Goal: Task Accomplishment & Management: Manage account settings

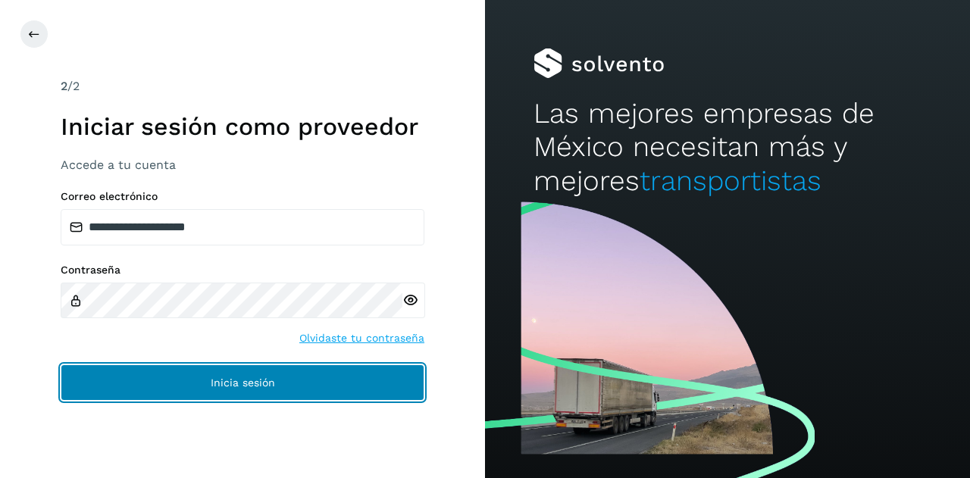
click at [273, 381] on span "Inicia sesión" at bounding box center [243, 382] width 64 height 11
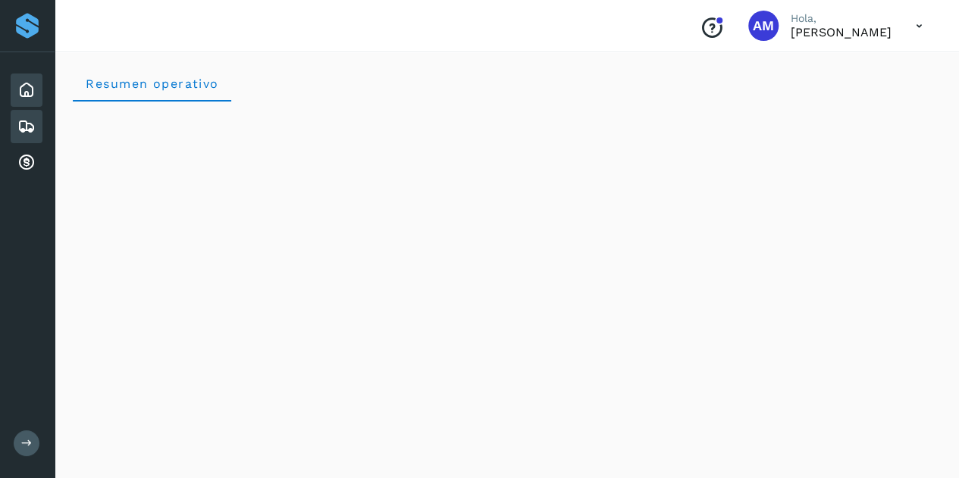
click at [29, 132] on icon at bounding box center [26, 126] width 18 height 18
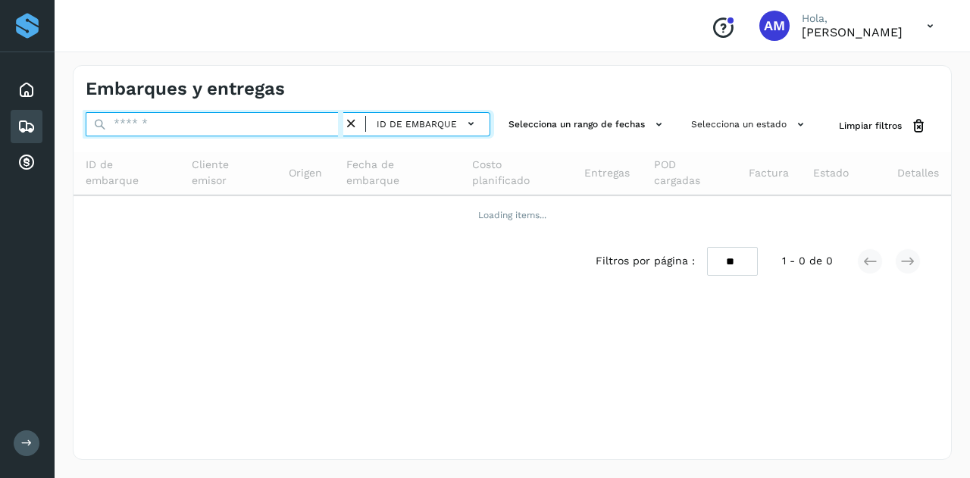
click at [183, 123] on input "text" at bounding box center [215, 124] width 258 height 24
paste input "**********"
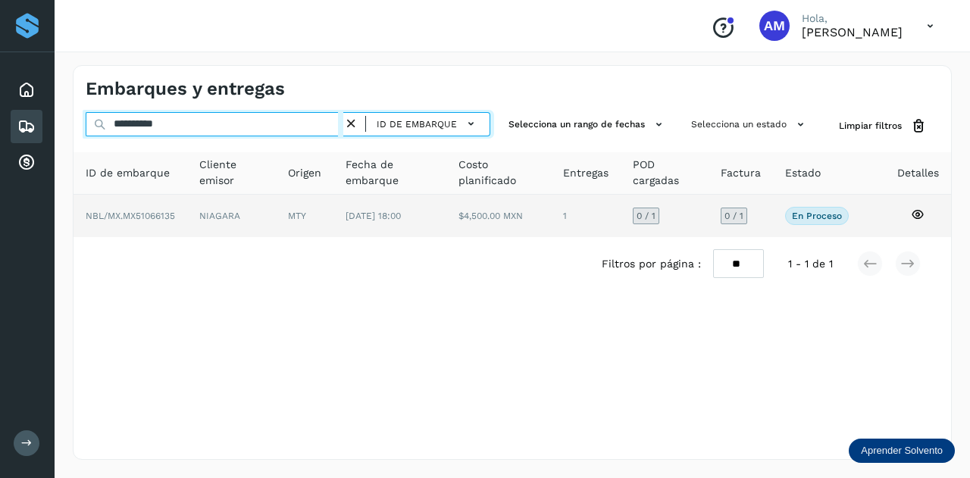
type input "**********"
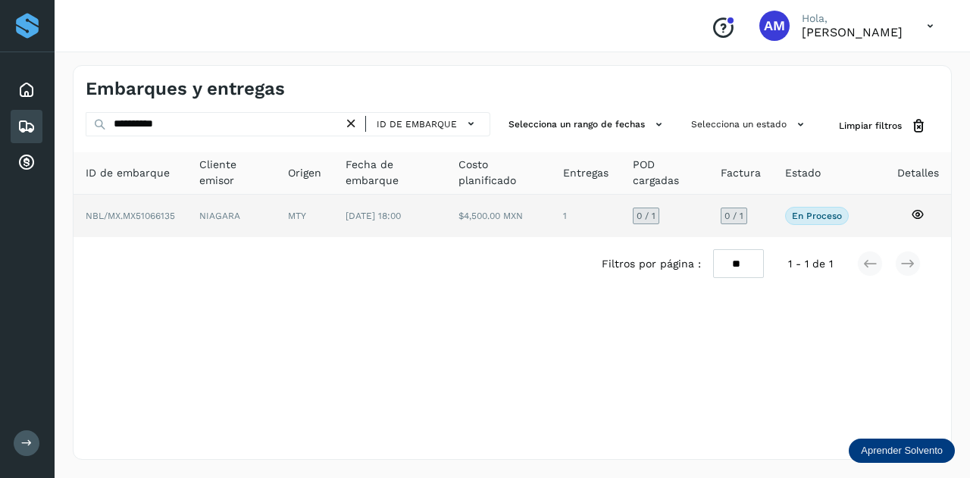
click at [276, 208] on td "NIAGARA" at bounding box center [305, 216] width 58 height 42
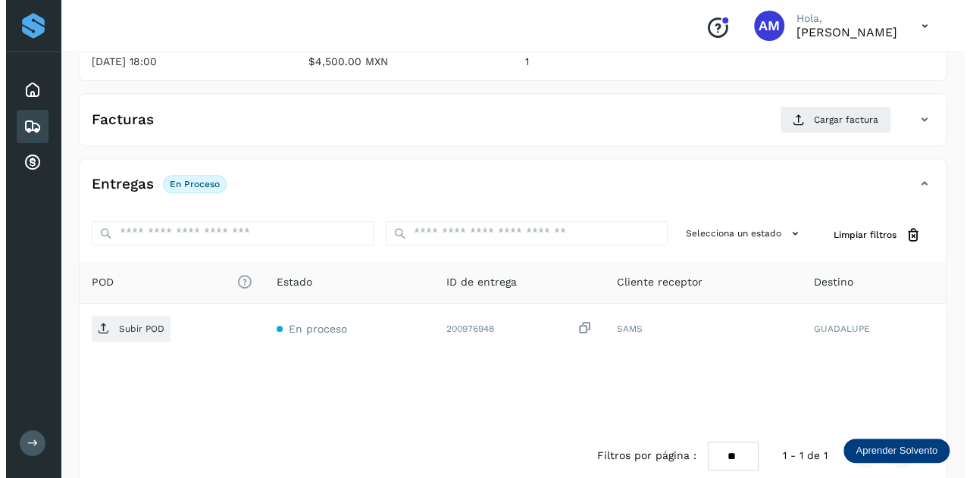
scroll to position [248, 0]
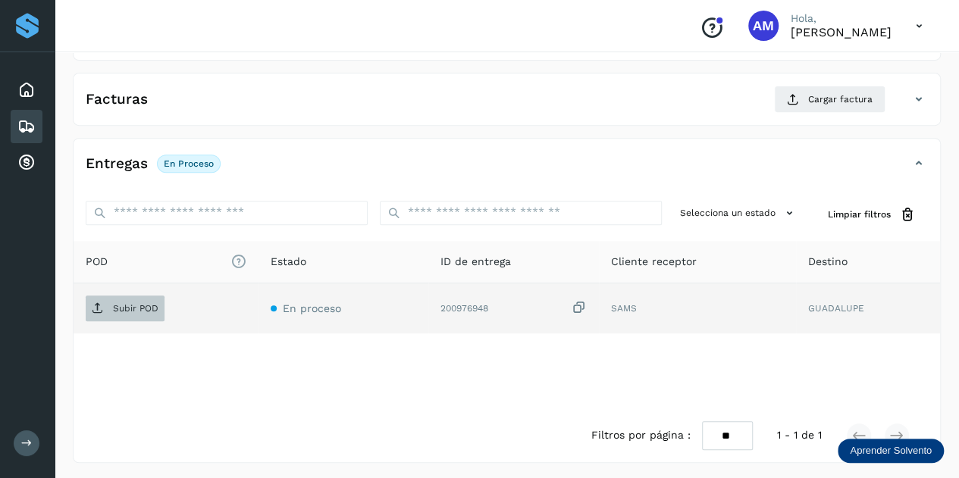
click at [130, 296] on button "Subir POD" at bounding box center [125, 309] width 79 height 26
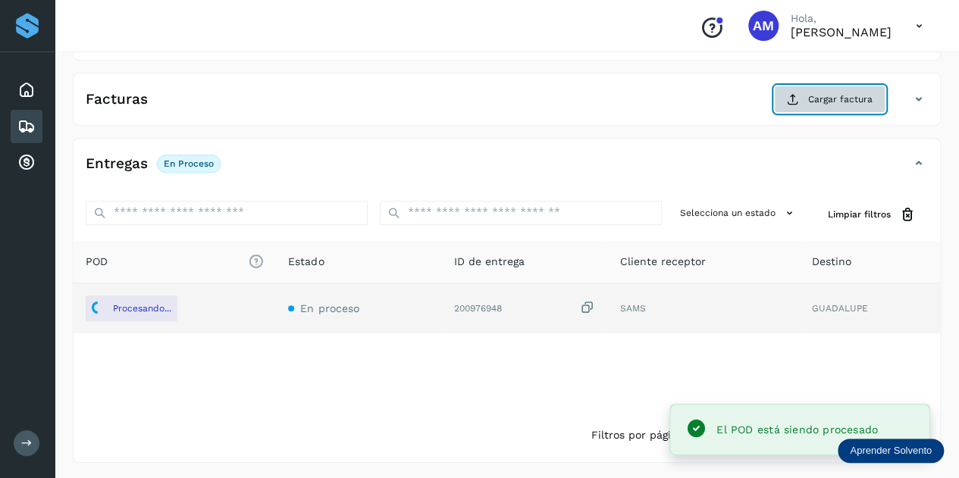
click at [824, 100] on span "Cargar factura" at bounding box center [840, 99] width 64 height 14
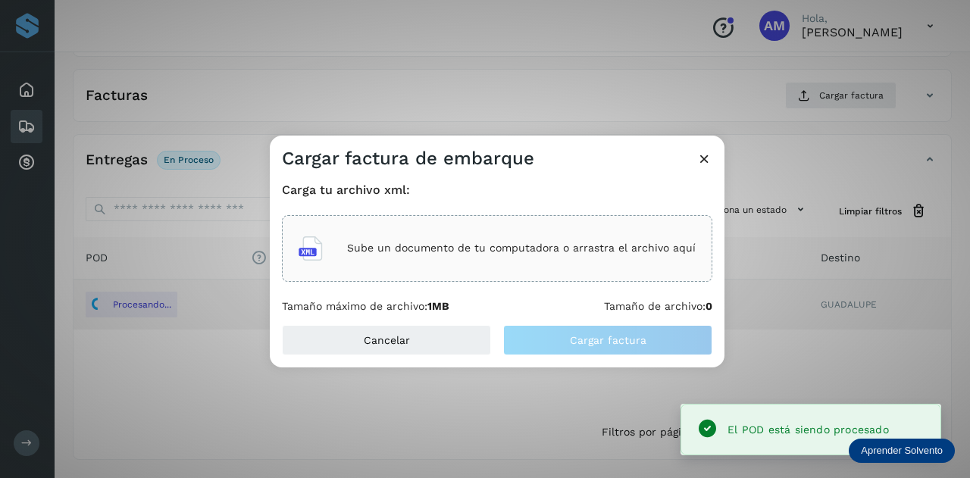
click at [387, 270] on div "Sube un documento de tu computadora o arrastra el archivo aquí" at bounding box center [497, 248] width 430 height 67
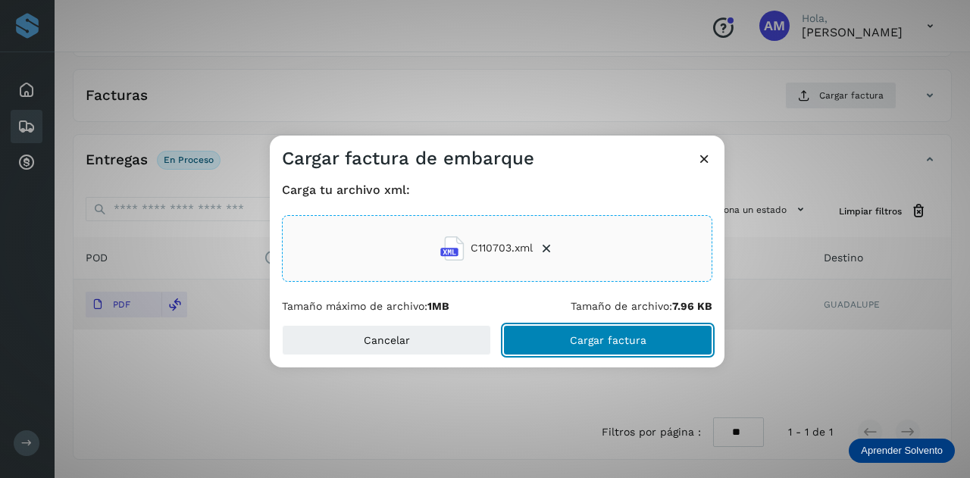
drag, startPoint x: 573, startPoint y: 343, endPoint x: 532, endPoint y: 349, distance: 41.3
click at [571, 343] on span "Cargar factura" at bounding box center [608, 340] width 77 height 11
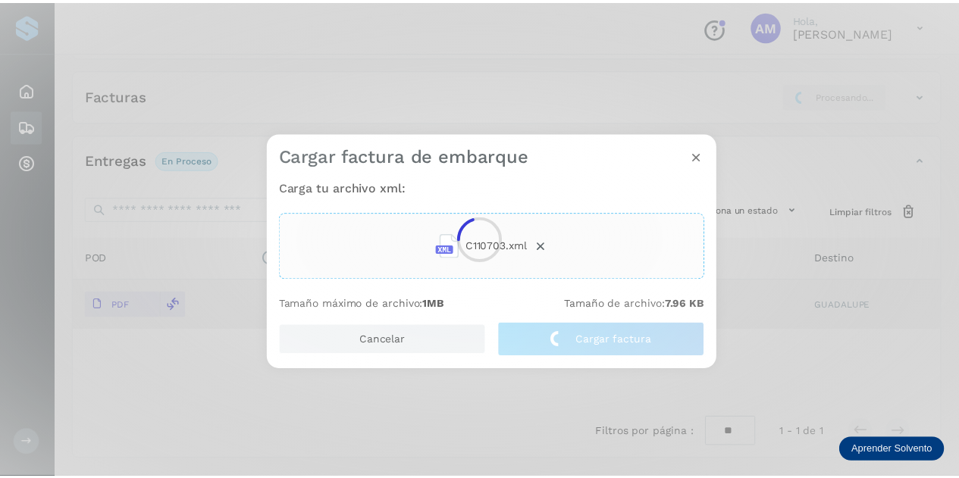
scroll to position [247, 0]
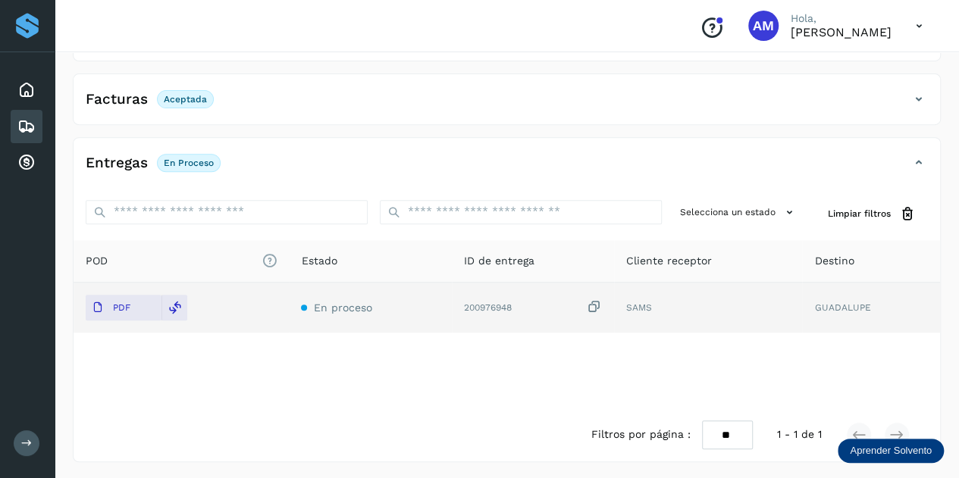
click at [269, 121] on div "Facturas Aceptada" at bounding box center [507, 105] width 866 height 38
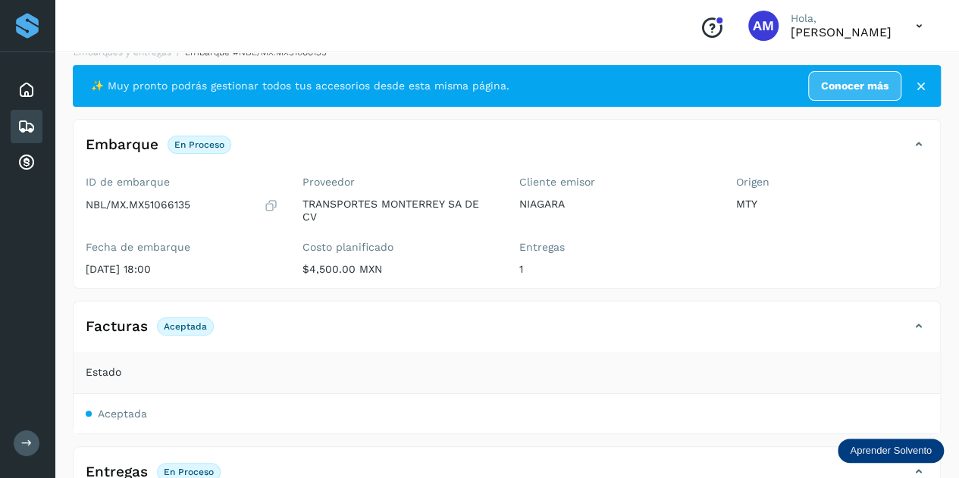
scroll to position [0, 0]
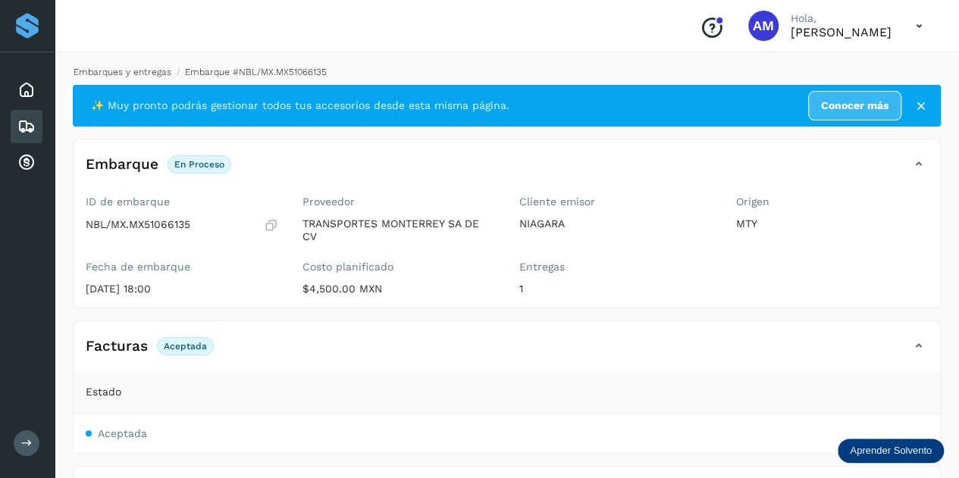
click at [152, 74] on link "Embarques y entregas" at bounding box center [123, 72] width 98 height 11
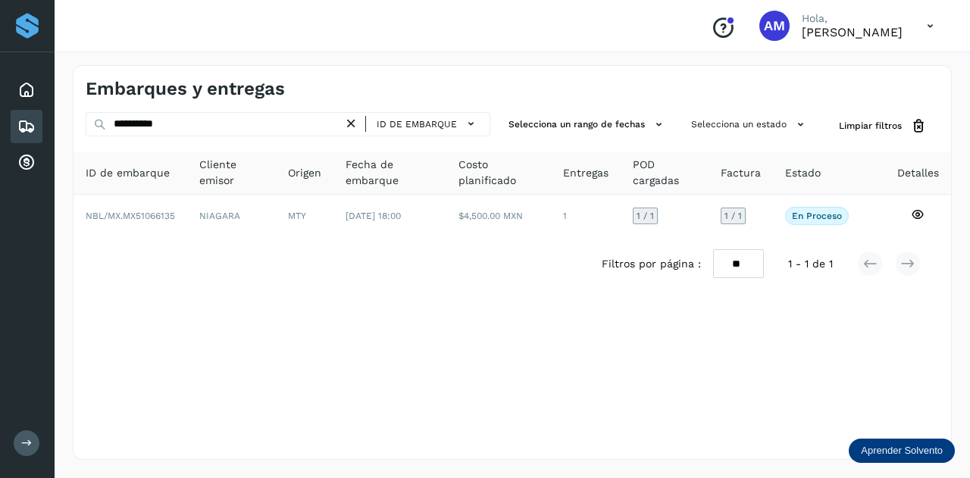
drag, startPoint x: 356, startPoint y: 120, endPoint x: 315, endPoint y: 120, distance: 40.9
click at [352, 120] on icon at bounding box center [351, 124] width 16 height 16
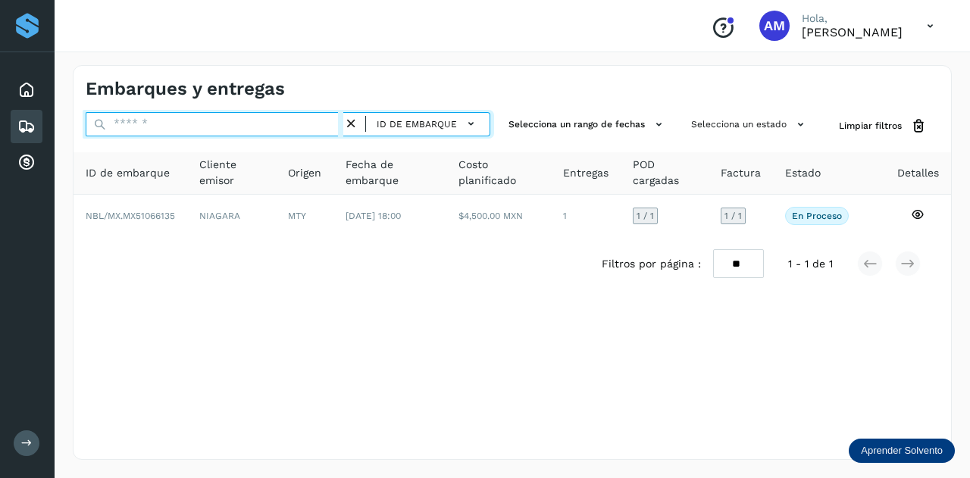
click at [315, 120] on input "text" at bounding box center [215, 124] width 258 height 24
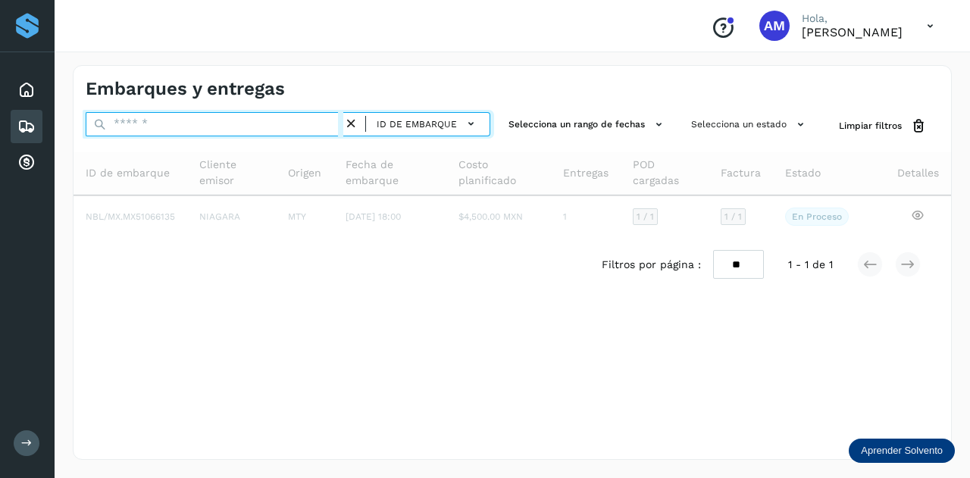
paste input "**********"
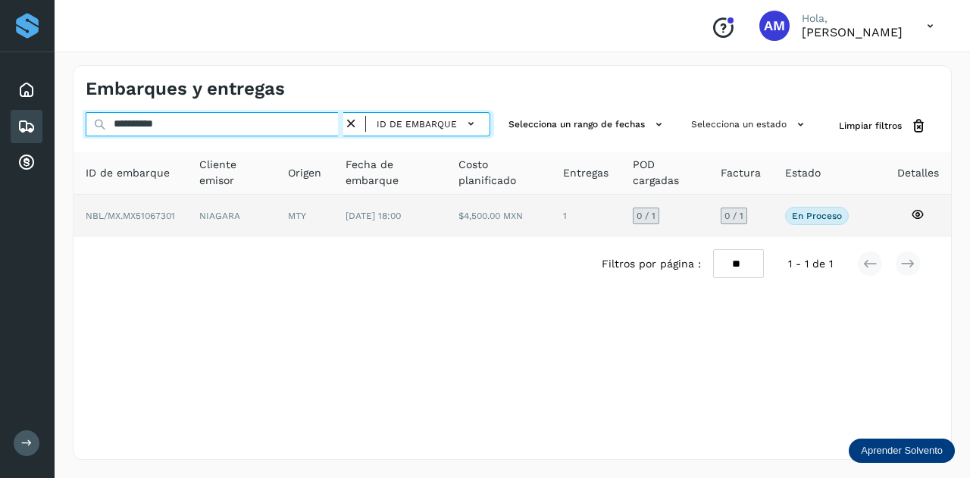
type input "**********"
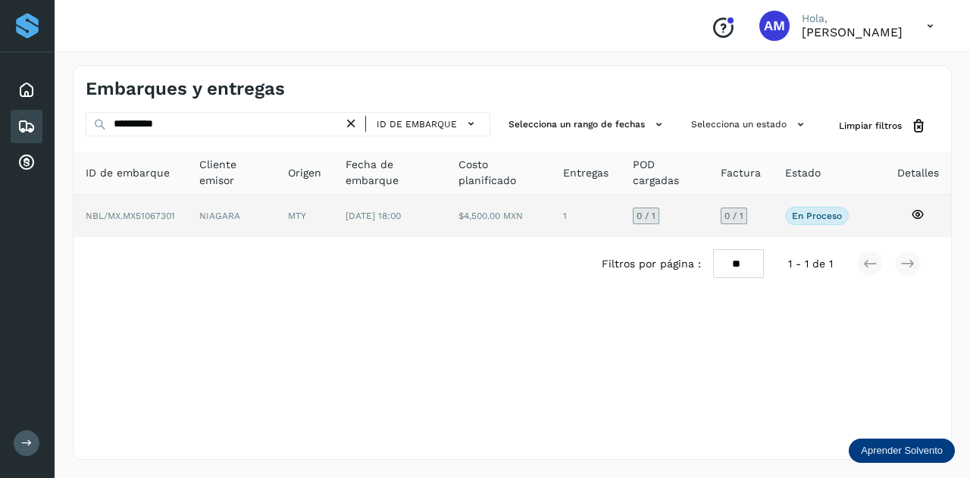
click at [333, 221] on td "MTY" at bounding box center [389, 216] width 112 height 42
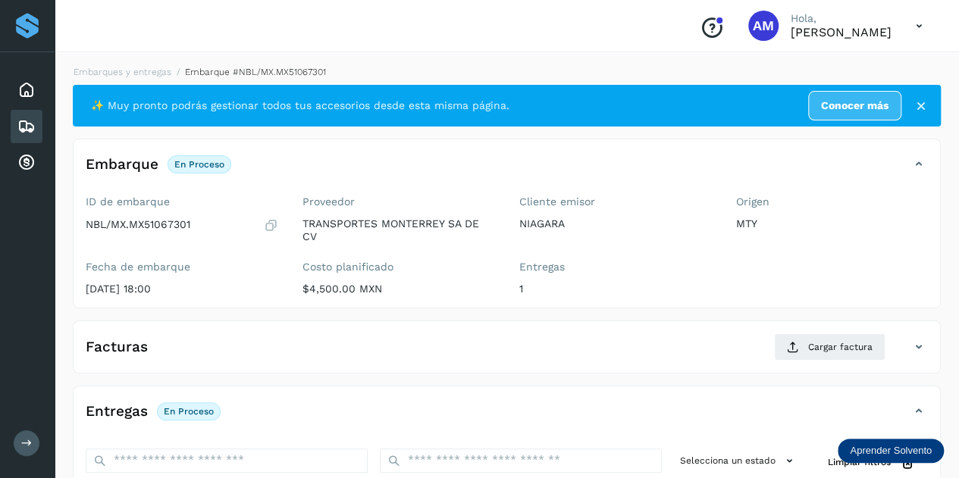
scroll to position [227, 0]
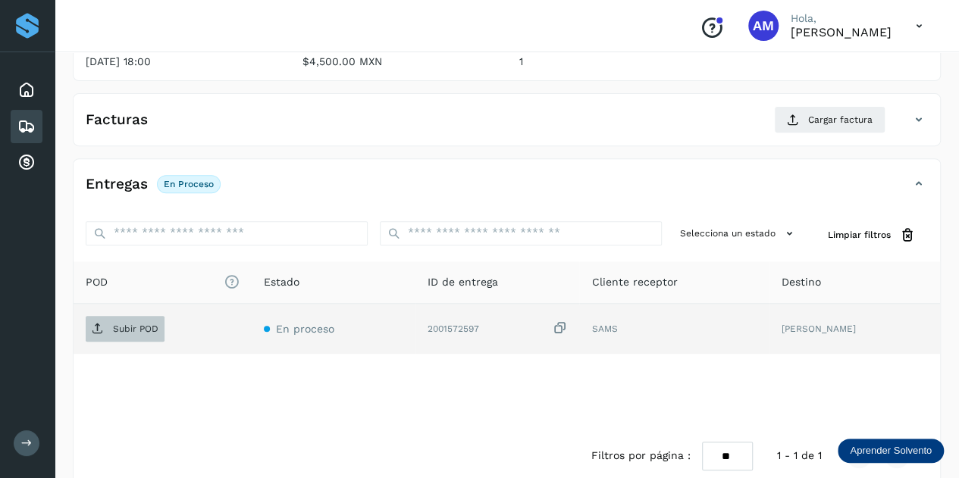
click at [126, 336] on span "Subir POD" at bounding box center [125, 329] width 79 height 24
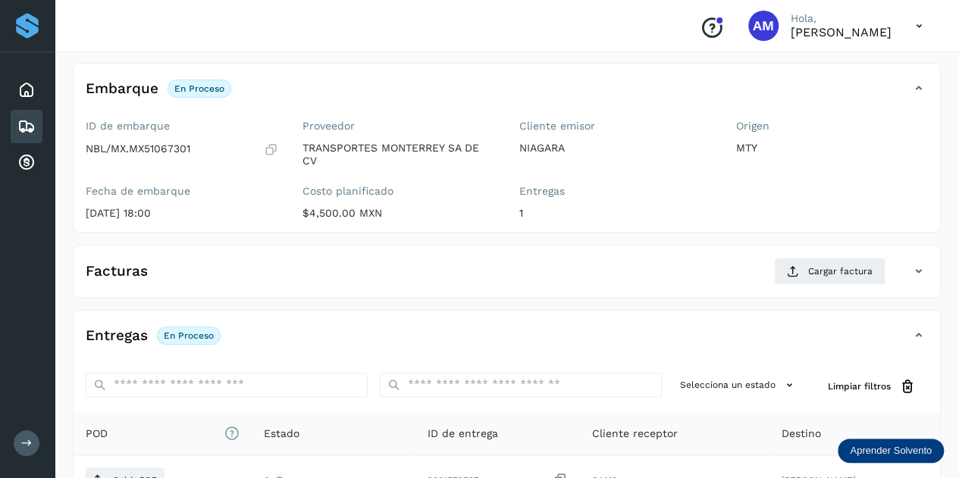
scroll to position [0, 0]
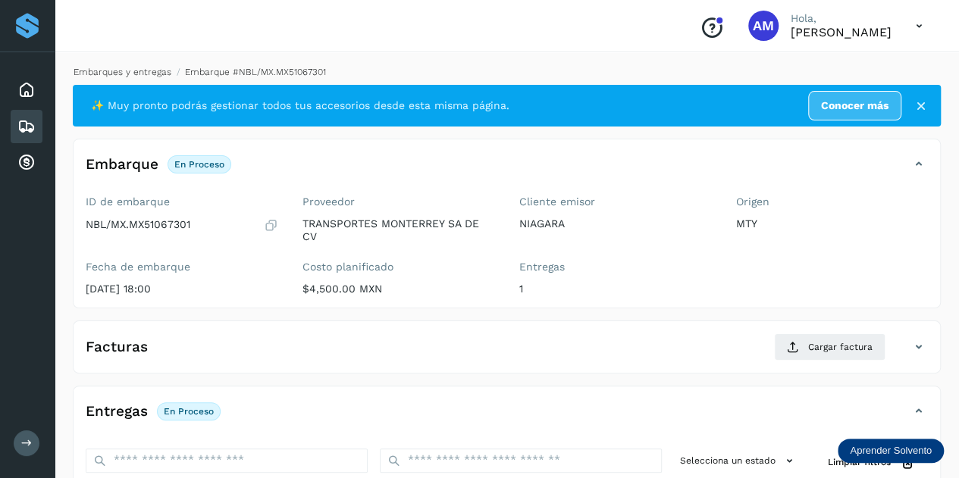
click at [167, 67] on link "Embarques y entregas" at bounding box center [123, 72] width 98 height 11
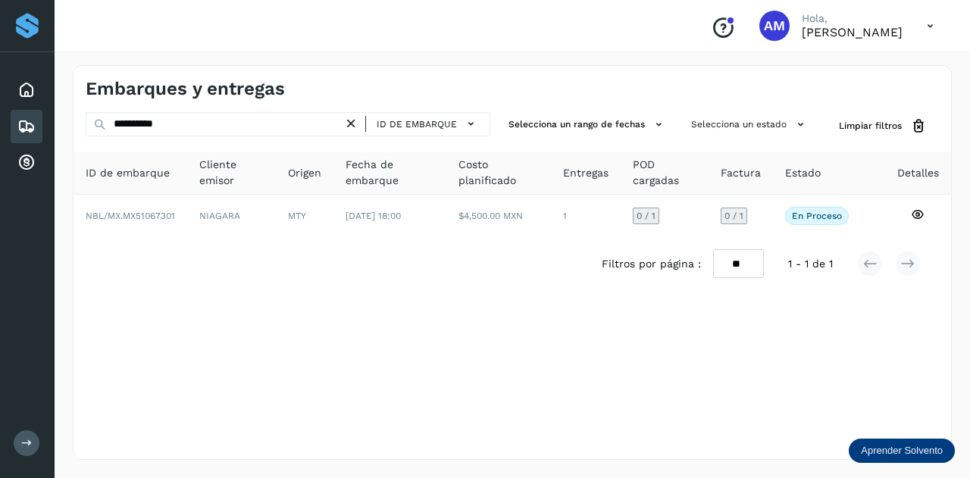
click at [355, 121] on icon at bounding box center [351, 124] width 16 height 16
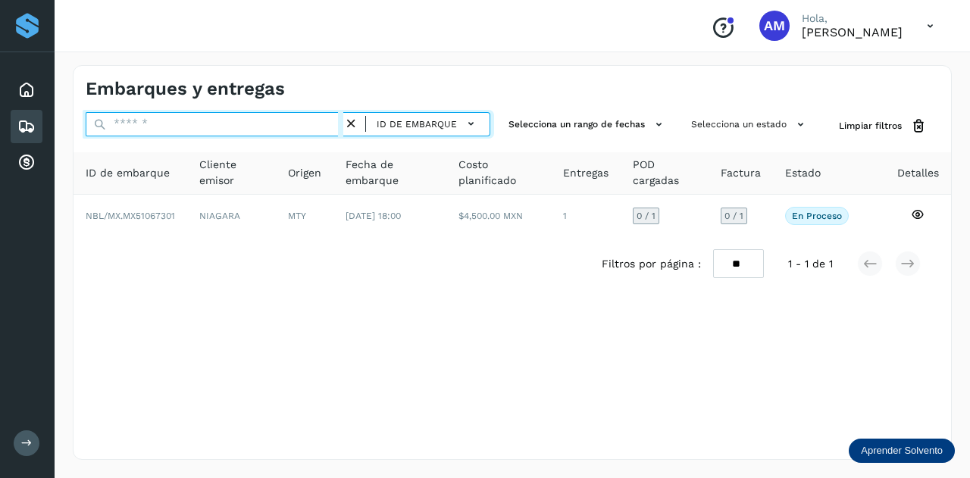
click at [286, 122] on input "text" at bounding box center [215, 124] width 258 height 24
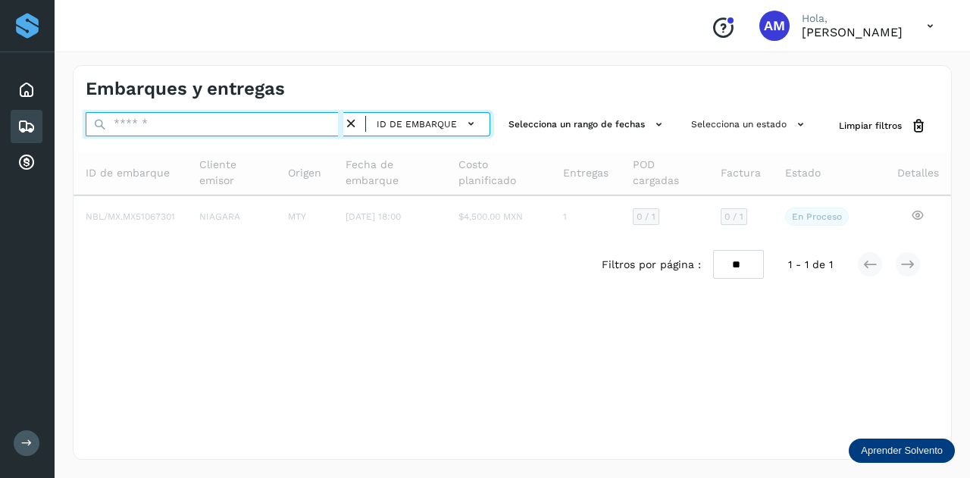
paste input "**********"
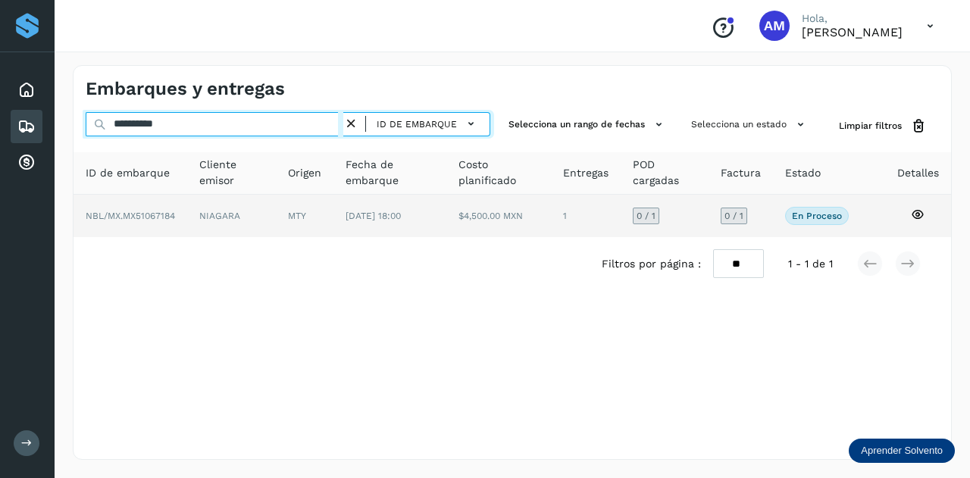
type input "**********"
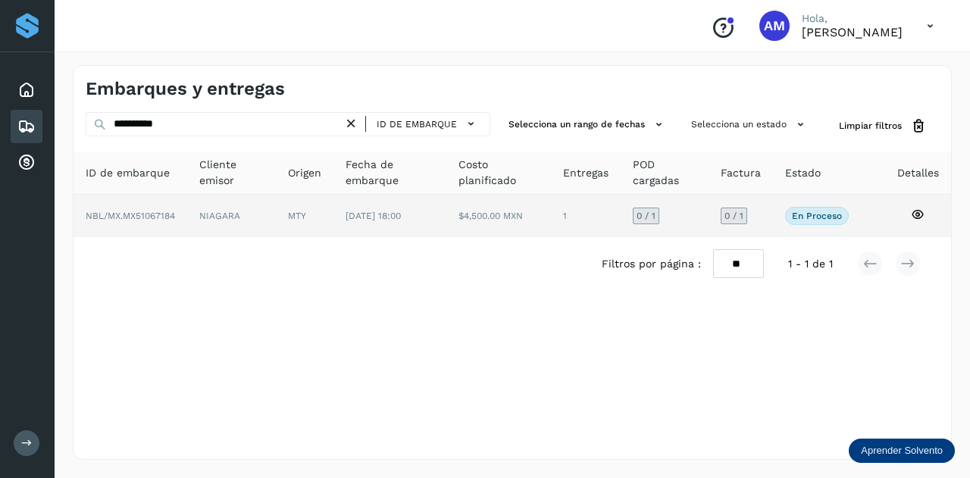
click at [446, 216] on td "[DATE] 18:00" at bounding box center [498, 216] width 105 height 42
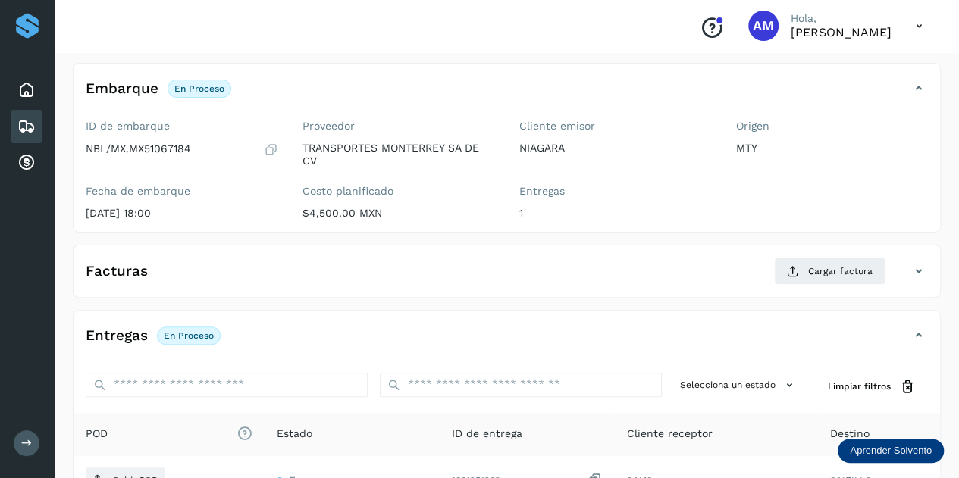
scroll to position [152, 0]
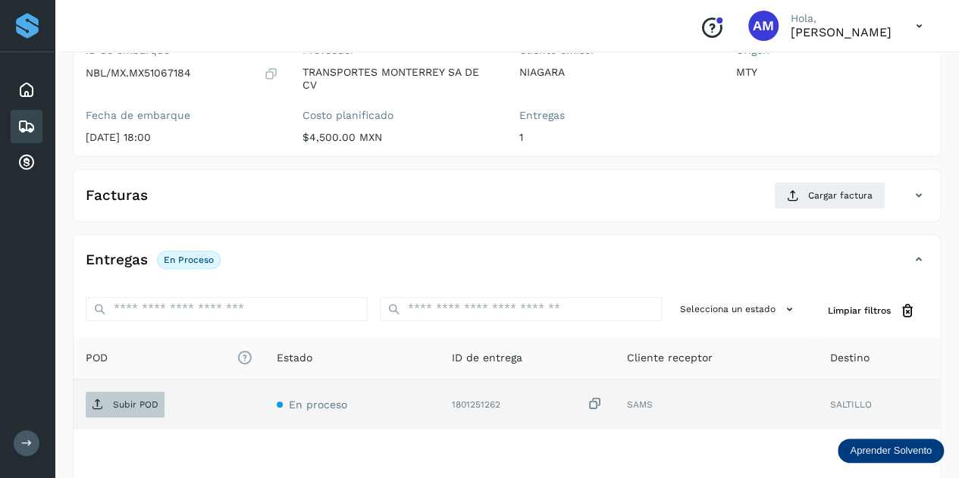
click at [139, 412] on span "Subir POD" at bounding box center [125, 405] width 79 height 24
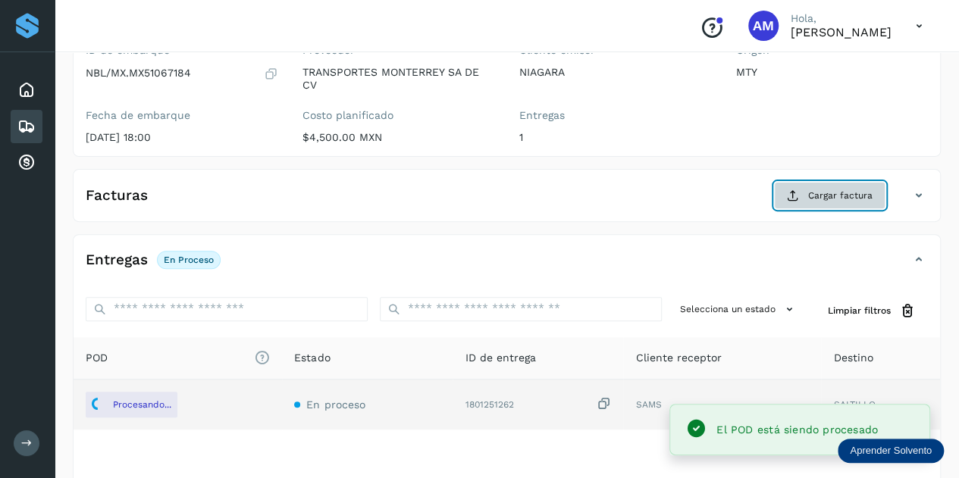
click at [823, 201] on span "Cargar factura" at bounding box center [840, 196] width 64 height 14
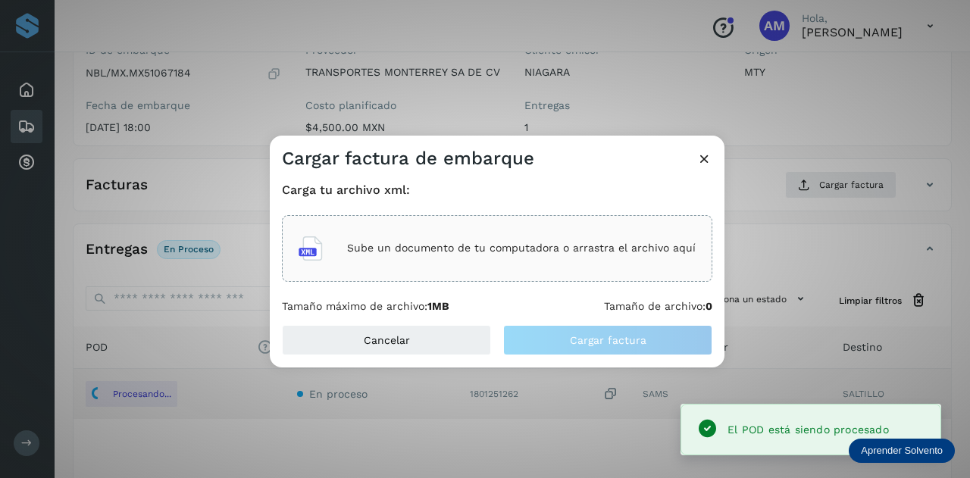
click at [549, 254] on p "Sube un documento de tu computadora o arrastra el archivo aquí" at bounding box center [521, 248] width 349 height 13
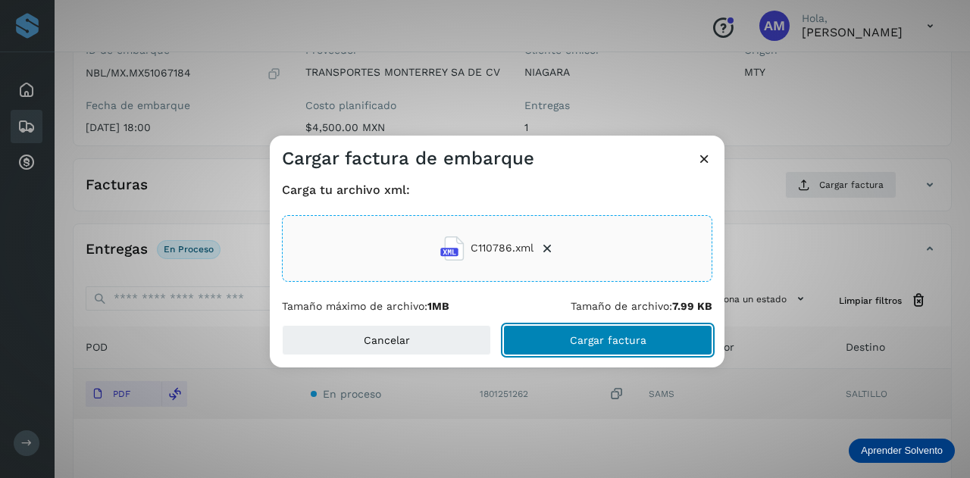
click at [603, 336] on span "Cargar factura" at bounding box center [608, 340] width 77 height 11
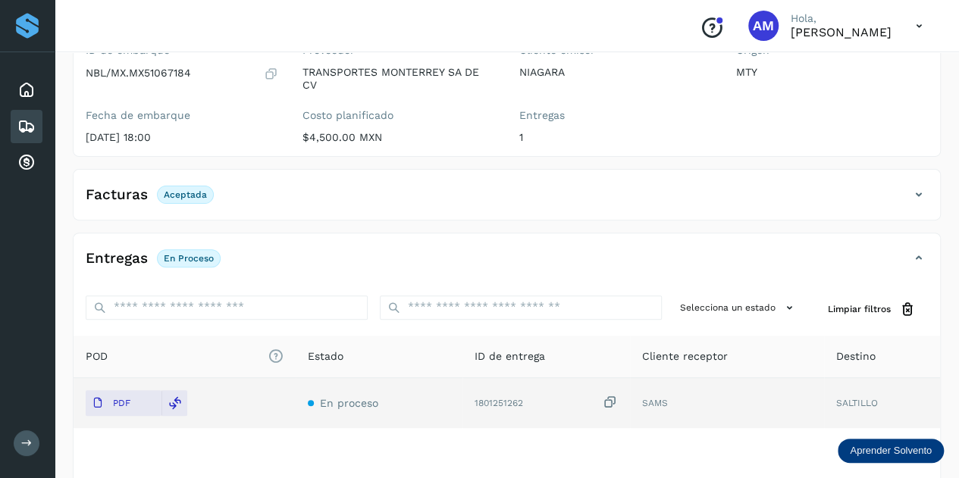
scroll to position [0, 0]
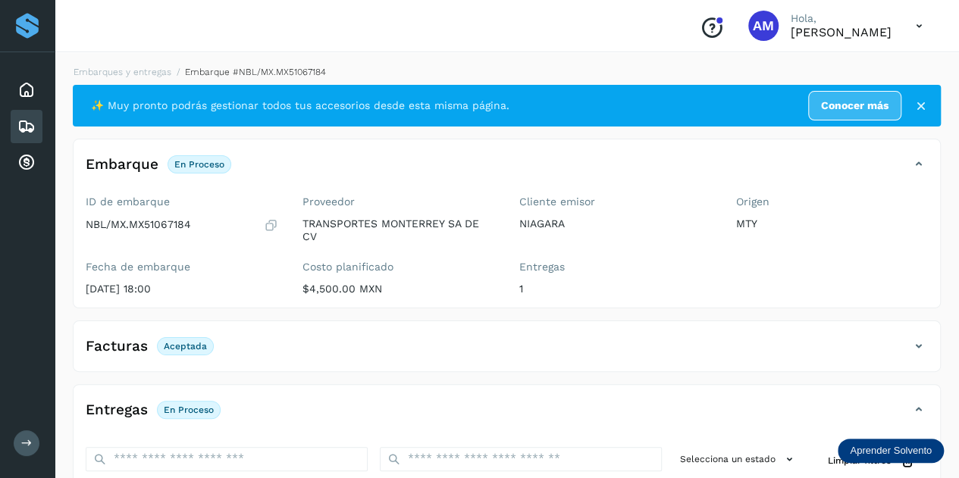
click at [171, 65] on li "Embarques y entregas" at bounding box center [248, 72] width 155 height 14
click at [130, 73] on link "Embarques y entregas" at bounding box center [123, 72] width 98 height 11
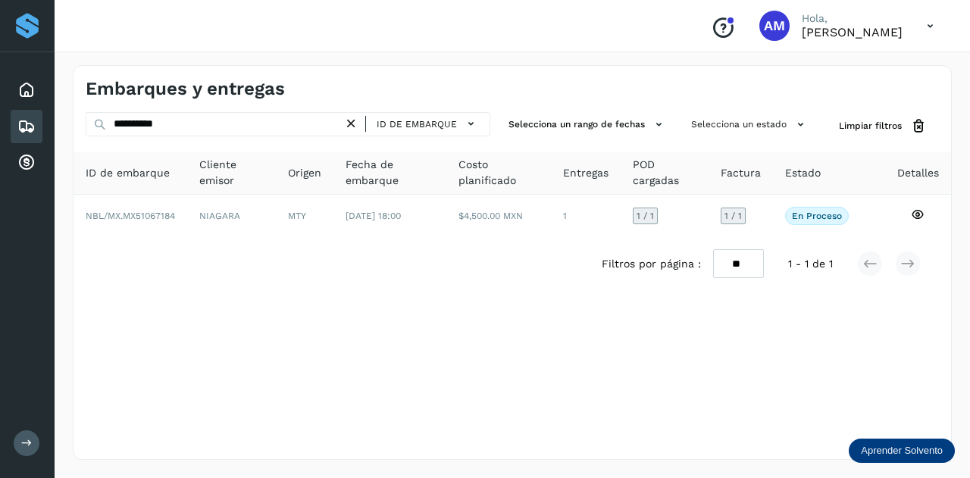
click at [359, 121] on icon at bounding box center [351, 124] width 16 height 16
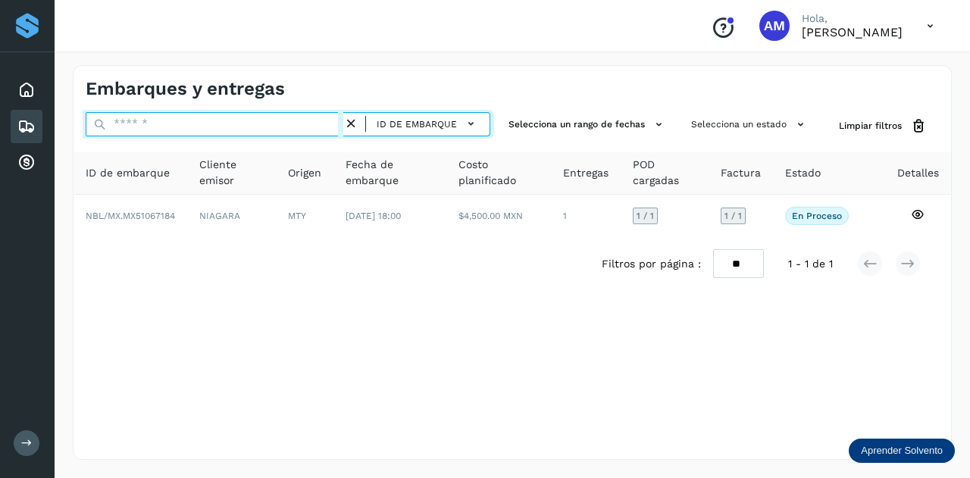
click at [300, 121] on input "text" at bounding box center [215, 124] width 258 height 24
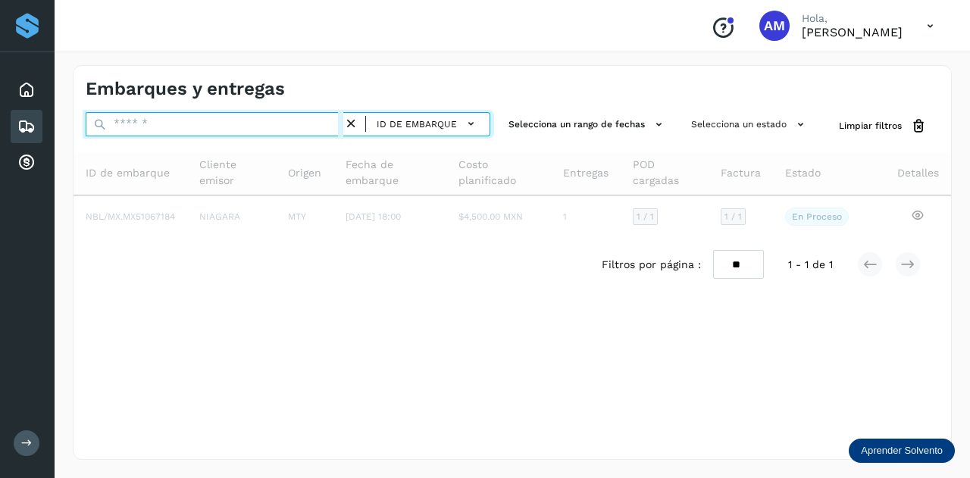
paste input "**********"
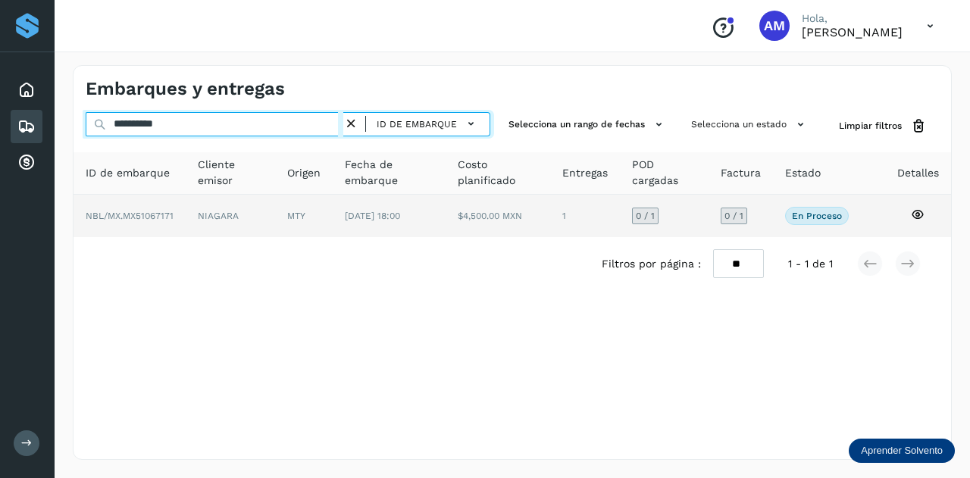
type input "**********"
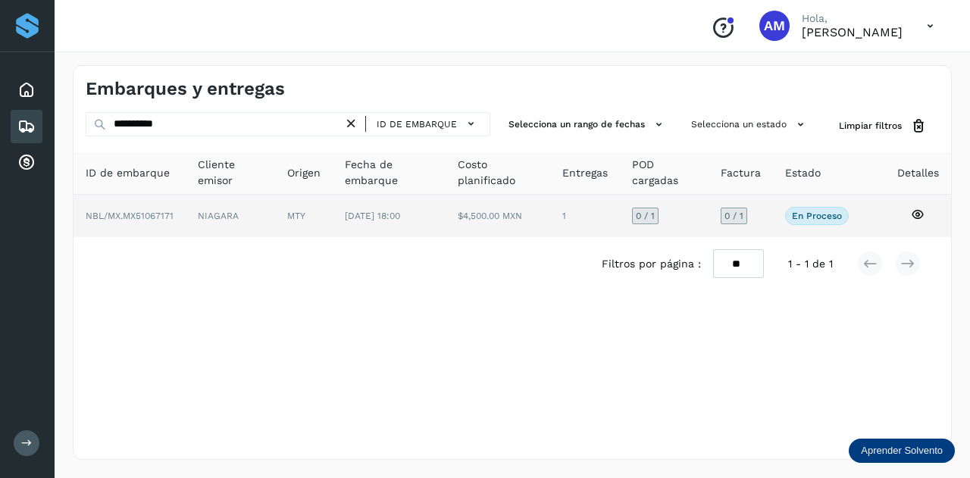
click at [333, 214] on td "MTY" at bounding box center [389, 216] width 113 height 42
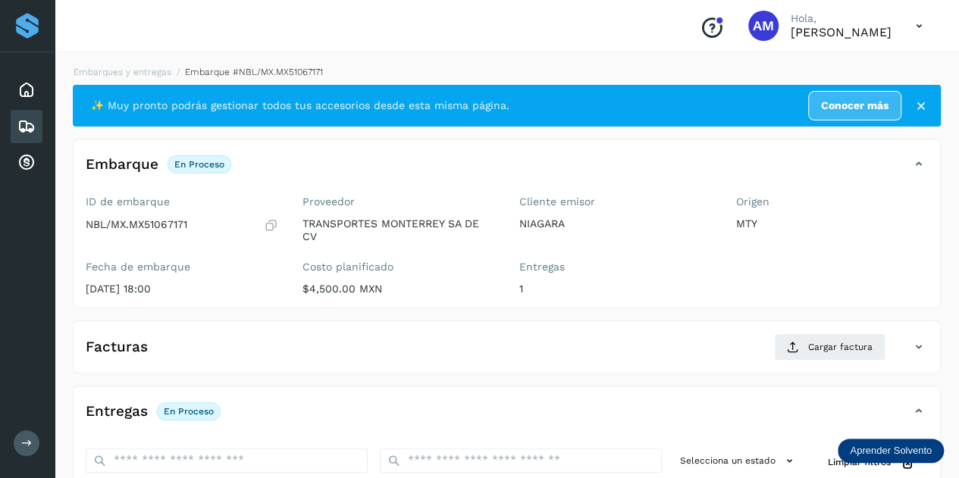
scroll to position [152, 0]
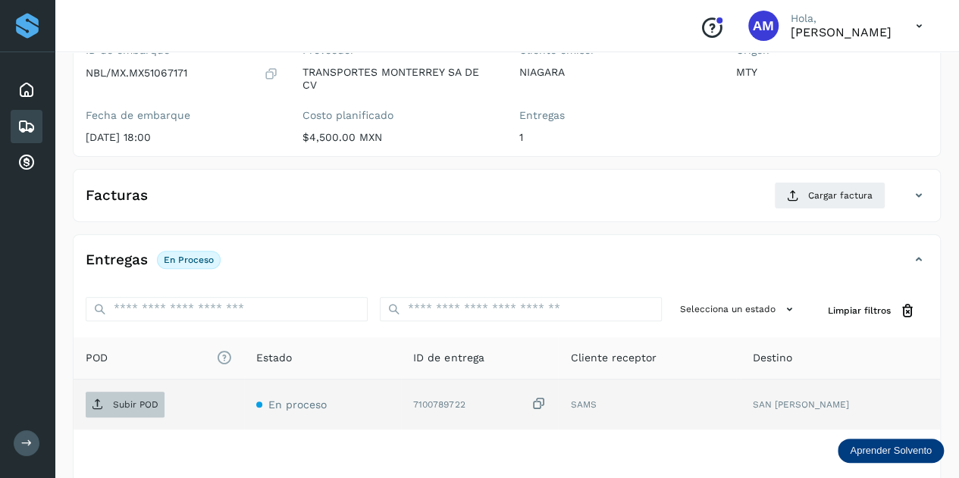
click at [105, 399] on span "Subir POD" at bounding box center [125, 405] width 79 height 24
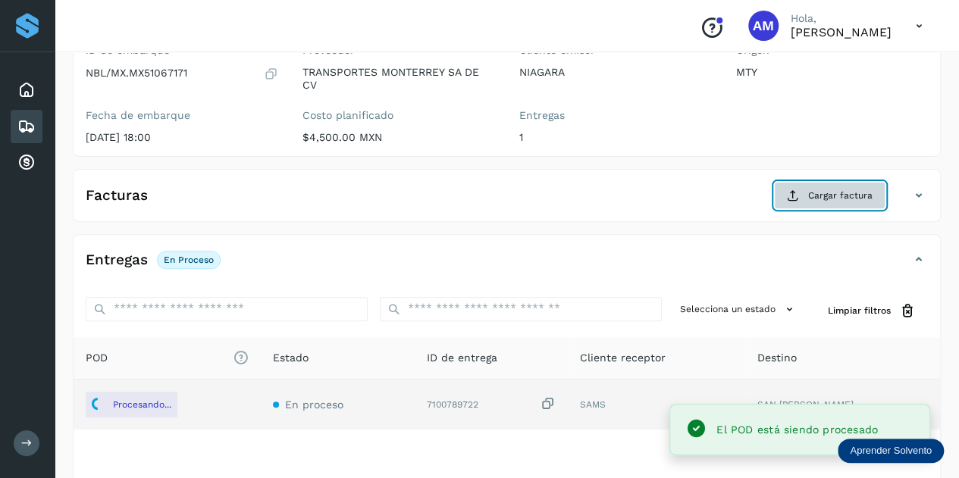
click at [835, 196] on span "Cargar factura" at bounding box center [840, 196] width 64 height 14
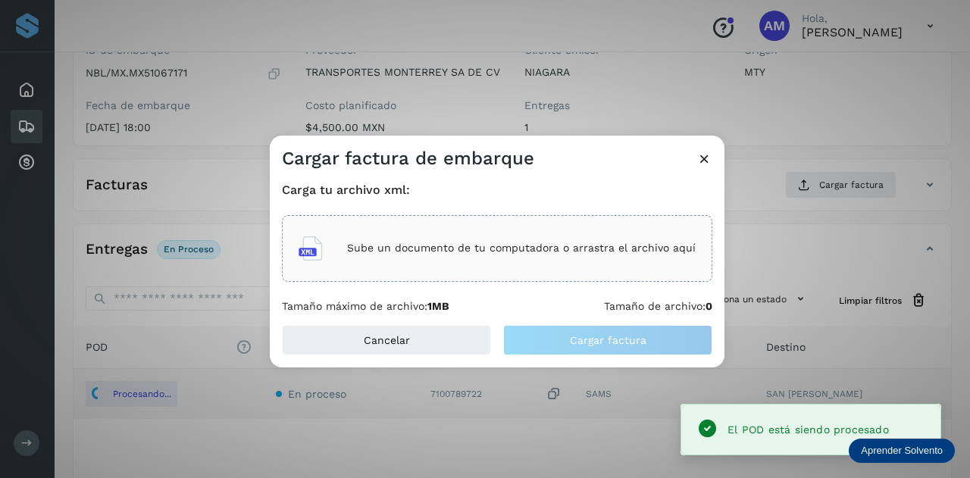
click at [487, 268] on div "Sube un documento de tu computadora o arrastra el archivo aquí" at bounding box center [497, 248] width 397 height 41
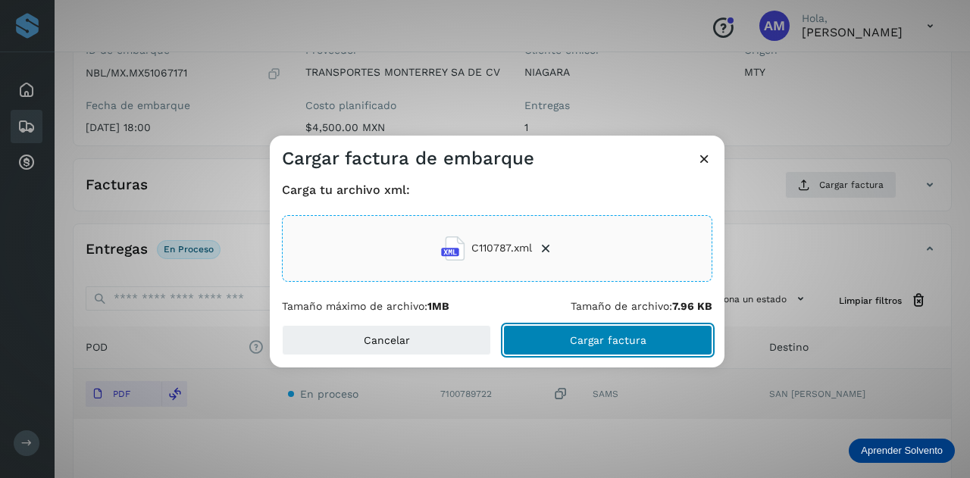
click at [591, 337] on span "Cargar factura" at bounding box center [608, 340] width 77 height 11
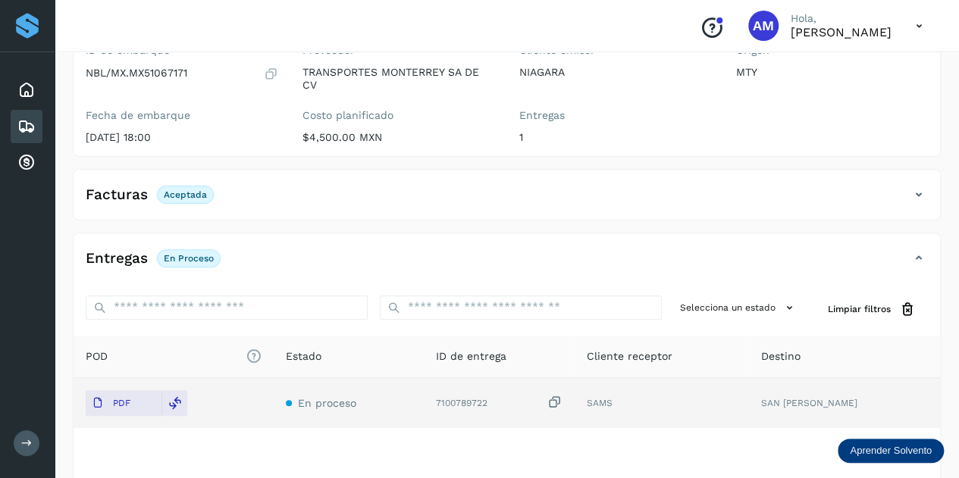
scroll to position [0, 0]
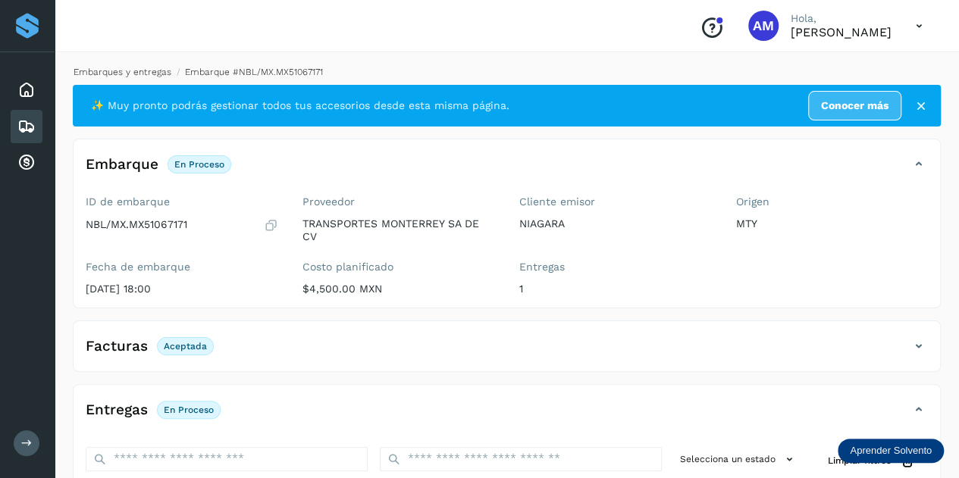
click at [100, 67] on link "Embarques y entregas" at bounding box center [123, 72] width 98 height 11
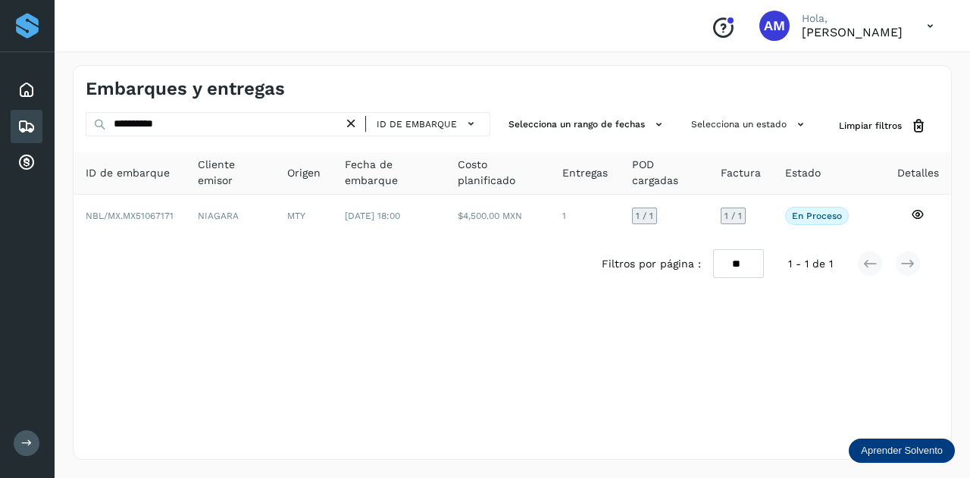
click at [353, 124] on icon at bounding box center [351, 124] width 16 height 16
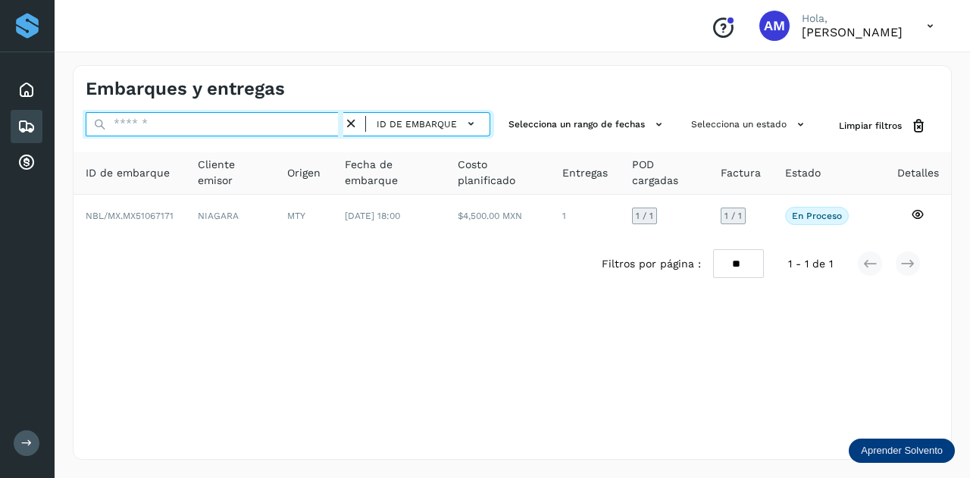
click at [336, 126] on input "text" at bounding box center [215, 124] width 258 height 24
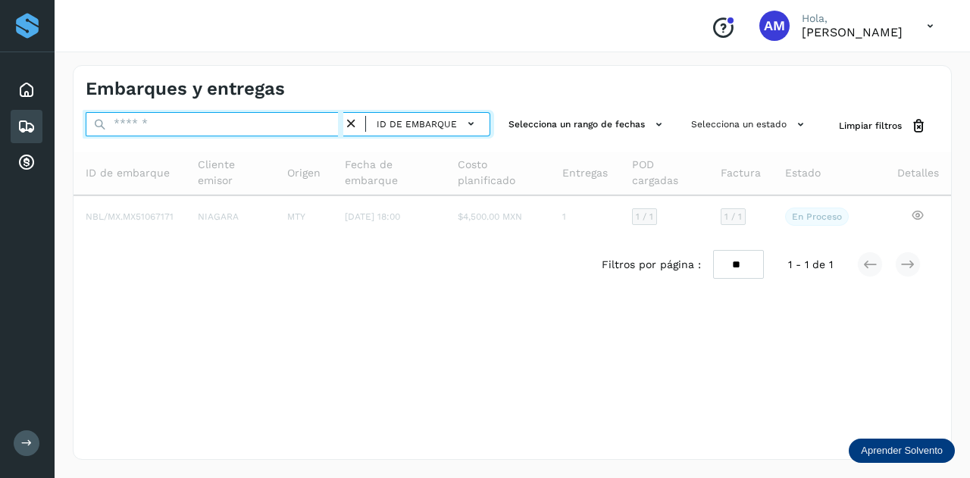
paste input "**********"
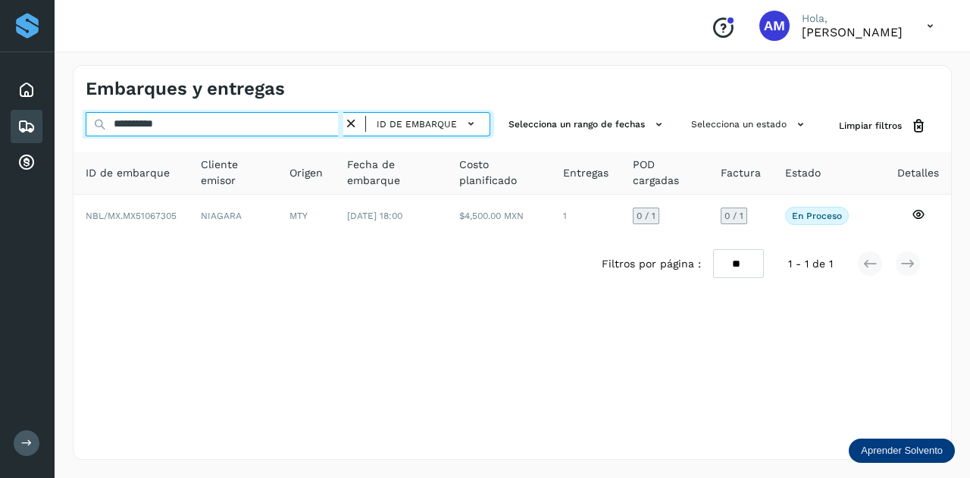
type input "**********"
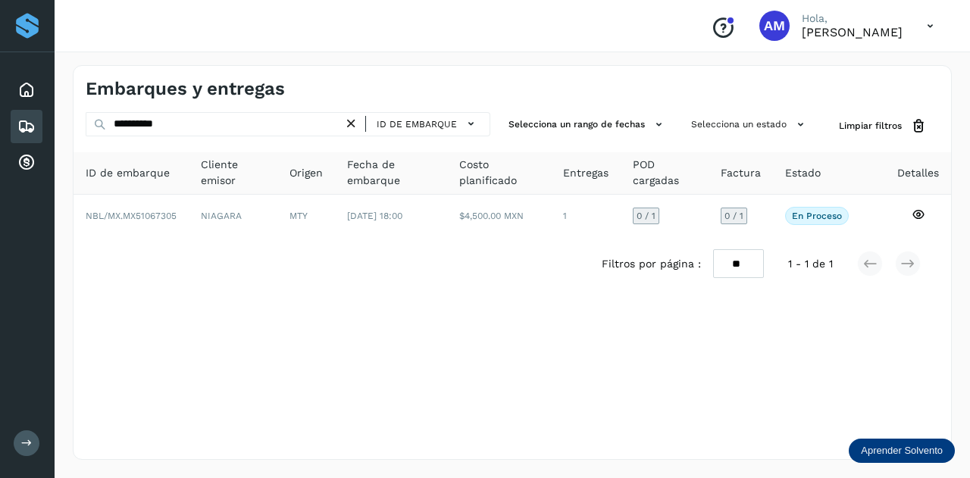
click at [302, 237] on div "Filtros por página : ** ** ** 1 - 1 de 1" at bounding box center [513, 263] width 878 height 53
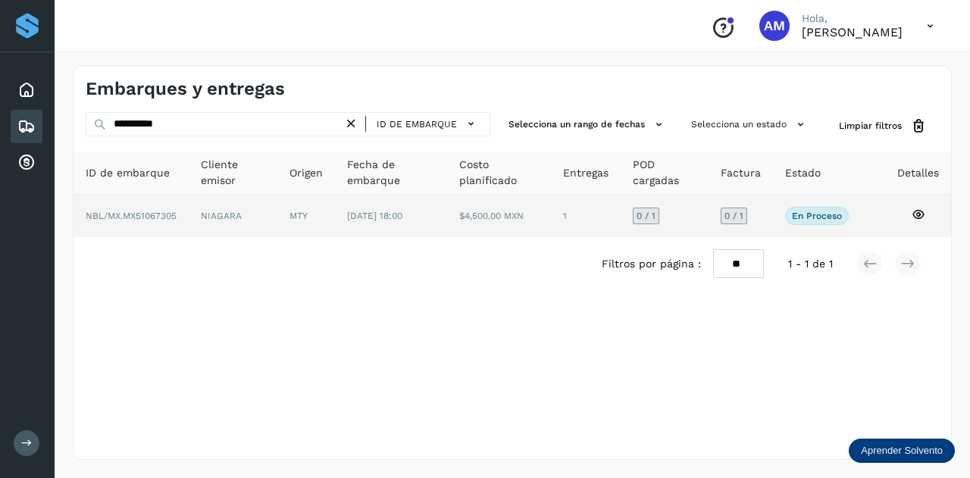
click at [335, 224] on td "MTY" at bounding box center [391, 216] width 112 height 42
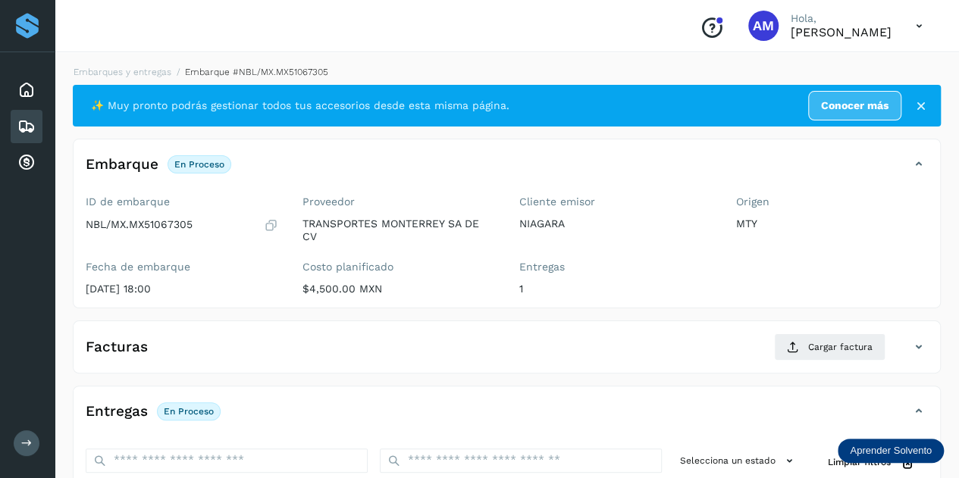
scroll to position [152, 0]
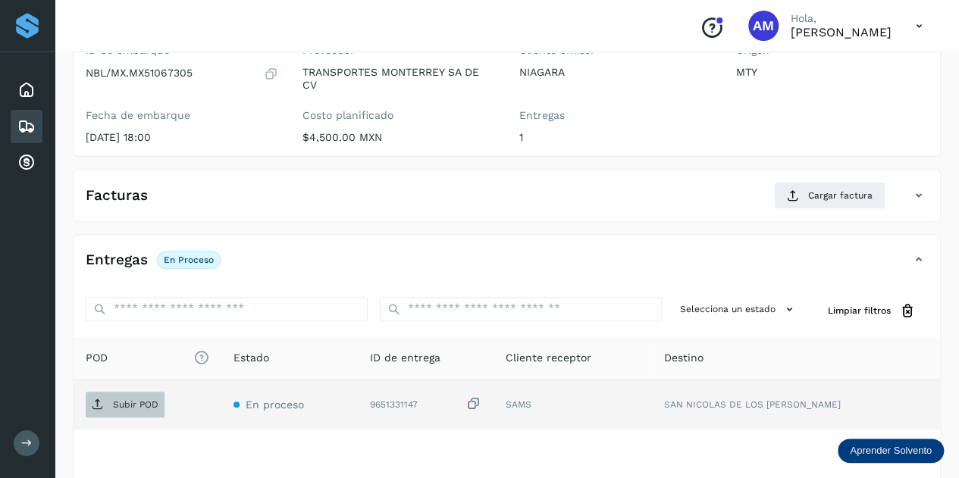
click at [118, 409] on span "Subir POD" at bounding box center [125, 405] width 79 height 24
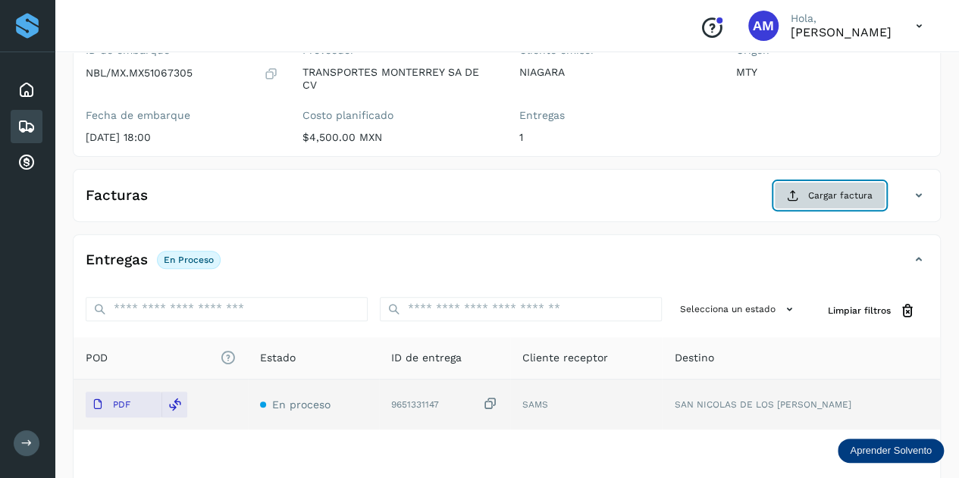
click at [780, 195] on button "Cargar factura" at bounding box center [829, 195] width 111 height 27
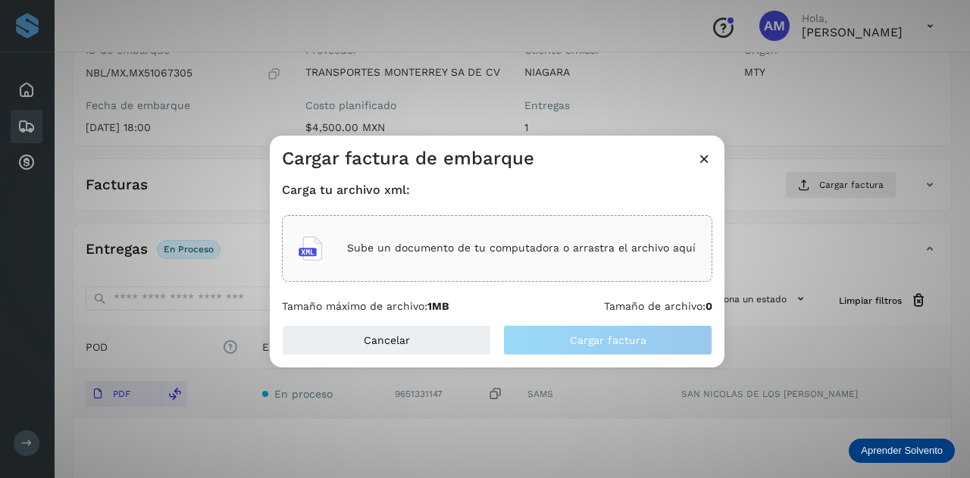
click at [593, 236] on div "Sube un documento de tu computadora o arrastra el archivo aquí" at bounding box center [497, 248] width 397 height 41
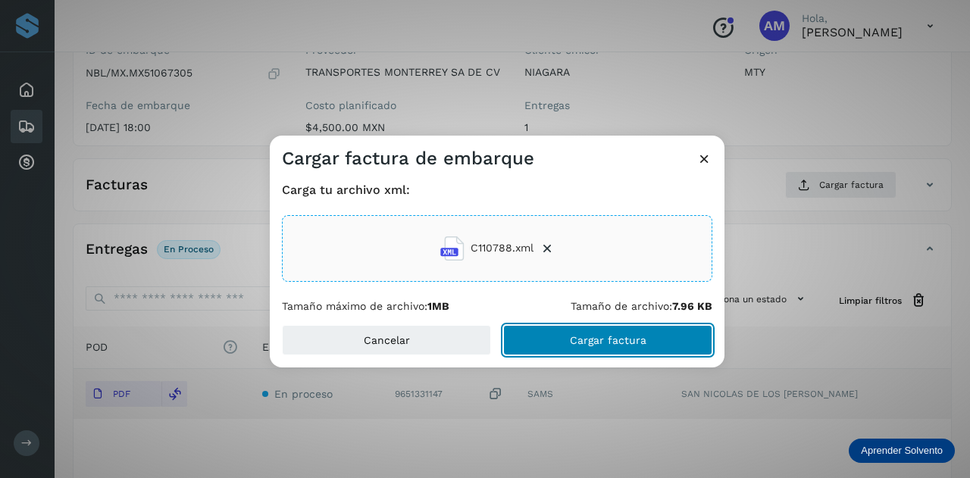
click at [549, 337] on button "Cargar factura" at bounding box center [607, 340] width 209 height 30
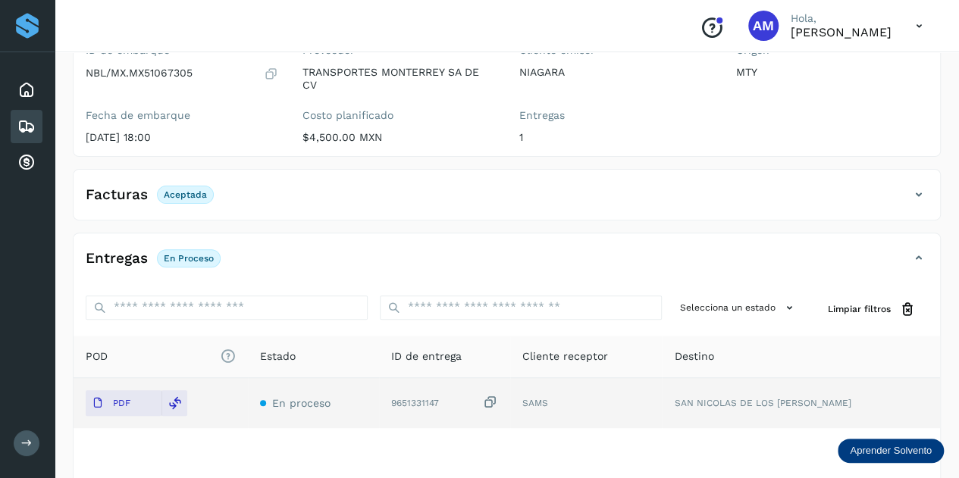
scroll to position [0, 0]
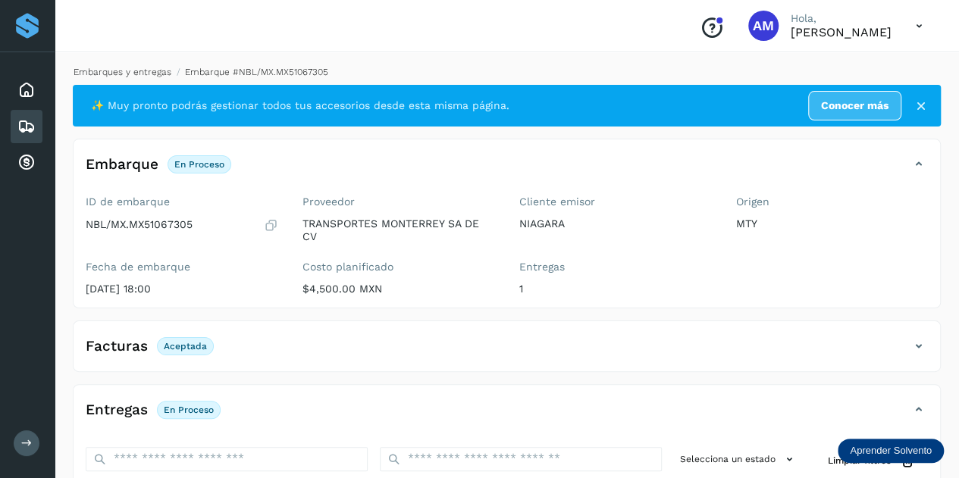
click at [142, 71] on link "Embarques y entregas" at bounding box center [123, 72] width 98 height 11
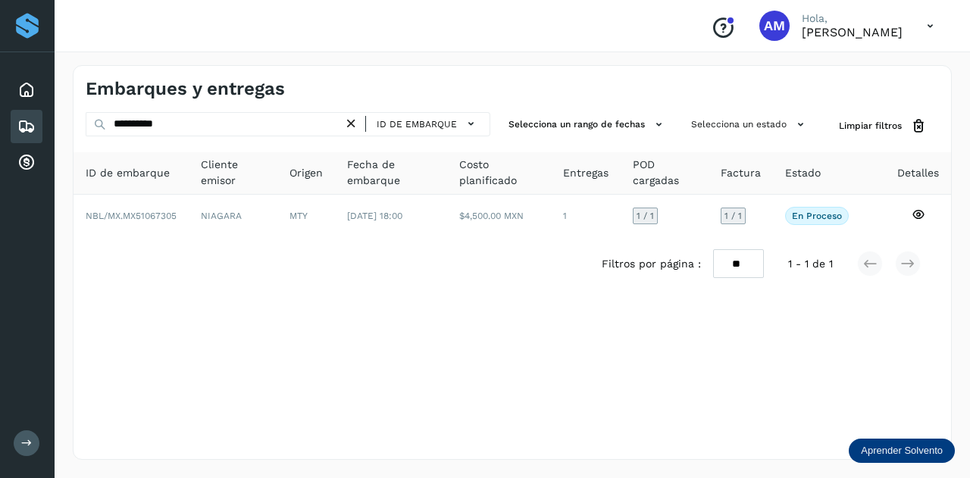
click at [355, 119] on icon at bounding box center [351, 124] width 16 height 16
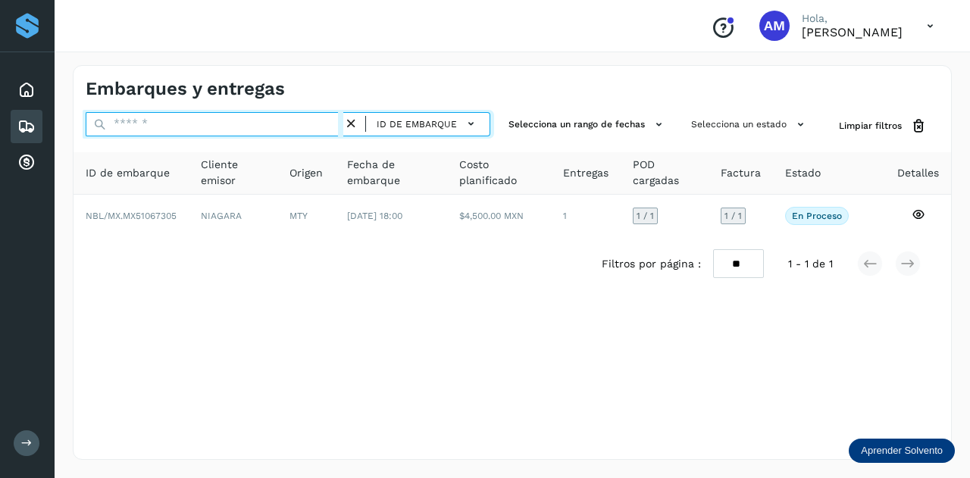
click at [325, 119] on input "text" at bounding box center [215, 124] width 258 height 24
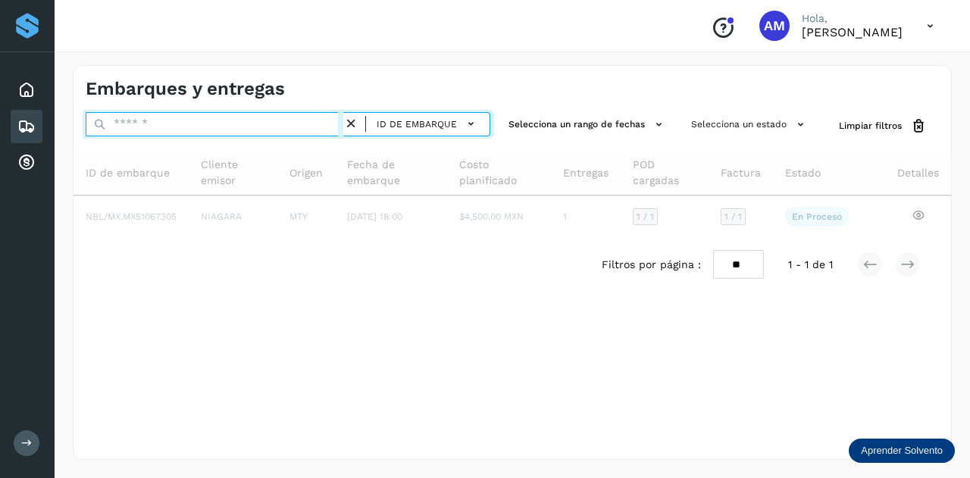
paste input "**********"
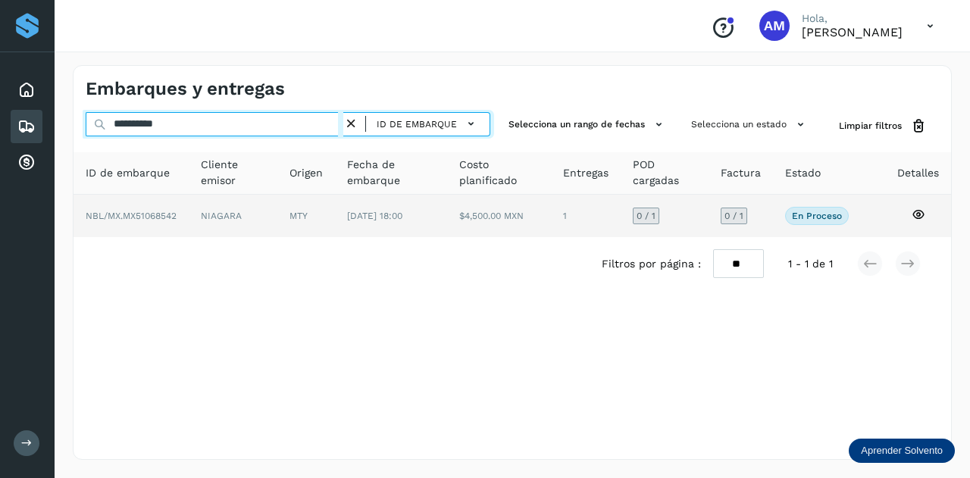
type input "**********"
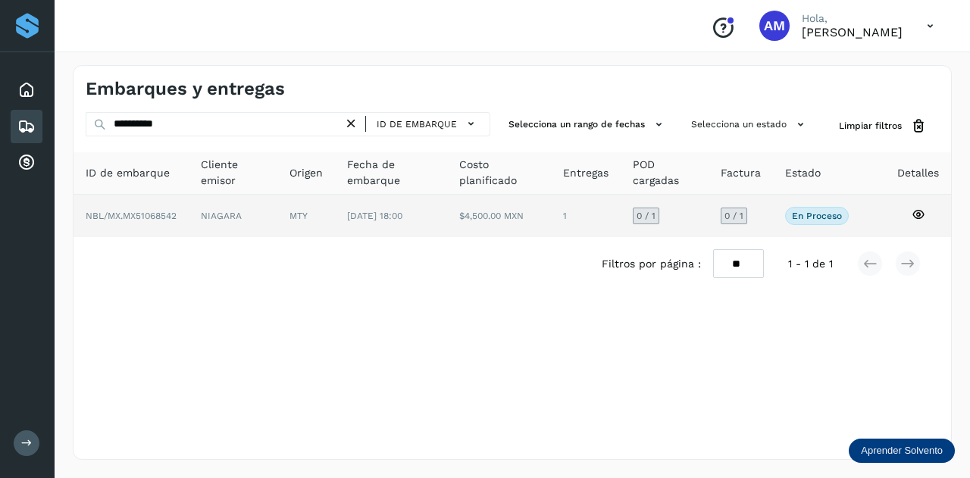
click at [335, 228] on td "MTY" at bounding box center [391, 216] width 112 height 42
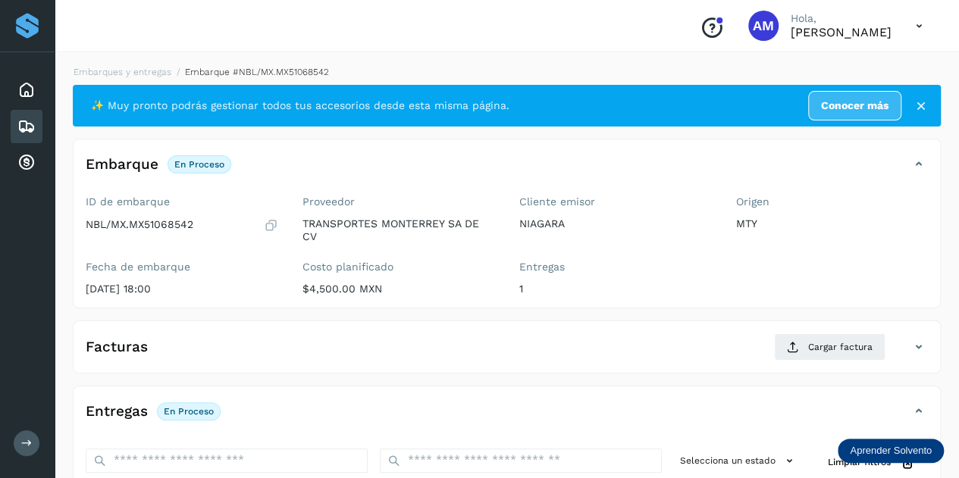
scroll to position [227, 0]
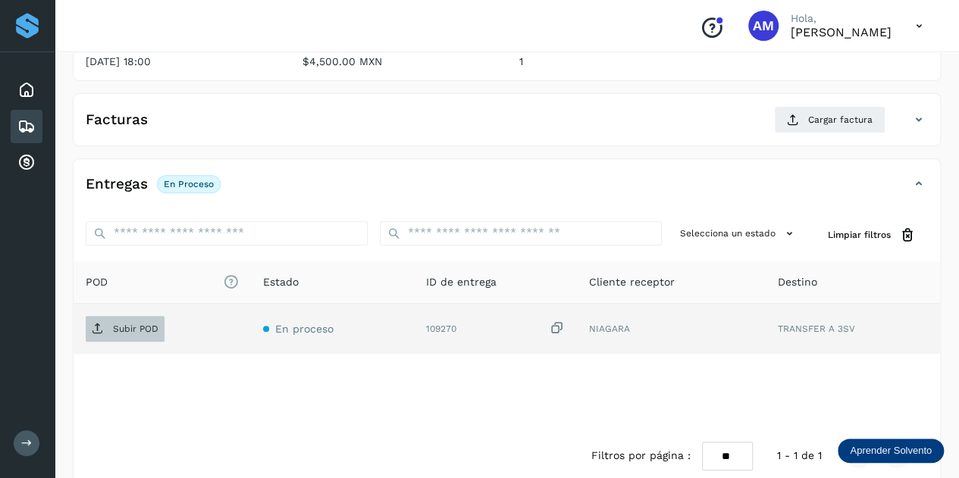
click at [149, 333] on span "Subir POD" at bounding box center [125, 329] width 79 height 24
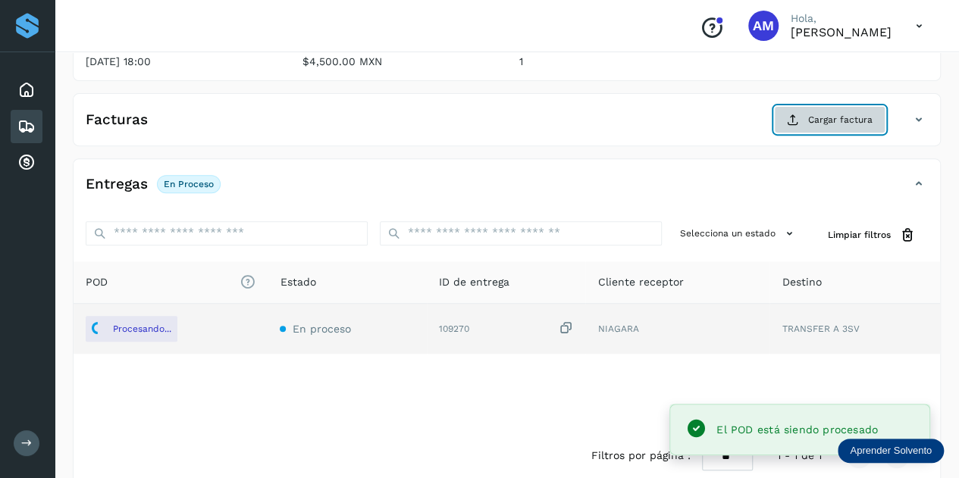
click at [831, 117] on span "Cargar factura" at bounding box center [840, 120] width 64 height 14
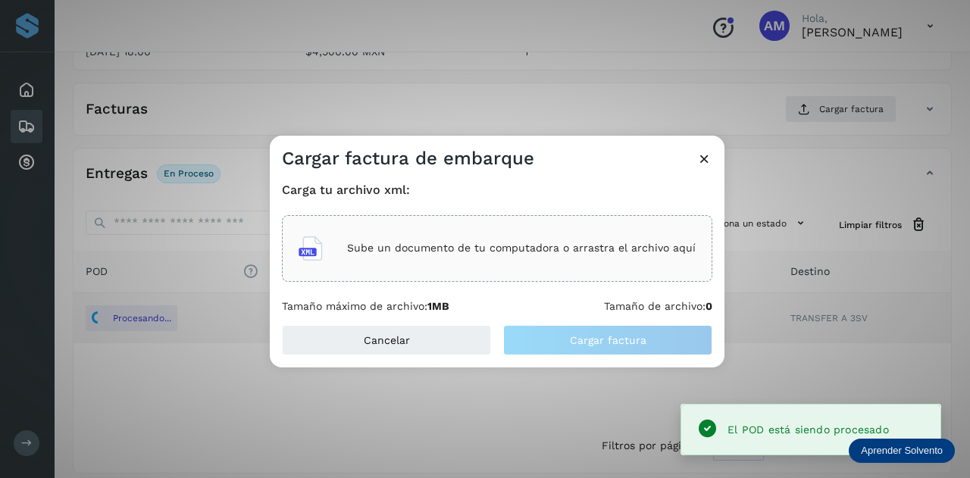
click at [533, 218] on div "Sube un documento de tu computadora o arrastra el archivo aquí" at bounding box center [497, 248] width 430 height 67
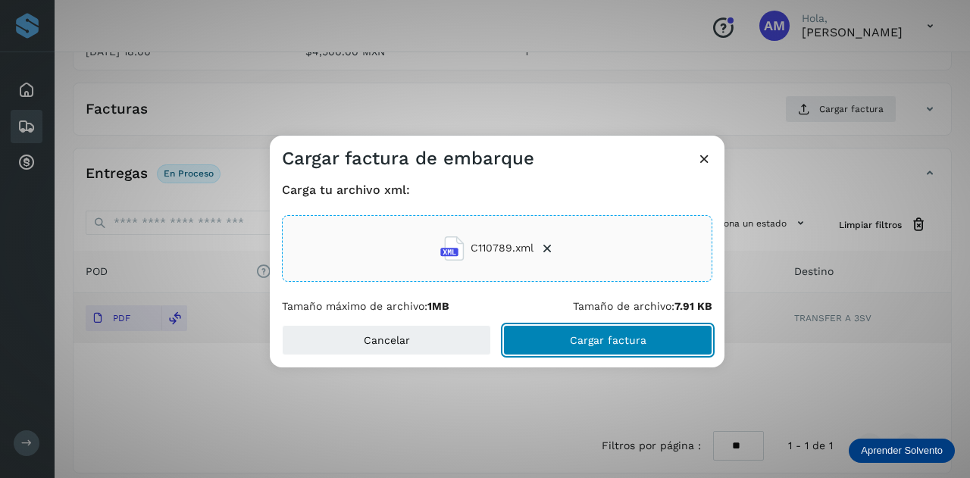
click at [614, 335] on span "Cargar factura" at bounding box center [608, 340] width 77 height 11
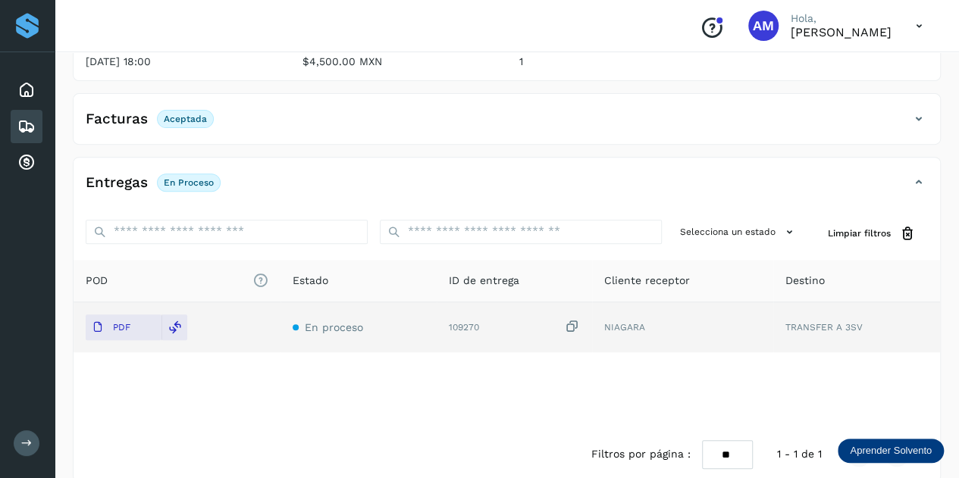
scroll to position [0, 0]
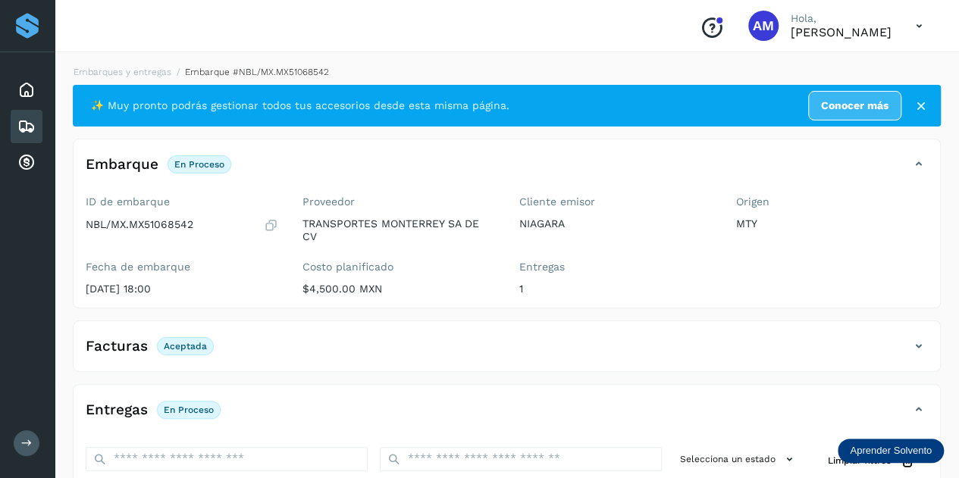
click at [171, 66] on li "Embarques y entregas" at bounding box center [250, 72] width 158 height 14
click at [171, 77] on li "Embarques y entregas" at bounding box center [250, 72] width 158 height 14
click at [133, 74] on link "Embarques y entregas" at bounding box center [123, 72] width 98 height 11
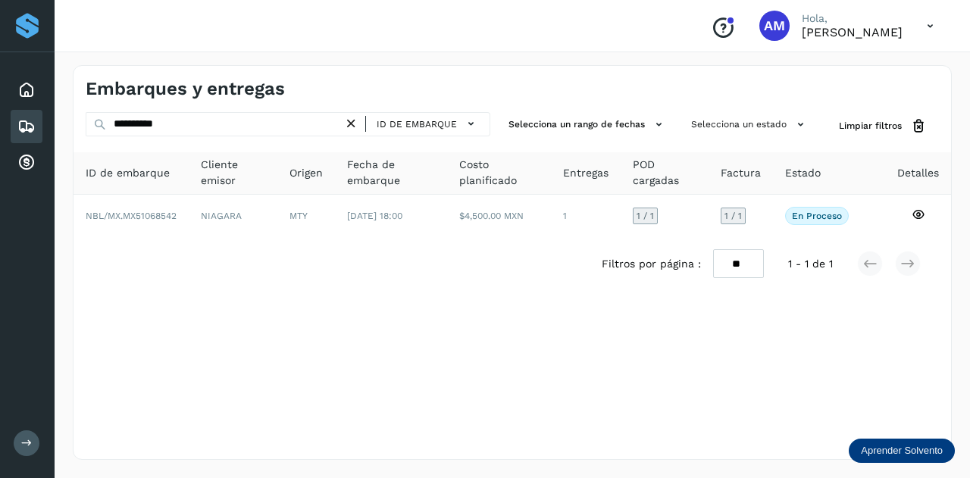
click at [348, 117] on icon at bounding box center [351, 124] width 16 height 16
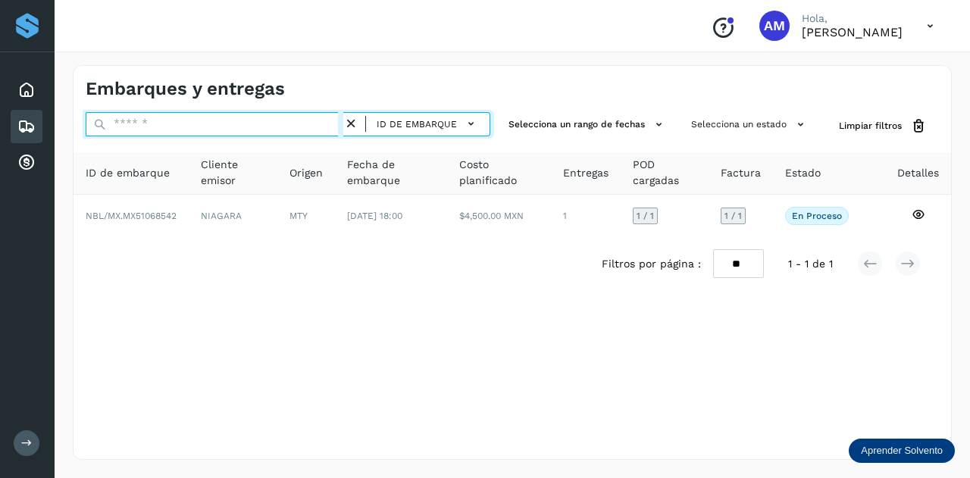
click at [335, 115] on input "text" at bounding box center [215, 124] width 258 height 24
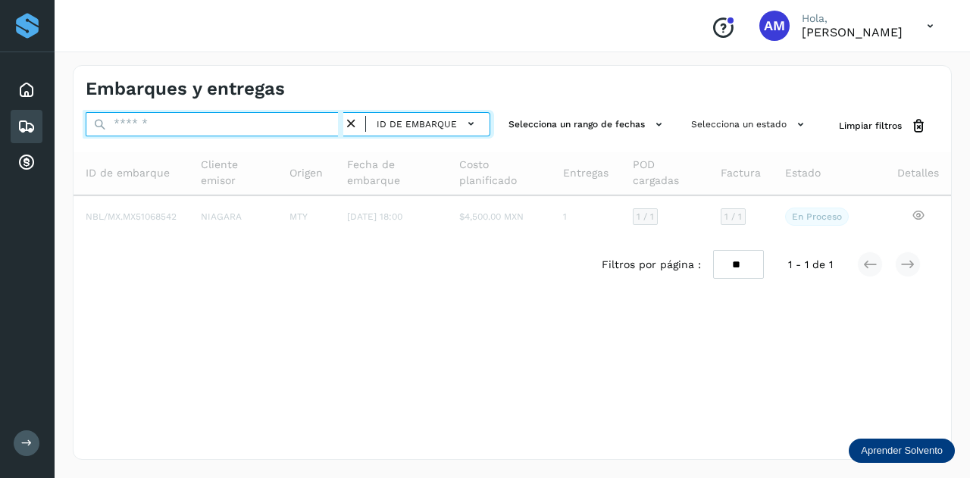
paste input "**********"
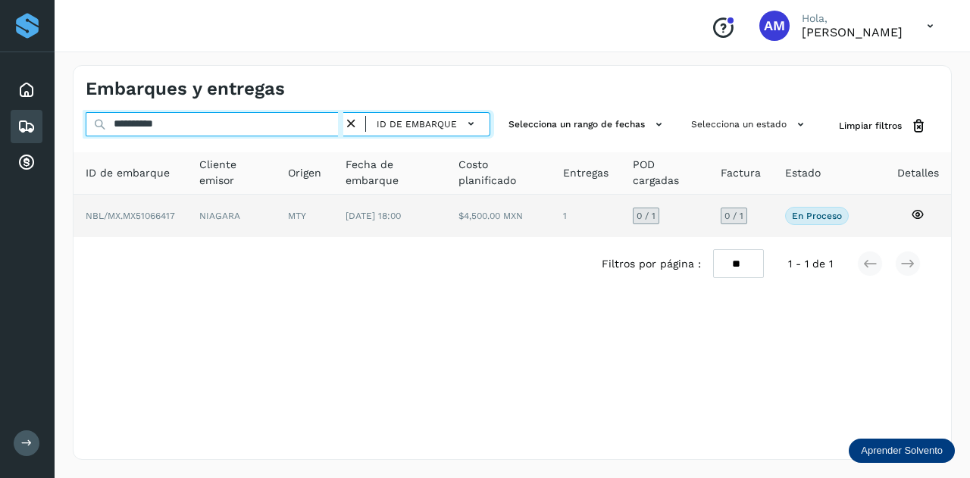
type input "**********"
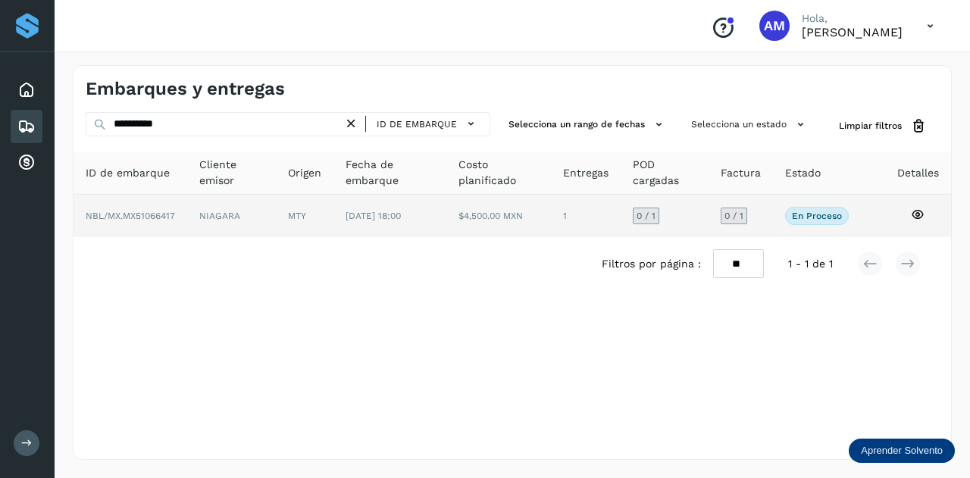
click at [333, 220] on td "MTY" at bounding box center [389, 216] width 112 height 42
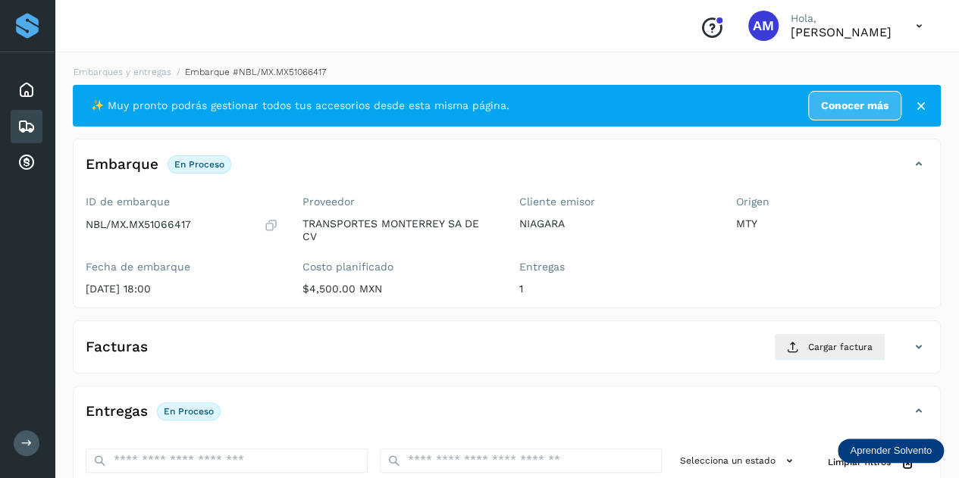
scroll to position [152, 0]
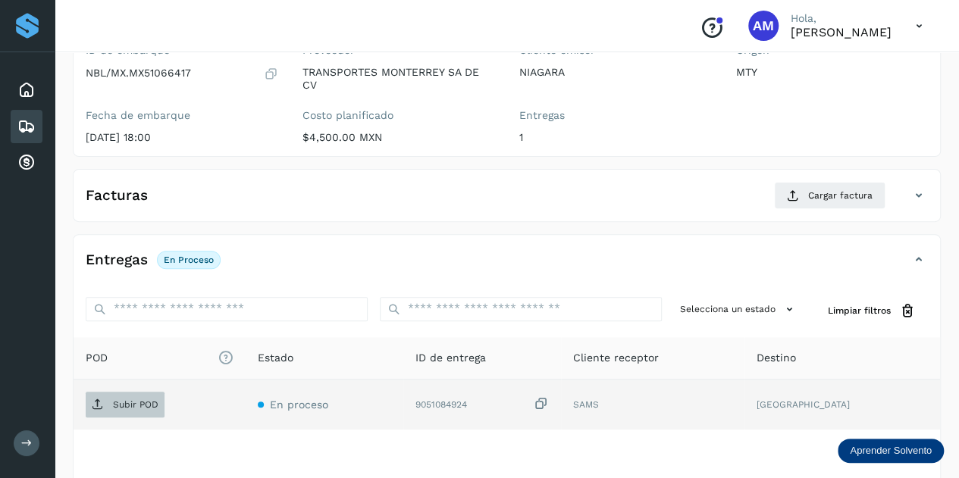
click at [126, 393] on span "Subir POD" at bounding box center [125, 405] width 79 height 24
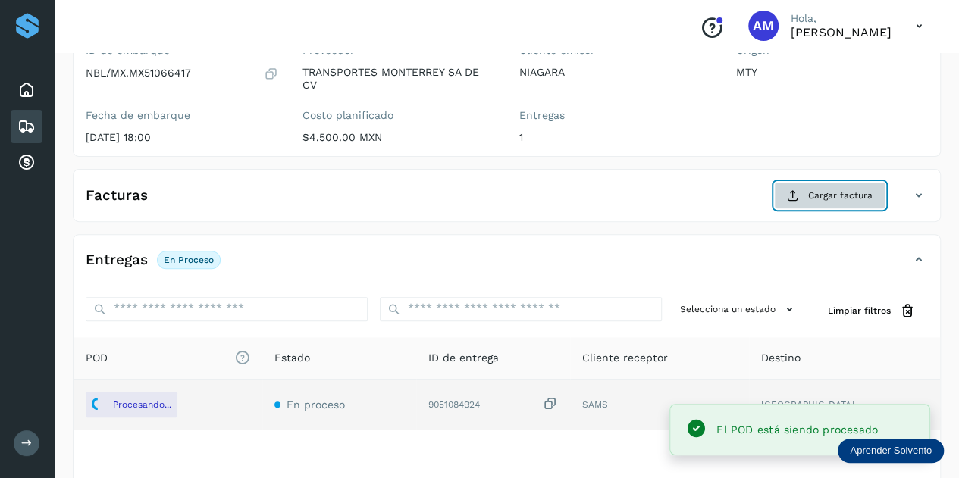
click at [843, 189] on span "Cargar factura" at bounding box center [840, 196] width 64 height 14
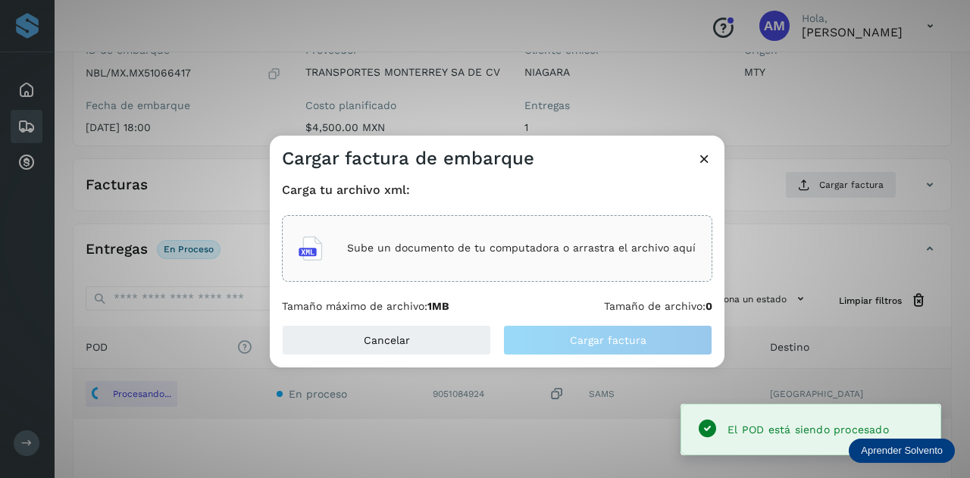
click at [637, 248] on p "Sube un documento de tu computadora o arrastra el archivo aquí" at bounding box center [521, 248] width 349 height 13
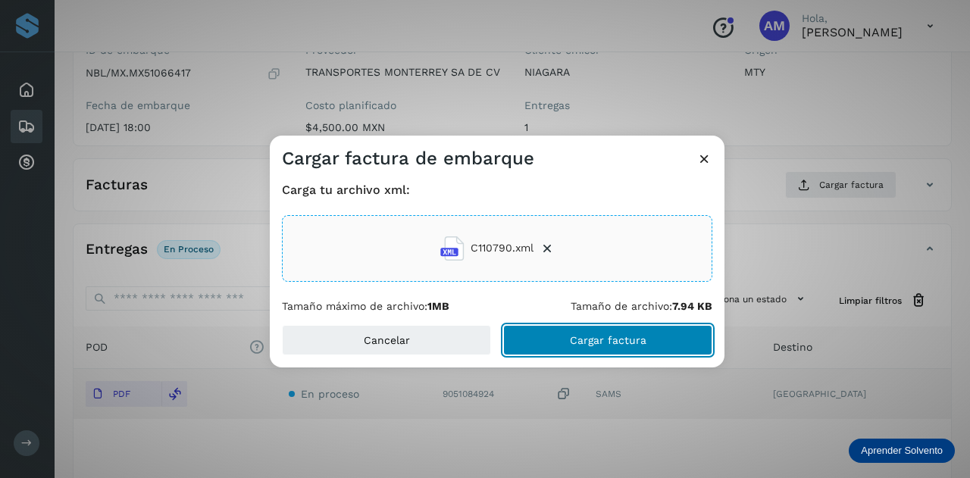
click at [577, 339] on span "Cargar factura" at bounding box center [608, 340] width 77 height 11
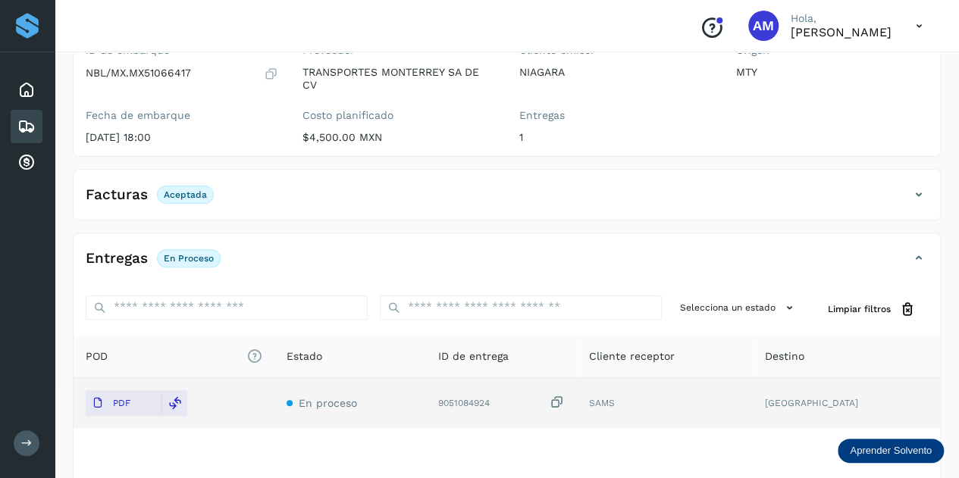
scroll to position [0, 0]
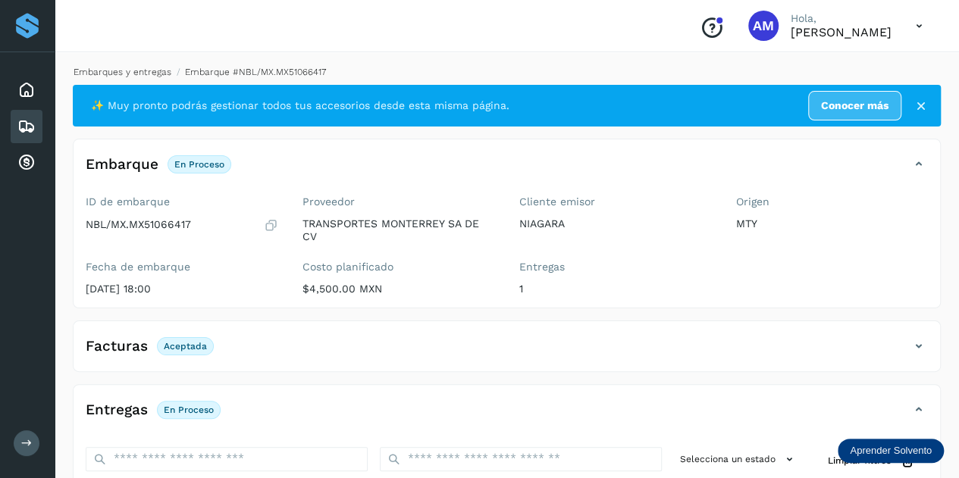
click at [164, 74] on link "Embarques y entregas" at bounding box center [123, 72] width 98 height 11
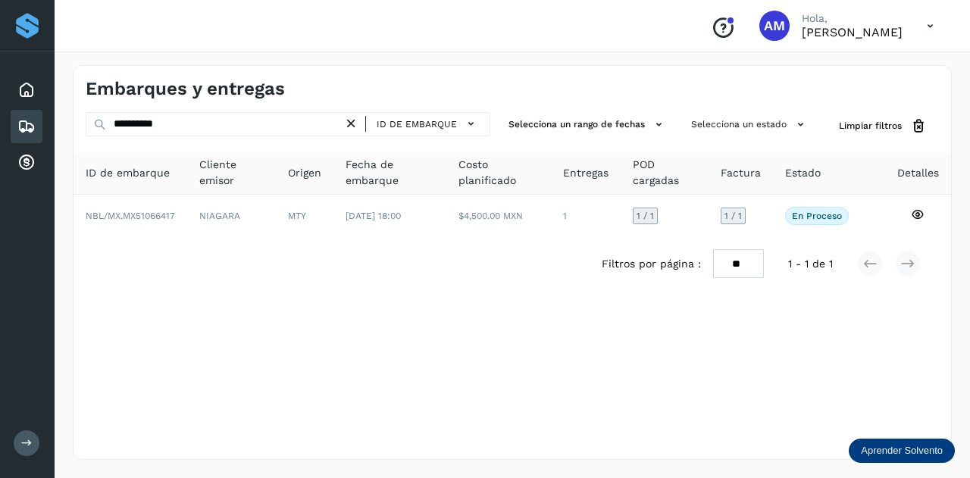
drag, startPoint x: 353, startPoint y: 125, endPoint x: 286, endPoint y: 125, distance: 67.4
click at [350, 125] on icon at bounding box center [351, 124] width 16 height 16
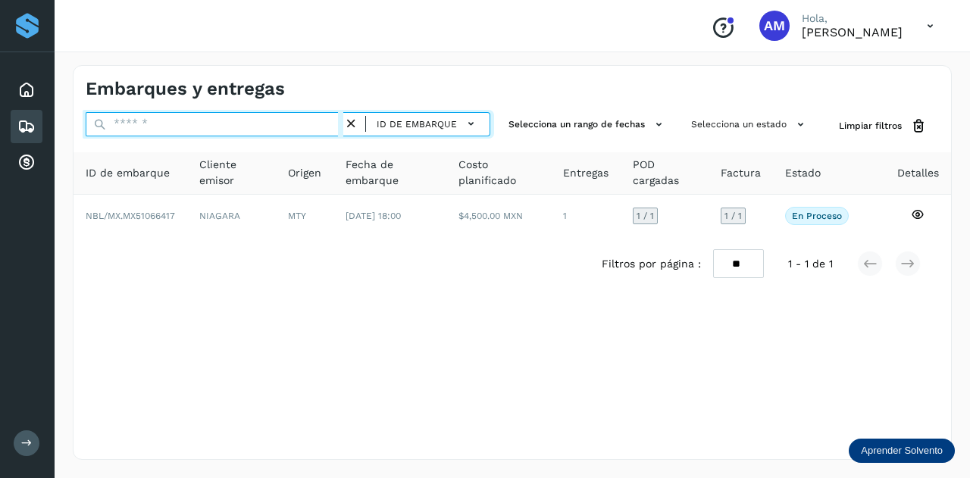
click at [263, 120] on input "text" at bounding box center [215, 124] width 258 height 24
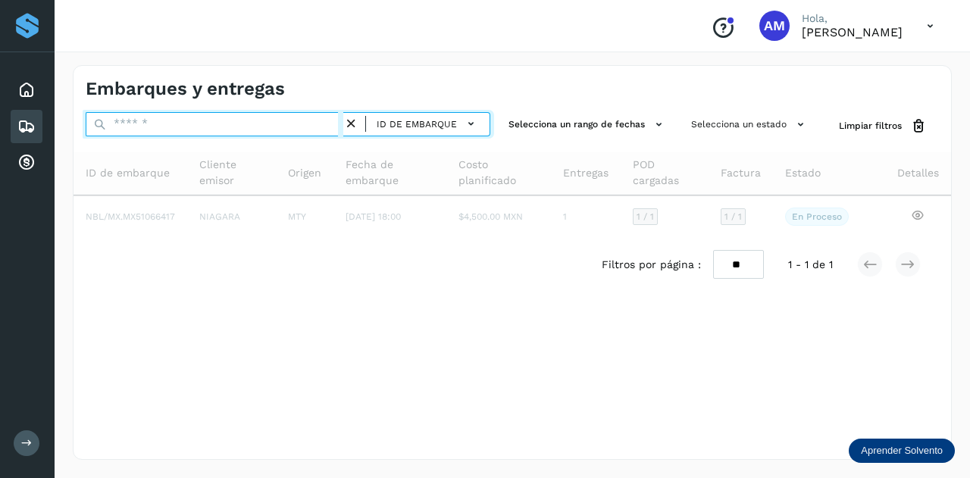
paste input "**********"
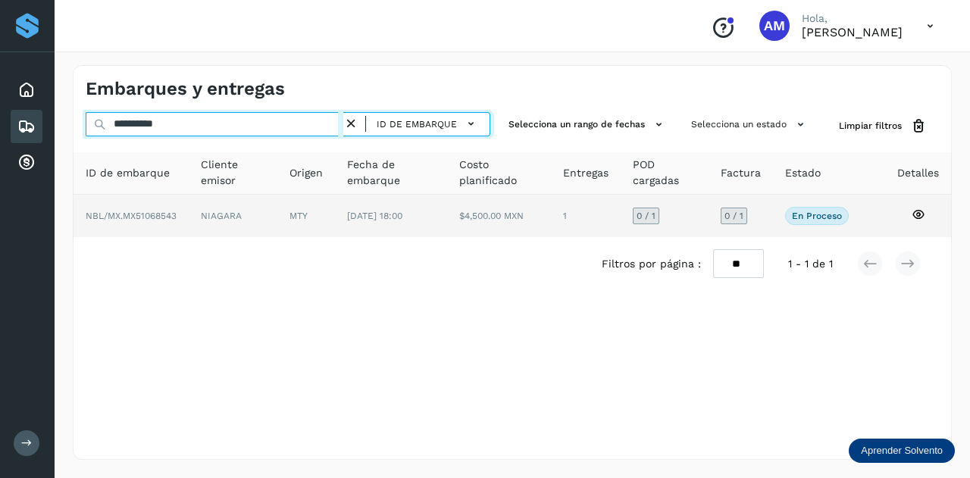
type input "**********"
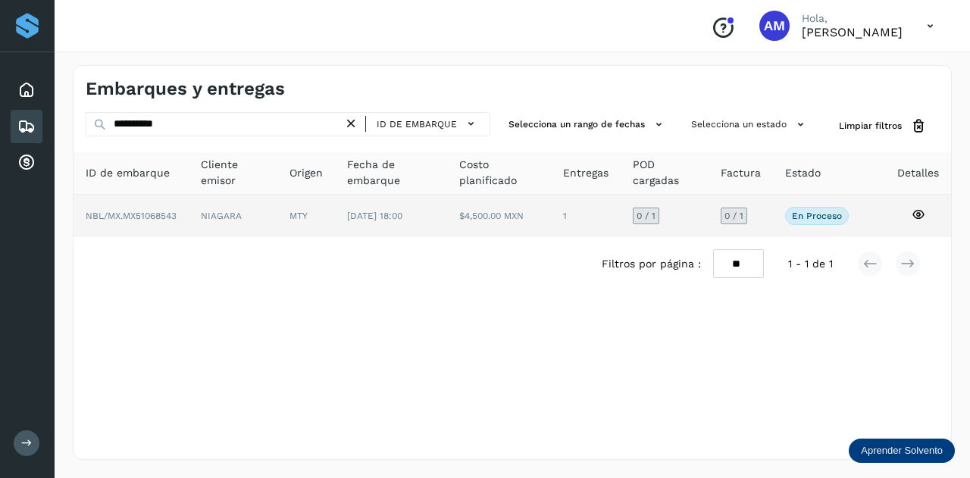
click at [335, 214] on td "MTY" at bounding box center [391, 216] width 112 height 42
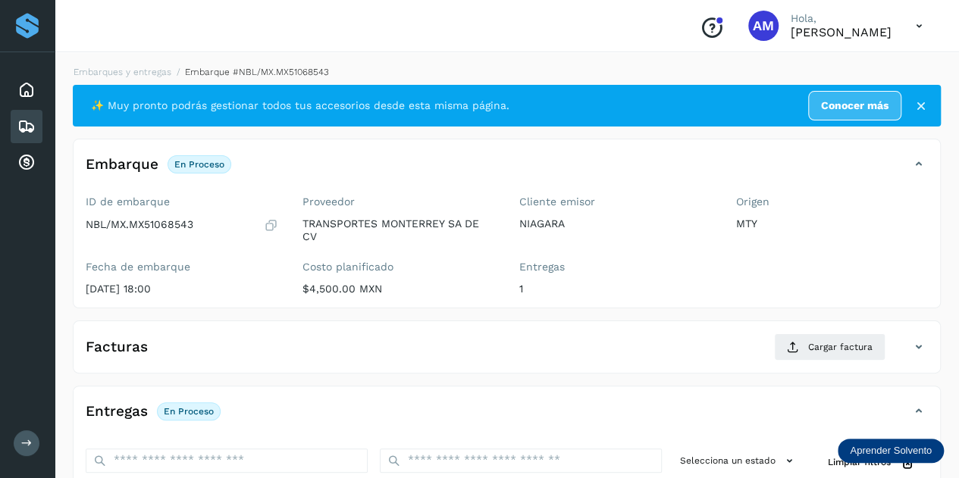
scroll to position [227, 0]
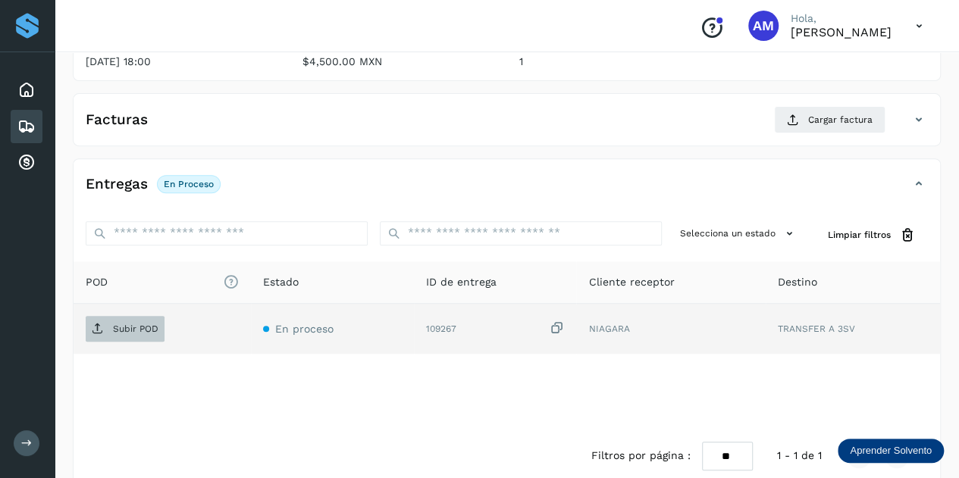
click at [152, 336] on span "Subir POD" at bounding box center [125, 329] width 79 height 24
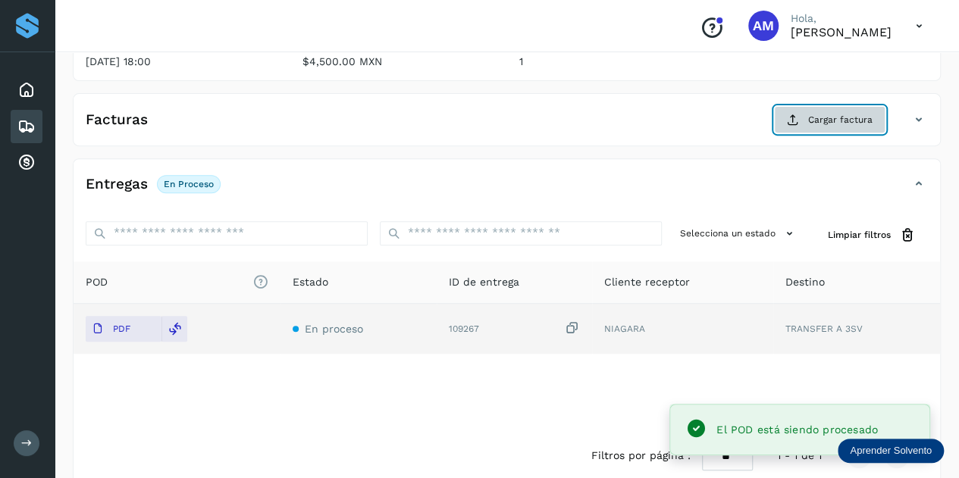
click at [813, 127] on button "Cargar factura" at bounding box center [829, 119] width 111 height 27
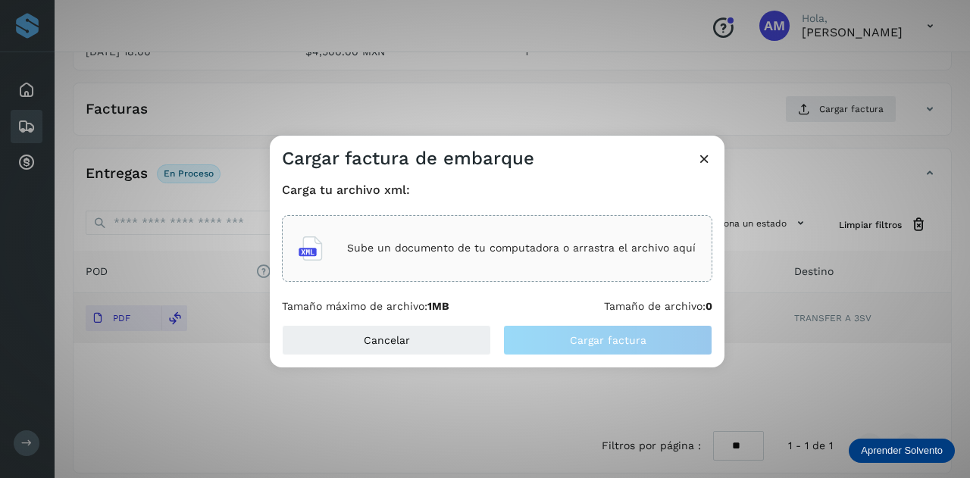
click at [318, 249] on icon at bounding box center [311, 248] width 24 height 24
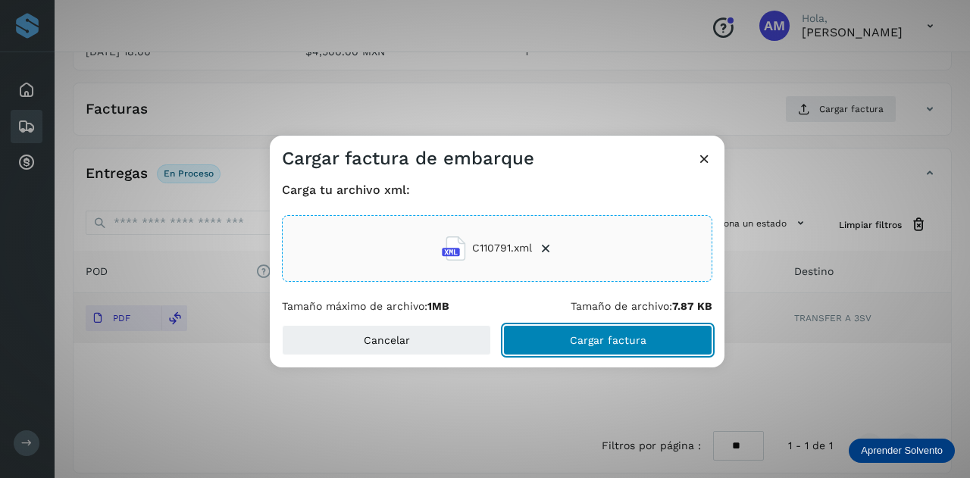
click at [552, 345] on button "Cargar factura" at bounding box center [607, 340] width 209 height 30
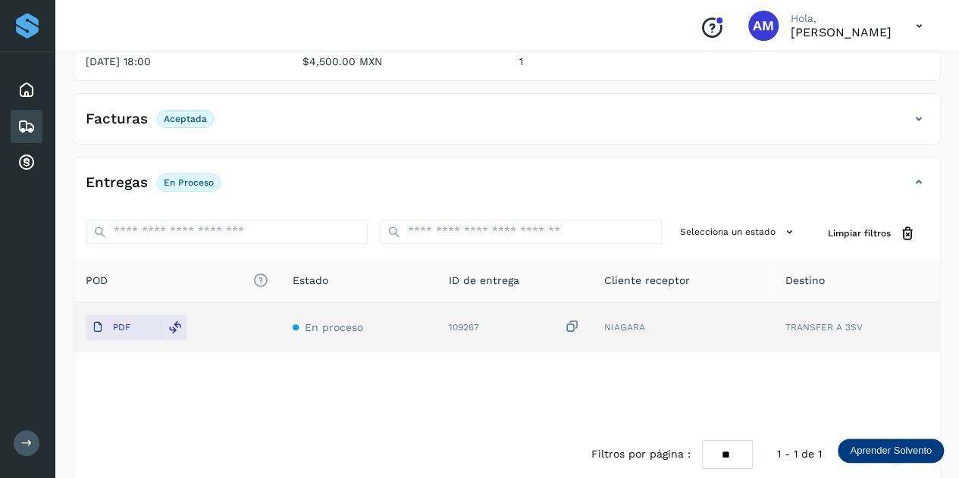
scroll to position [0, 0]
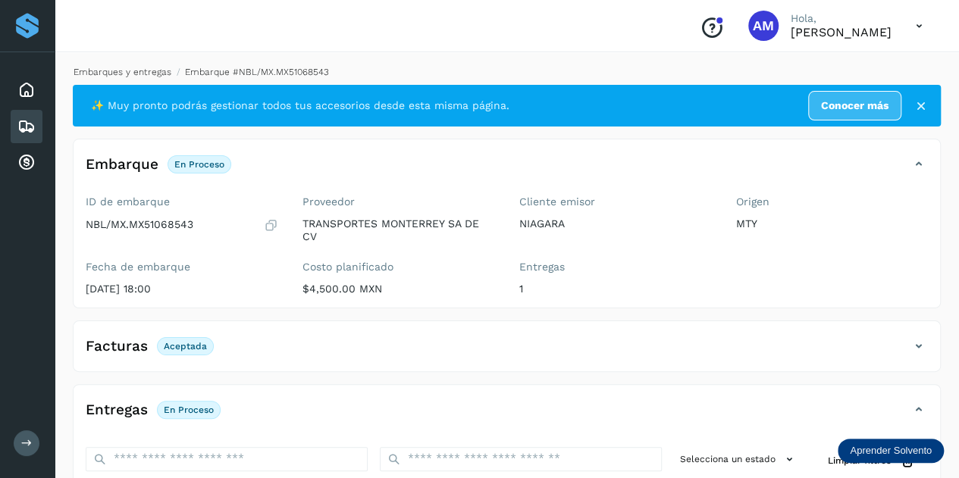
drag, startPoint x: 90, startPoint y: 77, endPoint x: 97, endPoint y: 72, distance: 8.6
click at [171, 77] on li "Embarques y entregas" at bounding box center [250, 72] width 158 height 14
click at [101, 67] on link "Embarques y entregas" at bounding box center [123, 72] width 98 height 11
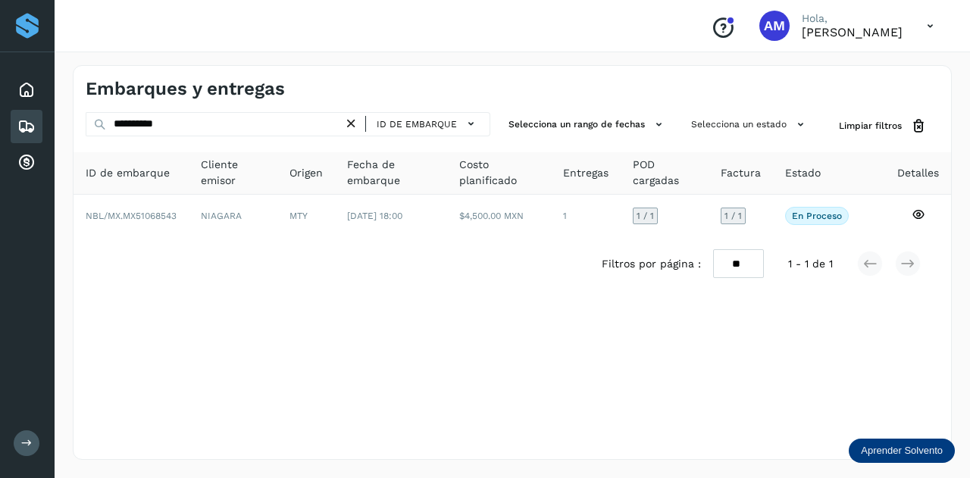
click at [352, 124] on icon at bounding box center [351, 124] width 16 height 16
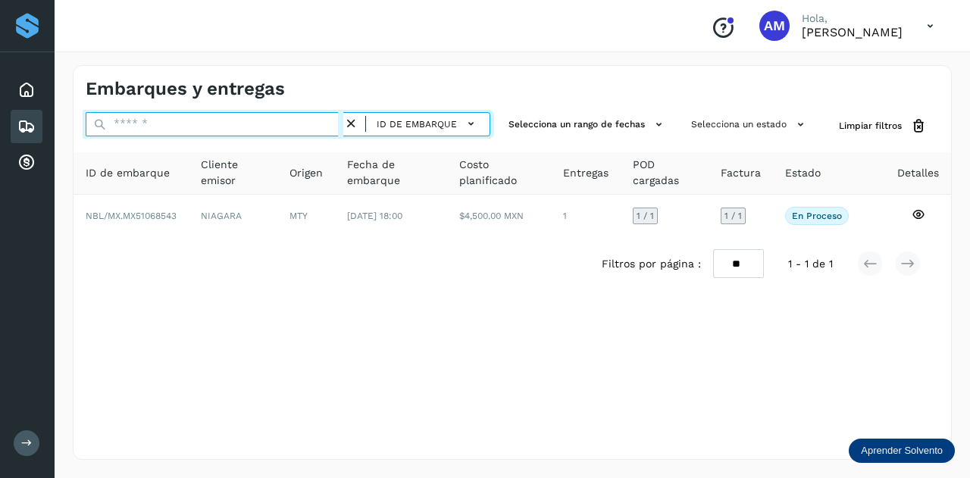
click at [328, 121] on input "text" at bounding box center [215, 124] width 258 height 24
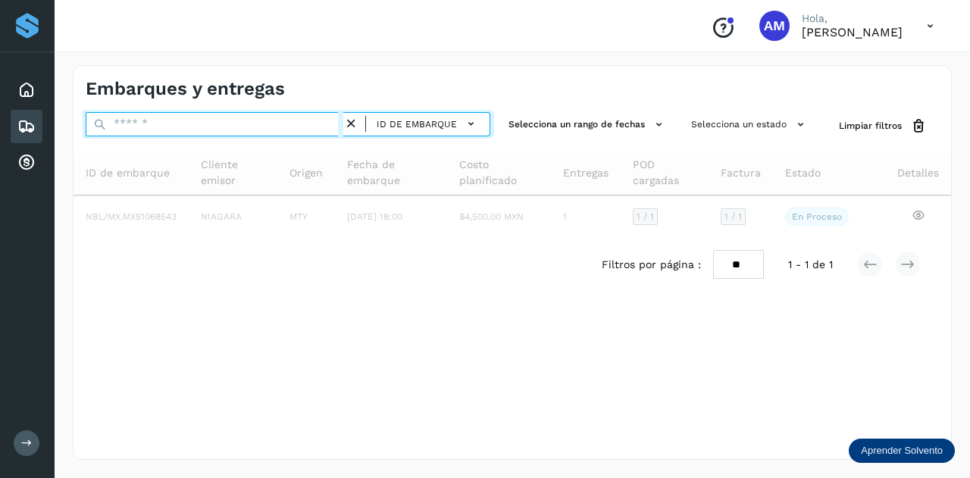
paste input "**********"
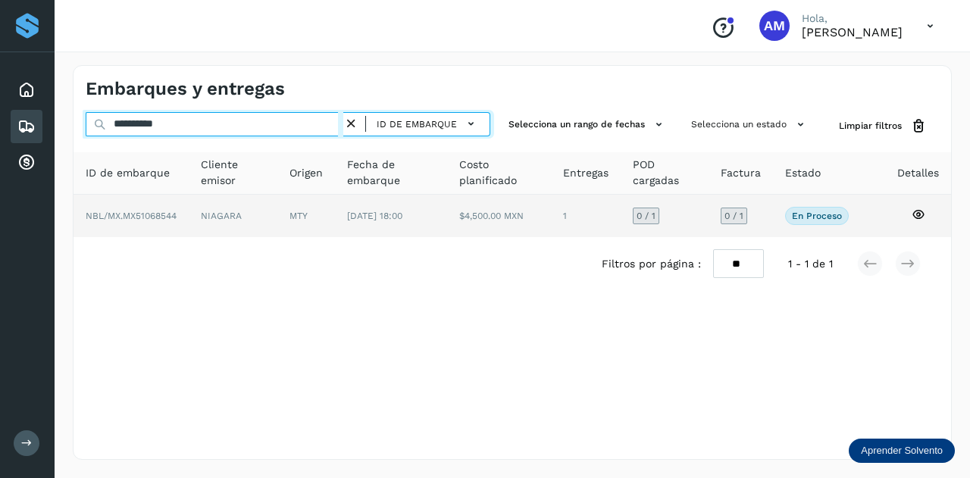
type input "**********"
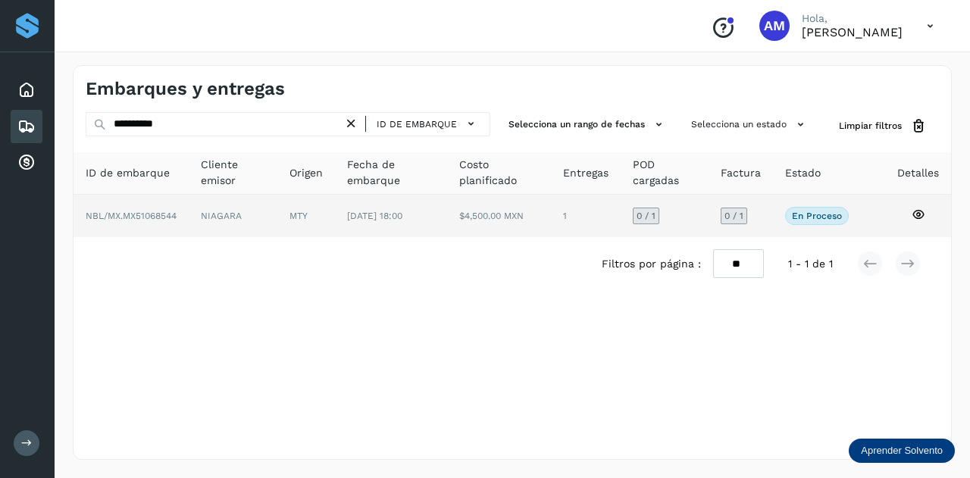
click at [277, 214] on td "NIAGARA" at bounding box center [306, 216] width 58 height 42
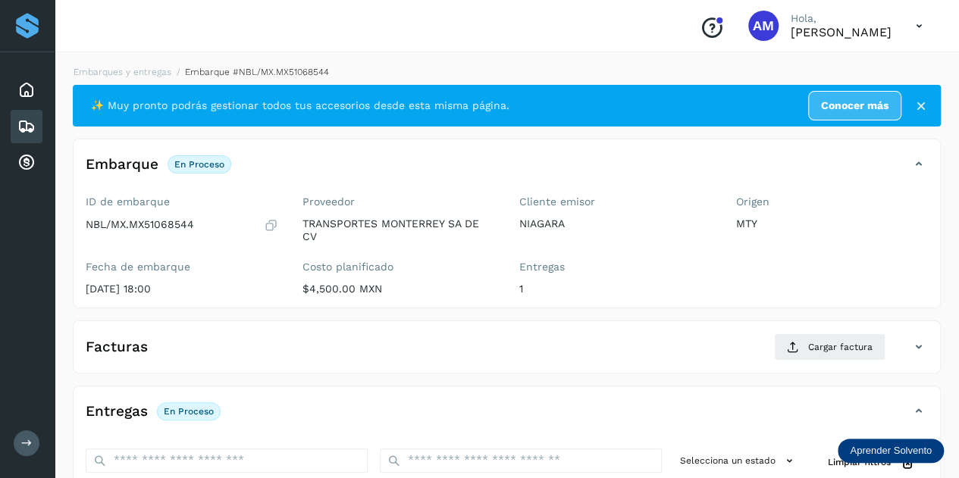
scroll to position [152, 0]
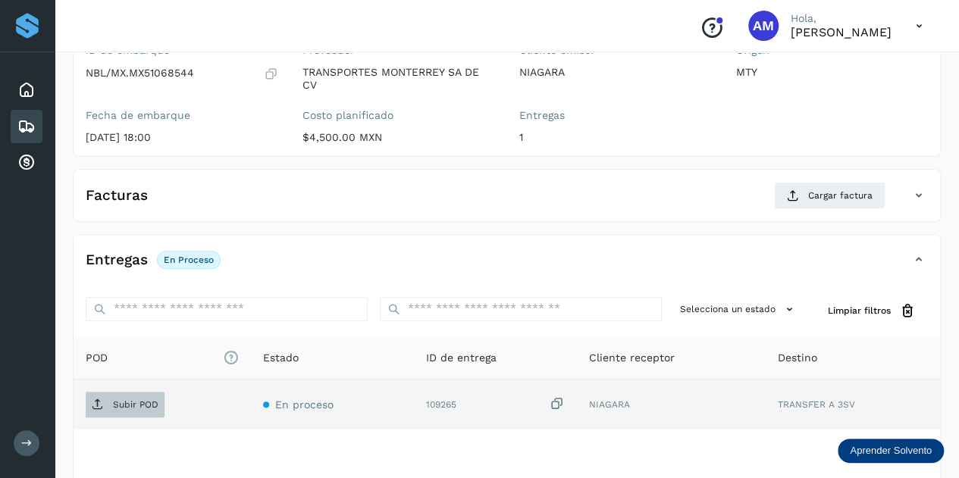
click at [102, 399] on icon at bounding box center [98, 405] width 12 height 12
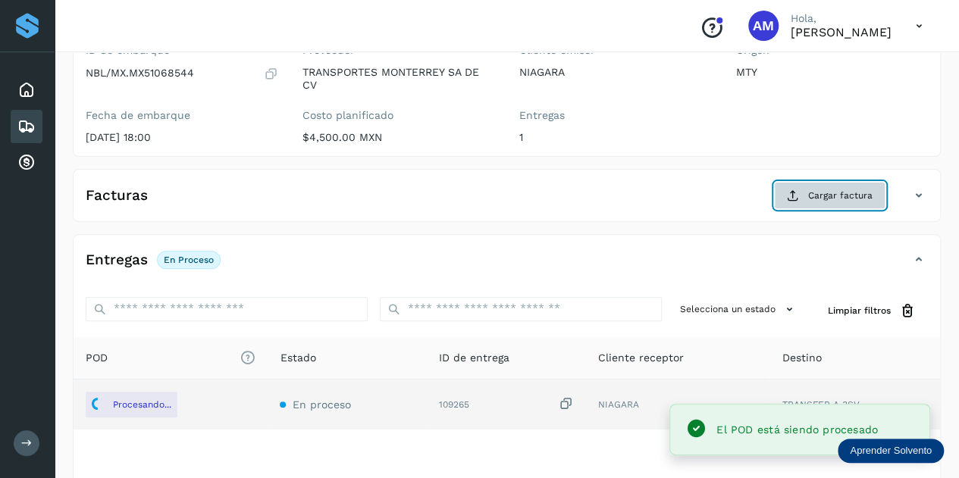
click at [821, 192] on span "Cargar factura" at bounding box center [840, 196] width 64 height 14
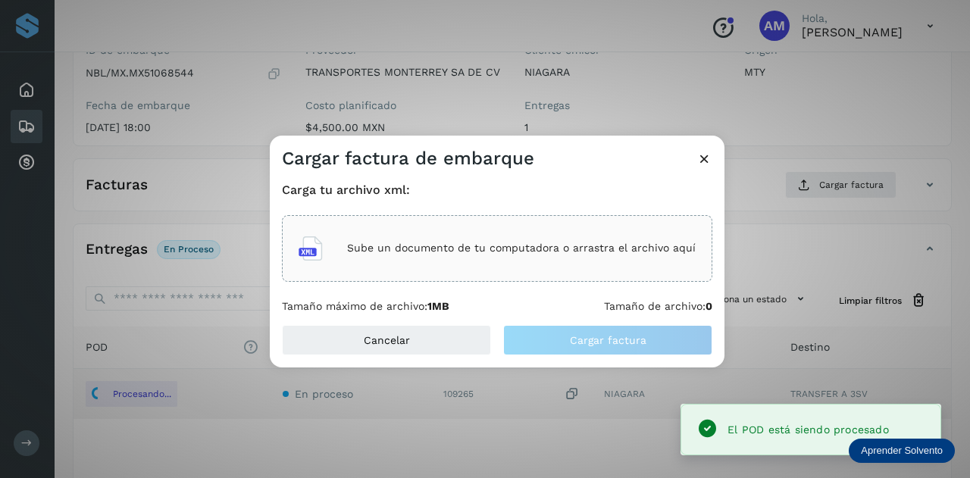
click at [371, 245] on p "Sube un documento de tu computadora o arrastra el archivo aquí" at bounding box center [521, 248] width 349 height 13
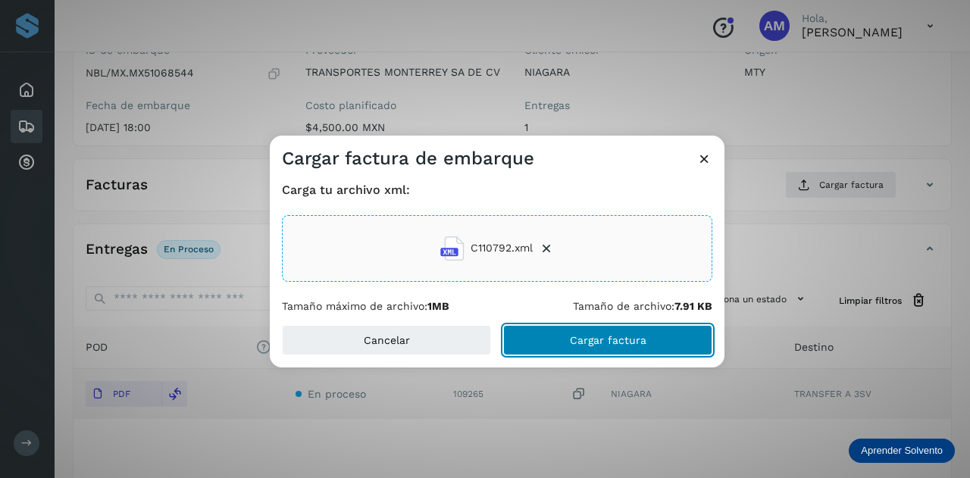
click at [549, 339] on button "Cargar factura" at bounding box center [607, 340] width 209 height 30
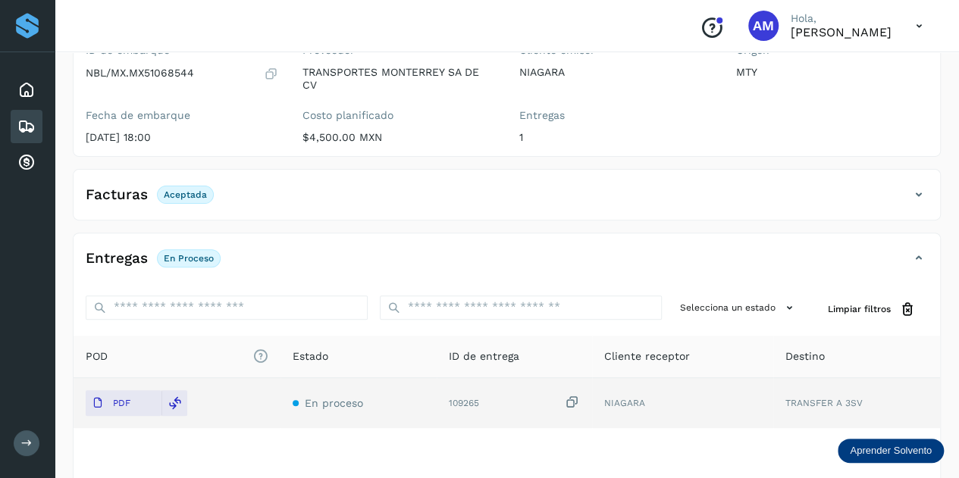
scroll to position [0, 0]
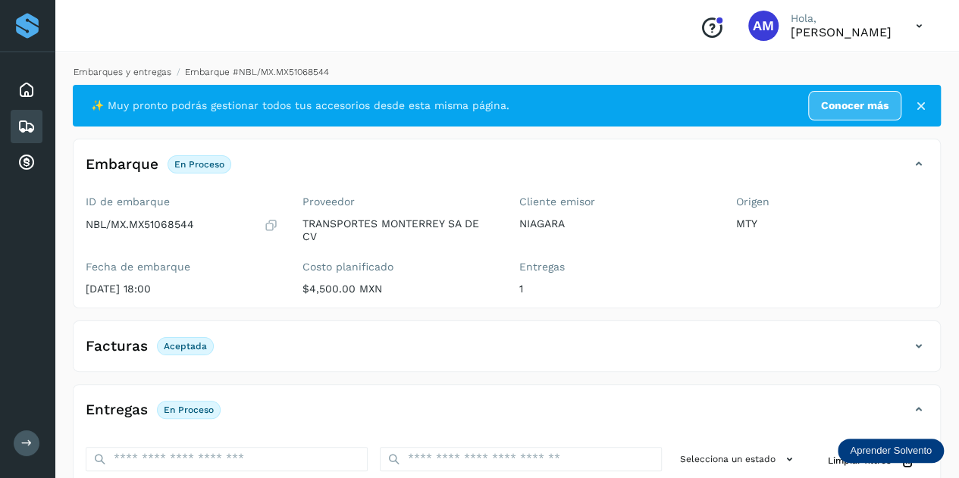
click at [152, 67] on link "Embarques y entregas" at bounding box center [123, 72] width 98 height 11
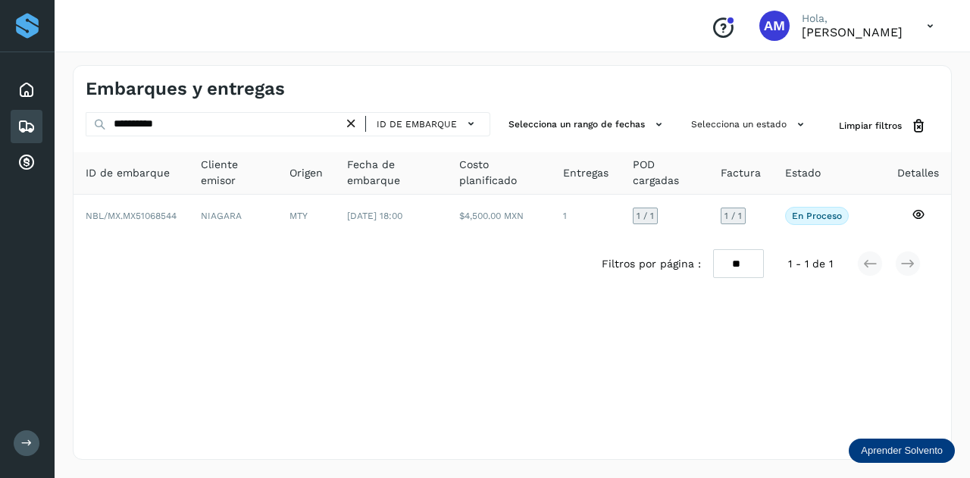
click at [355, 124] on icon at bounding box center [351, 124] width 16 height 16
click at [347, 125] on icon at bounding box center [351, 124] width 16 height 16
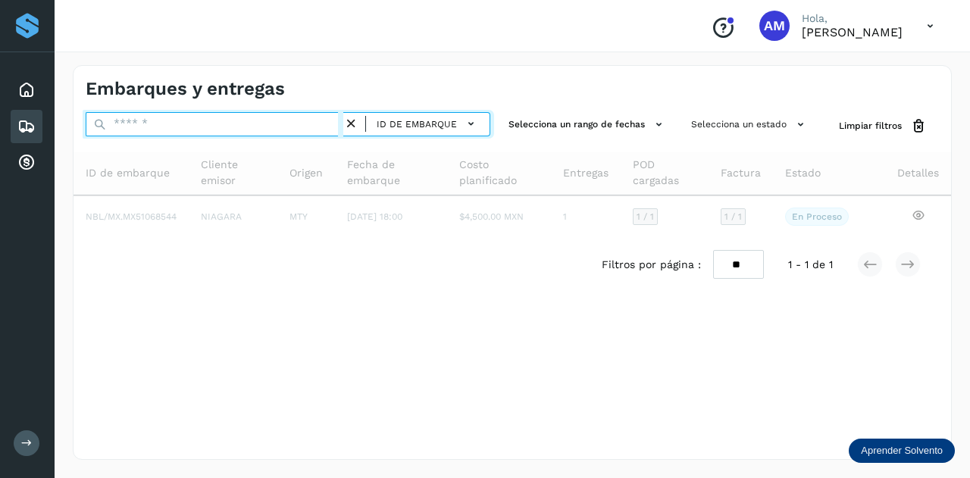
click at [324, 120] on input "text" at bounding box center [215, 124] width 258 height 24
paste input "**********"
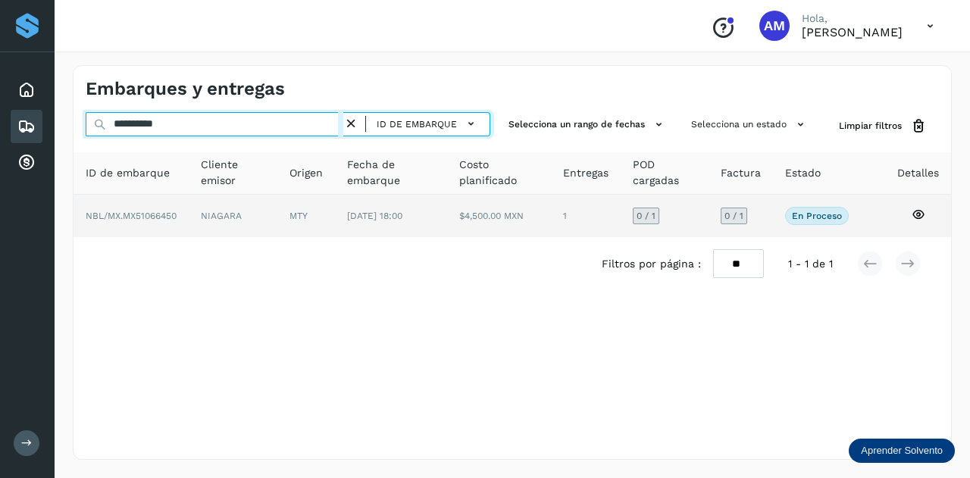
type input "**********"
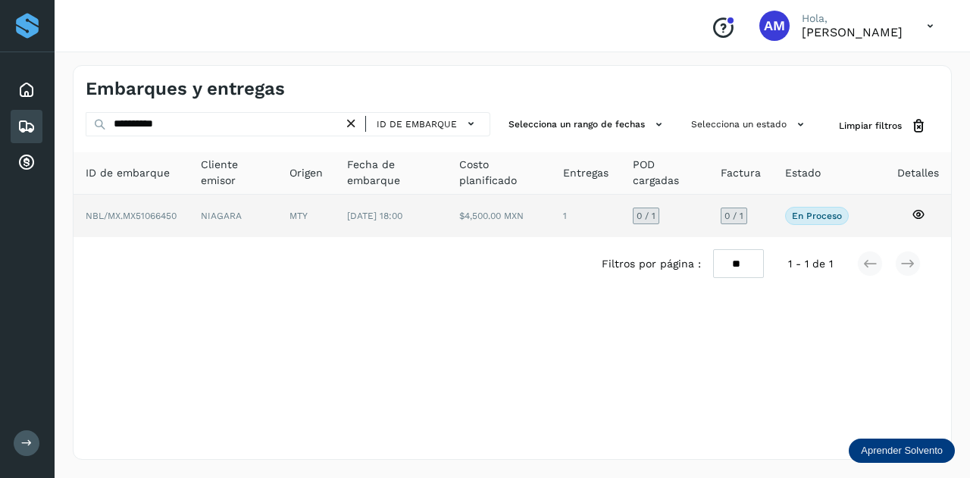
click at [335, 214] on td "MTY" at bounding box center [391, 216] width 112 height 42
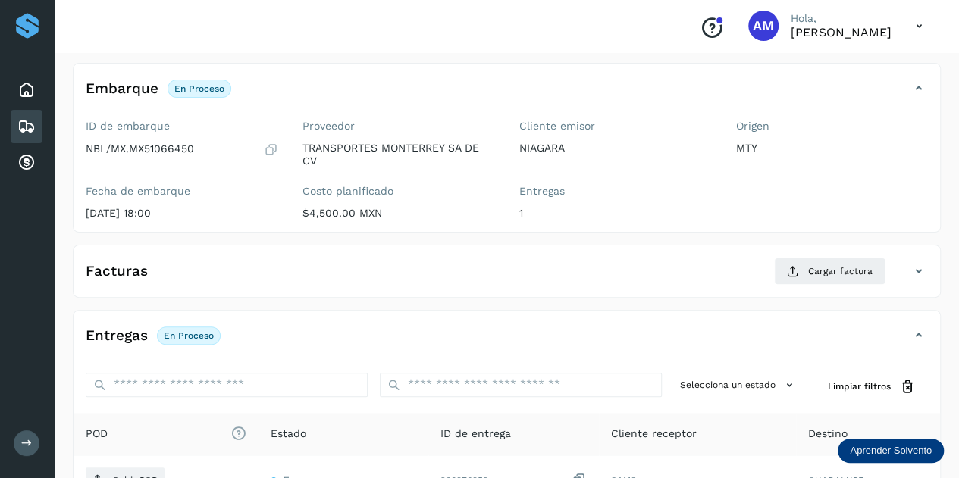
scroll to position [227, 0]
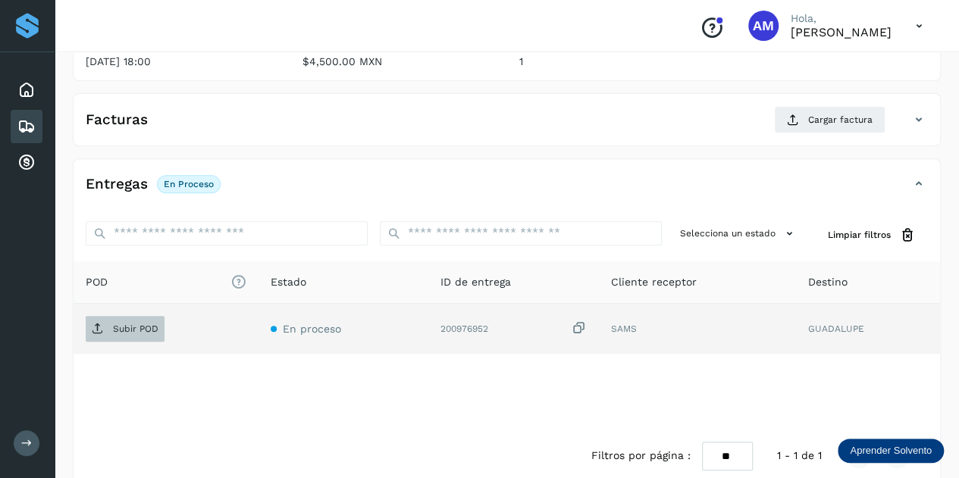
click at [136, 328] on p "Subir POD" at bounding box center [135, 329] width 45 height 11
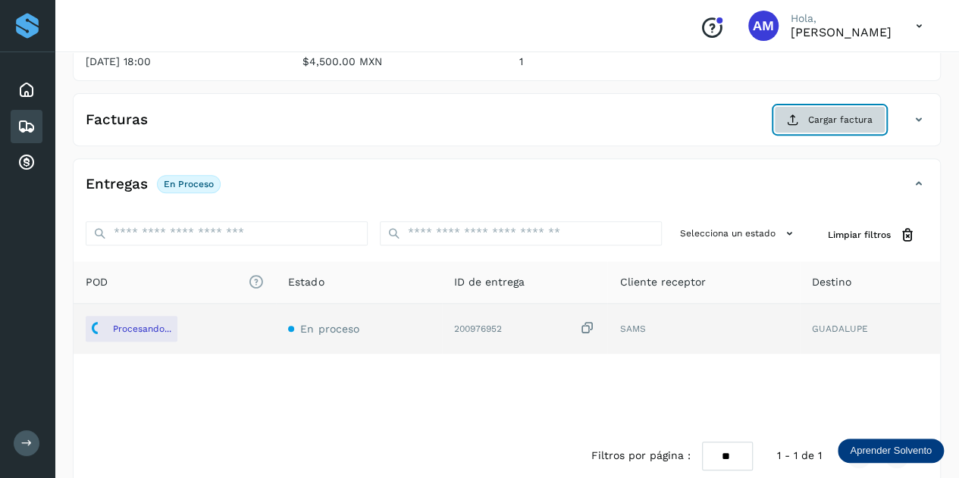
click at [835, 124] on span "Cargar factura" at bounding box center [840, 120] width 64 height 14
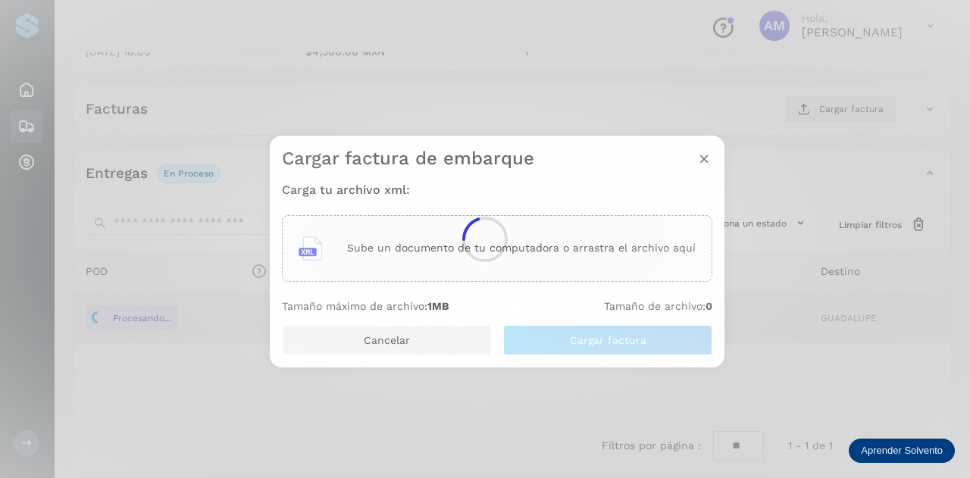
click at [530, 221] on div at bounding box center [485, 239] width 970 height 478
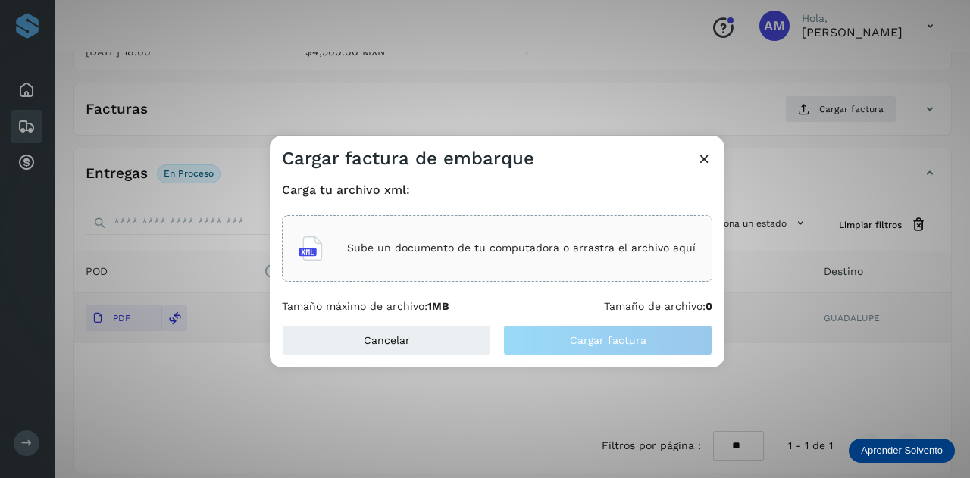
click at [361, 226] on div "Sube un documento de tu computadora o arrastra el archivo aquí" at bounding box center [497, 248] width 430 height 67
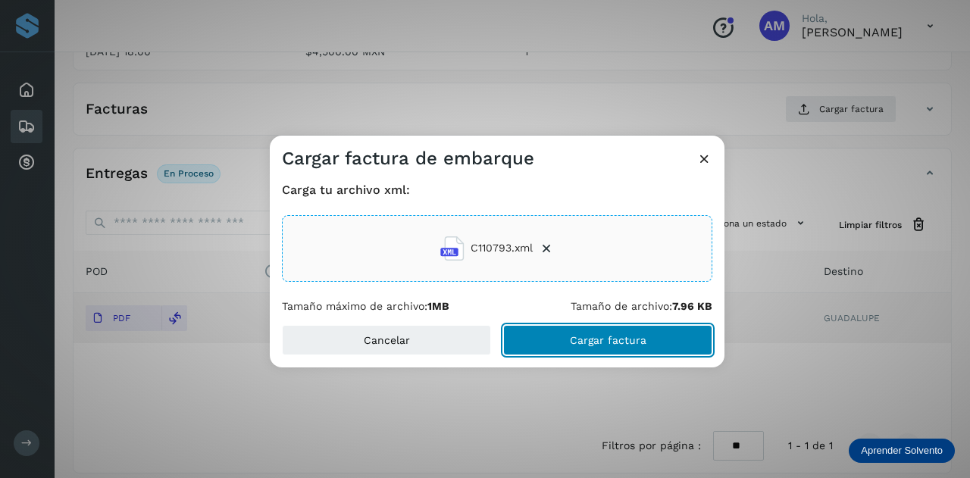
click at [575, 348] on button "Cargar factura" at bounding box center [607, 340] width 209 height 30
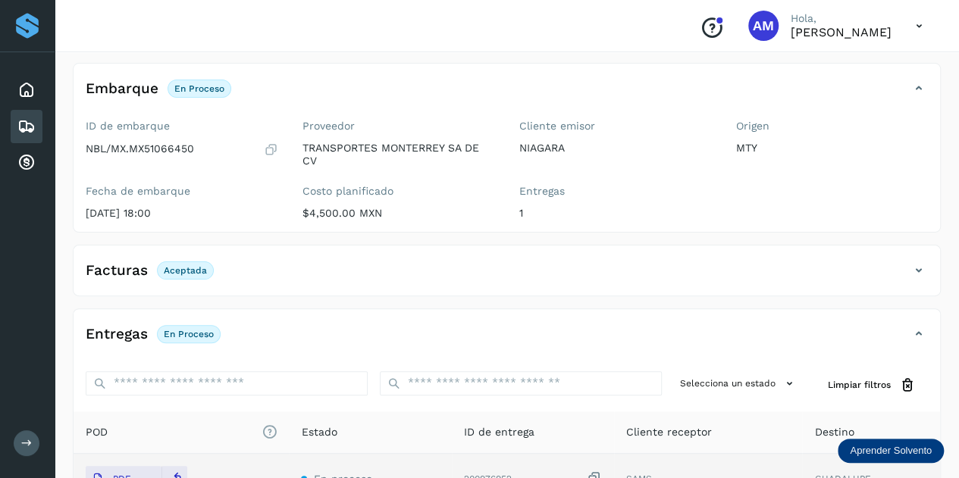
scroll to position [0, 0]
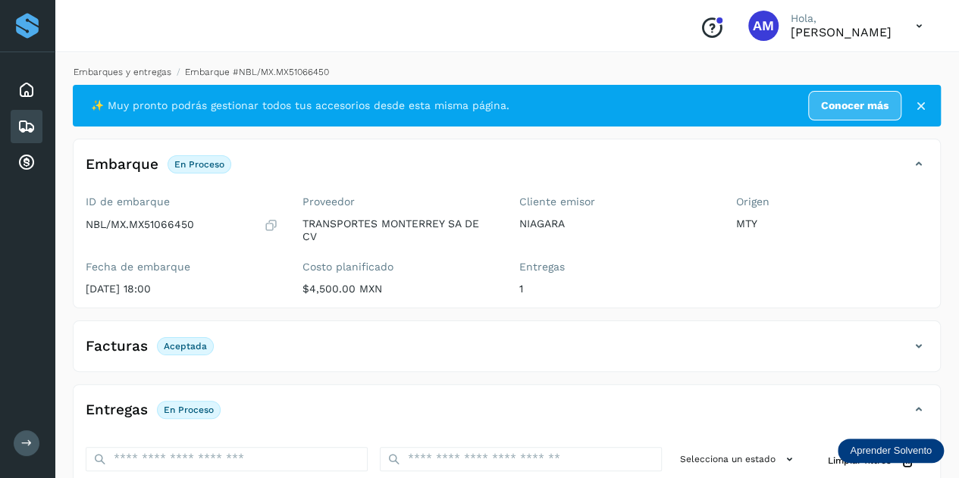
click at [112, 77] on link "Embarques y entregas" at bounding box center [123, 72] width 98 height 11
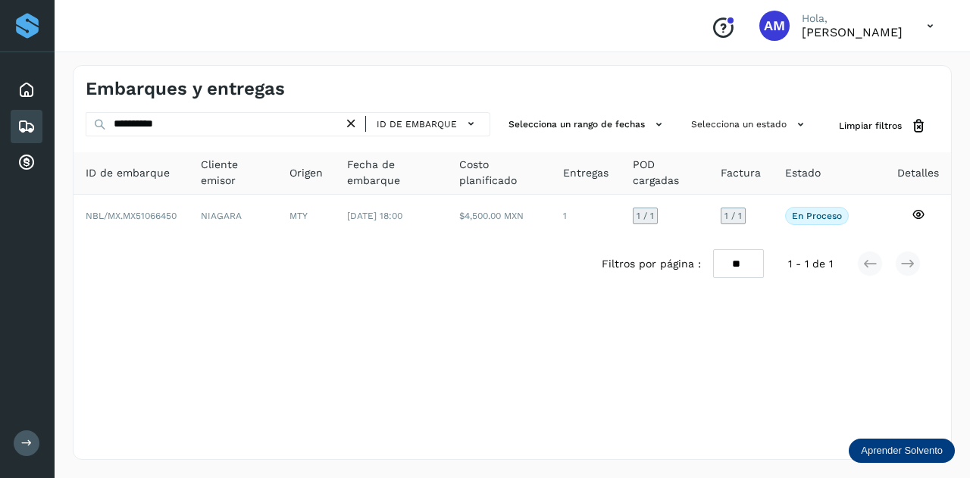
click at [354, 122] on icon at bounding box center [351, 124] width 16 height 16
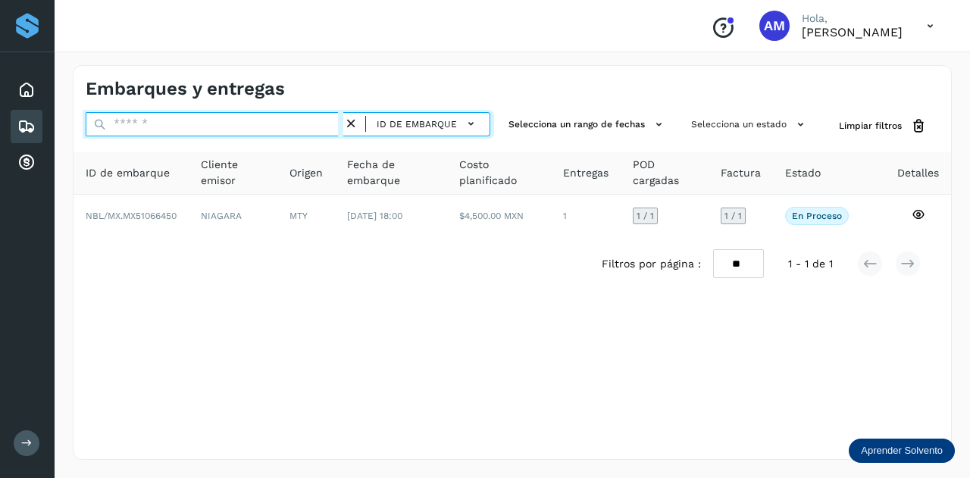
click at [343, 124] on input "text" at bounding box center [215, 124] width 258 height 24
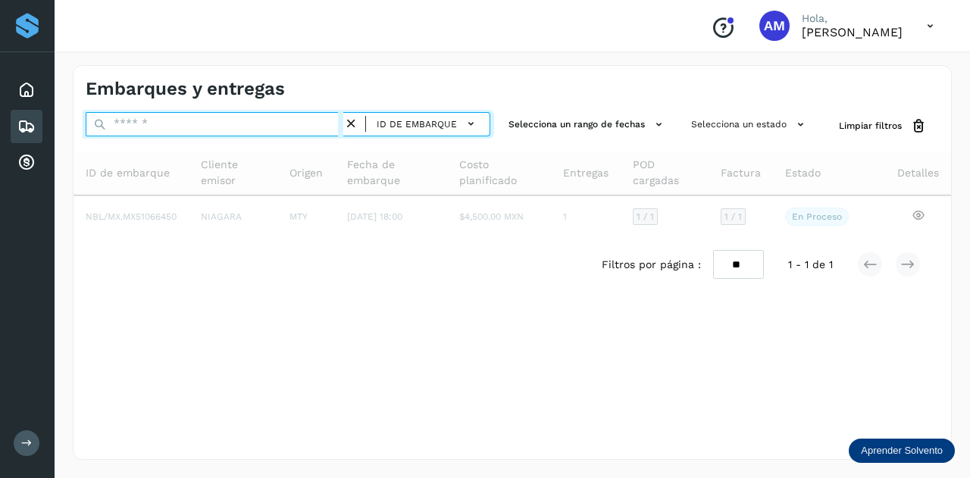
paste input "**********"
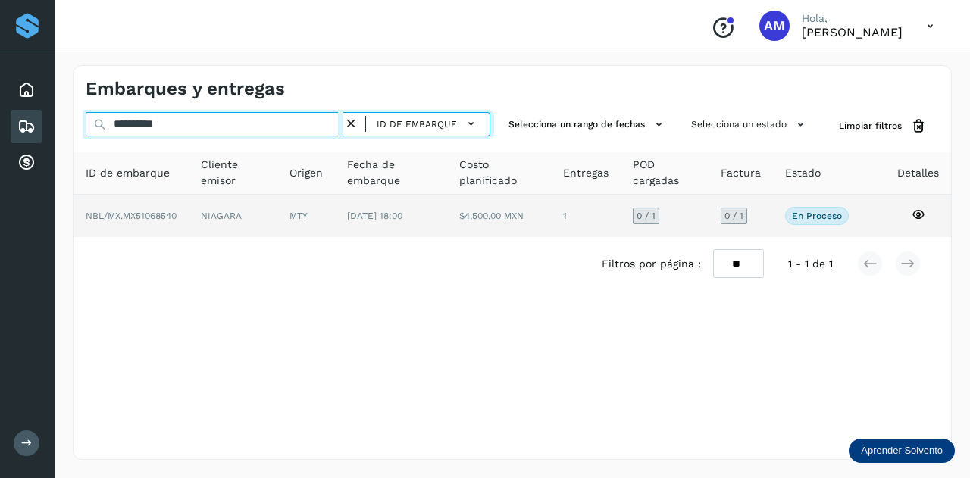
type input "**********"
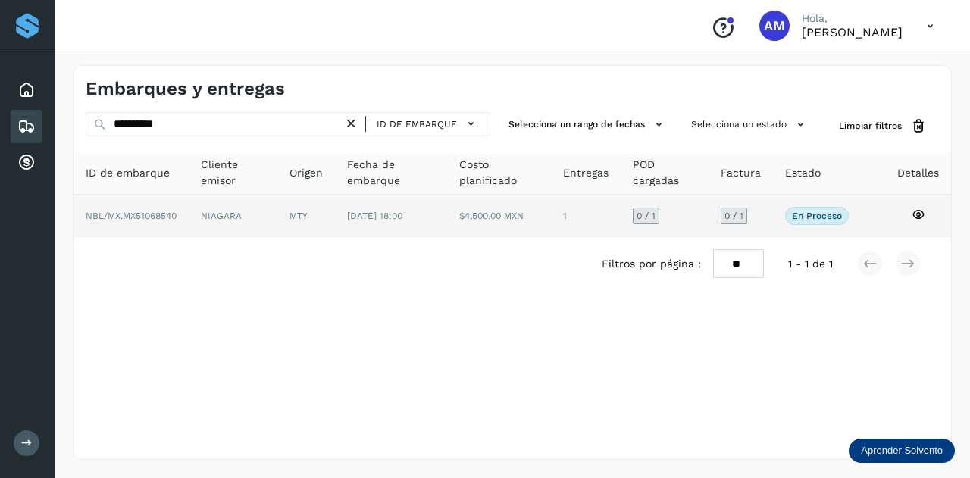
click at [447, 231] on td "[DATE] 18:00" at bounding box center [499, 216] width 105 height 42
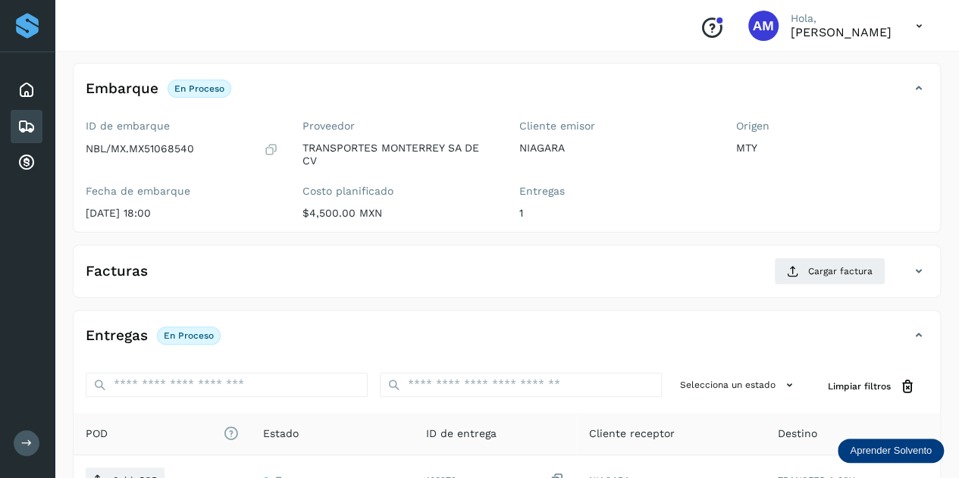
scroll to position [227, 0]
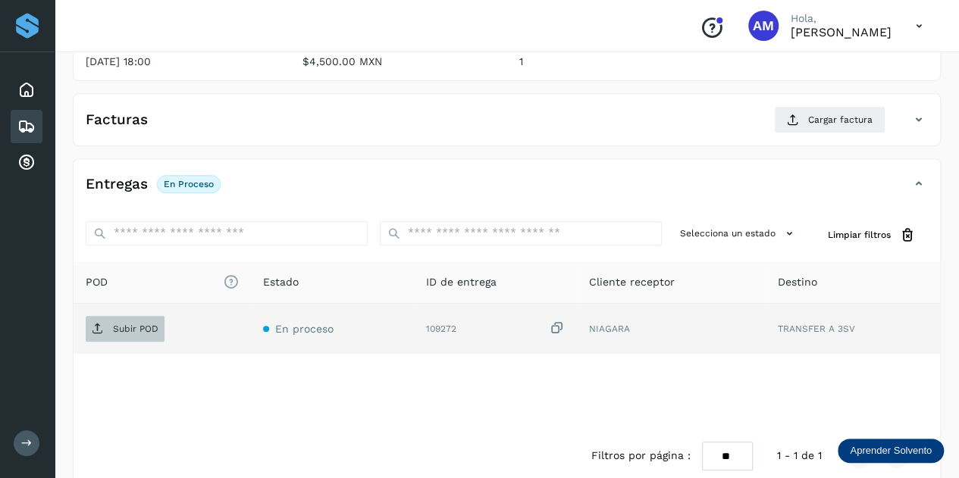
click at [143, 325] on p "Subir POD" at bounding box center [135, 329] width 45 height 11
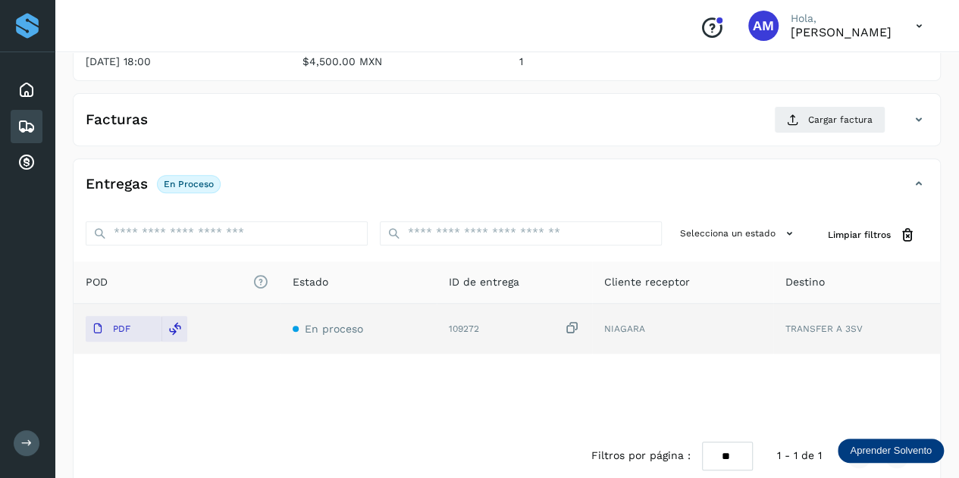
click at [823, 86] on div "✨ Muy pronto podrás gestionar todos tus accesorios desde esta misma página. Con…" at bounding box center [507, 171] width 868 height 626
click at [803, 119] on button "Cargar factura" at bounding box center [829, 119] width 111 height 27
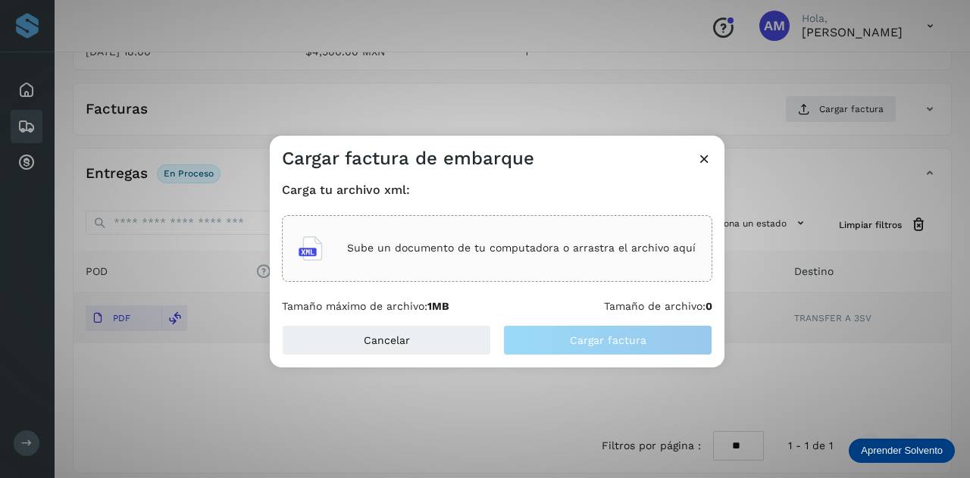
click at [456, 228] on div "Sube un documento de tu computadora o arrastra el archivo aquí" at bounding box center [497, 248] width 397 height 41
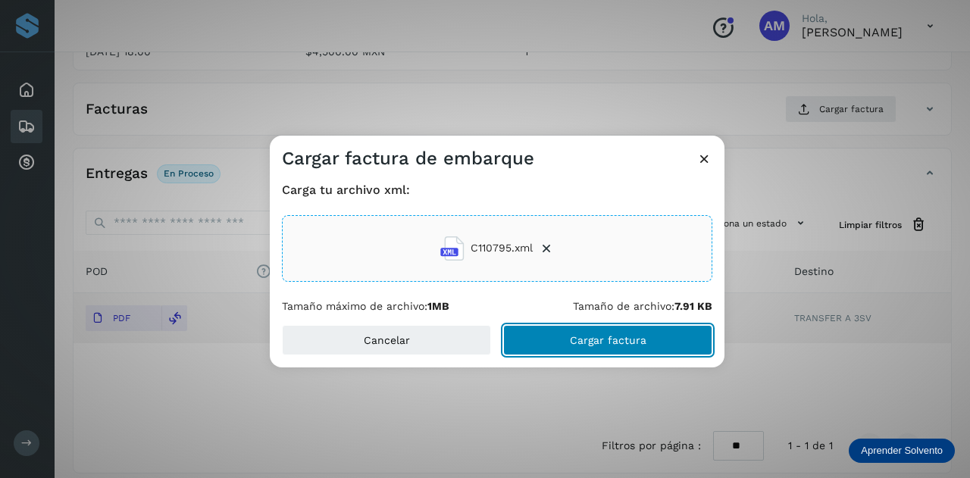
click at [574, 344] on span "Cargar factura" at bounding box center [608, 340] width 77 height 11
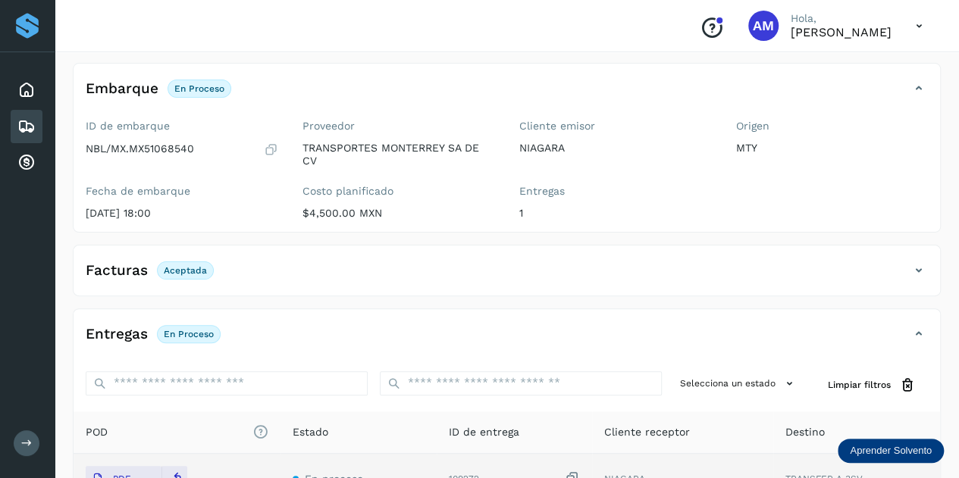
scroll to position [0, 0]
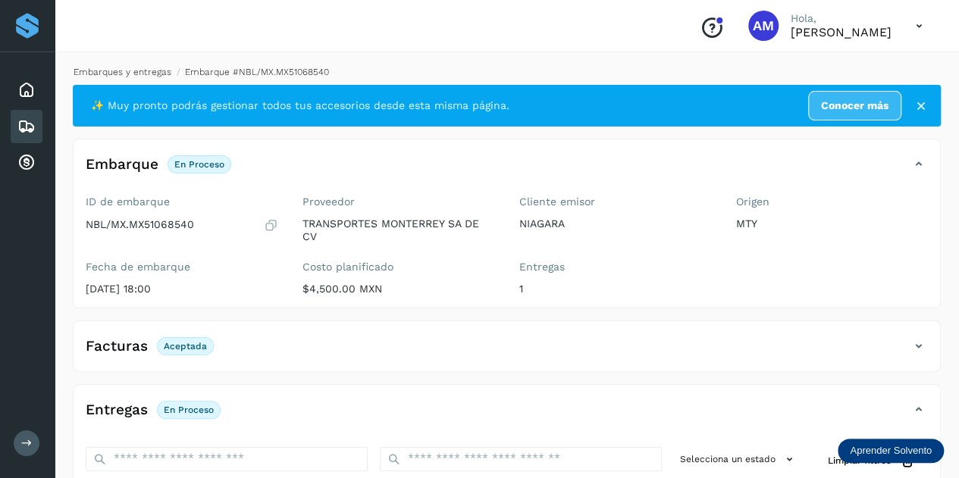
click at [154, 67] on link "Embarques y entregas" at bounding box center [123, 72] width 98 height 11
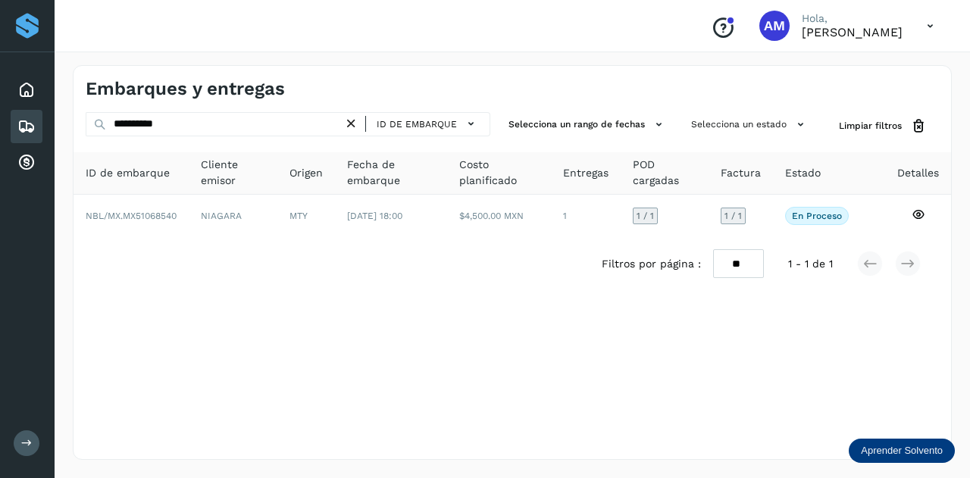
drag, startPoint x: 355, startPoint y: 118, endPoint x: 227, endPoint y: 144, distance: 130.6
click at [350, 124] on icon at bounding box center [351, 124] width 16 height 16
click at [216, 144] on div "ID de embarque Selecciona un rango de fechas Selecciona un estado Limpiar filtr…" at bounding box center [513, 201] width 878 height 179
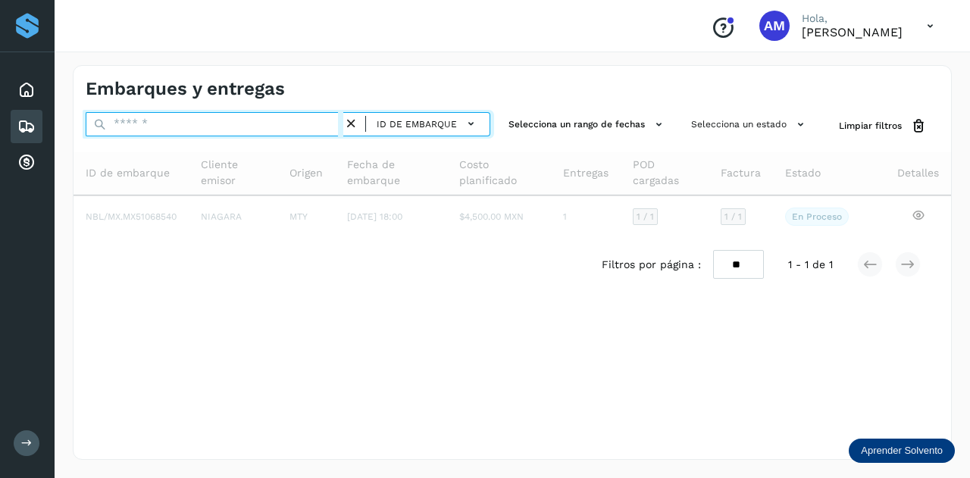
click at [215, 124] on input "text" at bounding box center [215, 124] width 258 height 24
paste input "**********"
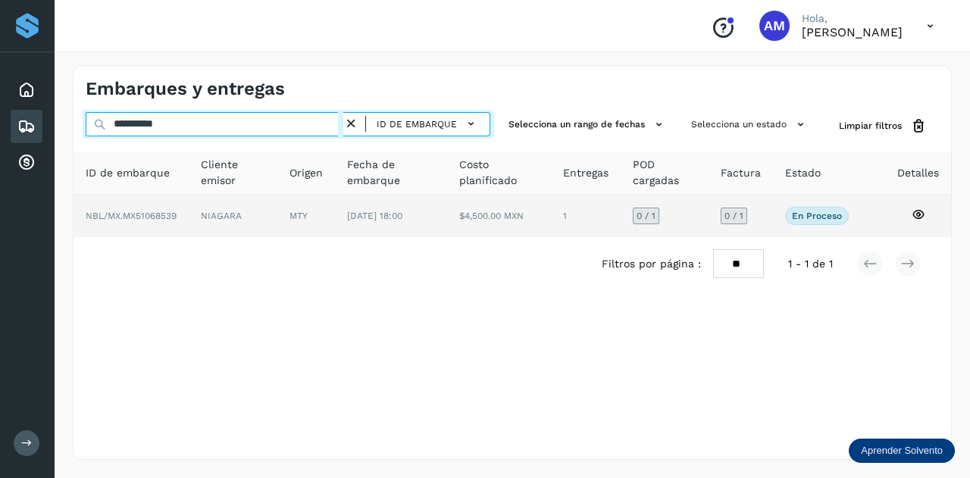
type input "**********"
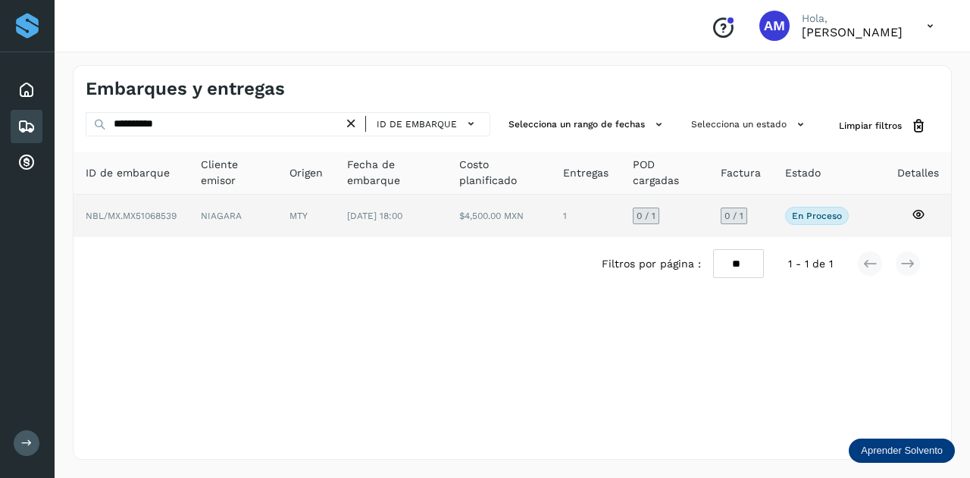
click at [277, 213] on td "NIAGARA" at bounding box center [306, 216] width 58 height 42
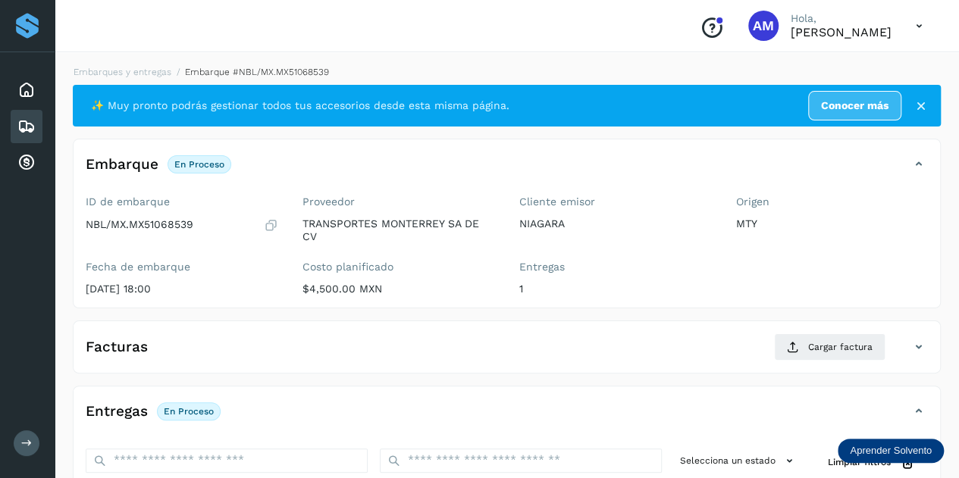
scroll to position [152, 0]
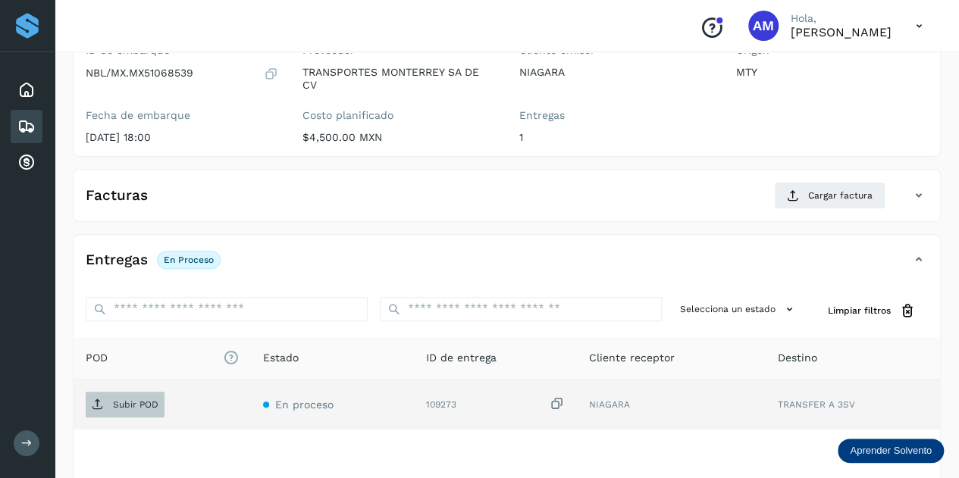
click at [145, 399] on p "Subir POD" at bounding box center [135, 404] width 45 height 11
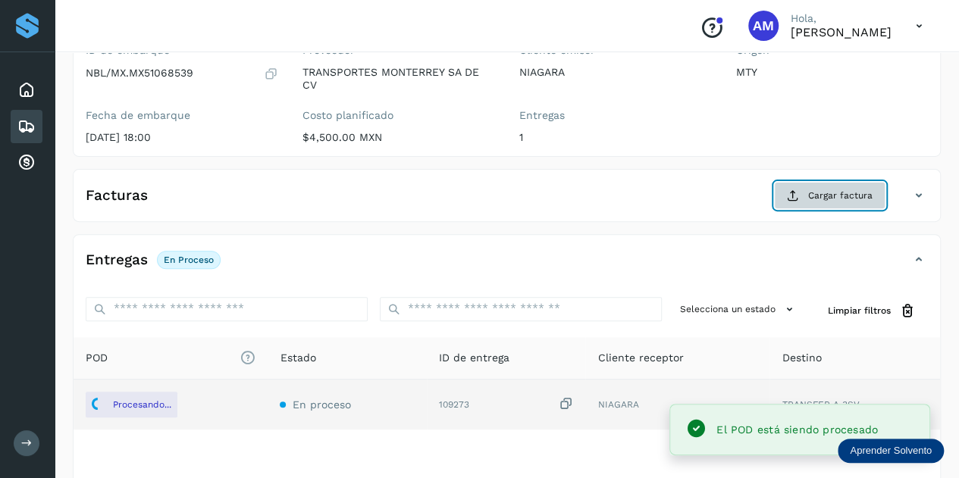
click at [831, 189] on span "Cargar factura" at bounding box center [840, 196] width 64 height 14
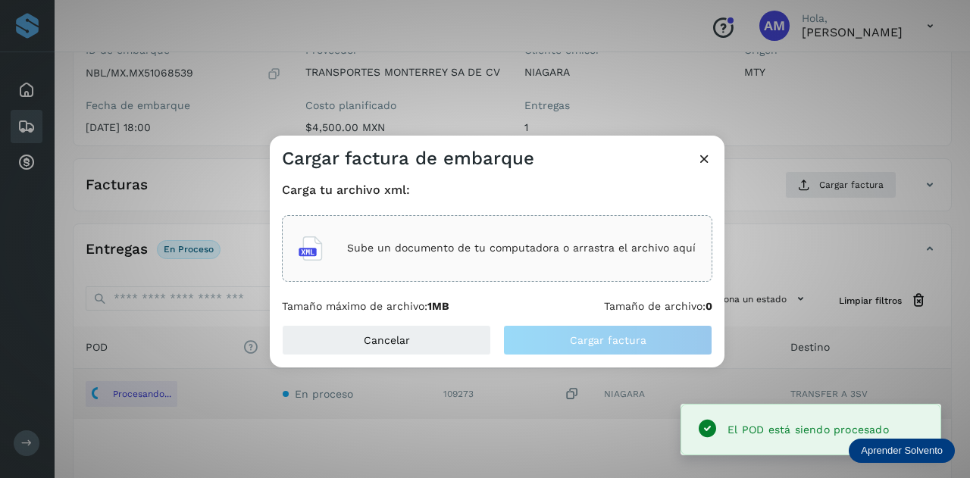
click at [393, 278] on div "Sube un documento de tu computadora o arrastra el archivo aquí" at bounding box center [497, 248] width 430 height 67
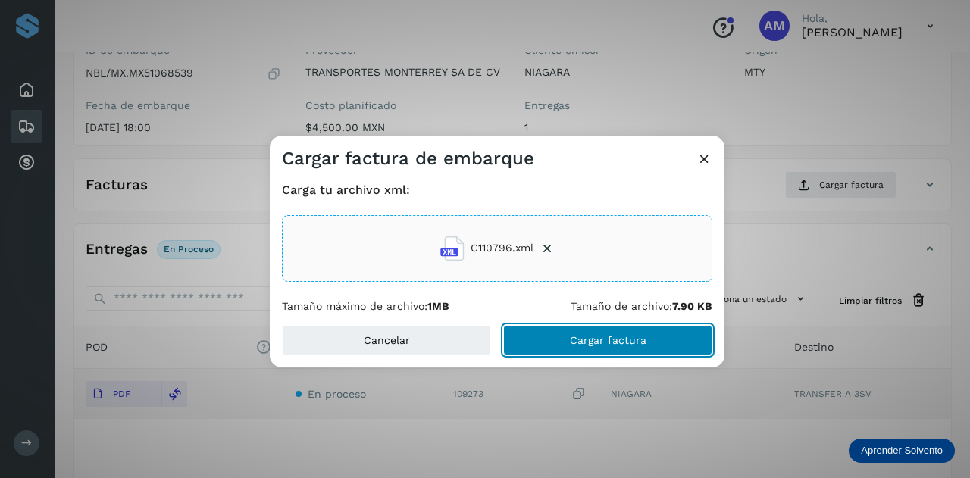
click at [586, 337] on span "Cargar factura" at bounding box center [608, 340] width 77 height 11
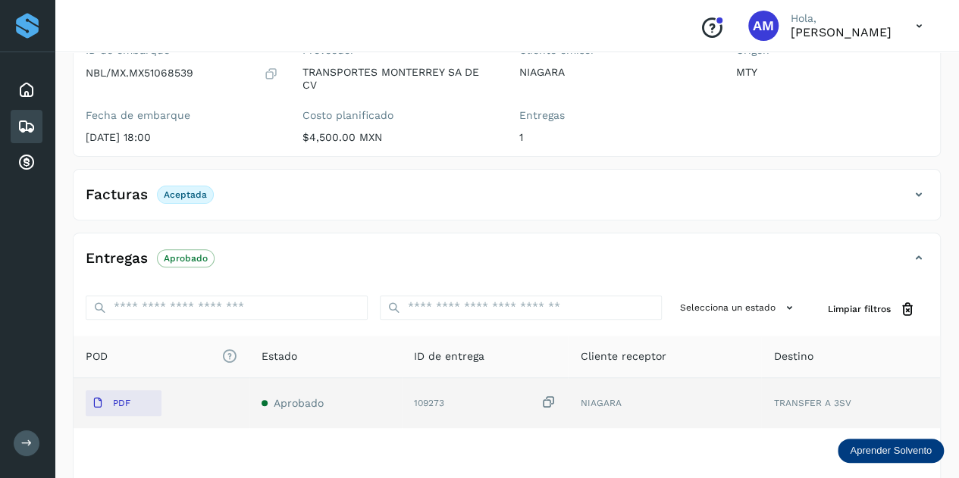
click at [761, 337] on th "Cliente receptor" at bounding box center [850, 357] width 179 height 42
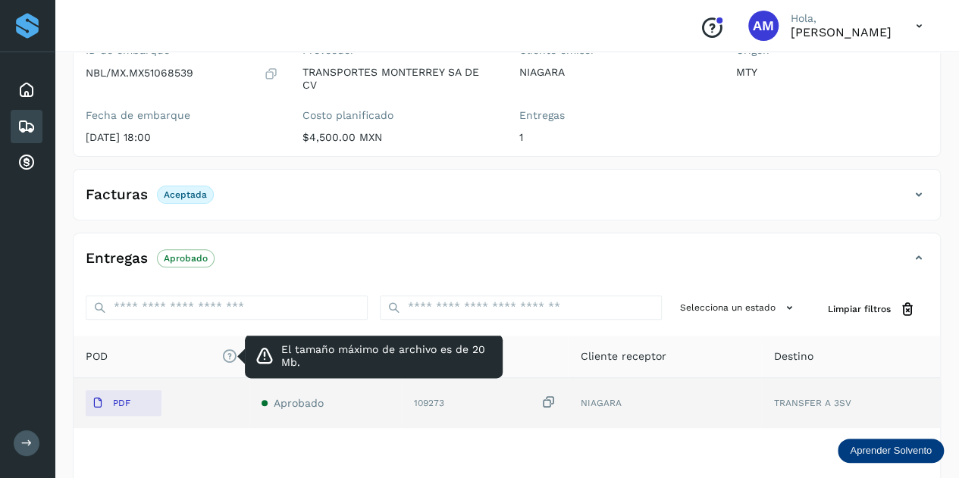
scroll to position [0, 0]
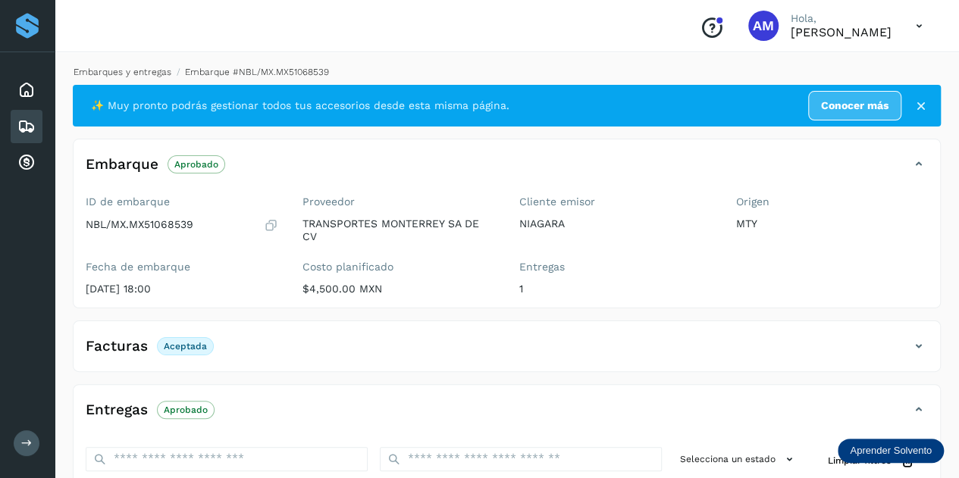
click at [117, 70] on link "Embarques y entregas" at bounding box center [123, 72] width 98 height 11
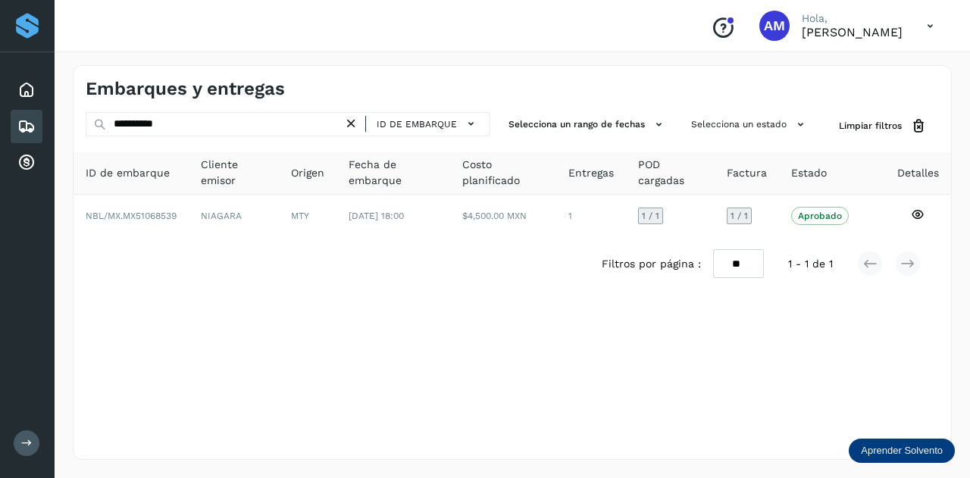
click at [348, 119] on icon at bounding box center [351, 124] width 16 height 16
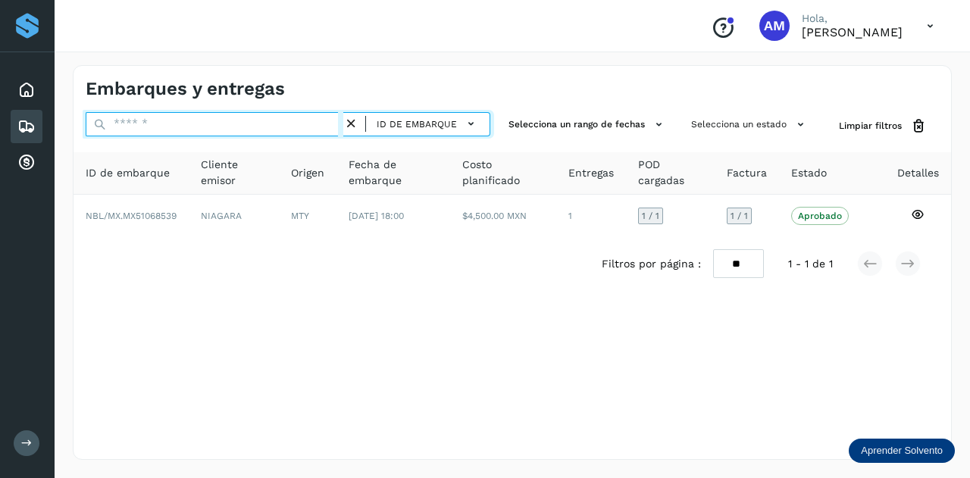
click at [327, 119] on input "text" at bounding box center [215, 124] width 258 height 24
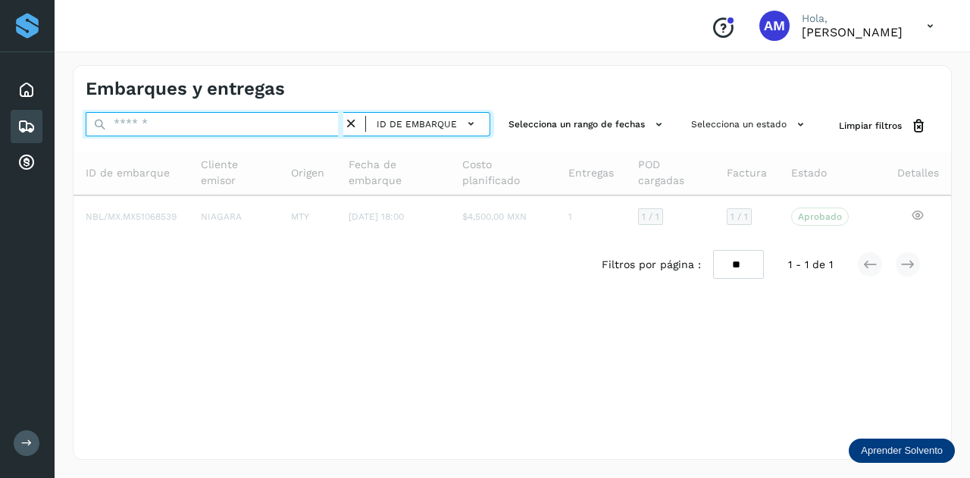
paste input "**********"
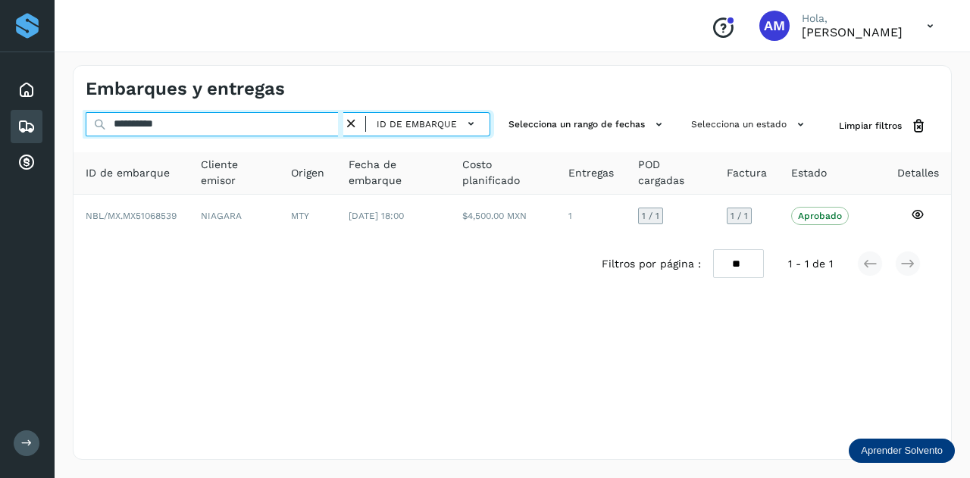
type input "**********"
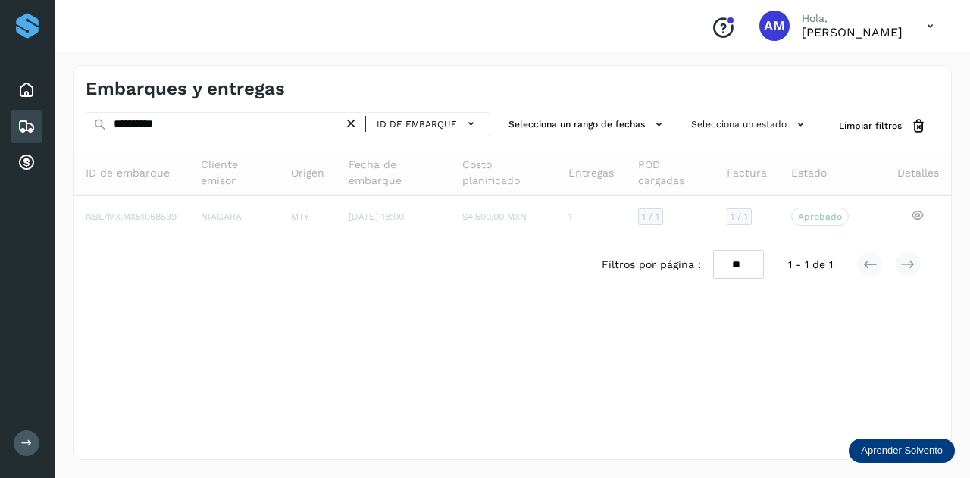
click at [352, 124] on icon at bounding box center [351, 124] width 16 height 16
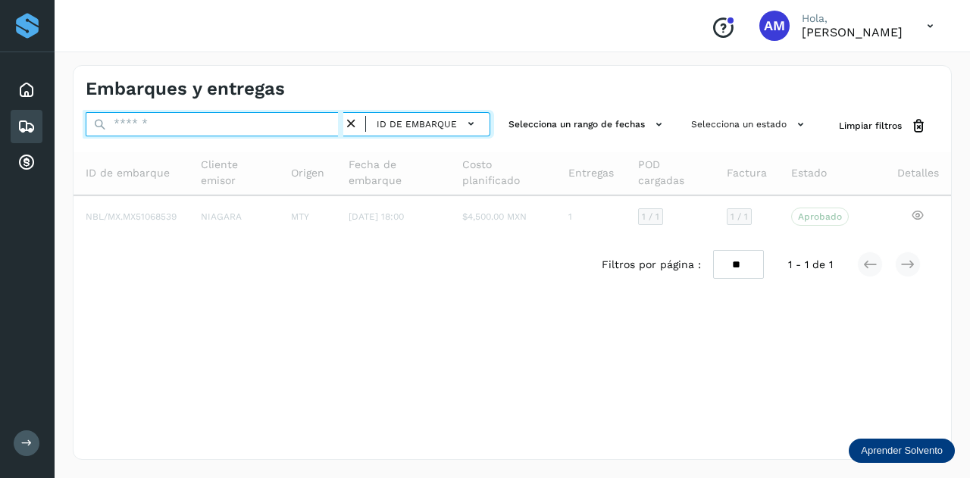
click at [291, 118] on input "text" at bounding box center [215, 124] width 258 height 24
paste input "**********"
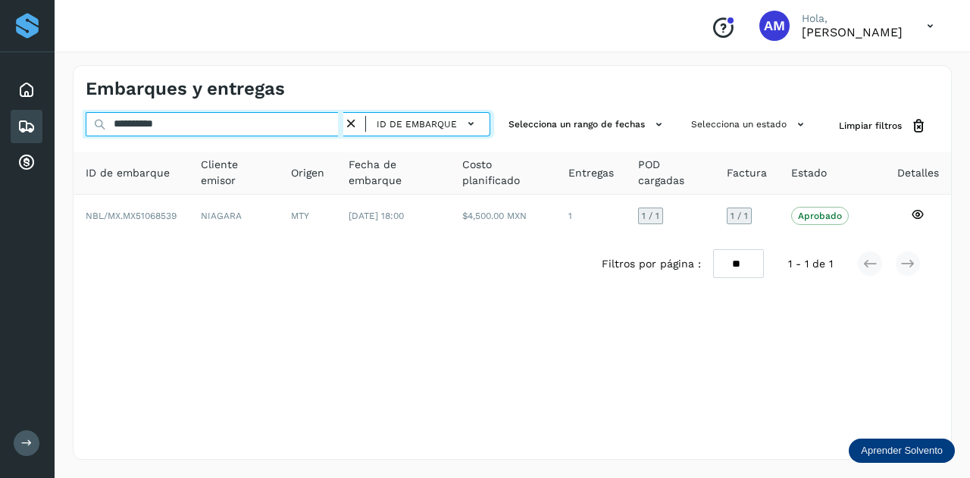
type input "**********"
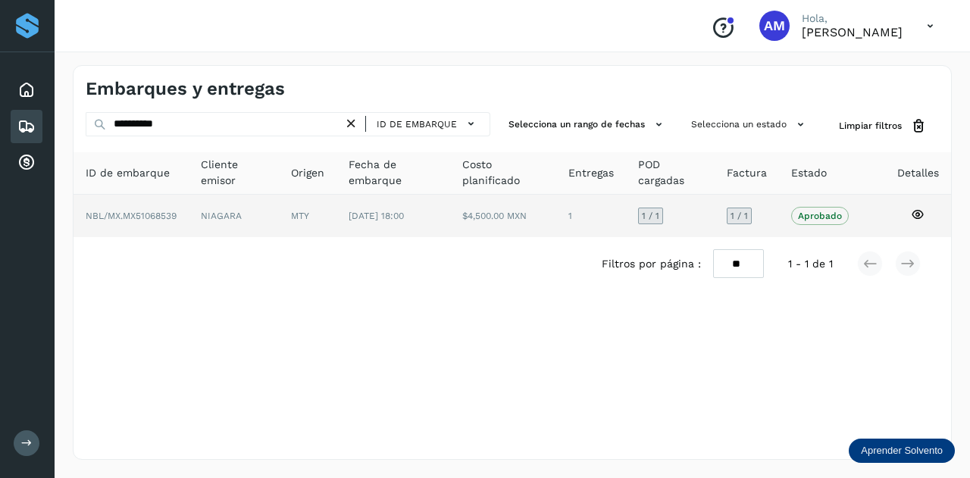
click at [279, 218] on td "NIAGARA" at bounding box center [308, 216] width 58 height 42
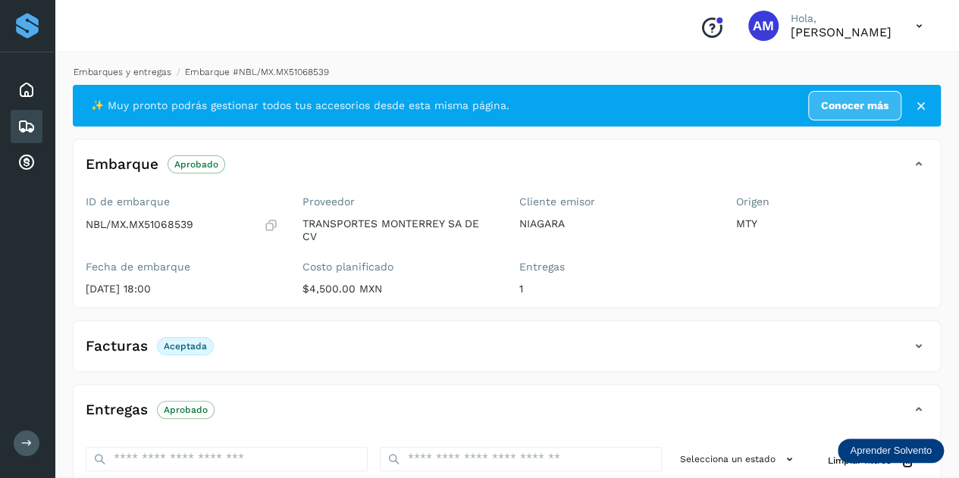
click at [130, 70] on link "Embarques y entregas" at bounding box center [123, 72] width 98 height 11
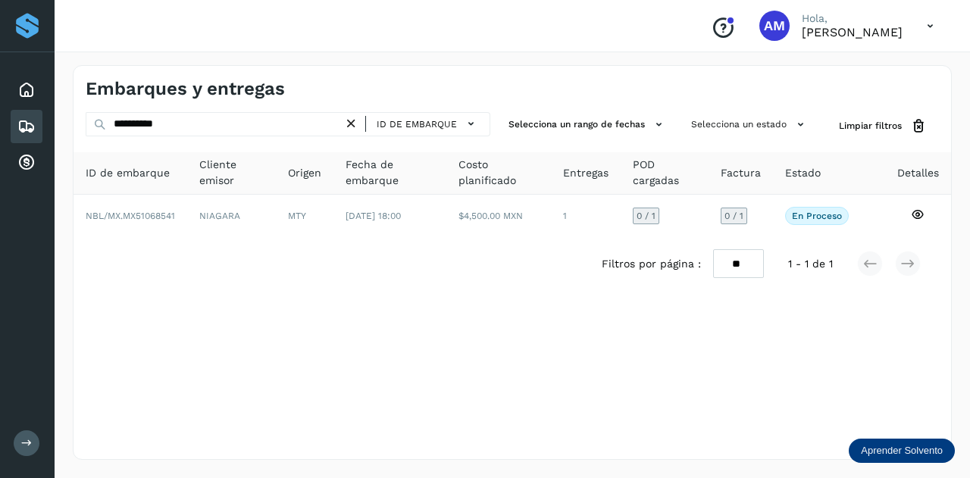
click at [352, 119] on icon at bounding box center [351, 124] width 16 height 16
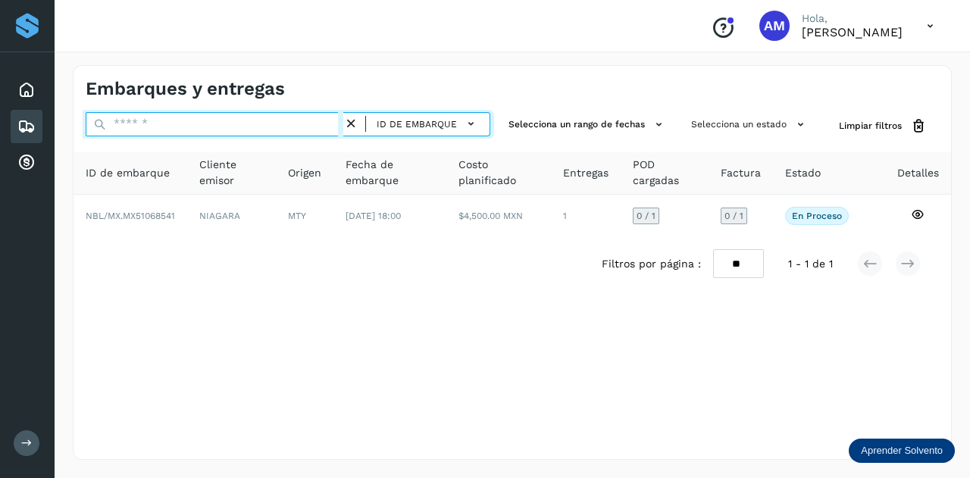
click at [252, 125] on input "text" at bounding box center [215, 124] width 258 height 24
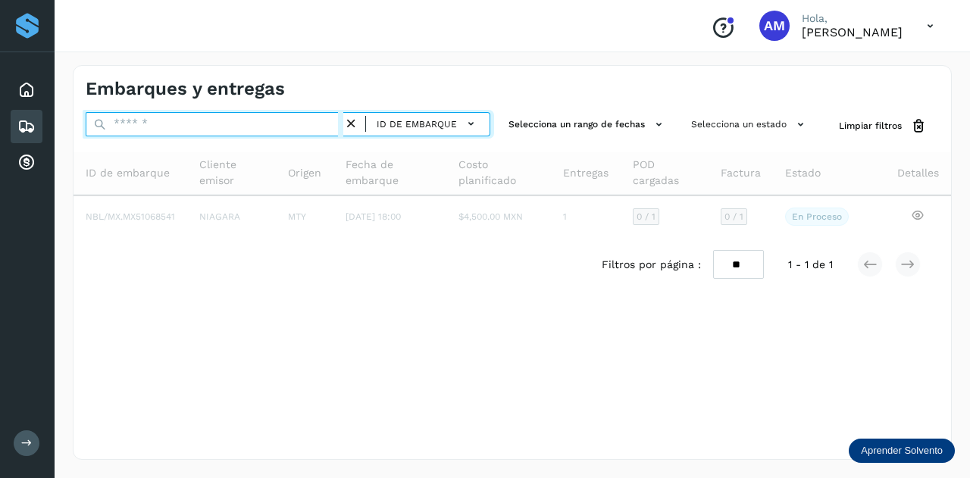
paste input "**********"
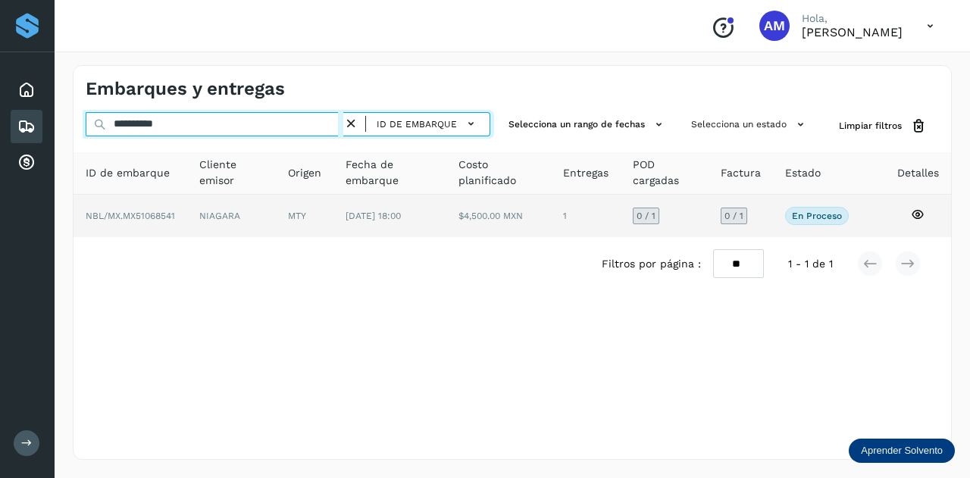
type input "**********"
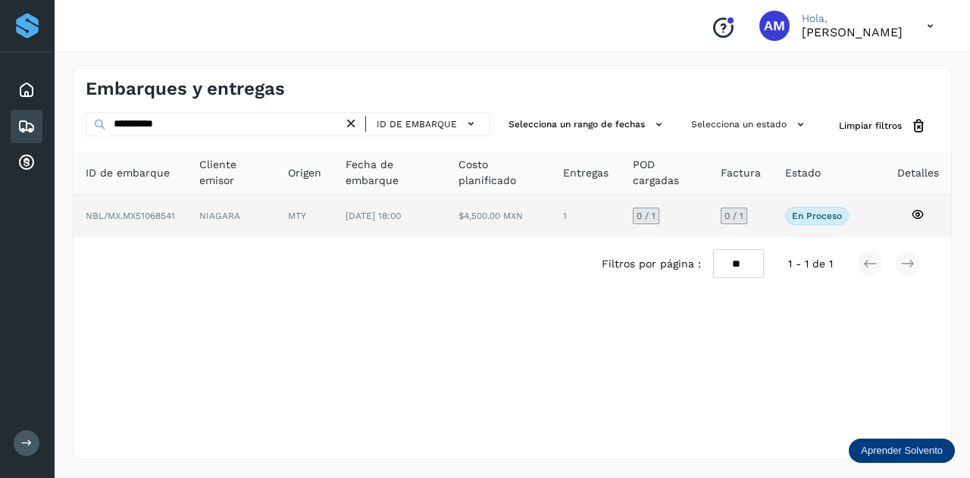
click at [333, 210] on td "MTY" at bounding box center [389, 216] width 112 height 42
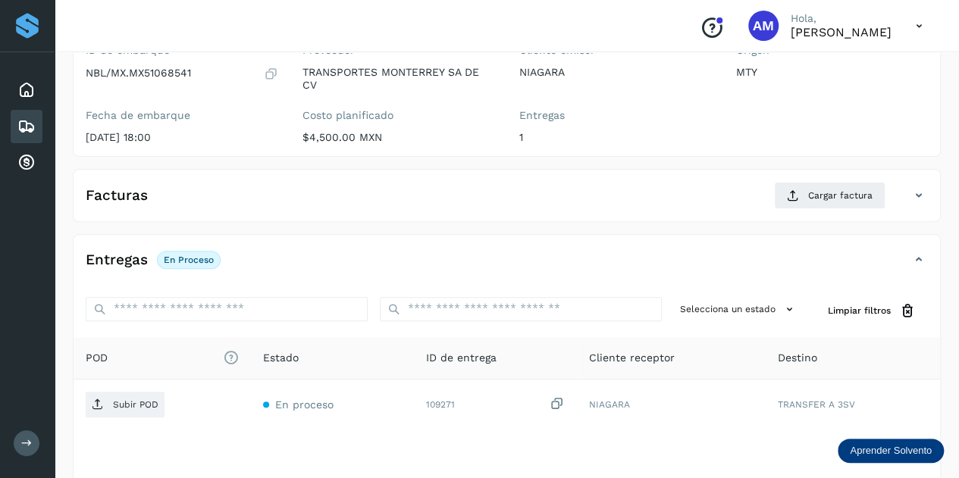
scroll to position [227, 0]
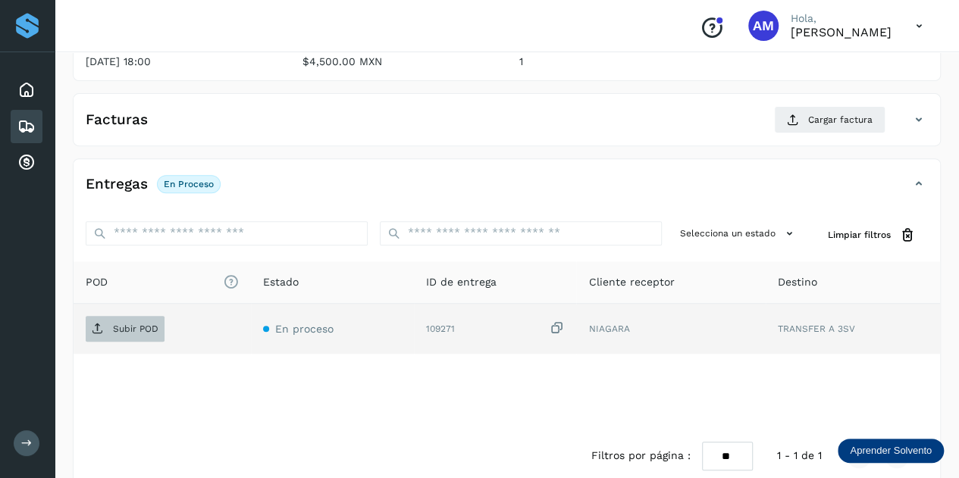
click at [139, 330] on p "Subir POD" at bounding box center [135, 329] width 45 height 11
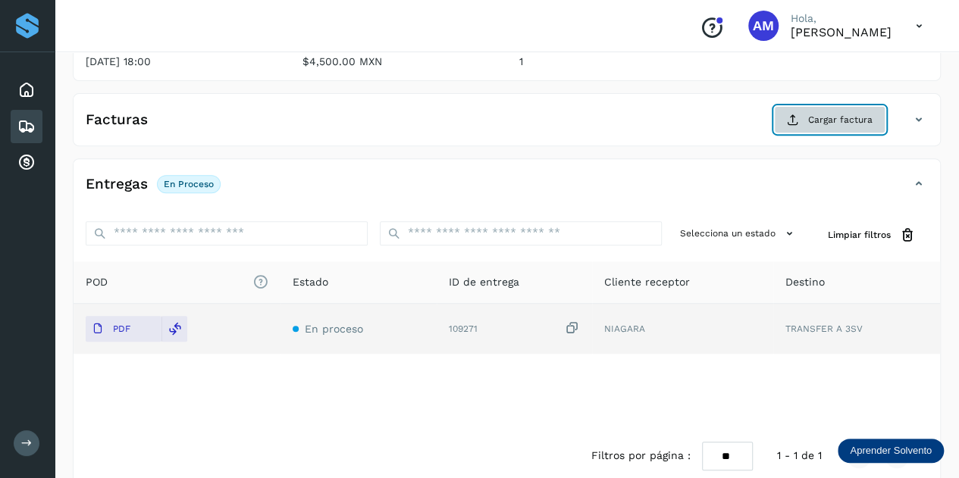
click at [846, 113] on span "Cargar factura" at bounding box center [840, 120] width 64 height 14
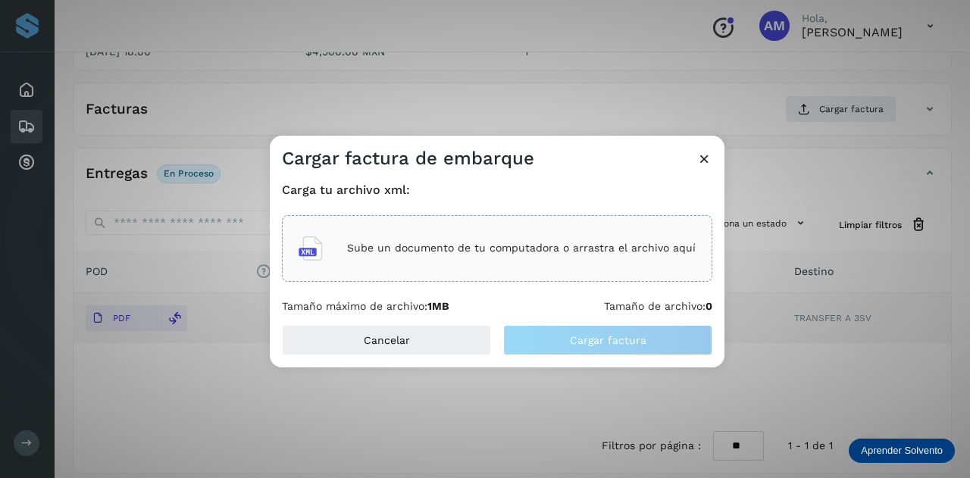
click at [379, 249] on p "Sube un documento de tu computadora o arrastra el archivo aquí" at bounding box center [521, 248] width 349 height 13
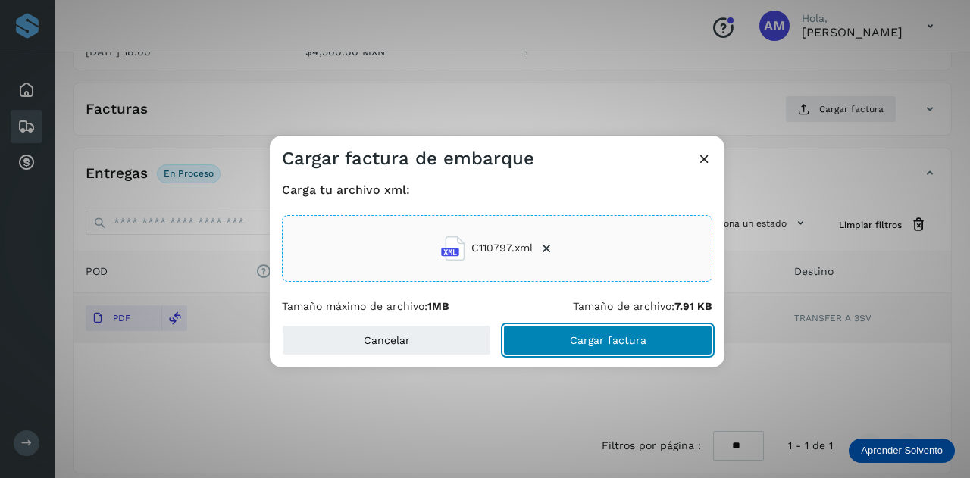
click at [555, 340] on button "Cargar factura" at bounding box center [607, 340] width 209 height 30
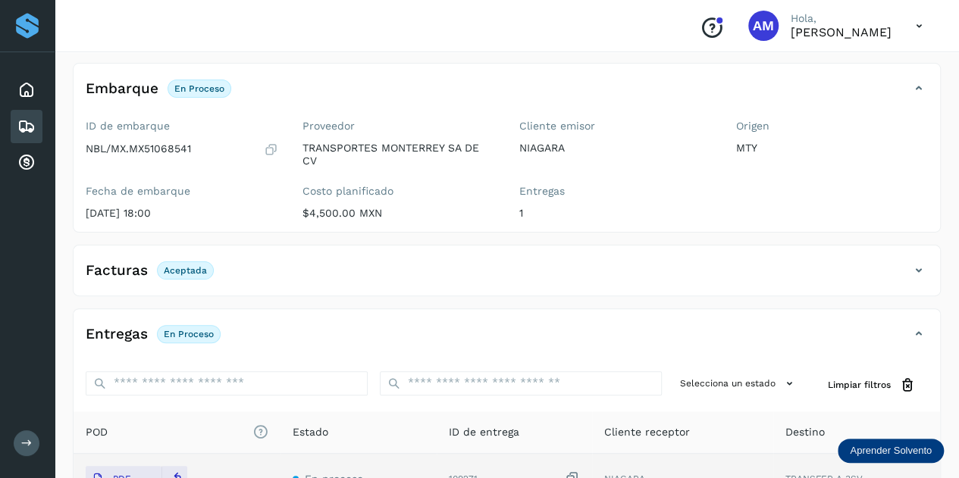
scroll to position [0, 0]
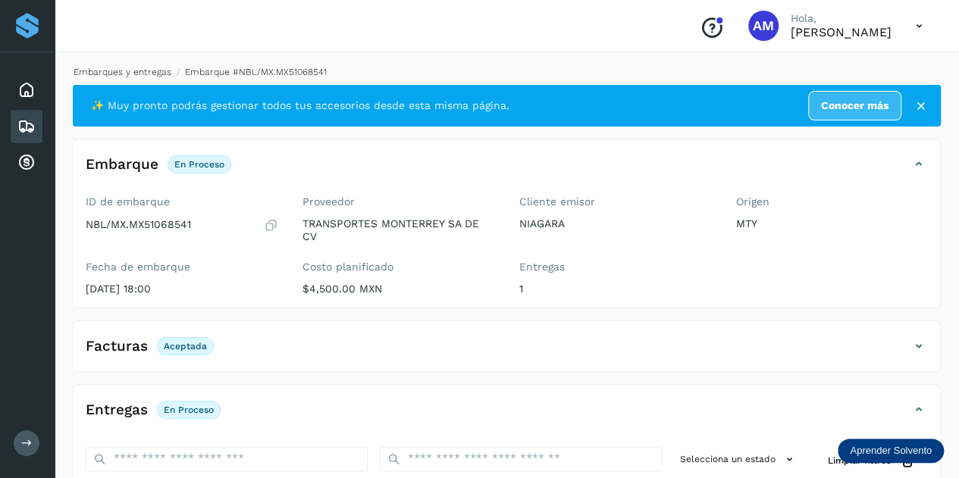
click at [160, 70] on link "Embarques y entregas" at bounding box center [123, 72] width 98 height 11
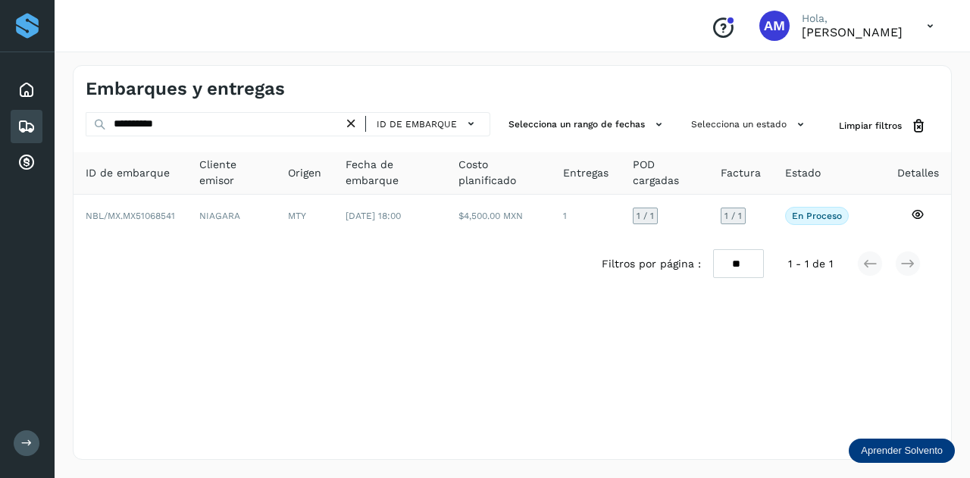
drag, startPoint x: 355, startPoint y: 123, endPoint x: 321, endPoint y: 127, distance: 34.4
click at [352, 123] on icon at bounding box center [351, 124] width 16 height 16
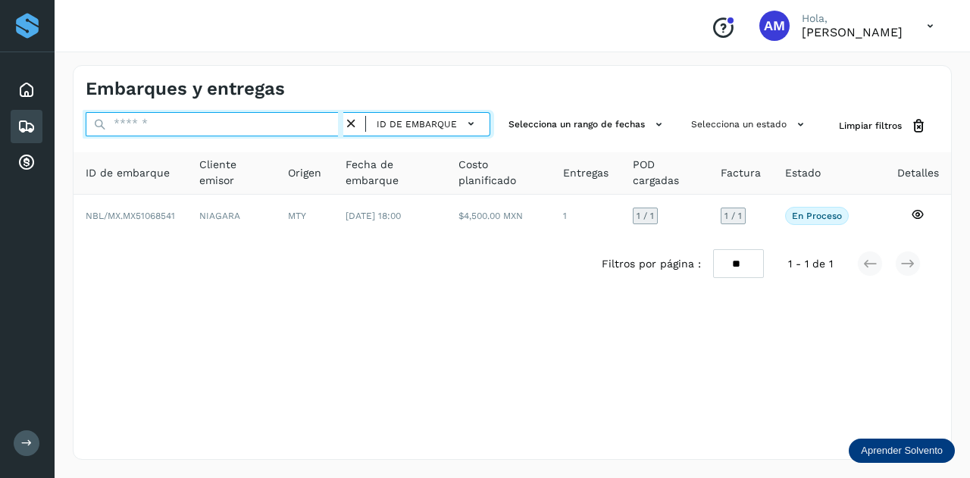
click at [321, 127] on input "text" at bounding box center [215, 124] width 258 height 24
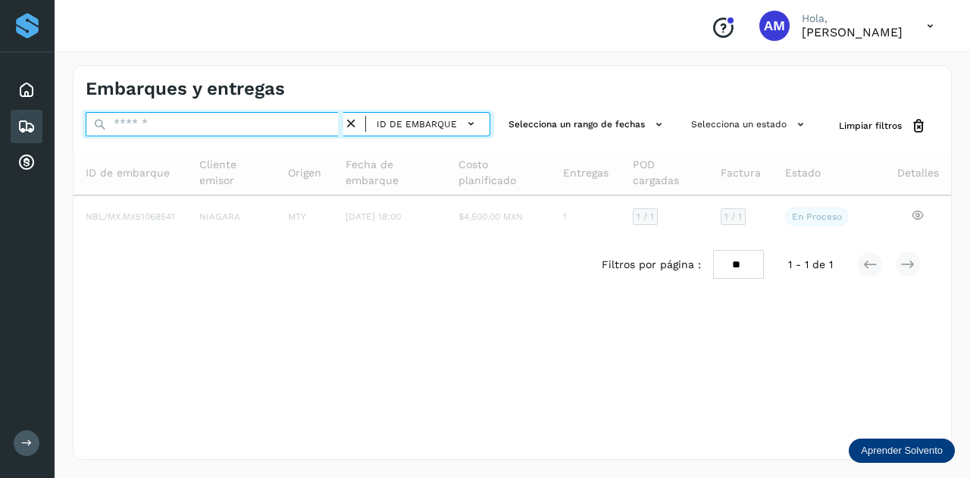
paste input "**********"
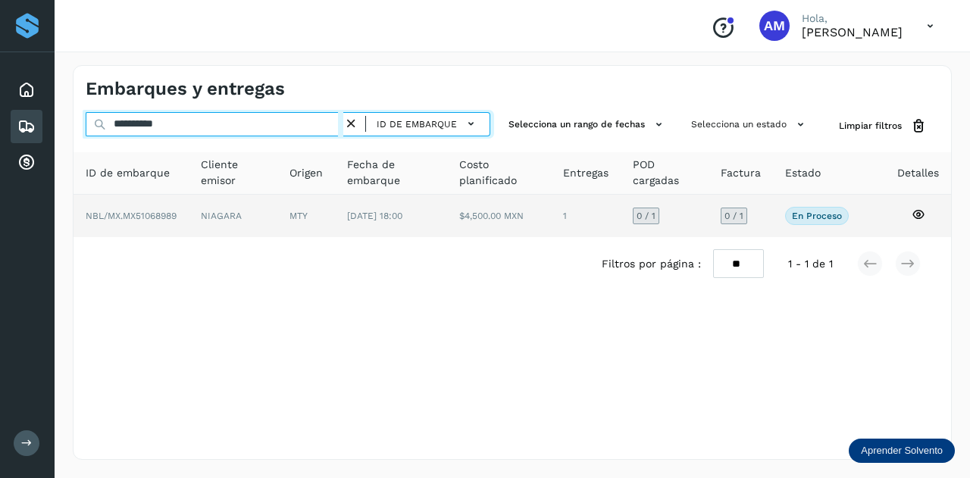
type input "**********"
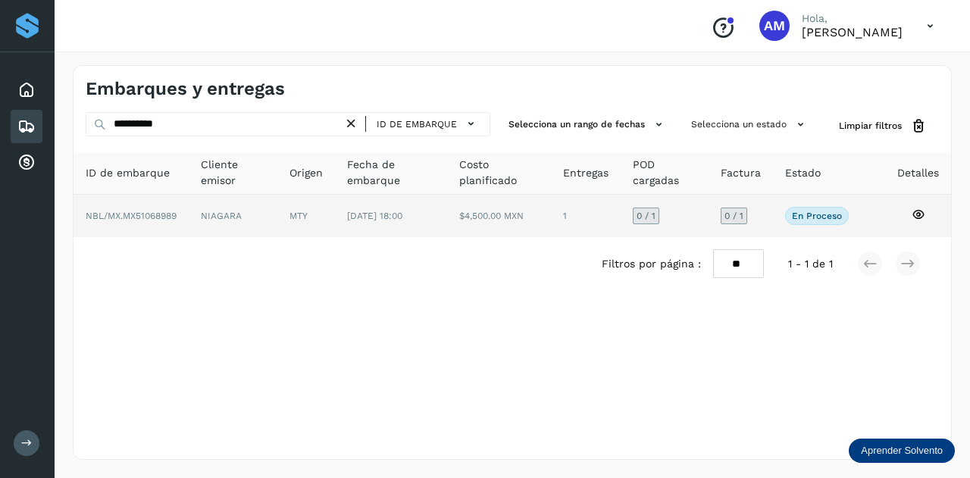
click at [335, 219] on td "MTY" at bounding box center [391, 216] width 112 height 42
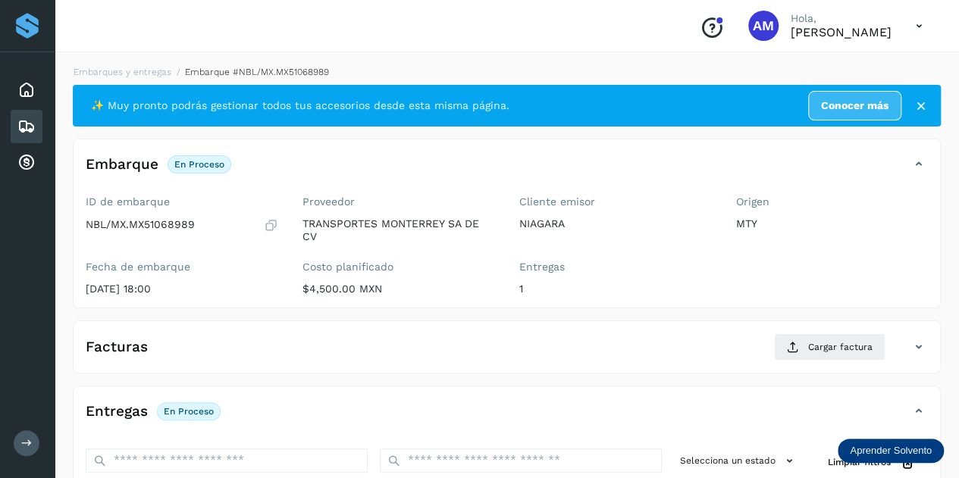
scroll to position [152, 0]
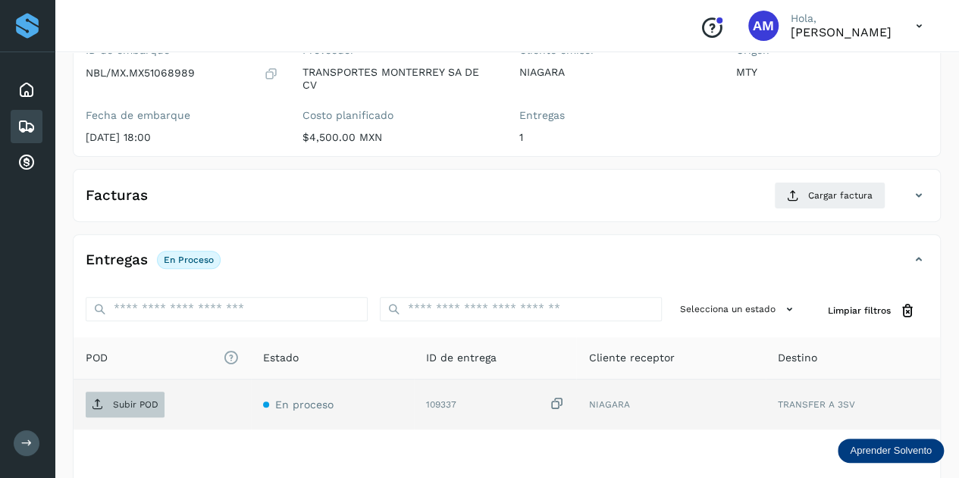
click at [126, 406] on p "Subir POD" at bounding box center [135, 404] width 45 height 11
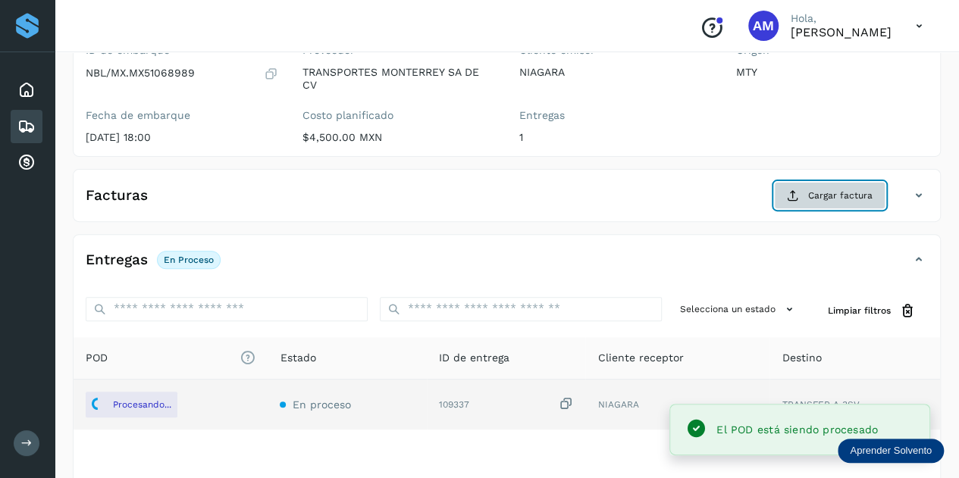
click at [840, 196] on span "Cargar factura" at bounding box center [840, 196] width 64 height 14
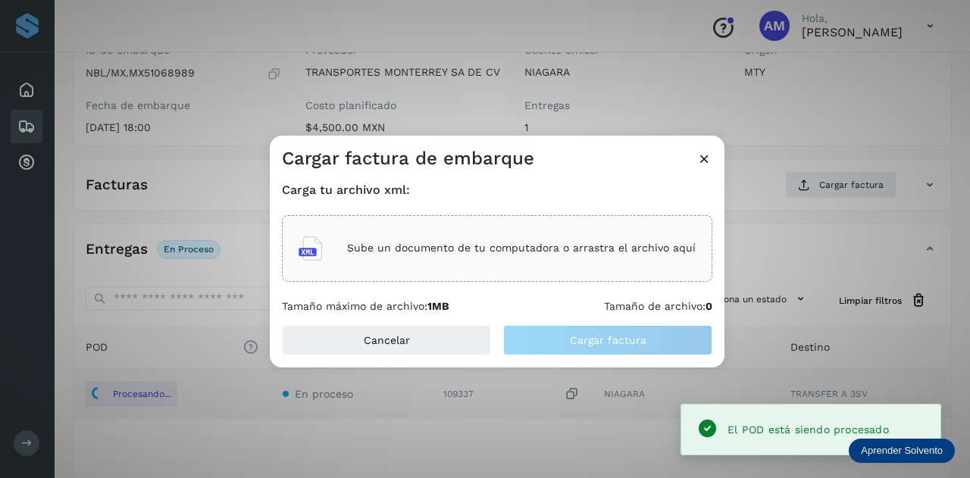
click at [668, 228] on div "Sube un documento de tu computadora o arrastra el archivo aquí" at bounding box center [497, 248] width 397 height 41
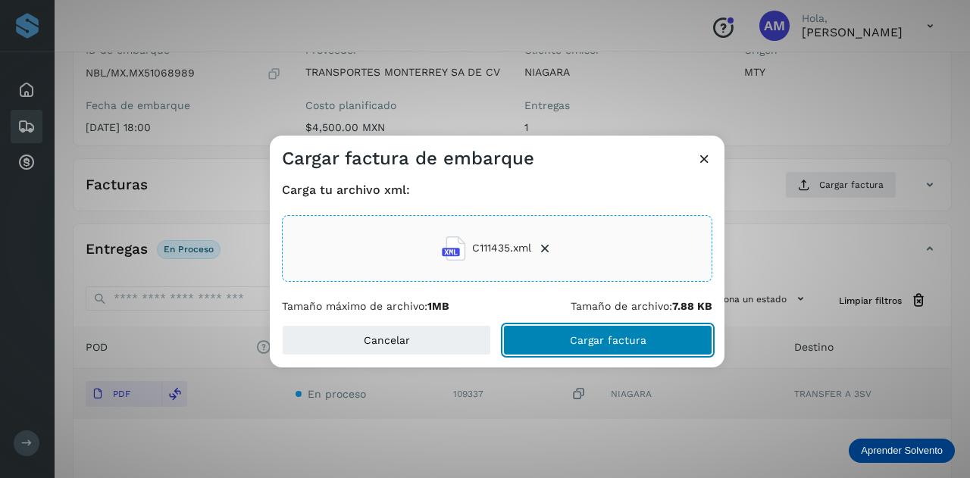
click at [526, 345] on button "Cargar factura" at bounding box center [607, 340] width 209 height 30
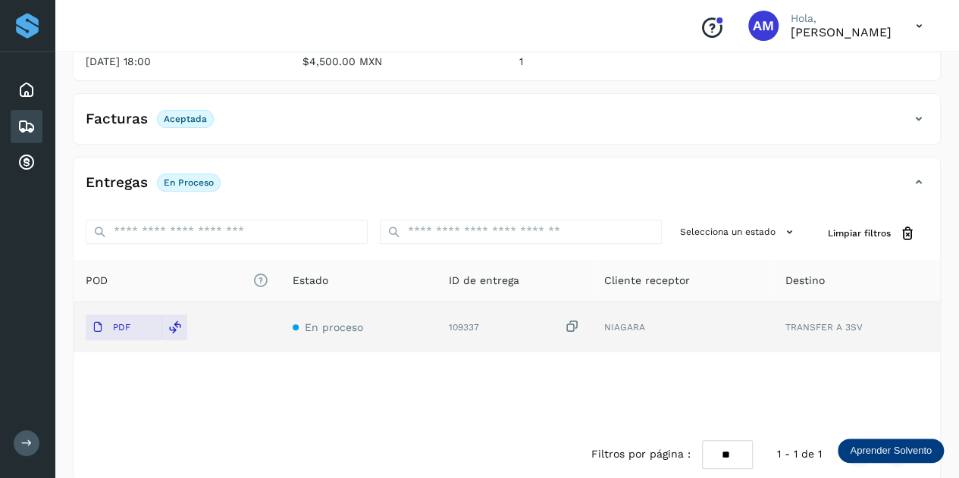
scroll to position [0, 0]
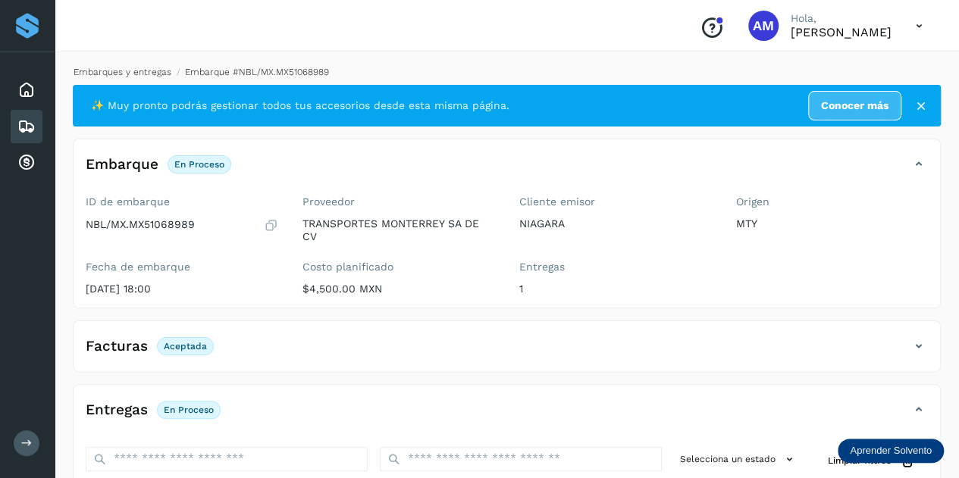
click at [122, 72] on link "Embarques y entregas" at bounding box center [123, 72] width 98 height 11
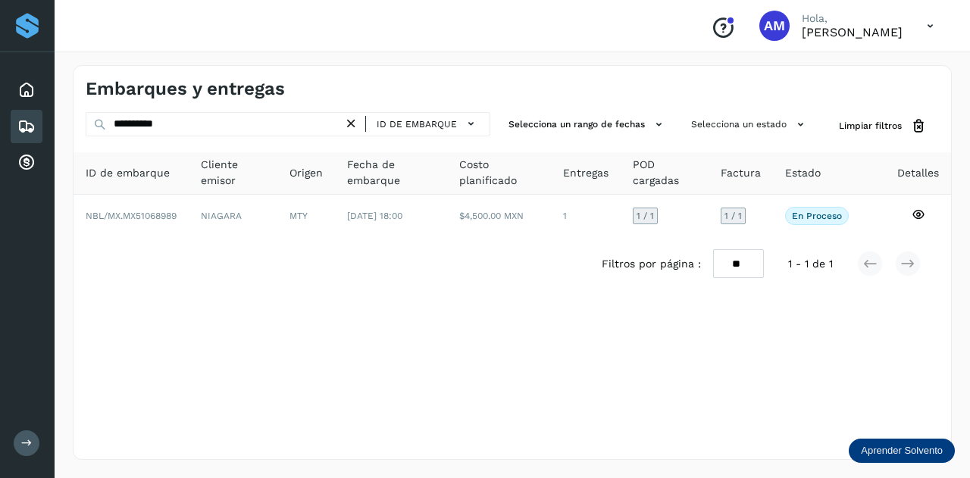
click at [358, 125] on icon at bounding box center [351, 124] width 16 height 16
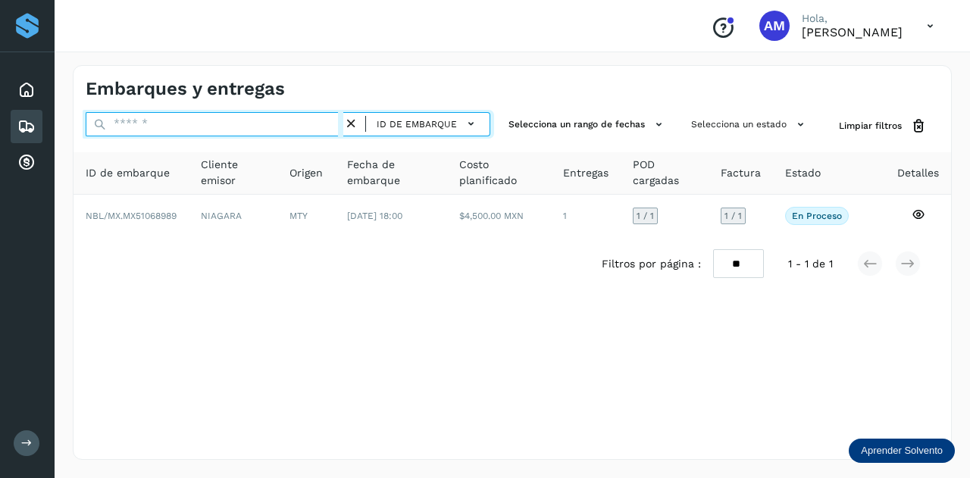
click at [318, 120] on input "text" at bounding box center [215, 124] width 258 height 24
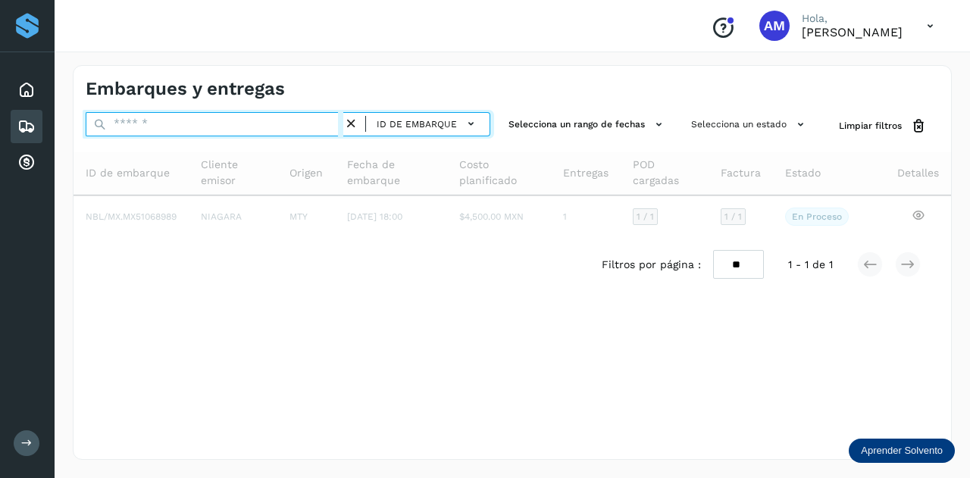
paste input "**********"
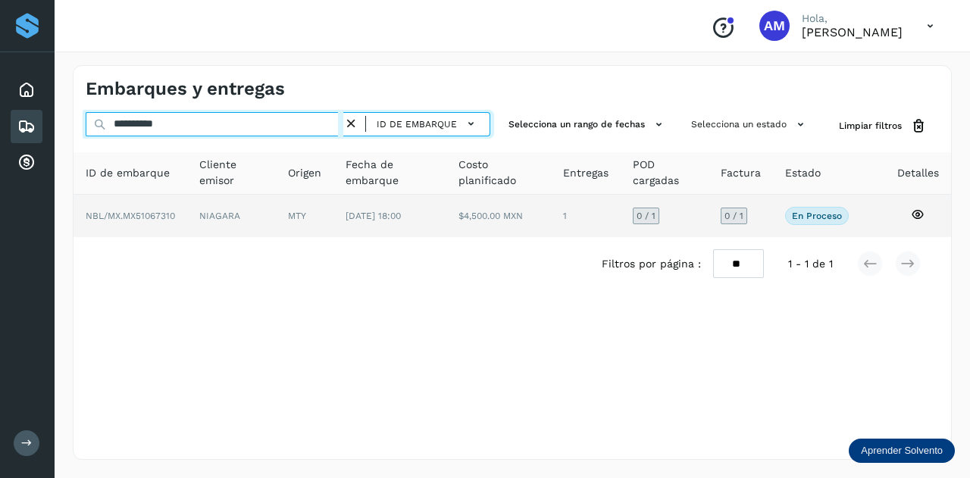
type input "**********"
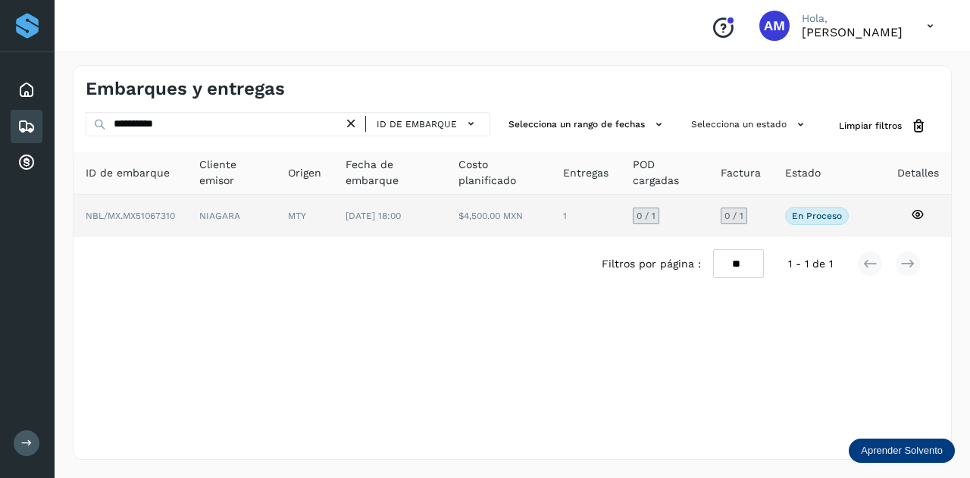
click at [333, 221] on td "MTY" at bounding box center [389, 216] width 112 height 42
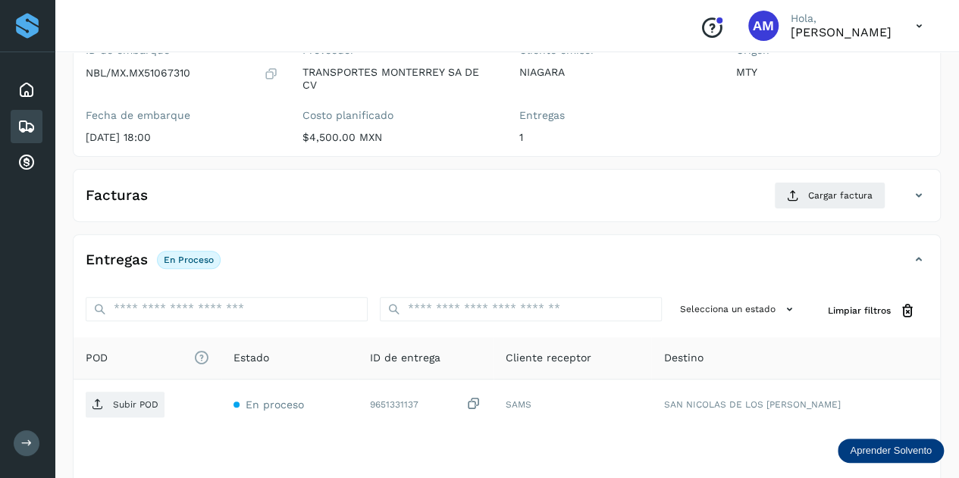
scroll to position [227, 0]
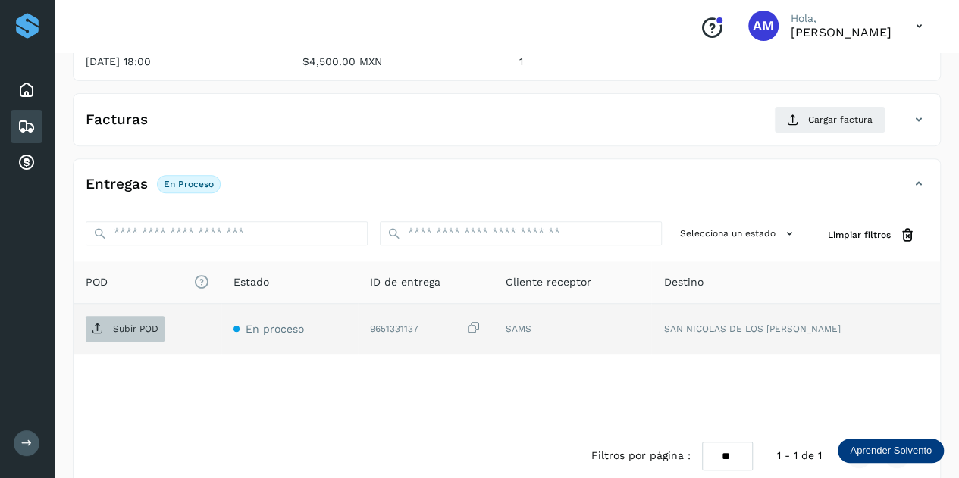
click at [127, 324] on p "Subir POD" at bounding box center [135, 329] width 45 height 11
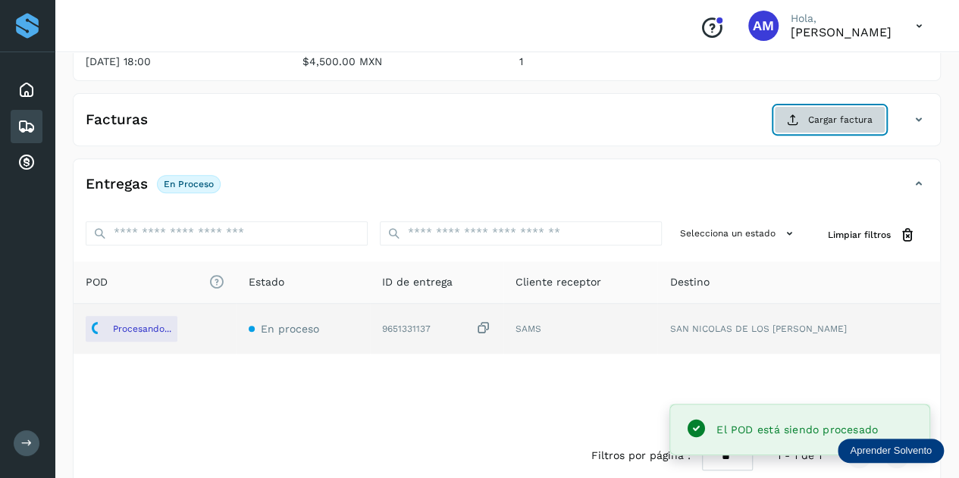
click at [801, 122] on button "Cargar factura" at bounding box center [829, 119] width 111 height 27
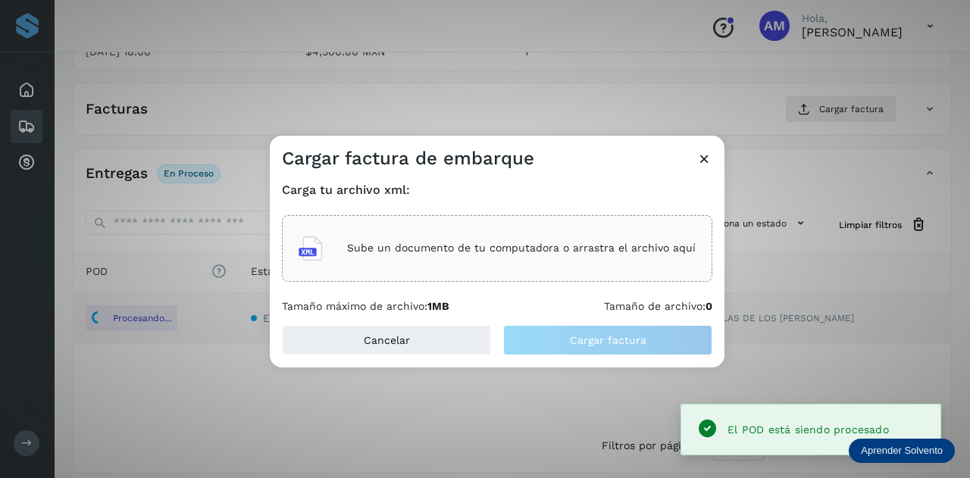
click at [544, 243] on p "Sube un documento de tu computadora o arrastra el archivo aquí" at bounding box center [521, 248] width 349 height 13
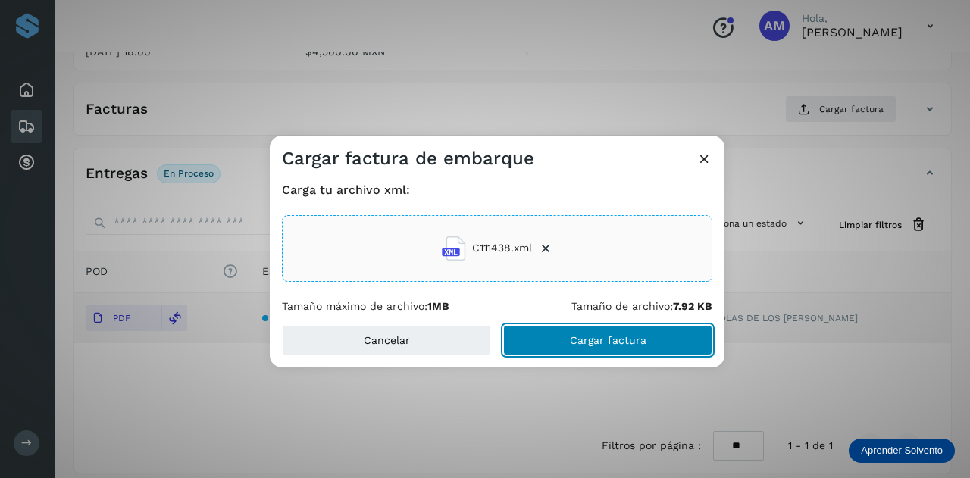
click at [577, 340] on span "Cargar factura" at bounding box center [608, 340] width 77 height 11
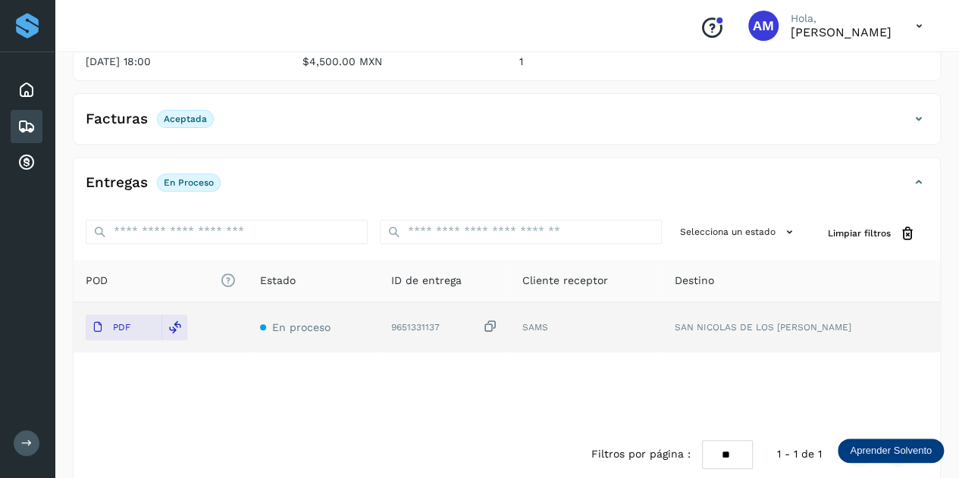
scroll to position [0, 0]
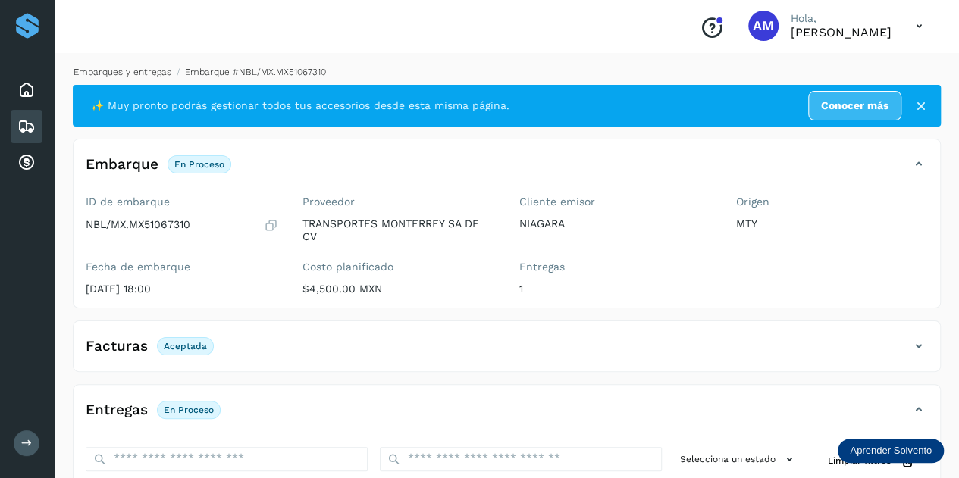
click at [108, 71] on link "Embarques y entregas" at bounding box center [123, 72] width 98 height 11
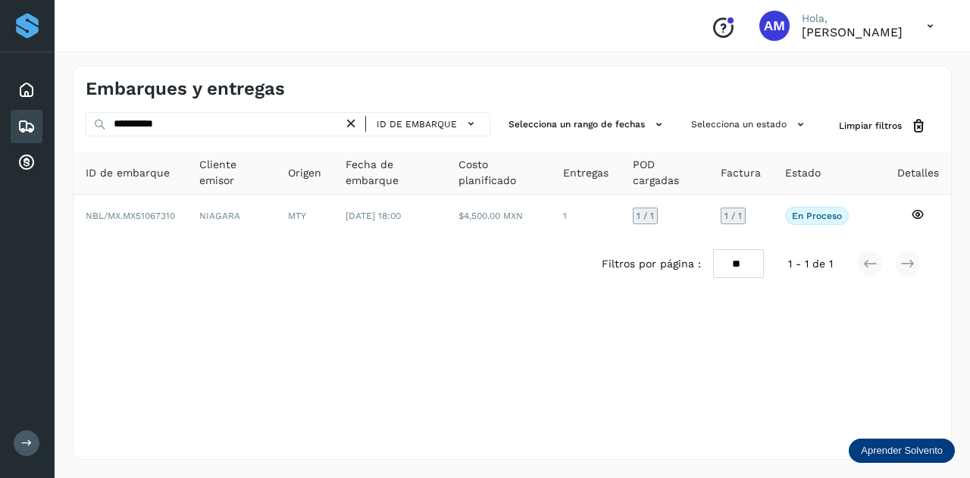
drag, startPoint x: 355, startPoint y: 125, endPoint x: 327, endPoint y: 125, distance: 28.0
click at [354, 125] on icon at bounding box center [351, 124] width 16 height 16
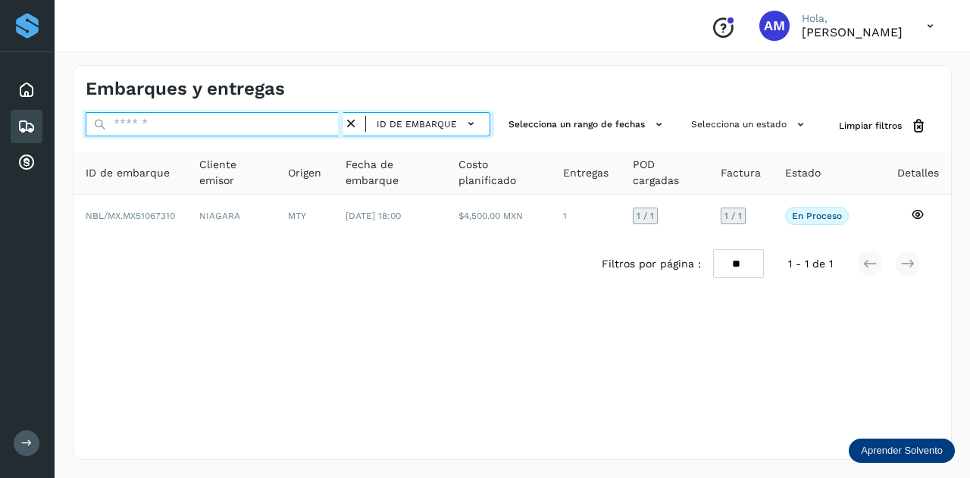
click at [326, 125] on input "text" at bounding box center [215, 124] width 258 height 24
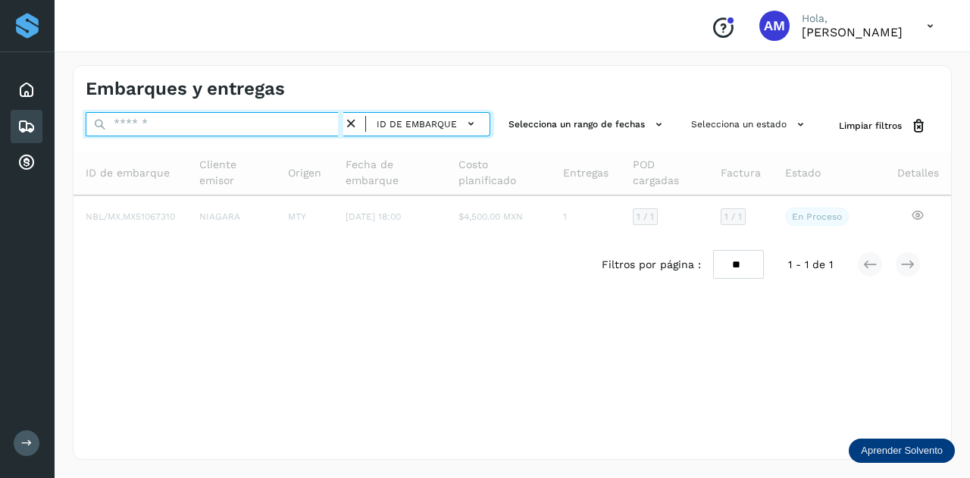
paste input "**********"
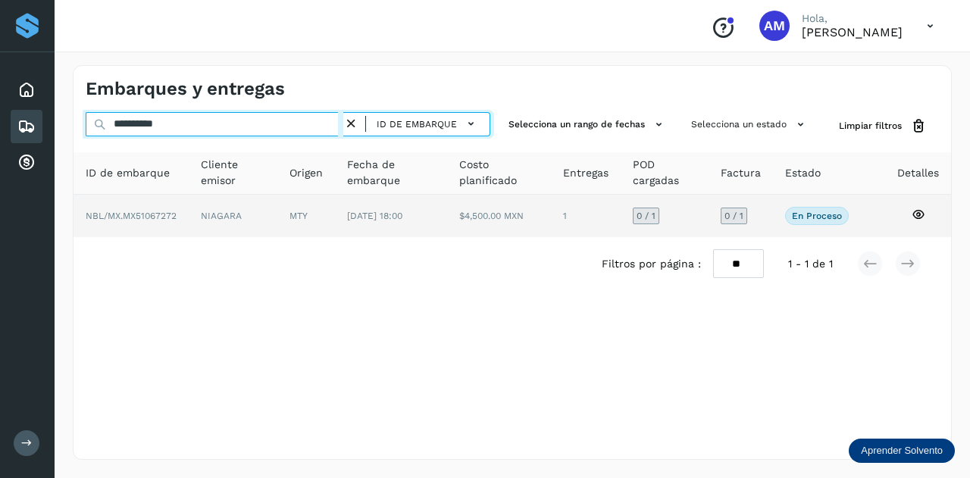
type input "**********"
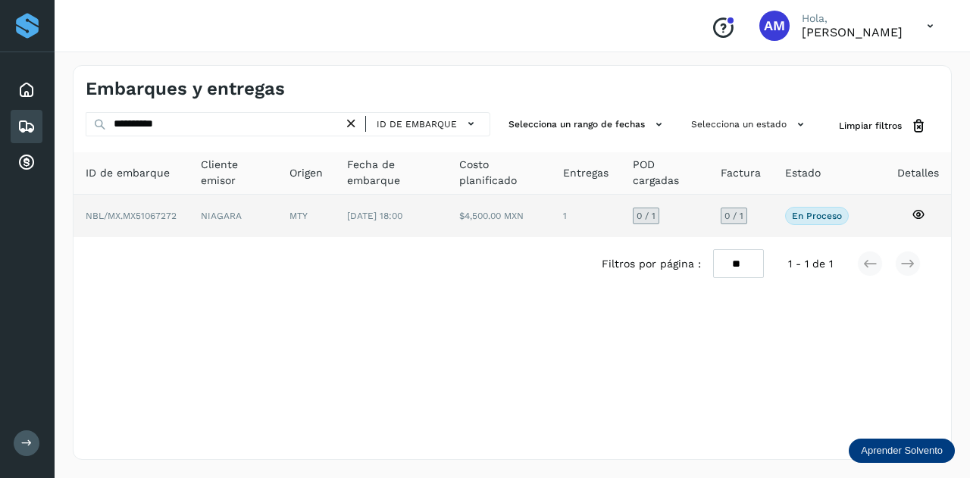
click at [335, 214] on td "MTY" at bounding box center [391, 216] width 112 height 42
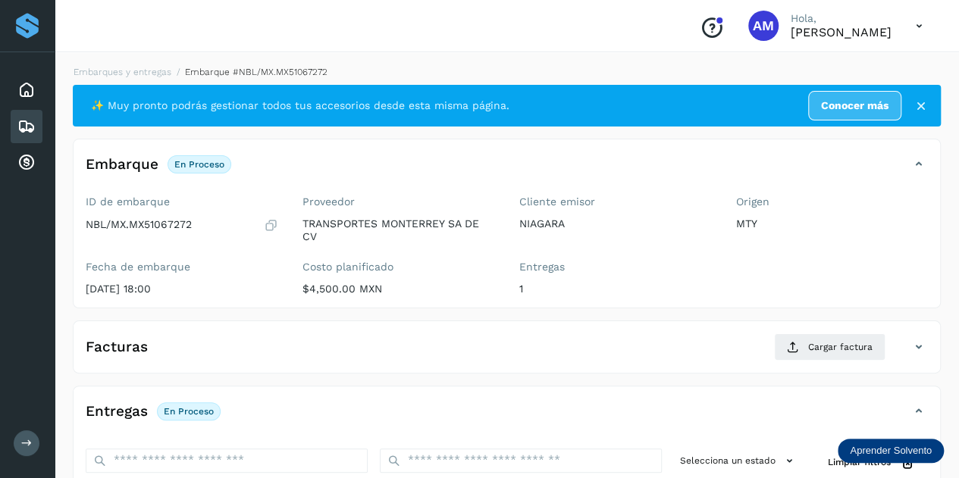
scroll to position [152, 0]
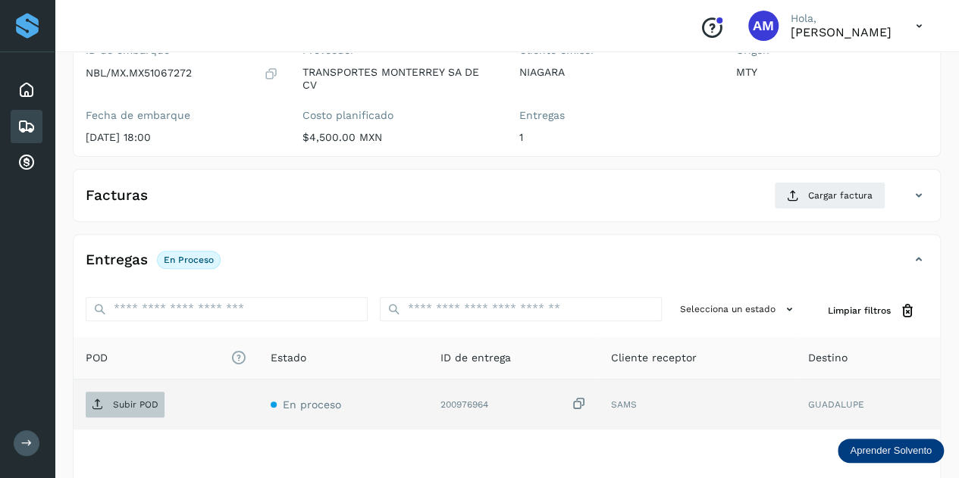
click at [124, 402] on p "Subir POD" at bounding box center [135, 404] width 45 height 11
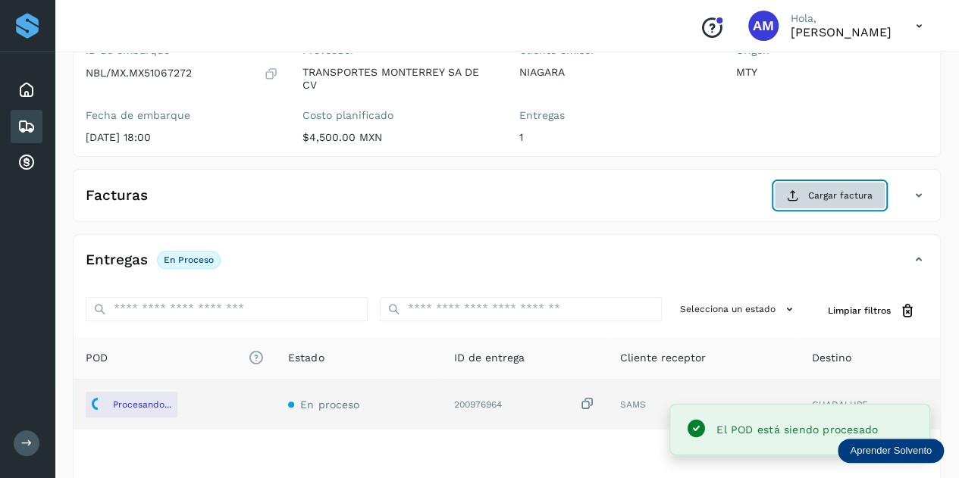
click at [829, 202] on button "Cargar factura" at bounding box center [829, 195] width 111 height 27
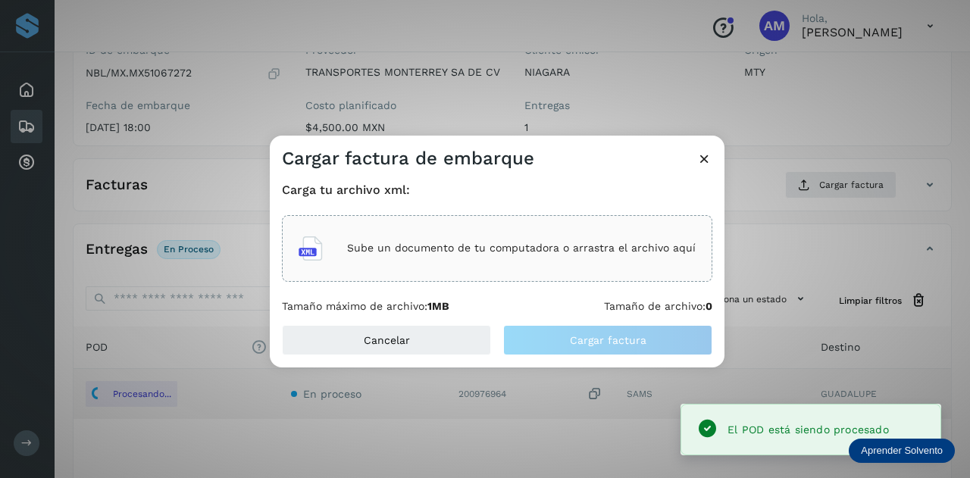
click at [663, 230] on div "Sube un documento de tu computadora o arrastra el archivo aquí" at bounding box center [497, 248] width 397 height 41
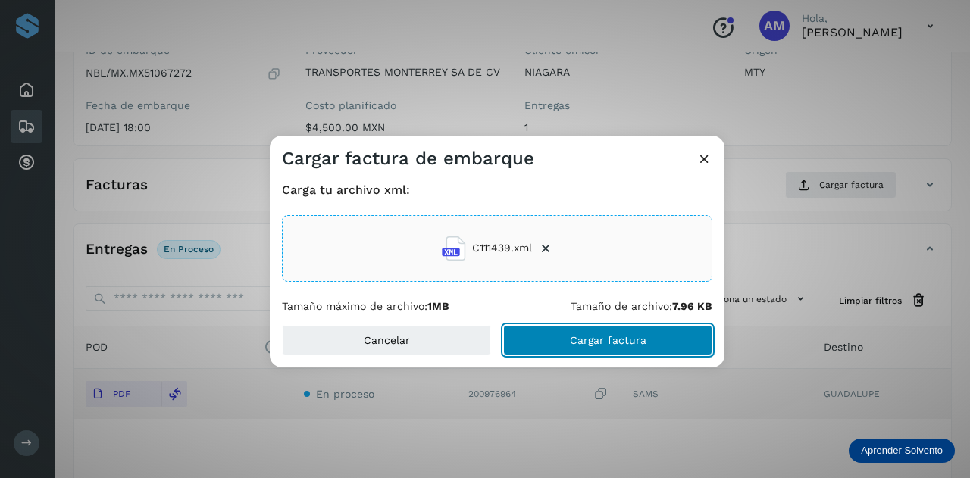
click at [608, 342] on span "Cargar factura" at bounding box center [608, 340] width 77 height 11
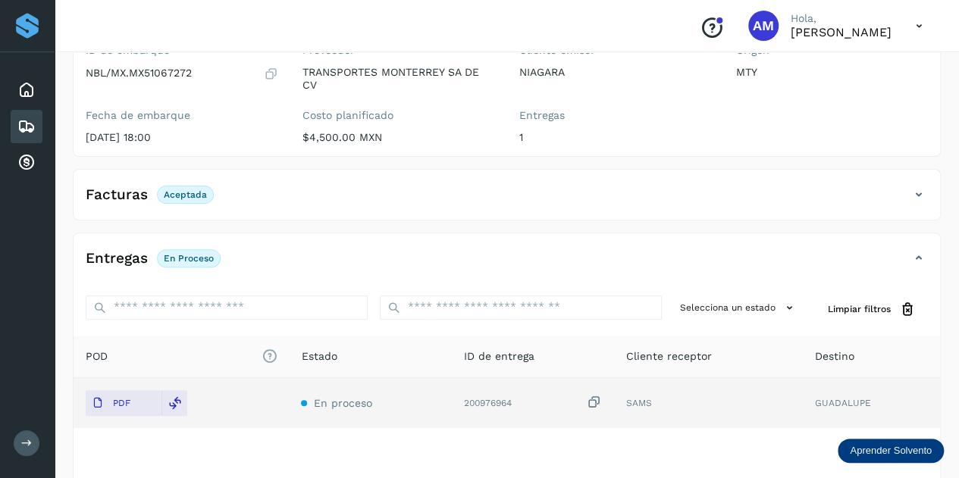
scroll to position [0, 0]
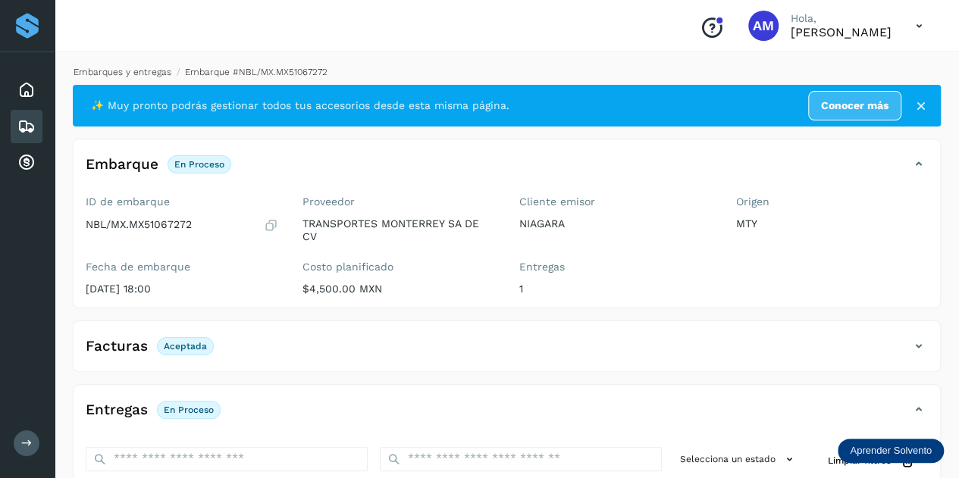
click at [150, 71] on link "Embarques y entregas" at bounding box center [123, 72] width 98 height 11
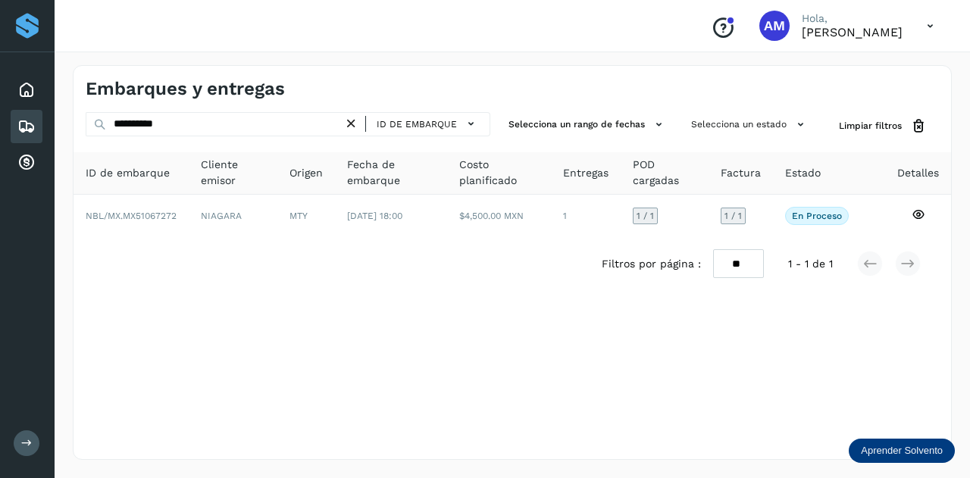
drag, startPoint x: 352, startPoint y: 117, endPoint x: 328, endPoint y: 120, distance: 24.4
click at [352, 117] on icon at bounding box center [351, 124] width 16 height 16
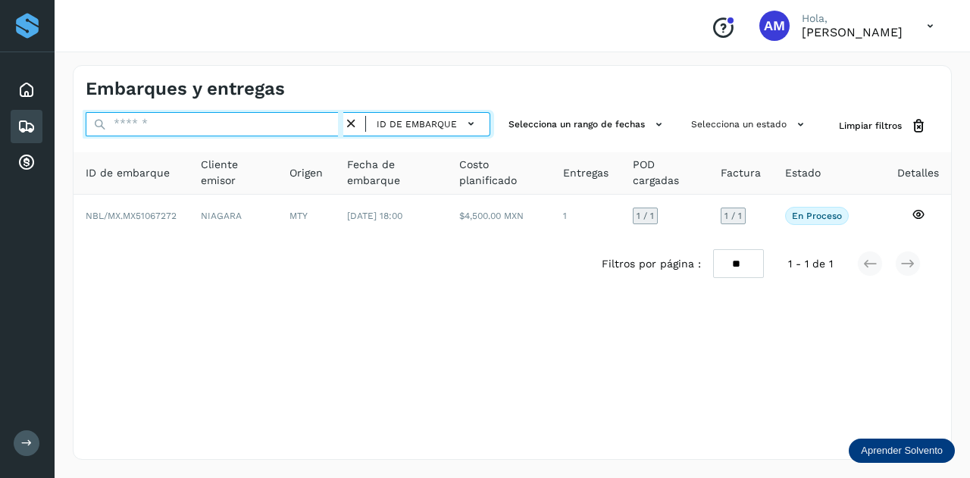
click at [328, 120] on input "text" at bounding box center [215, 124] width 258 height 24
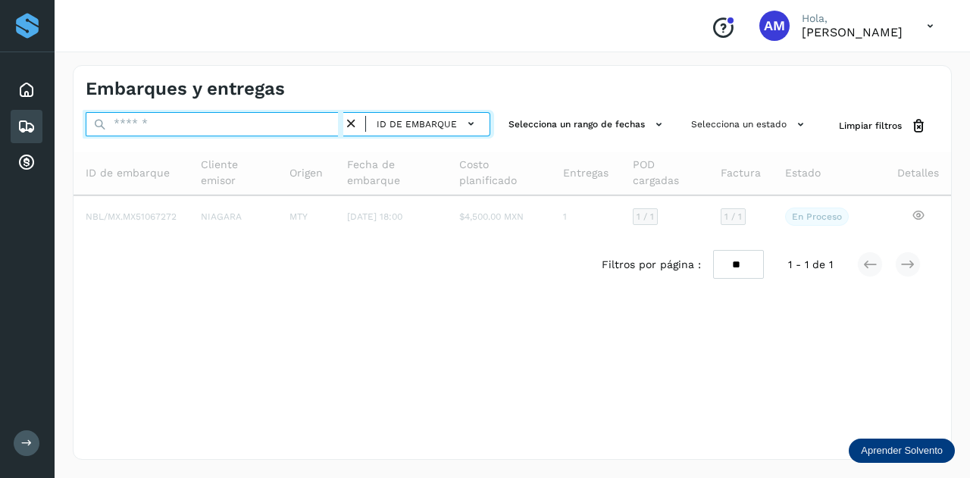
paste input "**********"
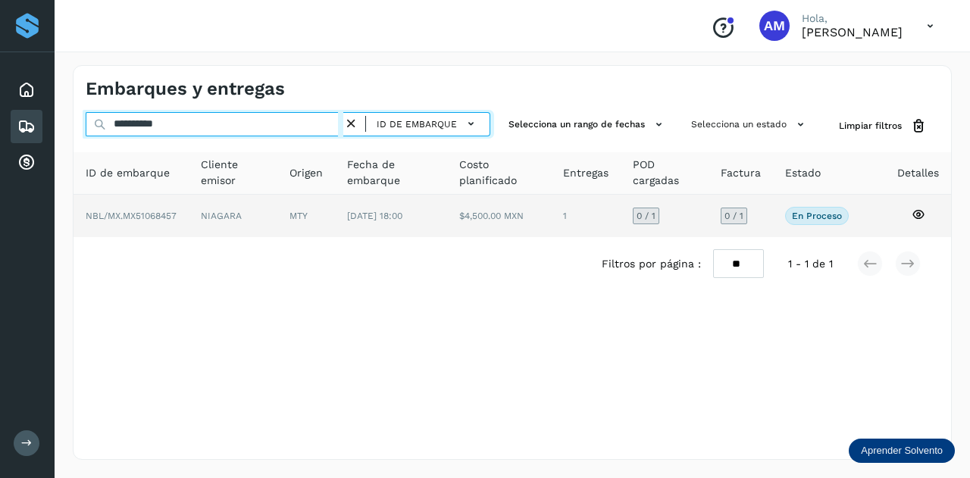
type input "**********"
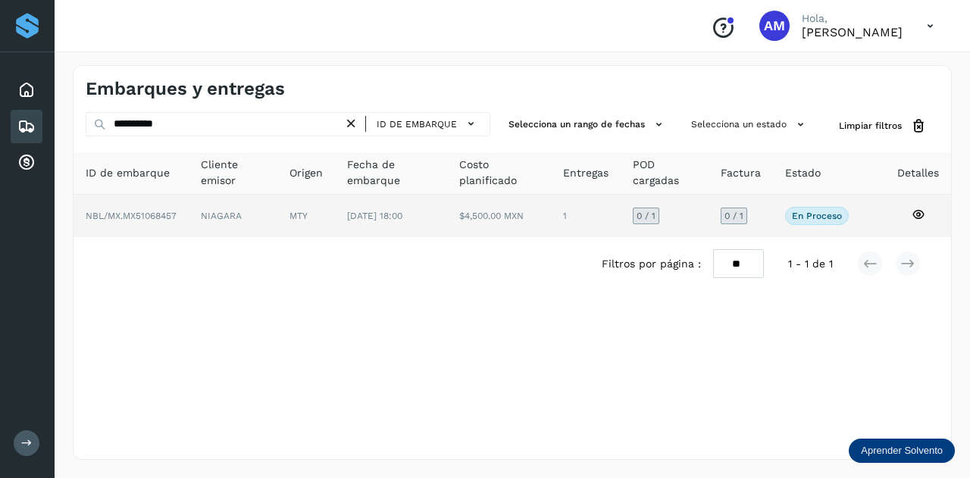
click at [335, 216] on td "MTY" at bounding box center [391, 216] width 112 height 42
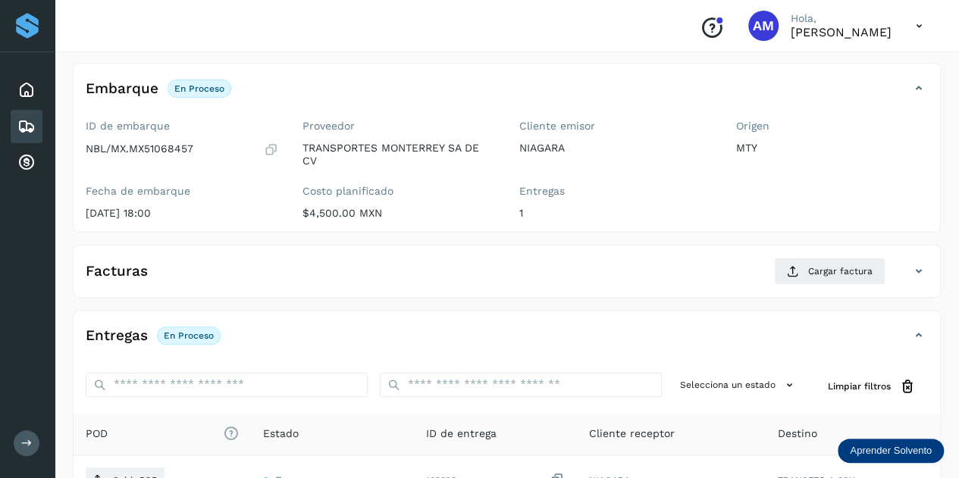
scroll to position [152, 0]
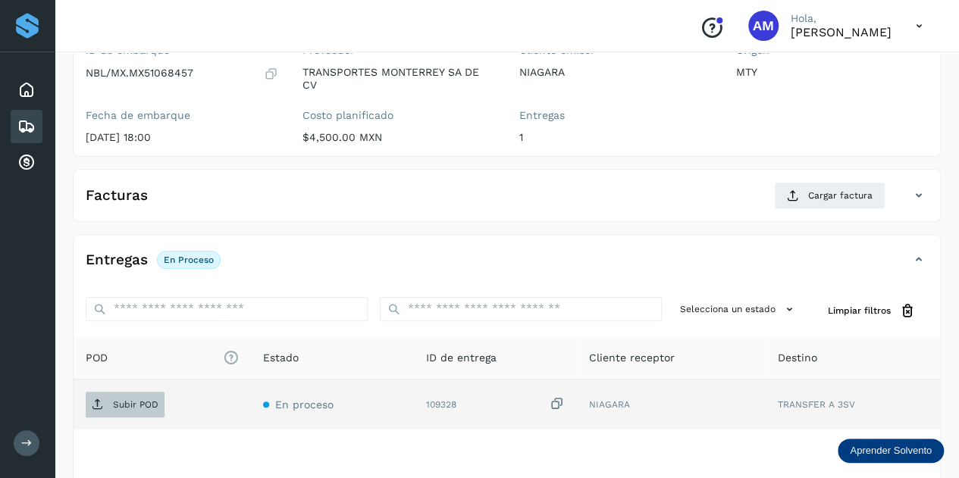
click at [114, 395] on span "Subir POD" at bounding box center [125, 405] width 79 height 24
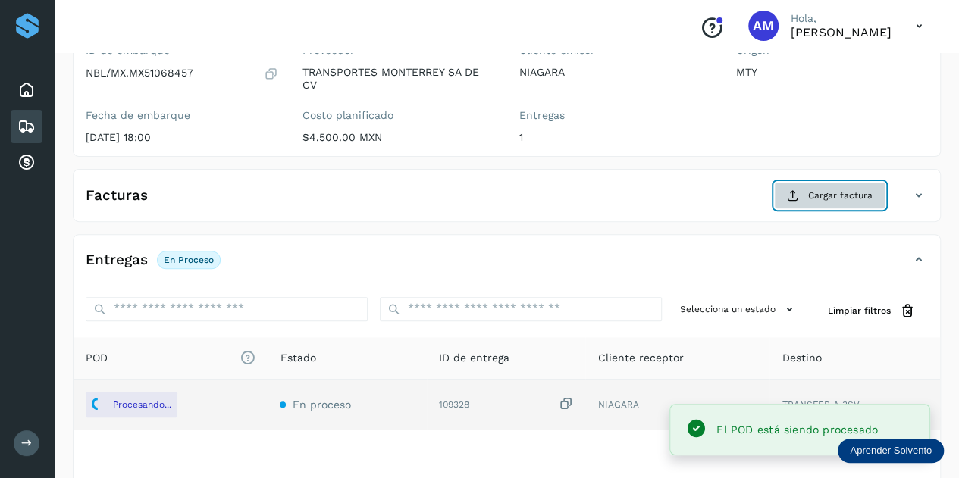
click at [811, 189] on span "Cargar factura" at bounding box center [840, 196] width 64 height 14
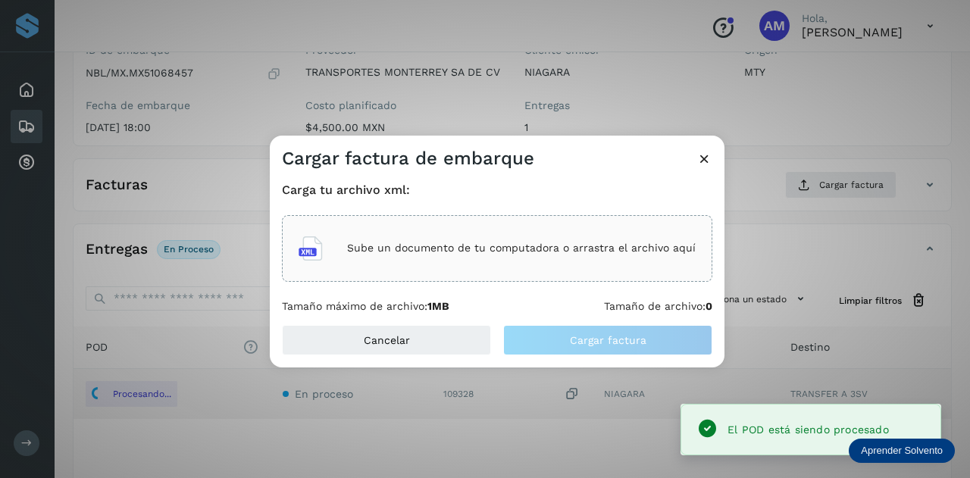
click at [509, 249] on p "Sube un documento de tu computadora o arrastra el archivo aquí" at bounding box center [521, 248] width 349 height 13
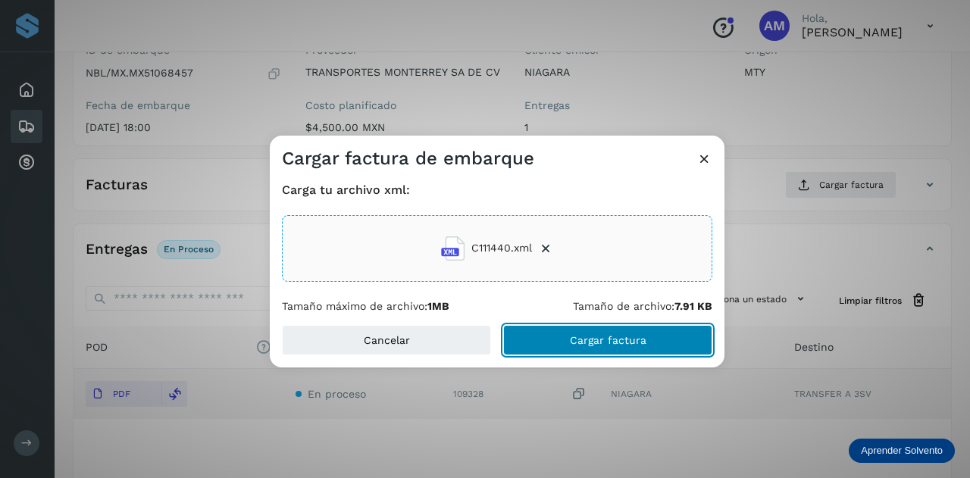
click at [540, 342] on button "Cargar factura" at bounding box center [607, 340] width 209 height 30
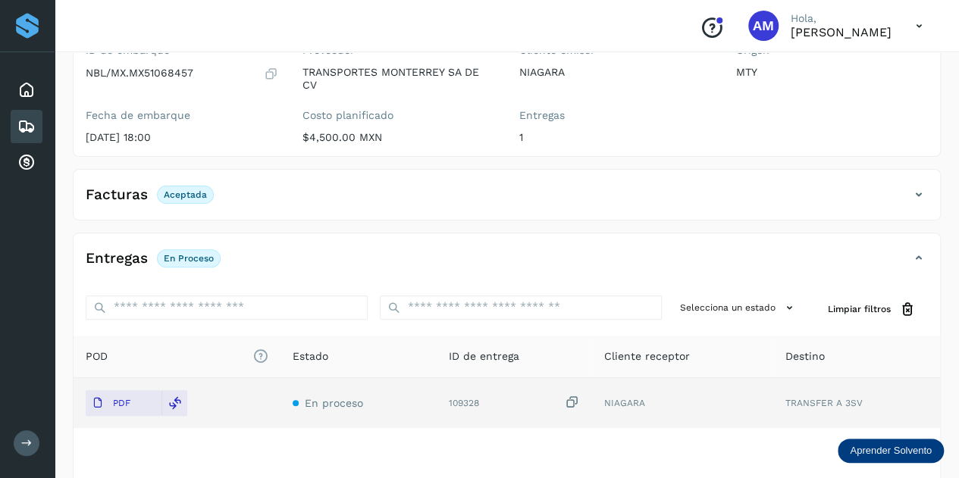
scroll to position [0, 0]
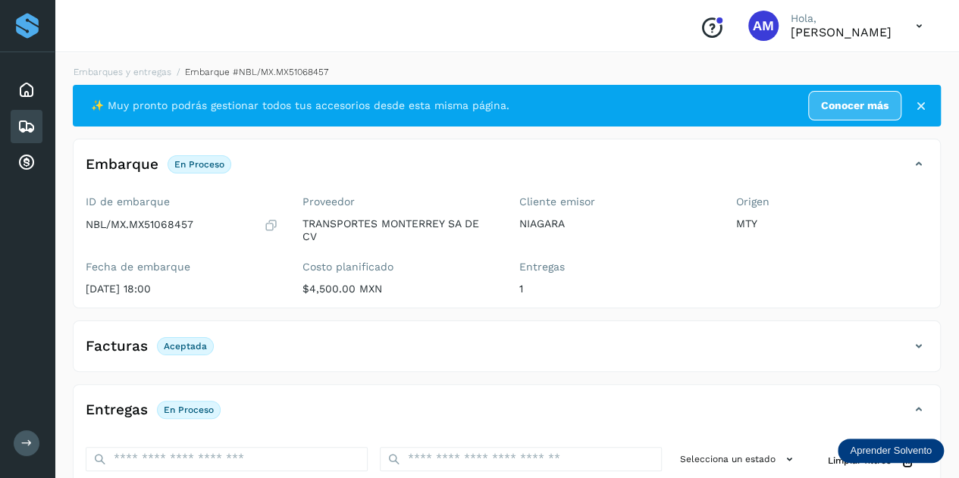
click at [171, 77] on li "Embarques y entregas" at bounding box center [249, 72] width 157 height 14
click at [147, 71] on link "Embarques y entregas" at bounding box center [123, 72] width 98 height 11
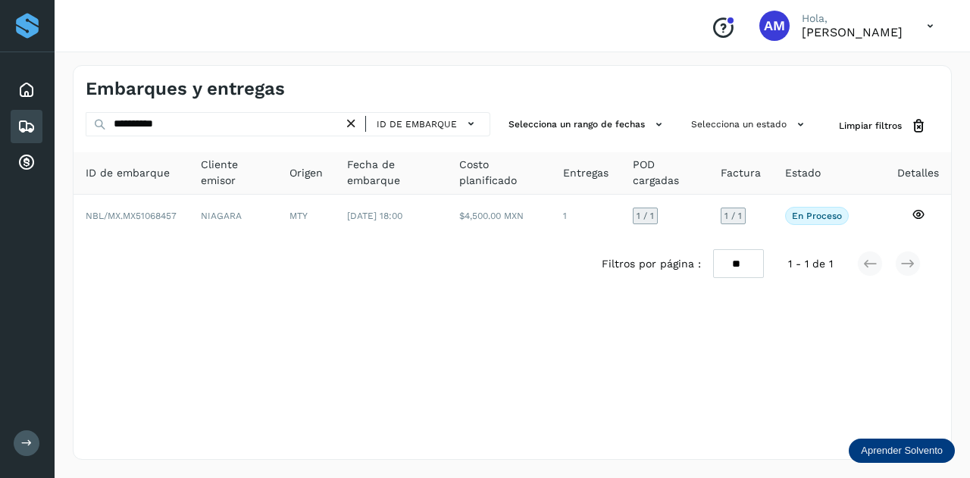
click at [350, 120] on icon at bounding box center [351, 124] width 16 height 16
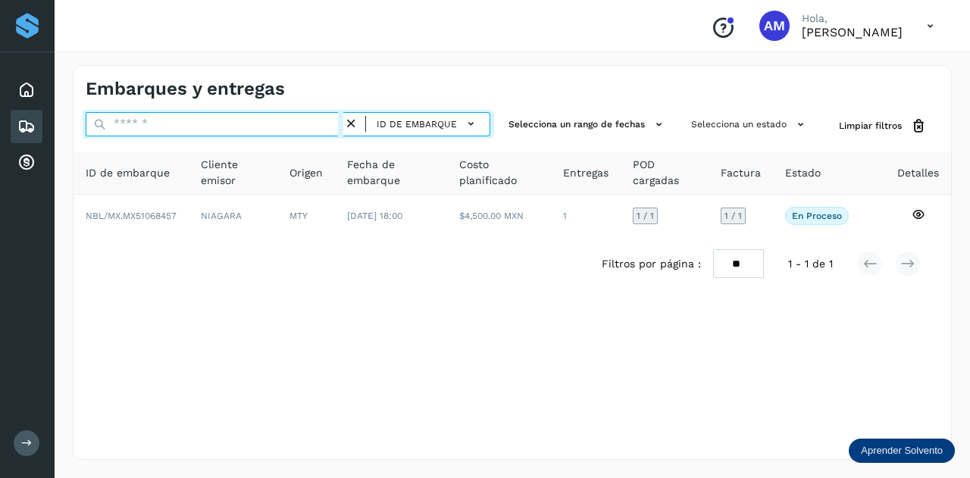
click at [301, 120] on input "text" at bounding box center [215, 124] width 258 height 24
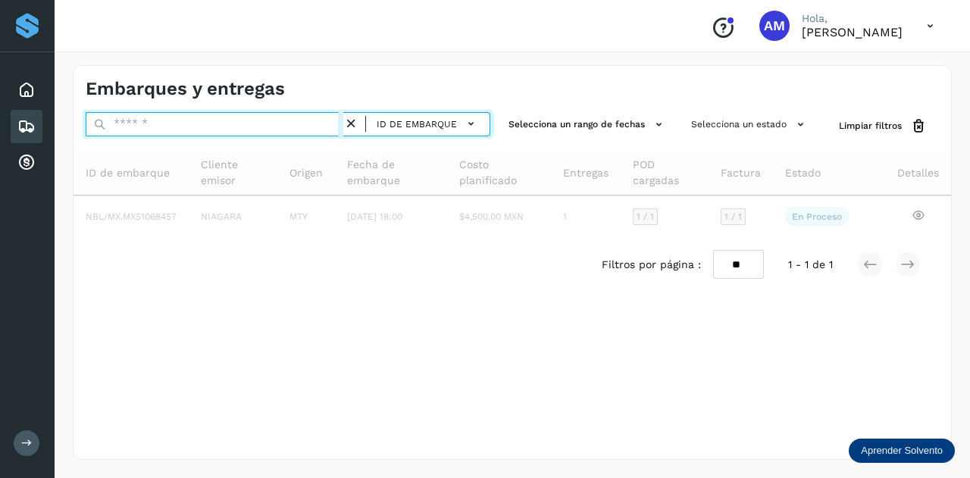
paste input "**********"
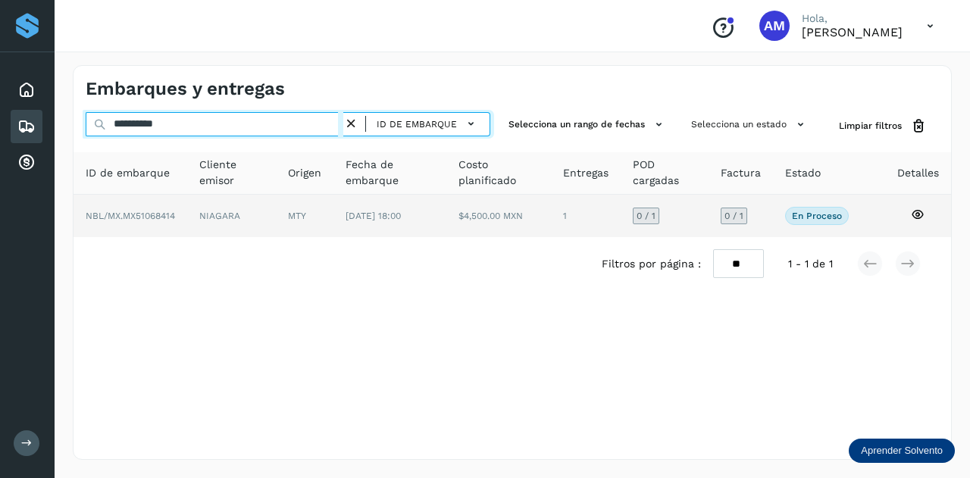
type input "**********"
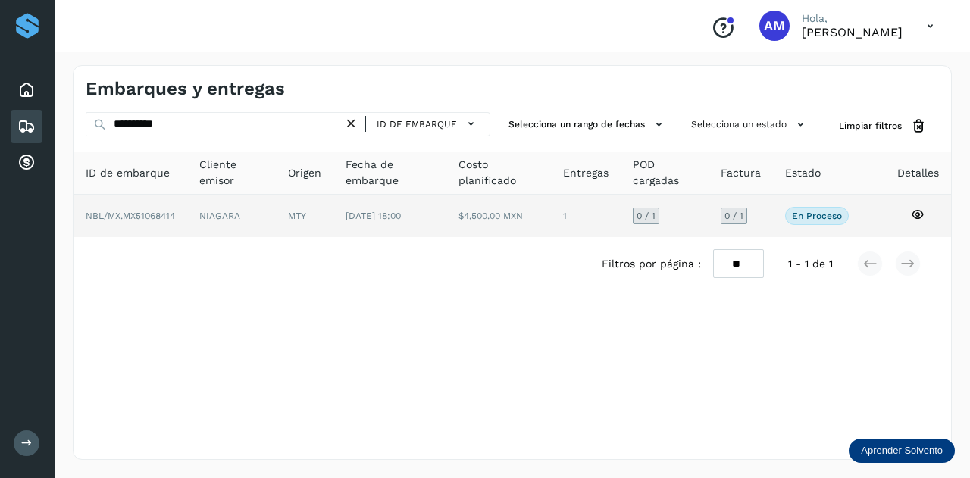
click at [333, 208] on td "MTY" at bounding box center [389, 216] width 112 height 42
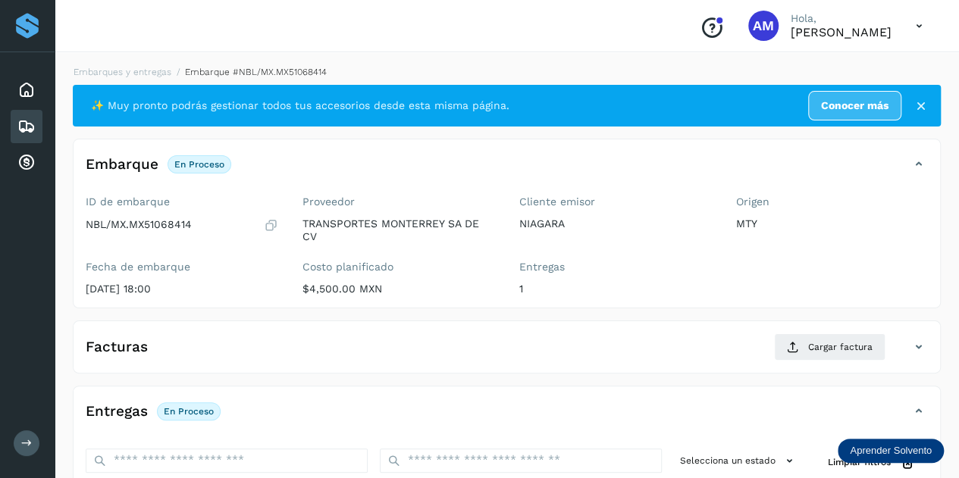
scroll to position [152, 0]
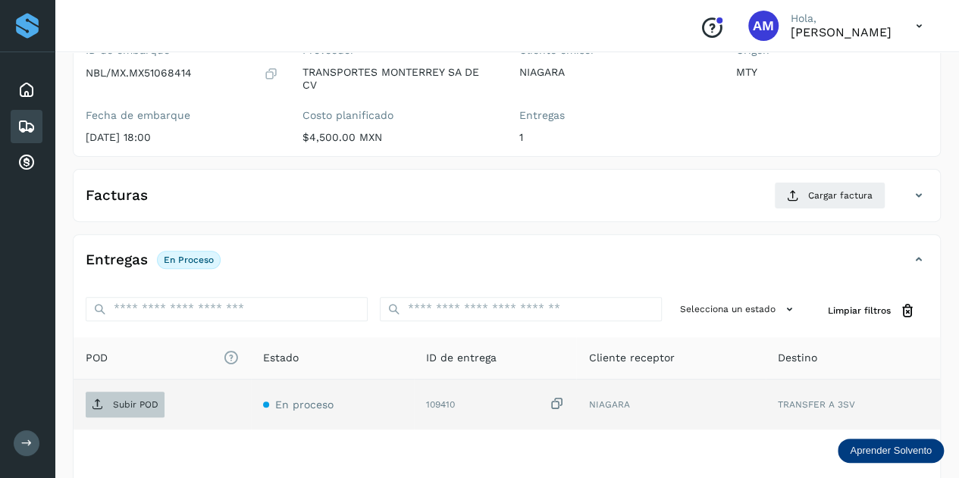
click at [146, 395] on span "Subir POD" at bounding box center [125, 405] width 79 height 24
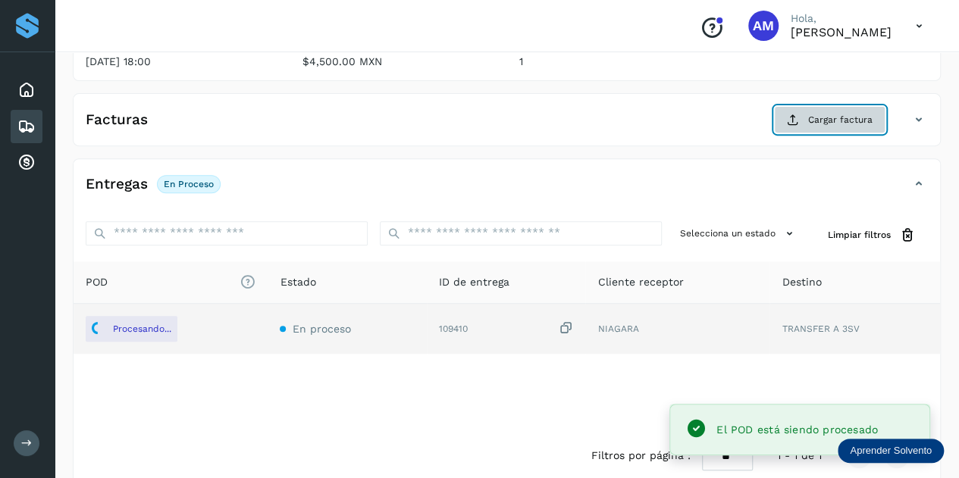
click at [807, 115] on button "Cargar factura" at bounding box center [829, 119] width 111 height 27
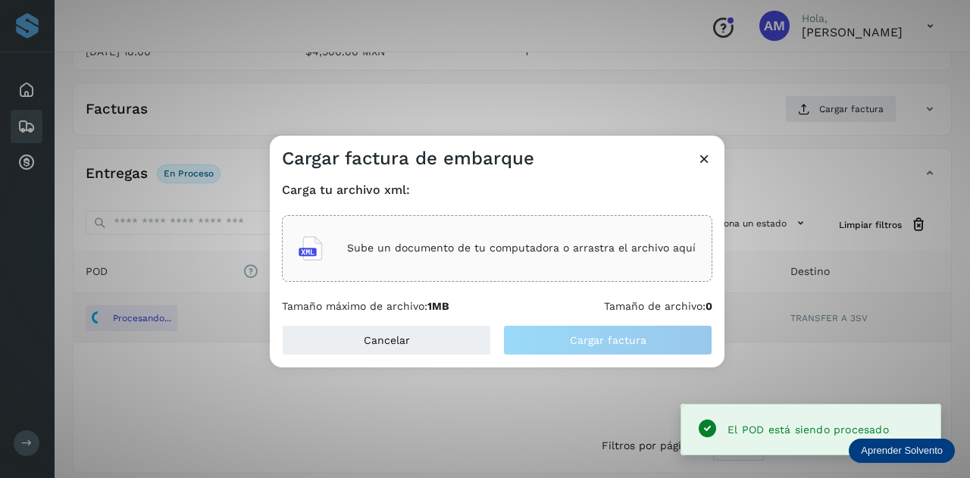
click at [534, 233] on div "Sube un documento de tu computadora o arrastra el archivo aquí" at bounding box center [497, 248] width 397 height 41
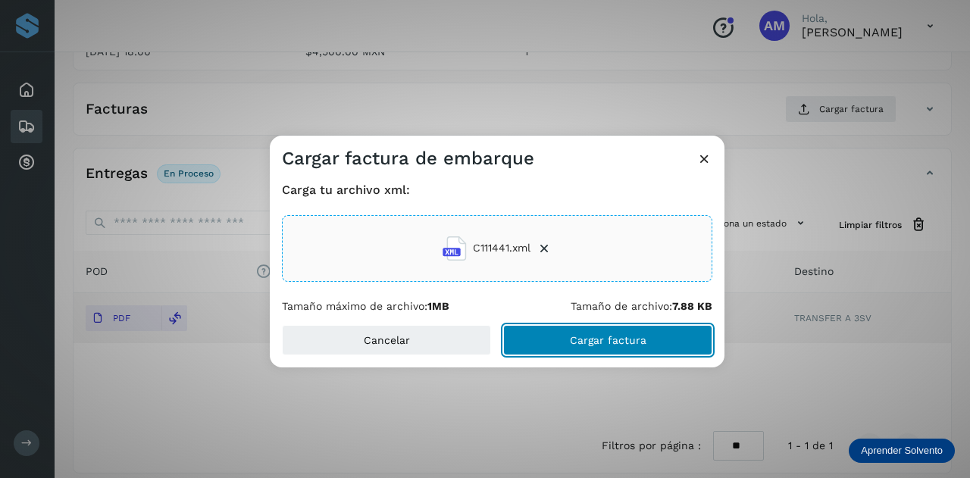
click at [582, 335] on span "Cargar factura" at bounding box center [608, 340] width 77 height 11
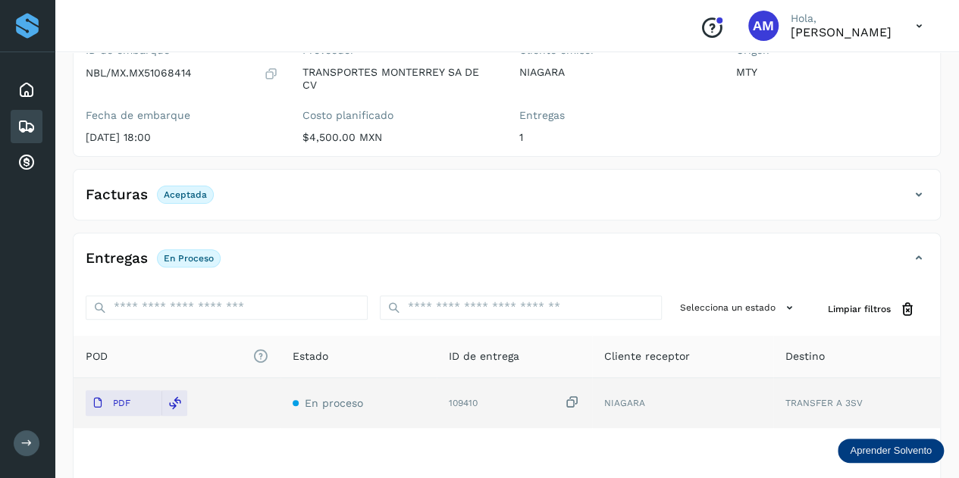
scroll to position [0, 0]
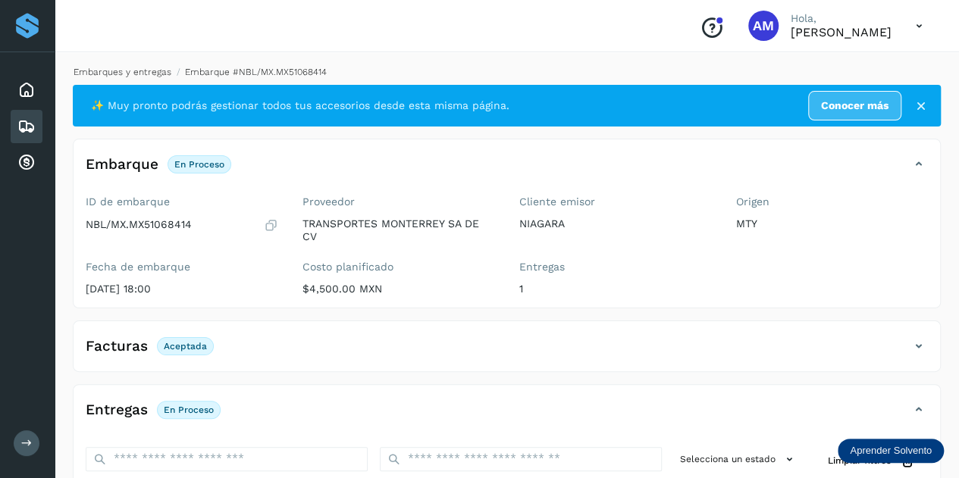
click at [144, 72] on link "Embarques y entregas" at bounding box center [123, 72] width 98 height 11
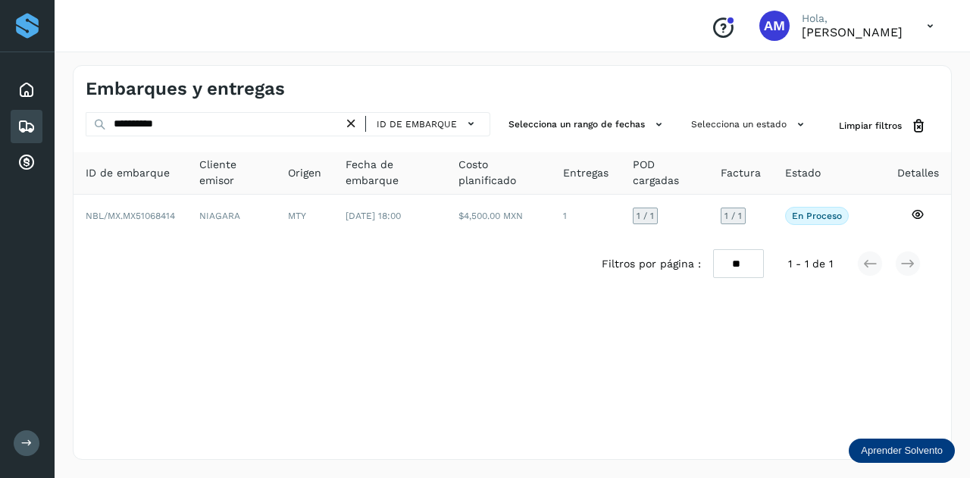
drag, startPoint x: 355, startPoint y: 123, endPoint x: 327, endPoint y: 123, distance: 28.0
click at [350, 123] on icon at bounding box center [351, 124] width 16 height 16
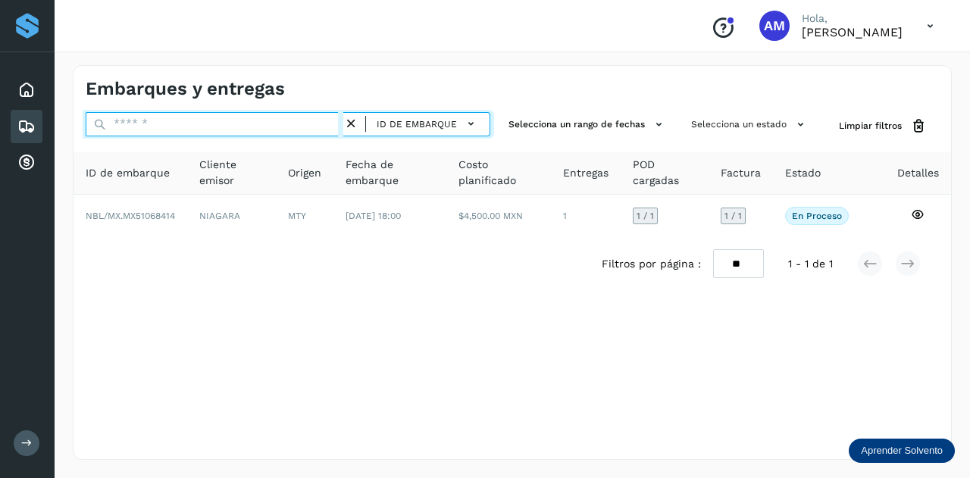
click at [281, 117] on input "text" at bounding box center [215, 124] width 258 height 24
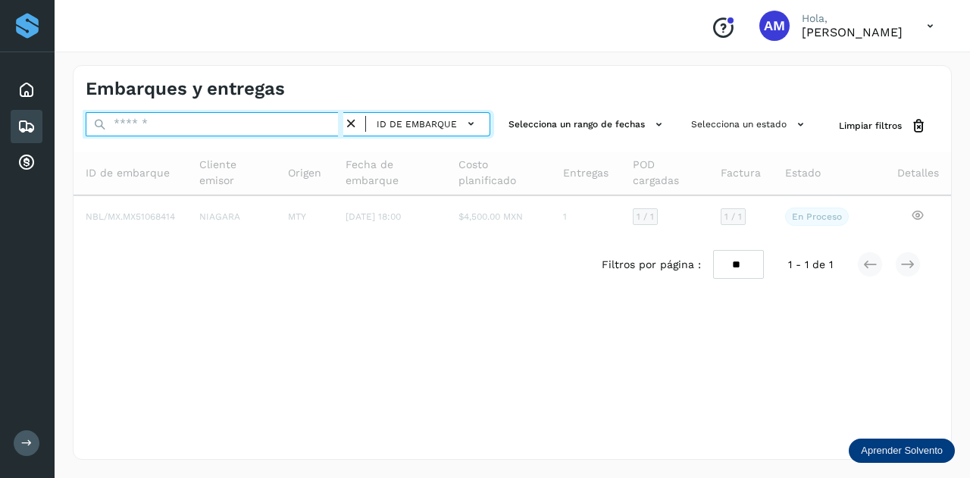
paste input "**********"
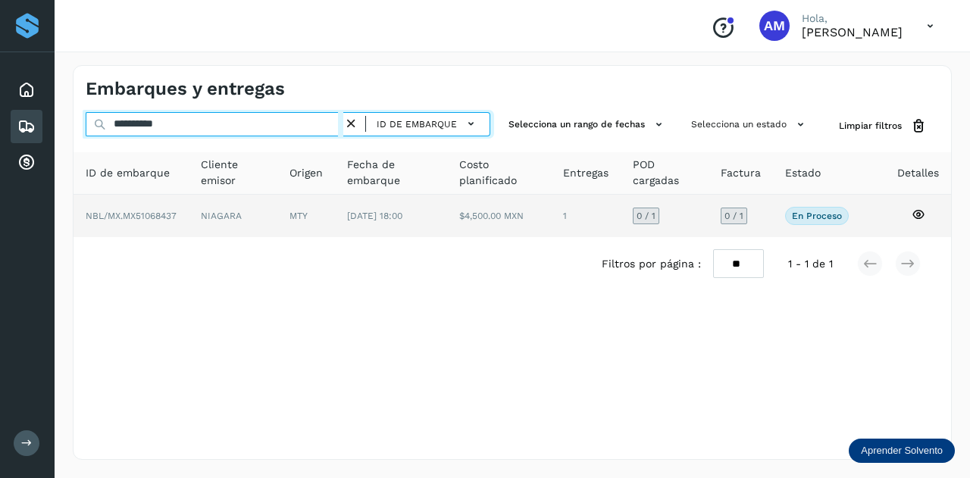
type input "**********"
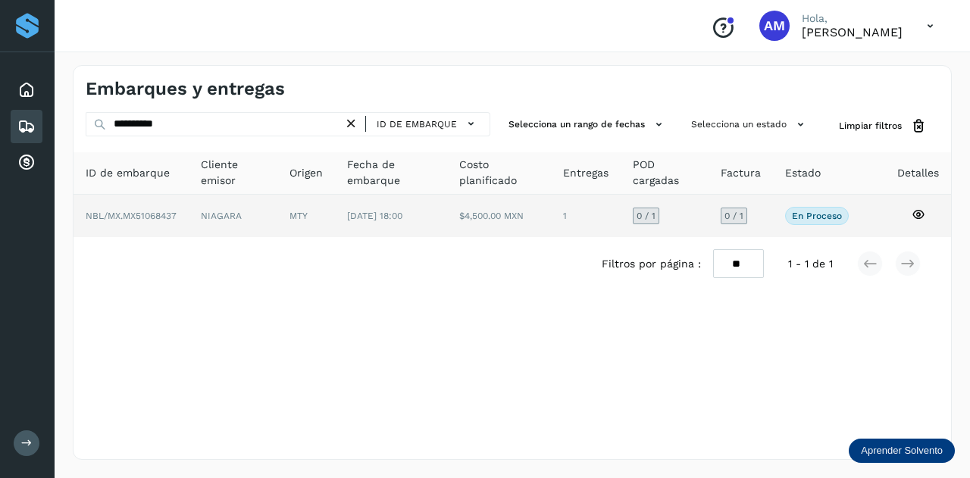
click at [277, 217] on td "NIAGARA" at bounding box center [306, 216] width 58 height 42
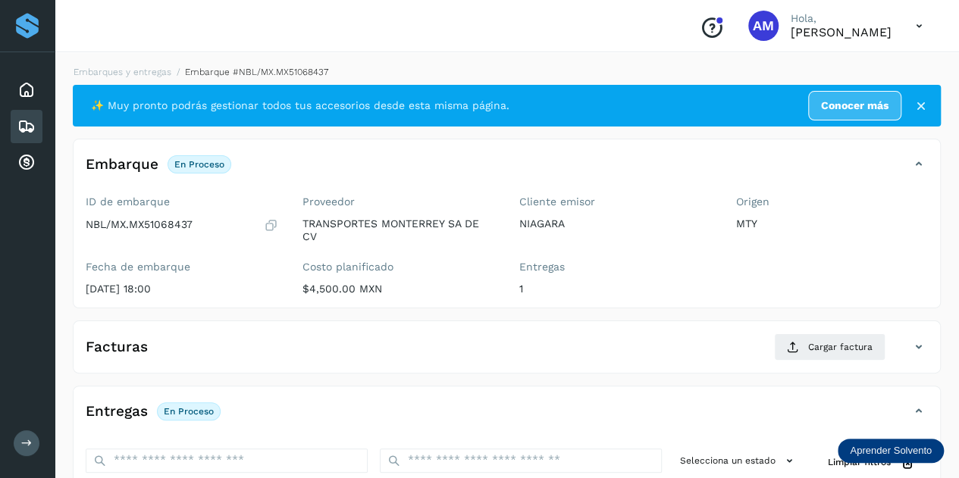
scroll to position [152, 0]
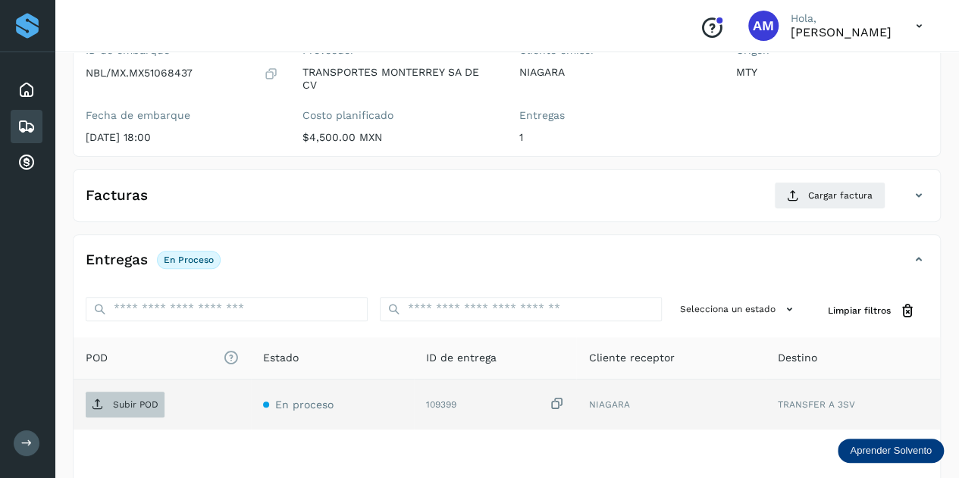
click at [109, 403] on span "Subir POD" at bounding box center [125, 405] width 79 height 24
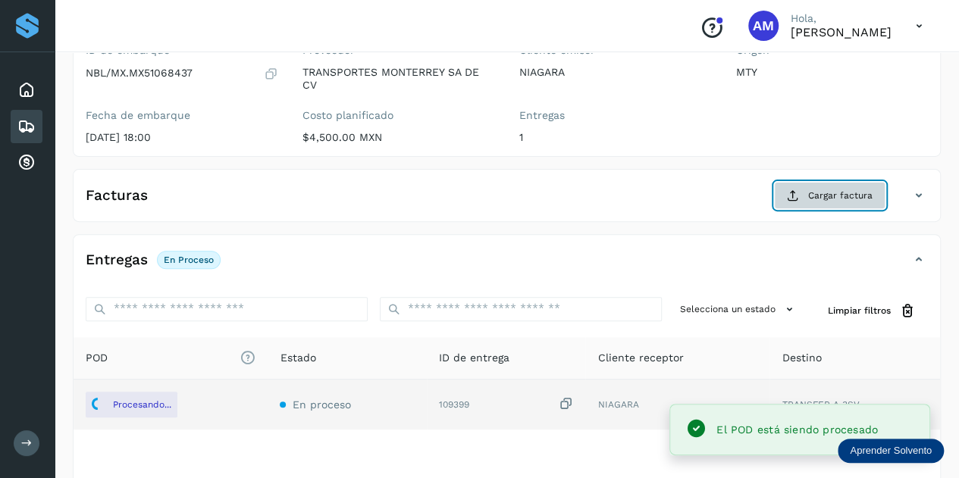
click at [811, 199] on span "Cargar factura" at bounding box center [840, 196] width 64 height 14
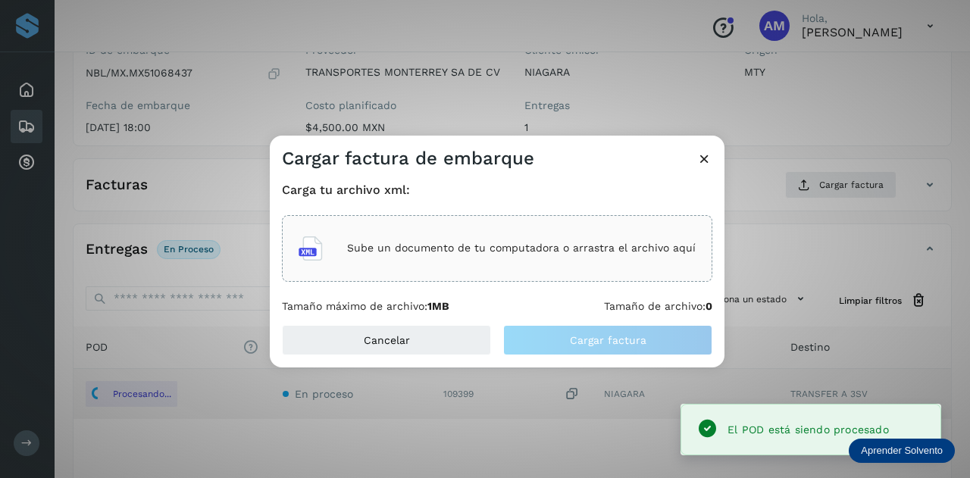
click at [638, 232] on div "Sube un documento de tu computadora o arrastra el archivo aquí" at bounding box center [497, 248] width 397 height 41
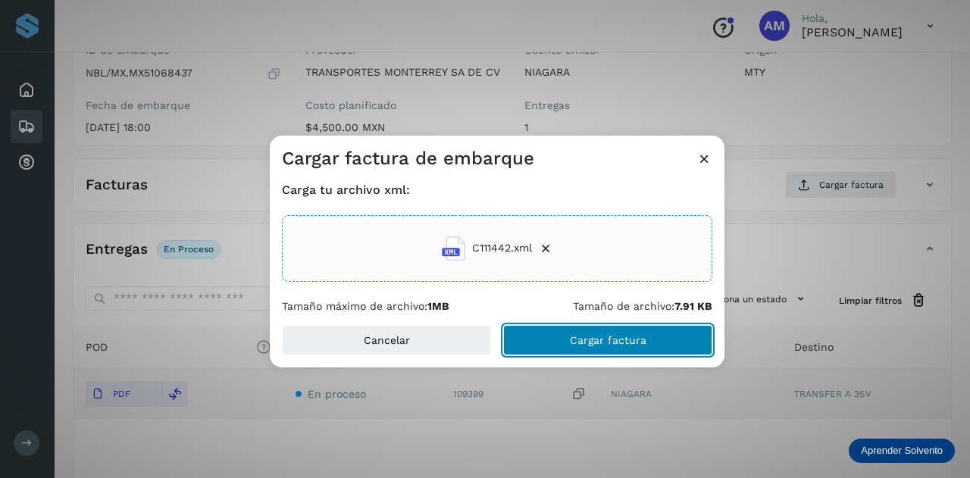
click at [540, 346] on button "Cargar factura" at bounding box center [607, 340] width 209 height 30
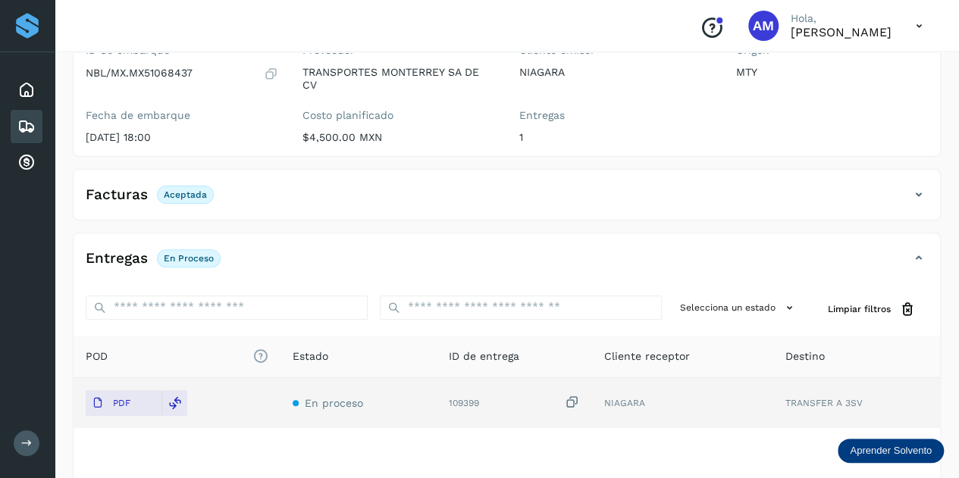
scroll to position [0, 0]
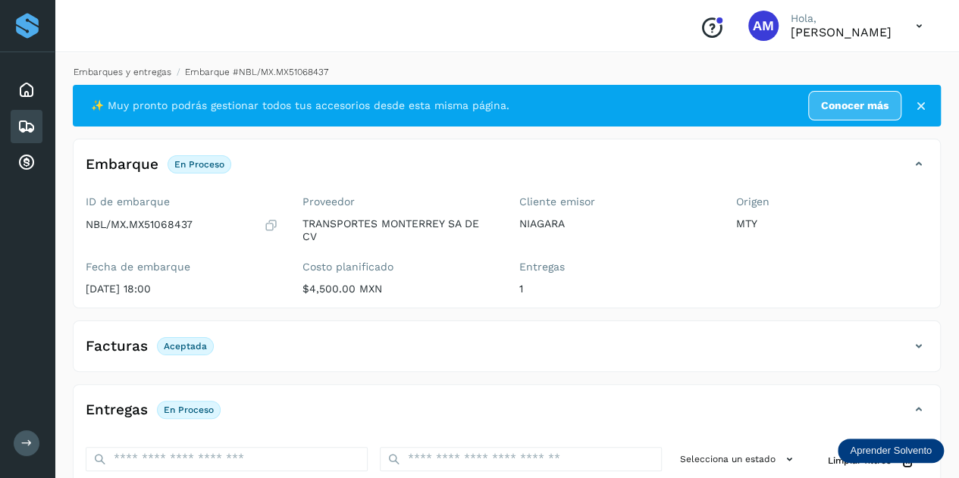
click at [153, 72] on link "Embarques y entregas" at bounding box center [123, 72] width 98 height 11
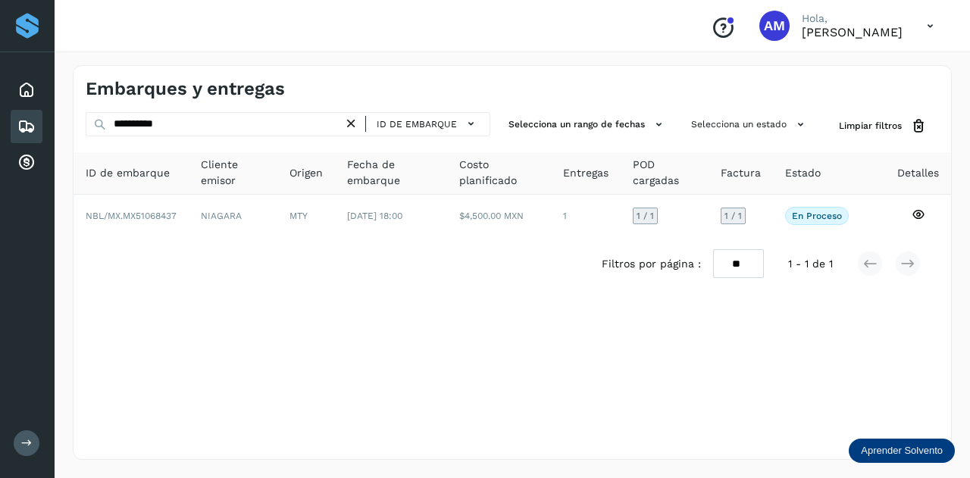
drag, startPoint x: 355, startPoint y: 120, endPoint x: 318, endPoint y: 119, distance: 37.2
click at [350, 119] on icon at bounding box center [351, 124] width 16 height 16
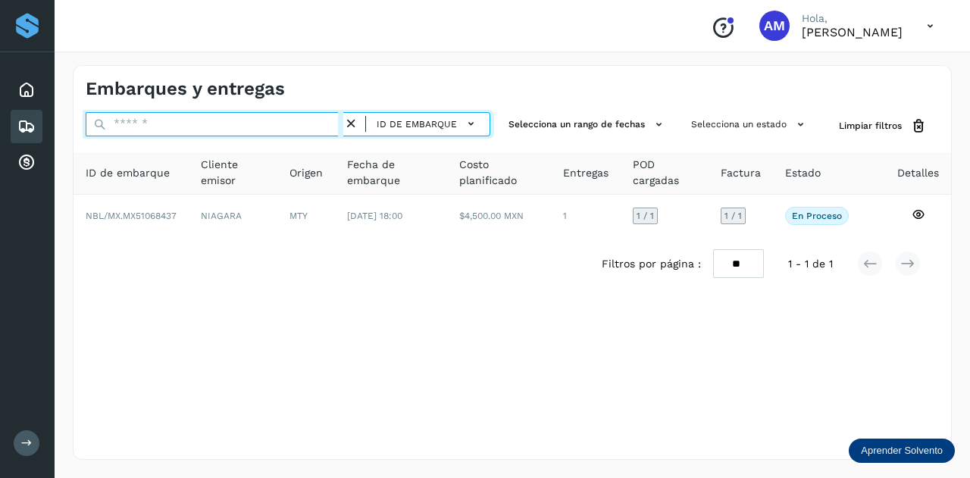
click at [312, 117] on input "text" at bounding box center [215, 124] width 258 height 24
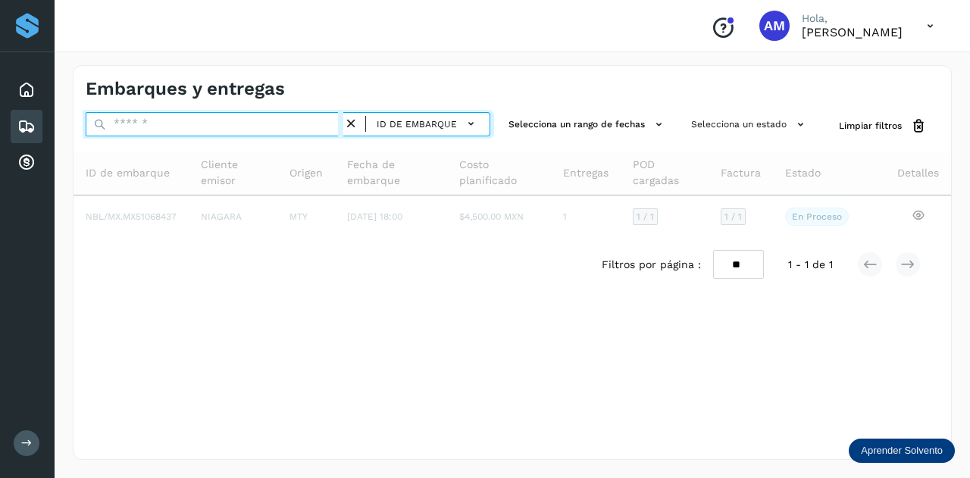
paste input "**********"
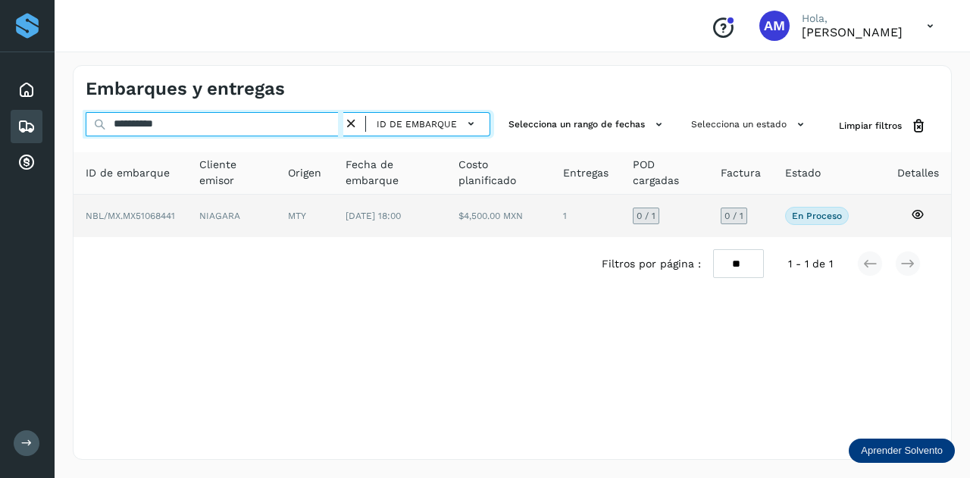
type input "**********"
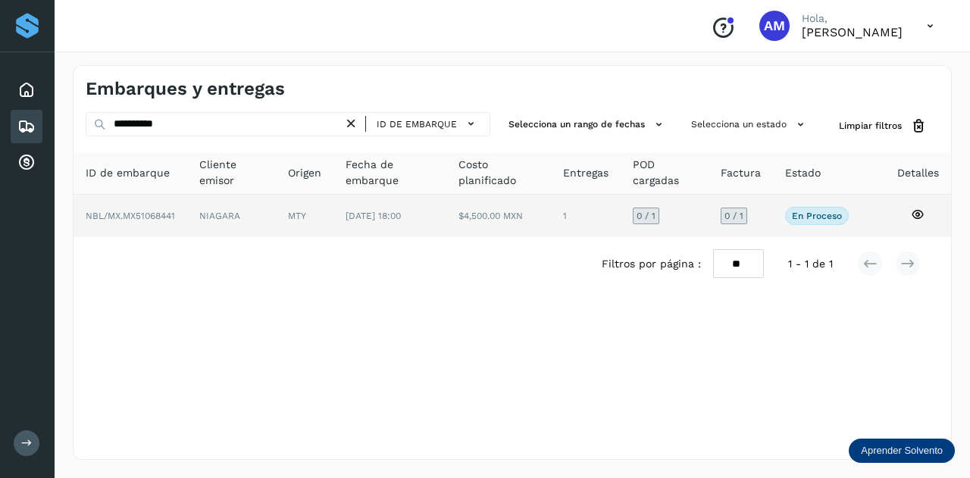
click at [333, 217] on td "MTY" at bounding box center [389, 216] width 112 height 42
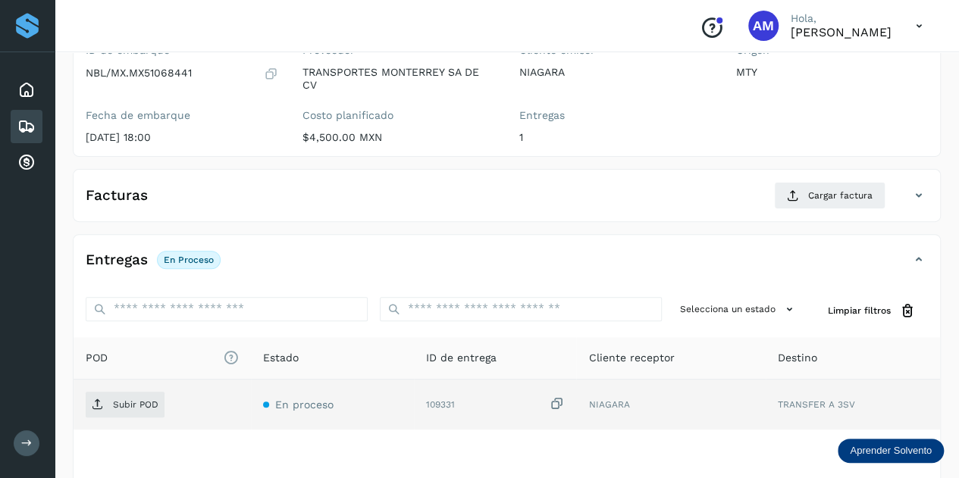
scroll to position [227, 0]
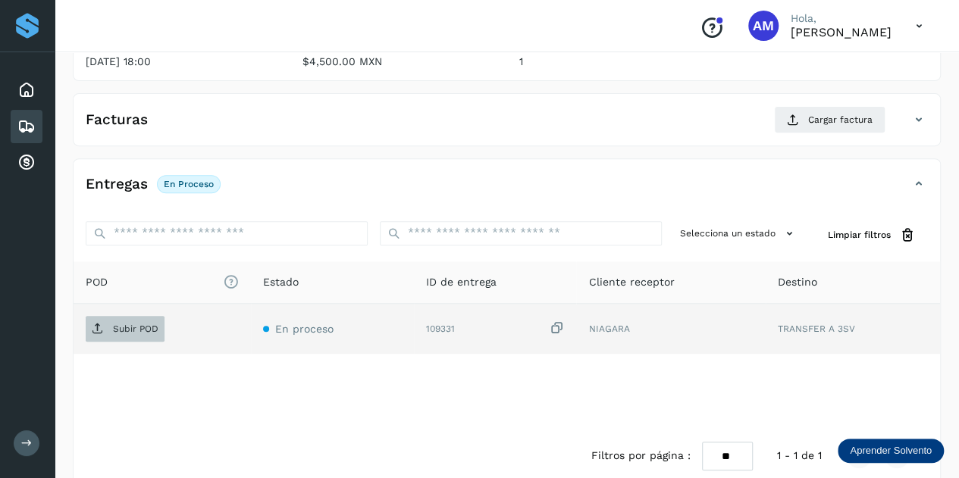
click at [130, 332] on span "Subir POD" at bounding box center [125, 329] width 79 height 24
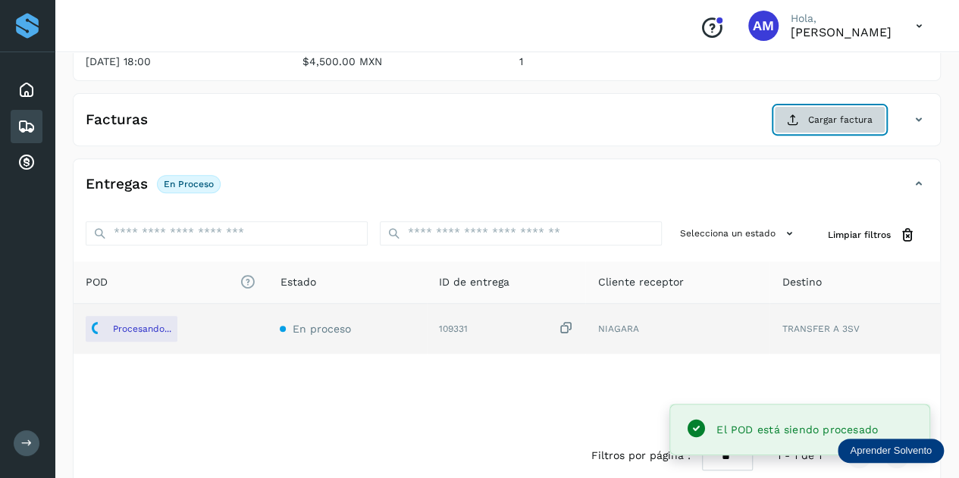
click at [806, 119] on button "Cargar factura" at bounding box center [829, 119] width 111 height 27
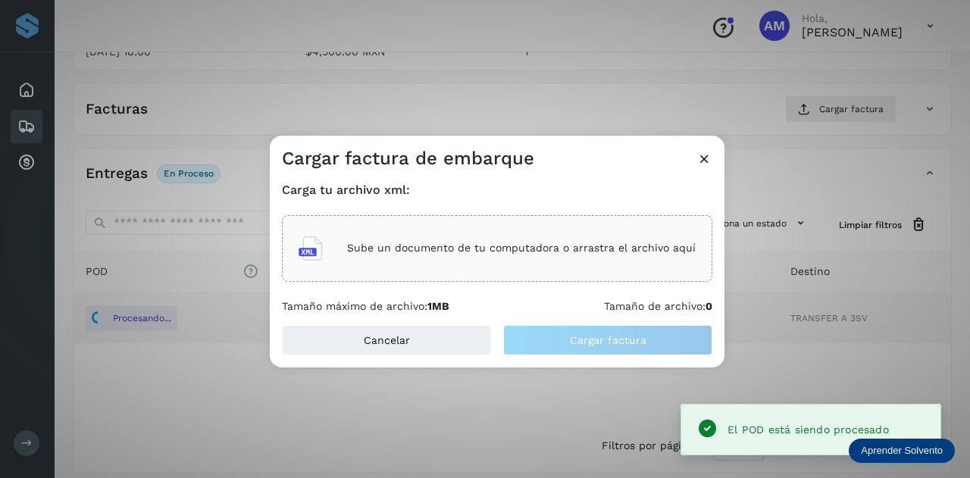
click at [598, 223] on div "Sube un documento de tu computadora o arrastra el archivo aquí" at bounding box center [497, 248] width 430 height 67
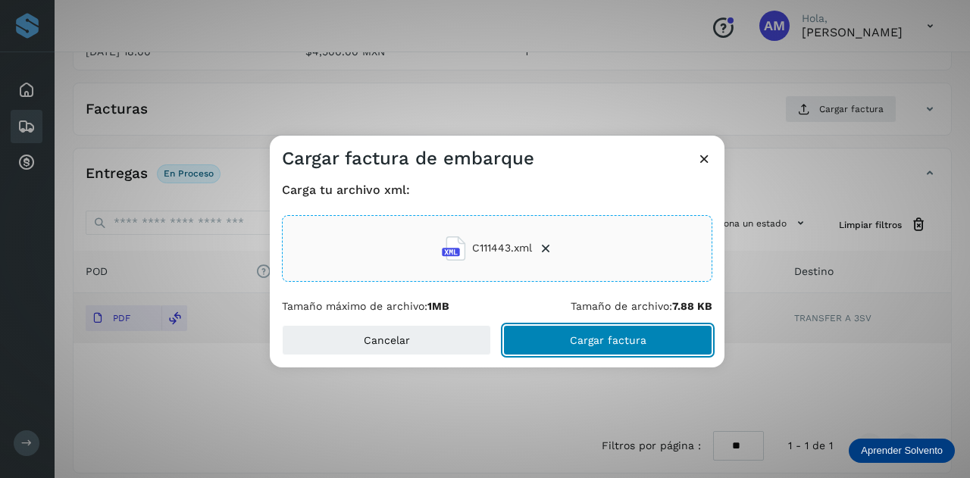
click at [638, 330] on button "Cargar factura" at bounding box center [607, 340] width 209 height 30
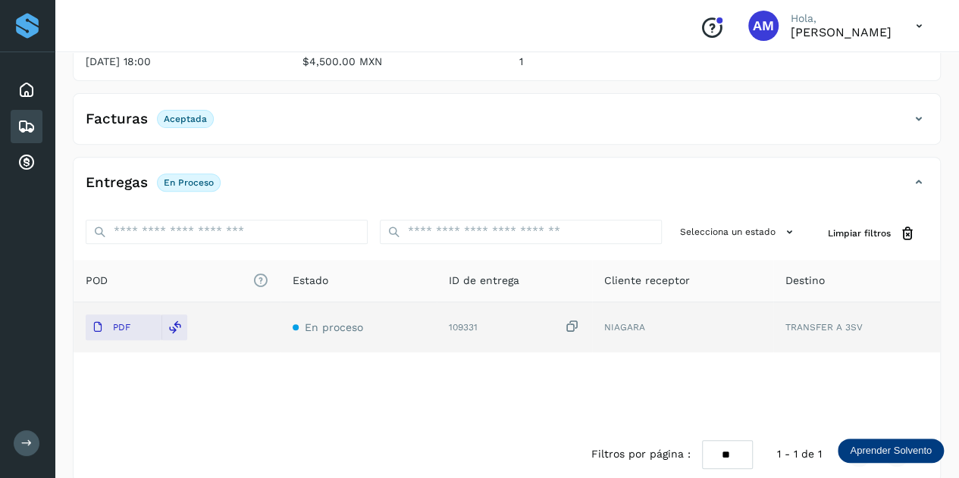
scroll to position [0, 0]
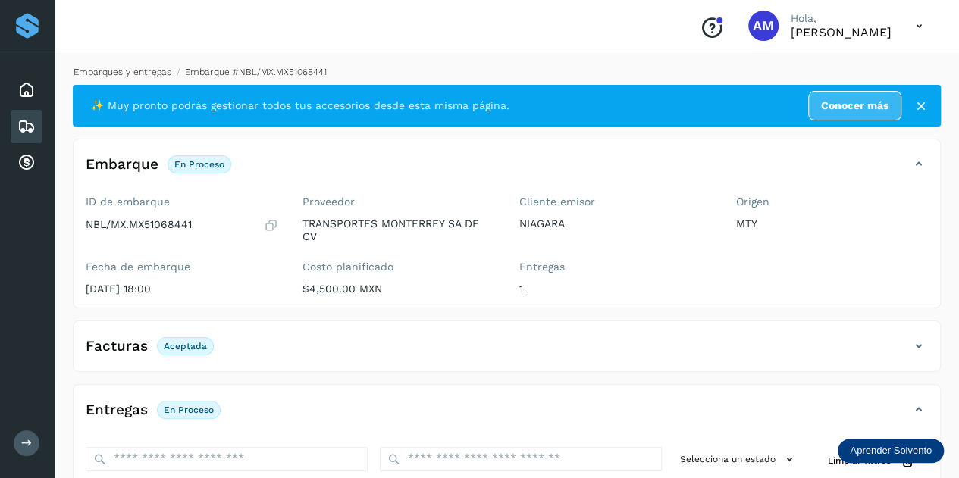
click at [139, 70] on link "Embarques y entregas" at bounding box center [123, 72] width 98 height 11
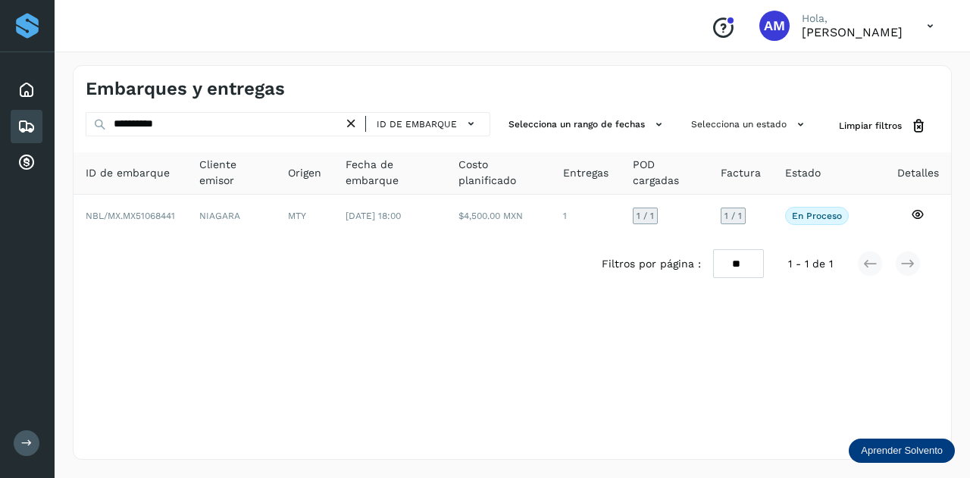
drag, startPoint x: 355, startPoint y: 127, endPoint x: 296, endPoint y: 122, distance: 60.1
click at [354, 128] on icon at bounding box center [351, 124] width 16 height 16
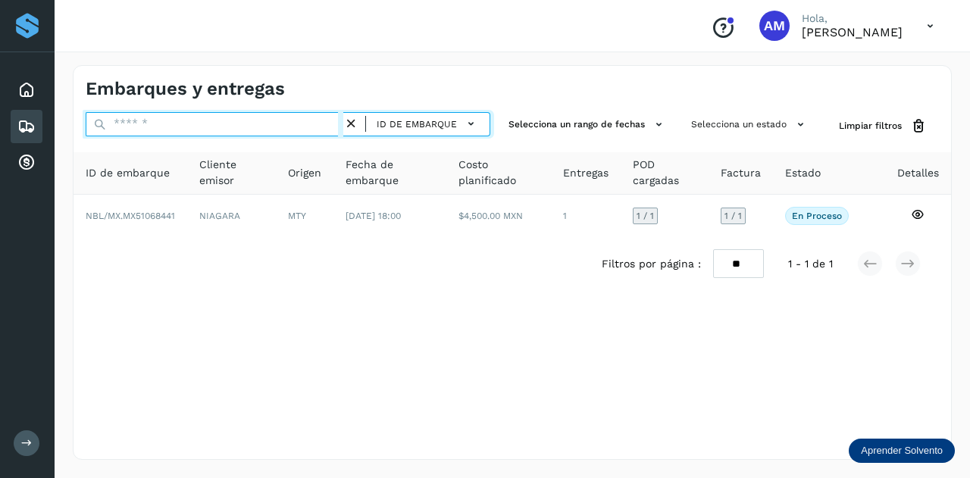
click at [296, 122] on input "text" at bounding box center [215, 124] width 258 height 24
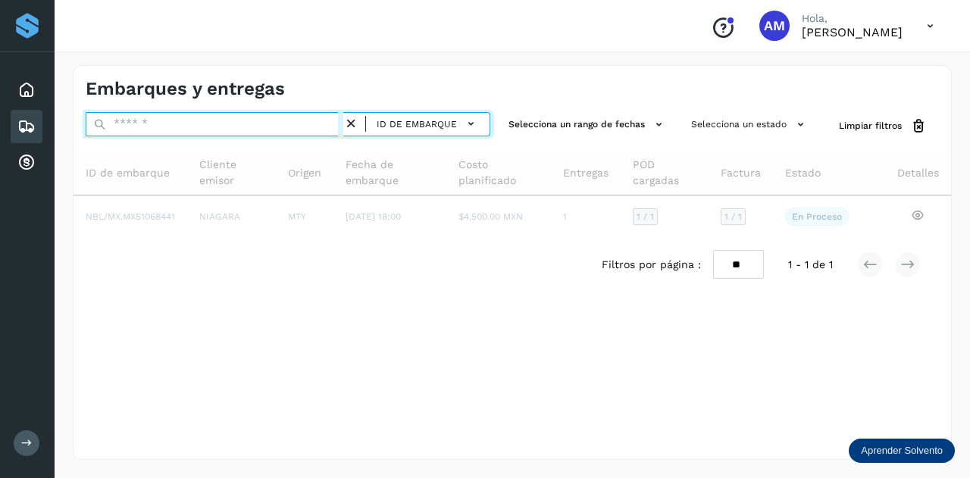
paste input "**********"
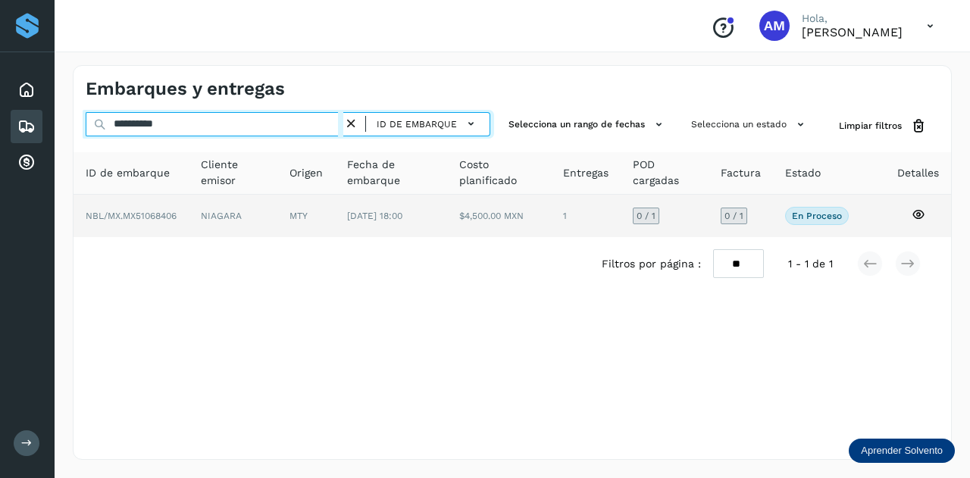
type input "**********"
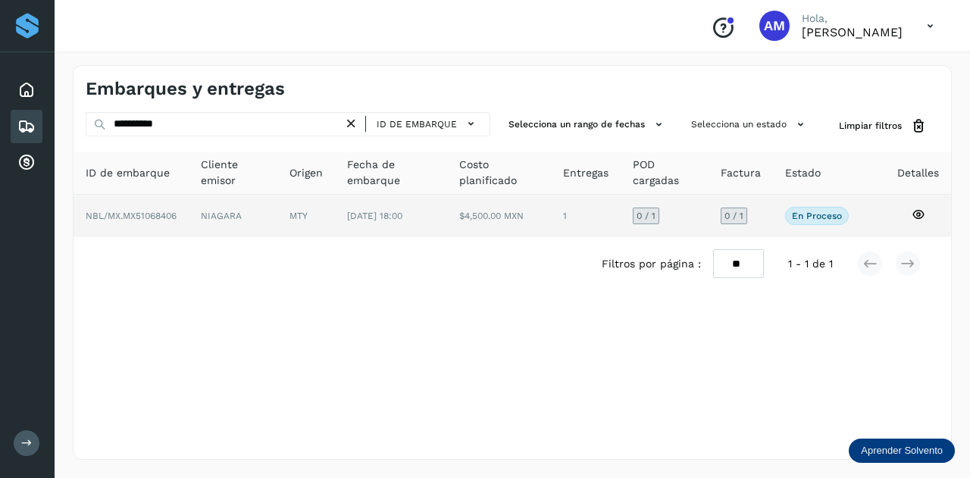
click at [277, 225] on td "NIAGARA" at bounding box center [306, 216] width 58 height 42
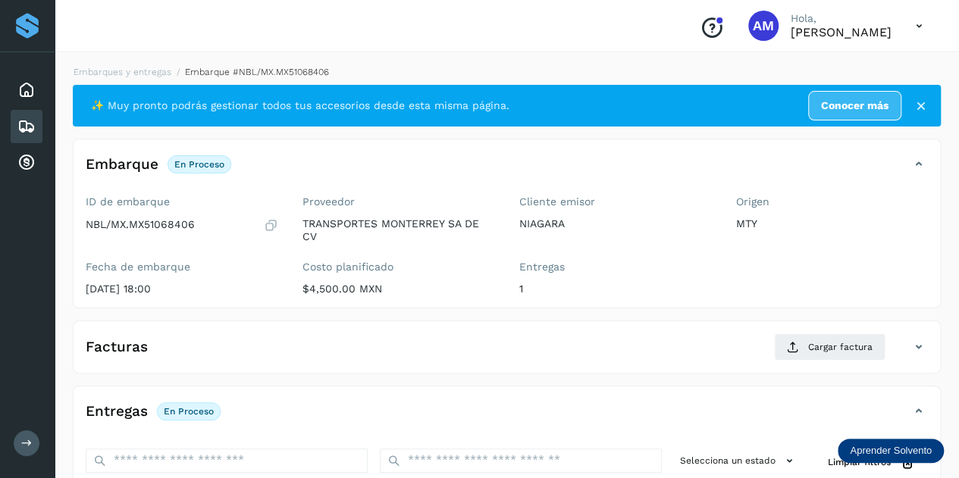
scroll to position [152, 0]
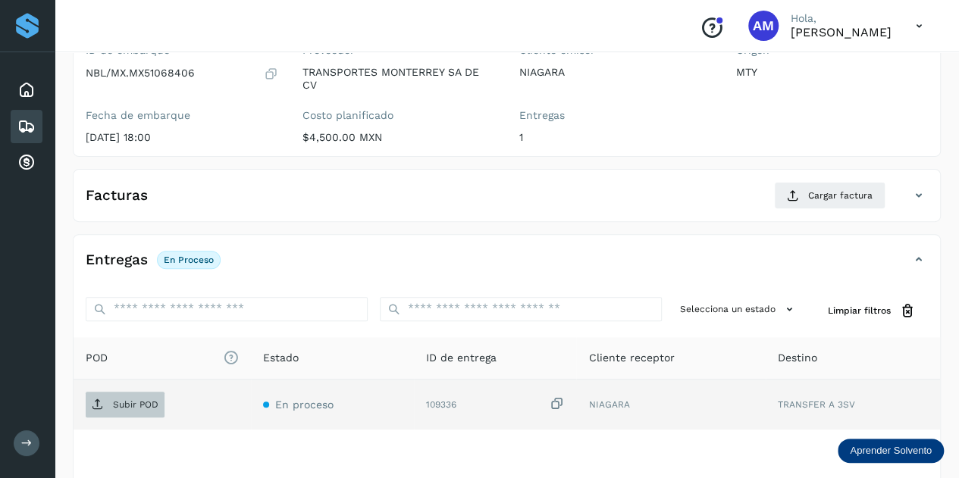
click at [155, 402] on p "Subir POD" at bounding box center [135, 404] width 45 height 11
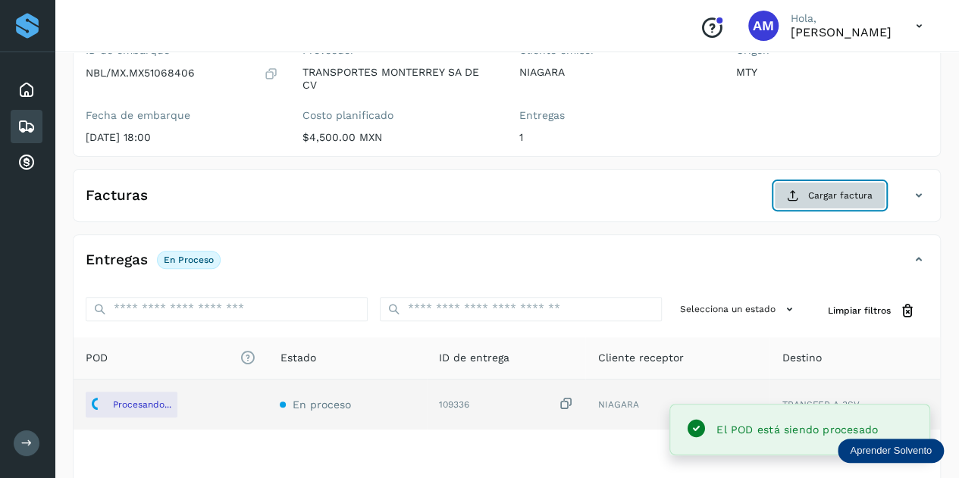
click at [823, 186] on button "Cargar factura" at bounding box center [829, 195] width 111 height 27
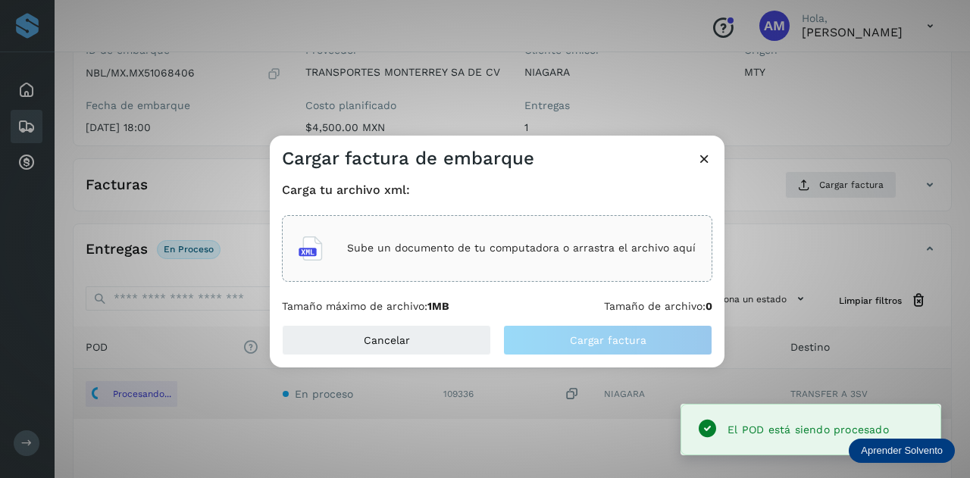
click at [458, 249] on p "Sube un documento de tu computadora o arrastra el archivo aquí" at bounding box center [521, 248] width 349 height 13
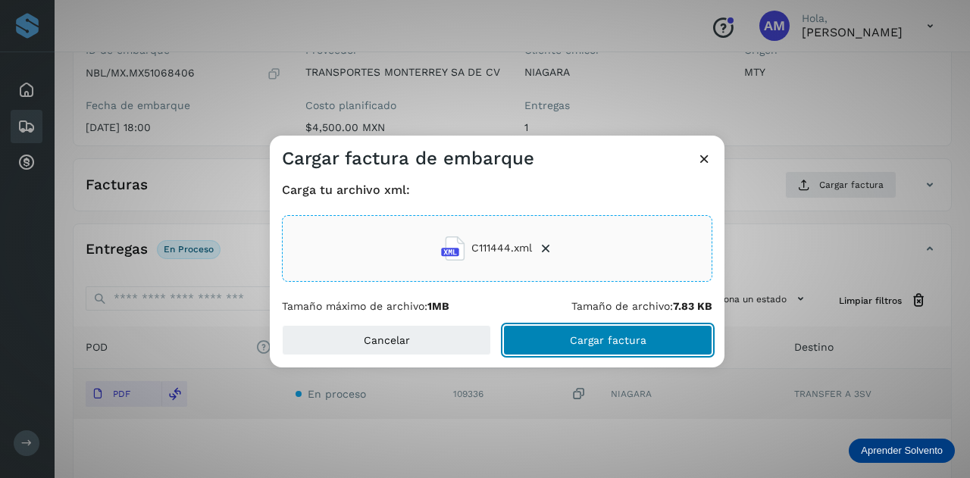
click at [559, 335] on button "Cargar factura" at bounding box center [607, 340] width 209 height 30
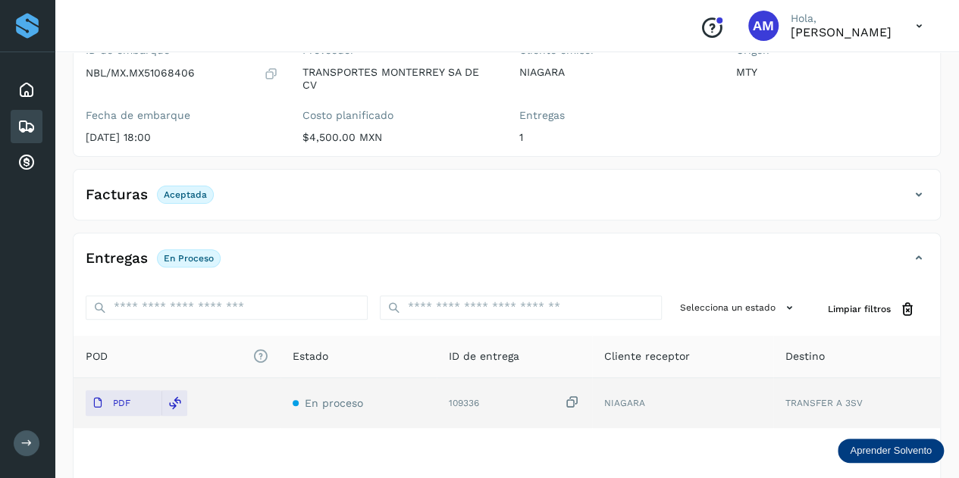
scroll to position [0, 0]
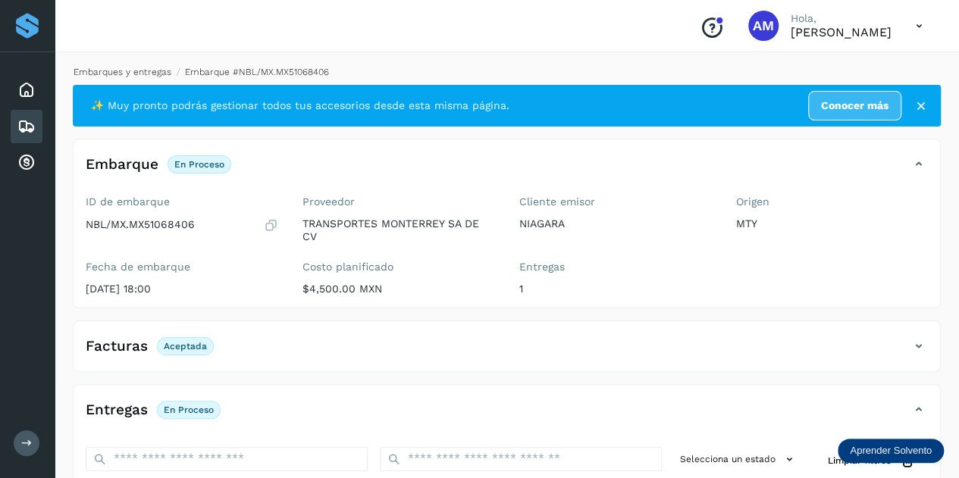
click at [117, 74] on link "Embarques y entregas" at bounding box center [123, 72] width 98 height 11
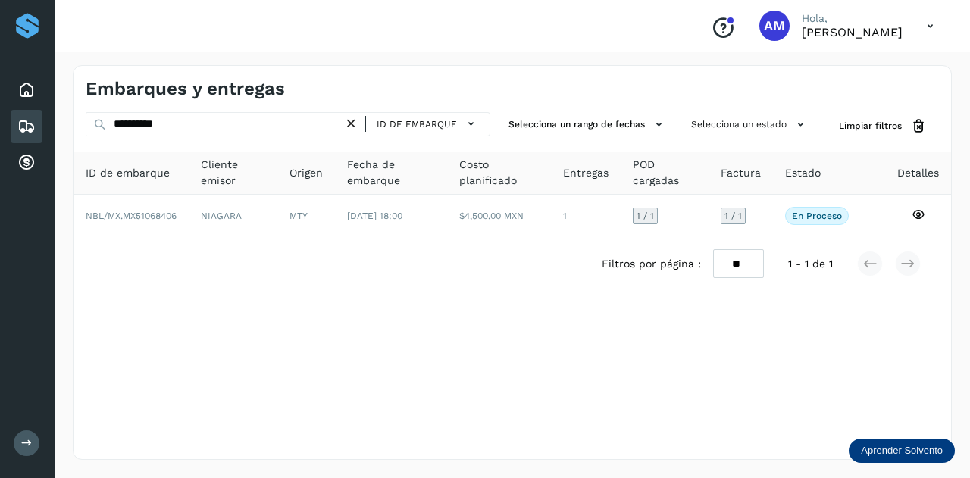
click at [349, 117] on icon at bounding box center [351, 124] width 16 height 16
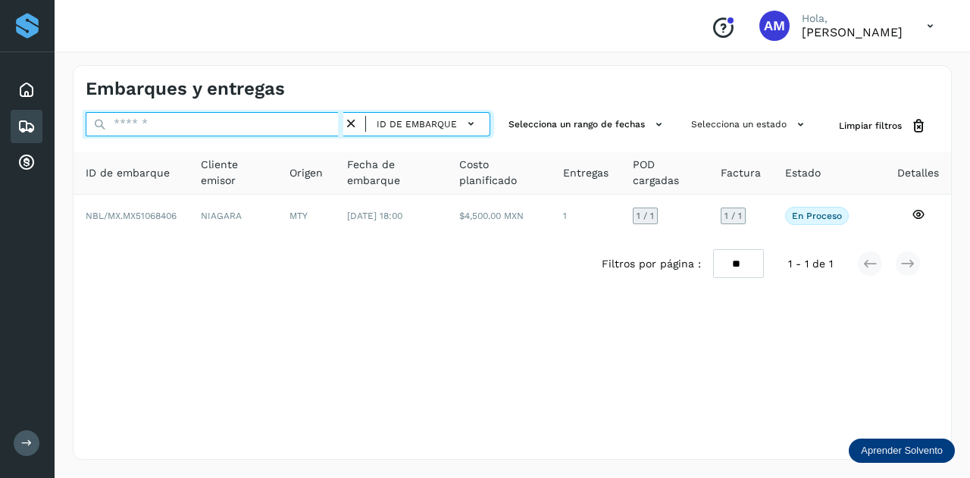
click at [293, 119] on input "text" at bounding box center [215, 124] width 258 height 24
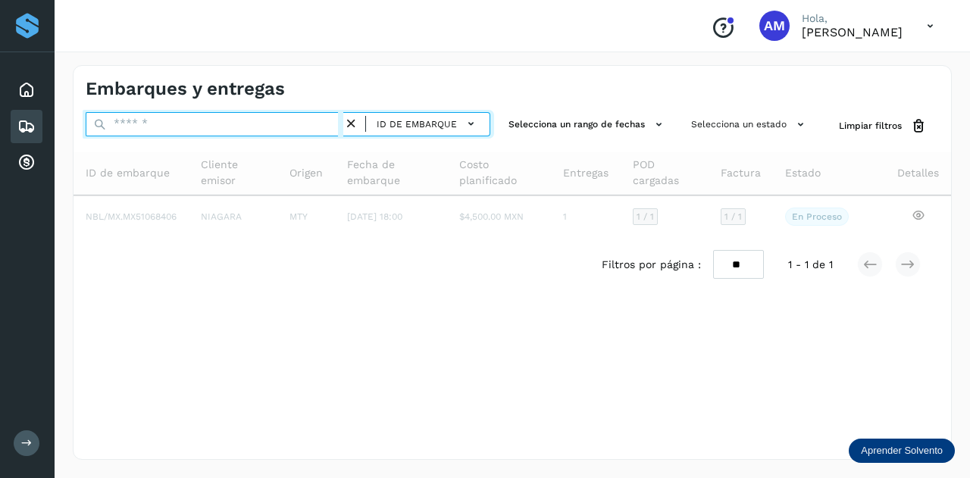
paste input "**********"
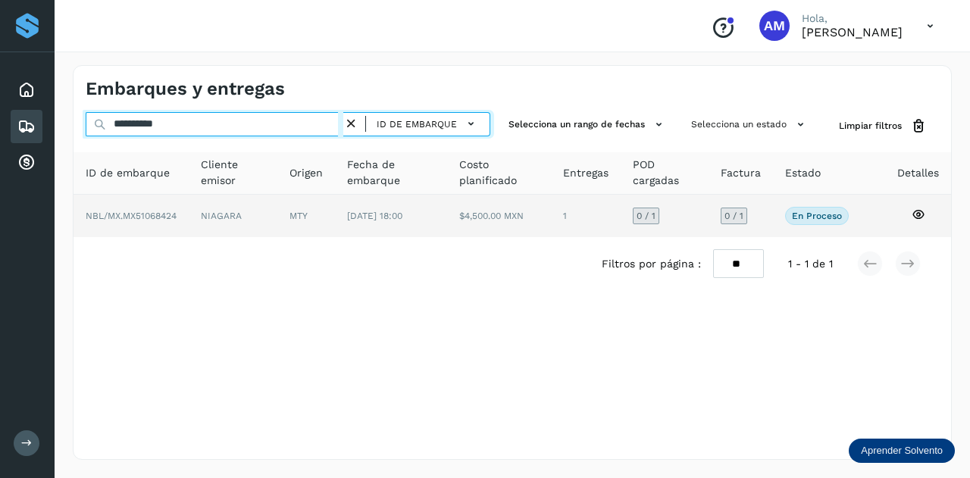
type input "**********"
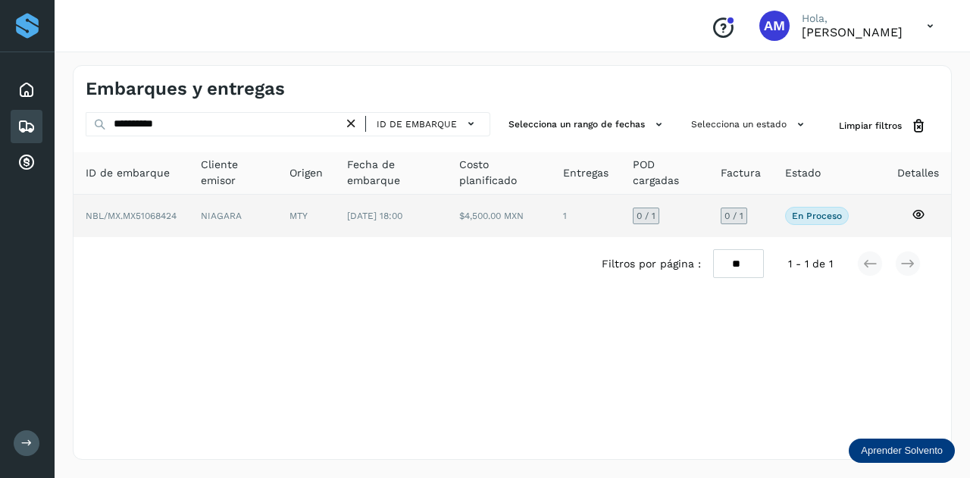
click at [335, 217] on td "MTY" at bounding box center [391, 216] width 112 height 42
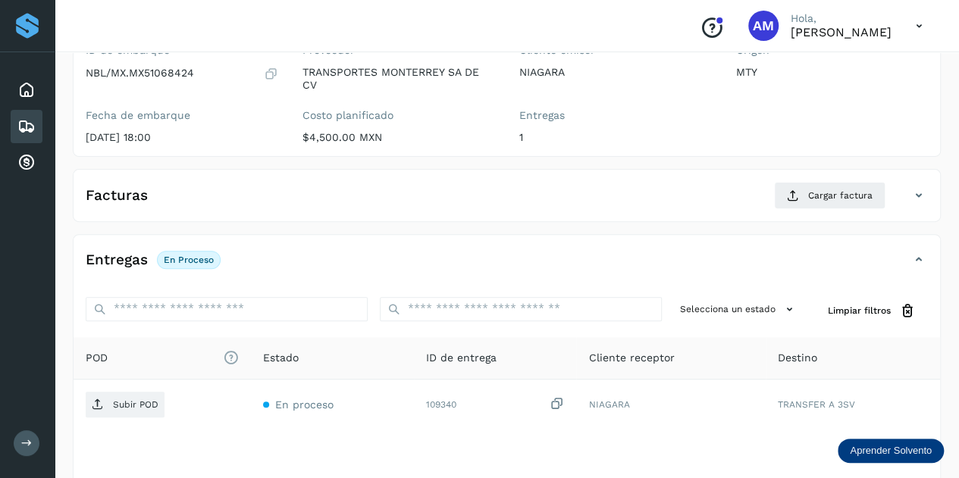
scroll to position [227, 0]
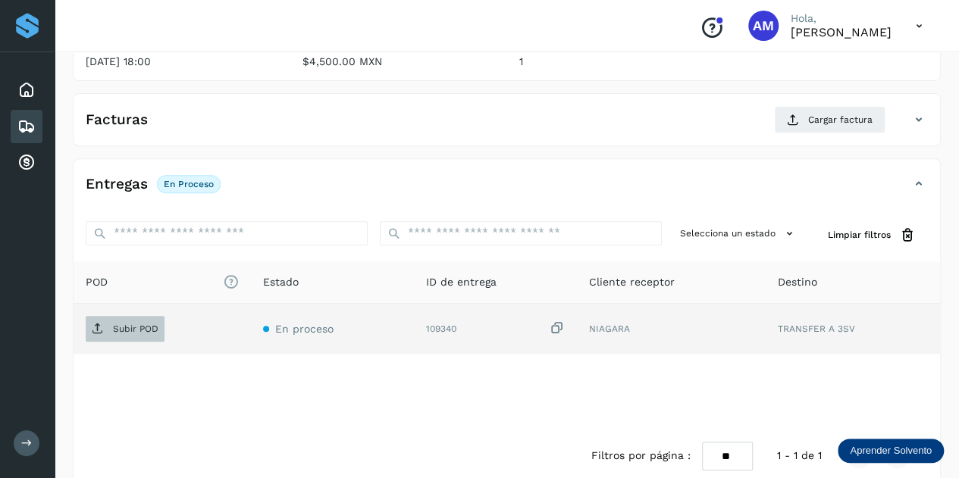
click at [130, 328] on p "Subir POD" at bounding box center [135, 329] width 45 height 11
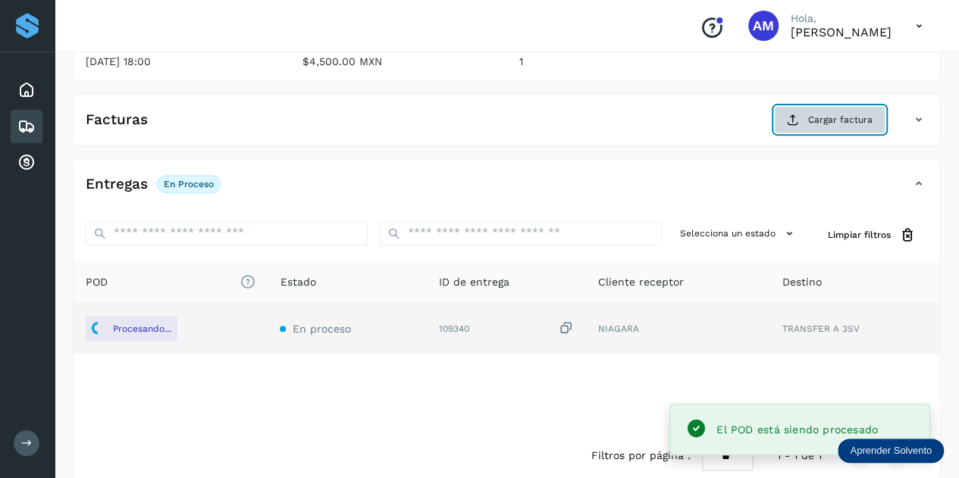
click at [835, 126] on button "Cargar factura" at bounding box center [829, 119] width 111 height 27
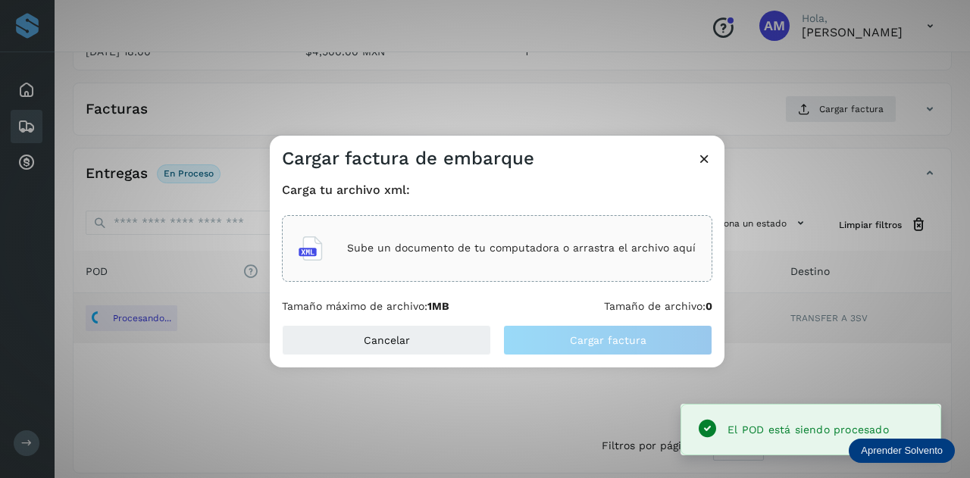
click at [505, 226] on div "Sube un documento de tu computadora o arrastra el archivo aquí" at bounding box center [497, 248] width 430 height 67
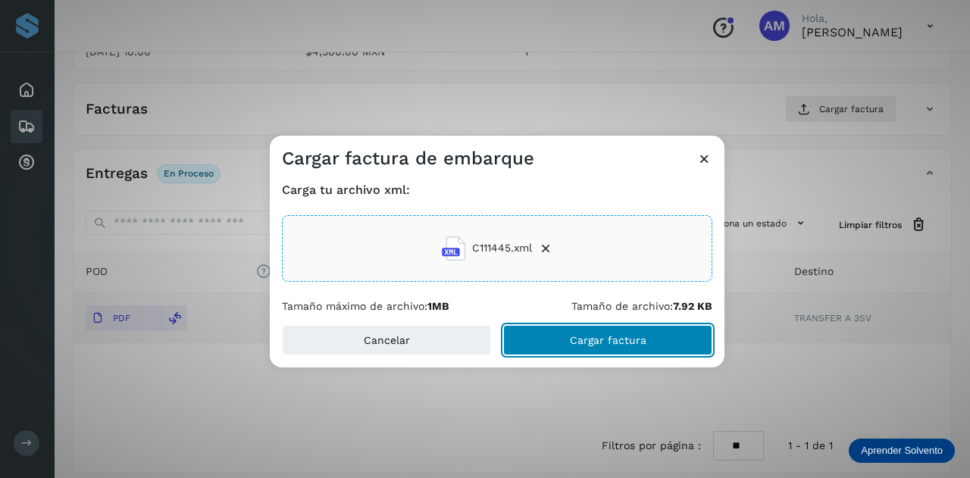
click at [549, 343] on button "Cargar factura" at bounding box center [607, 340] width 209 height 30
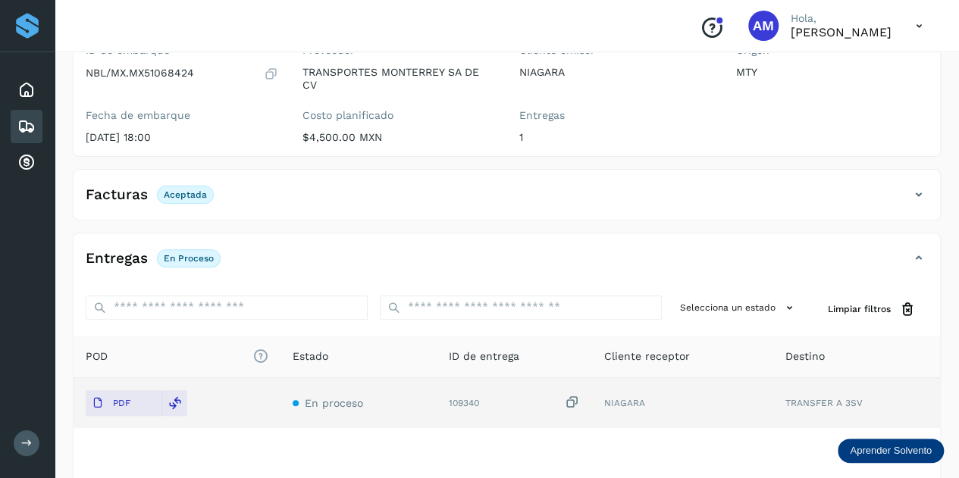
scroll to position [0, 0]
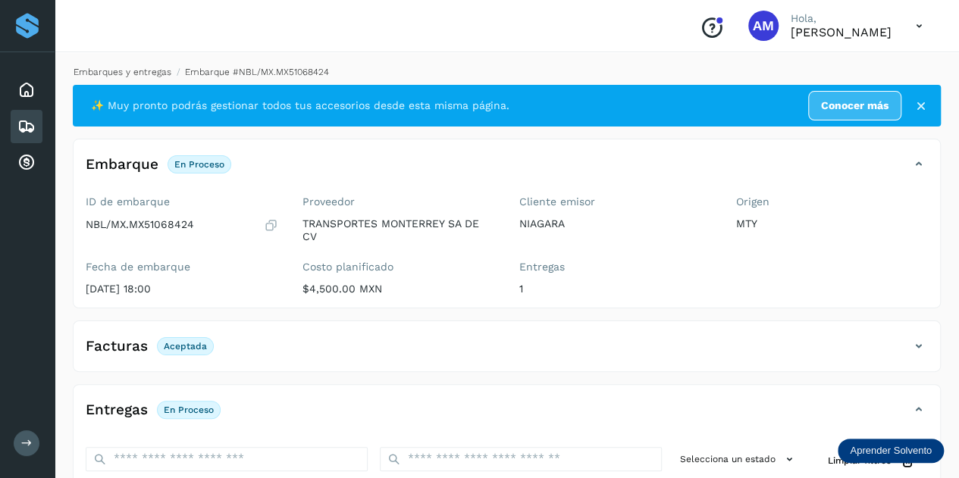
click at [124, 72] on link "Embarques y entregas" at bounding box center [123, 72] width 98 height 11
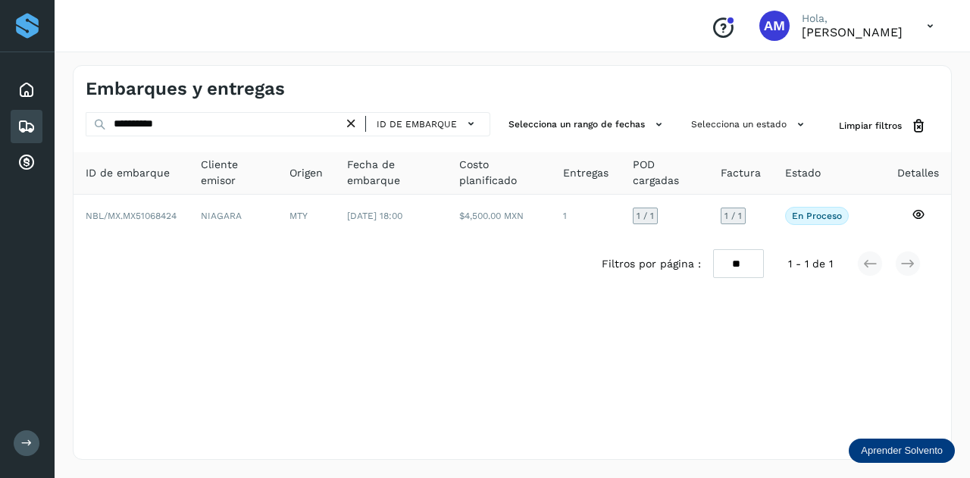
drag, startPoint x: 356, startPoint y: 117, endPoint x: 258, endPoint y: 117, distance: 98.5
click at [355, 117] on icon at bounding box center [351, 124] width 16 height 16
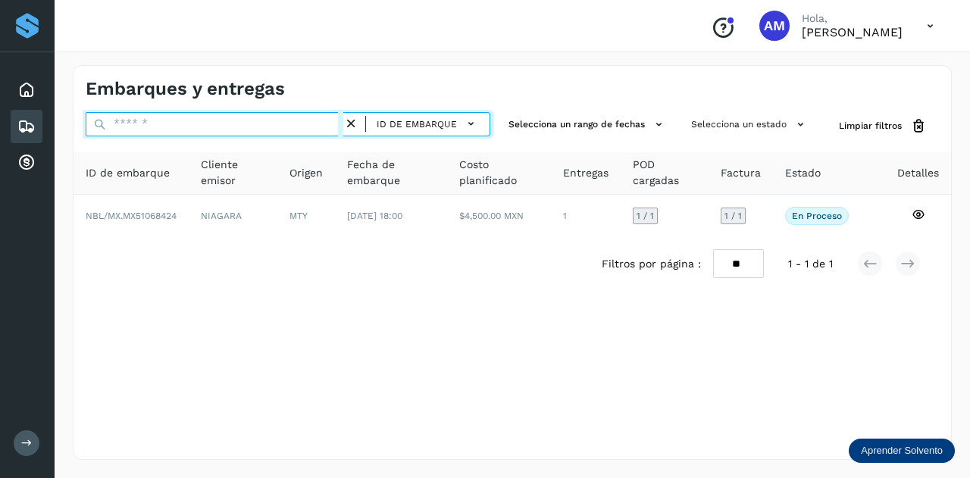
click at [258, 117] on input "text" at bounding box center [215, 124] width 258 height 24
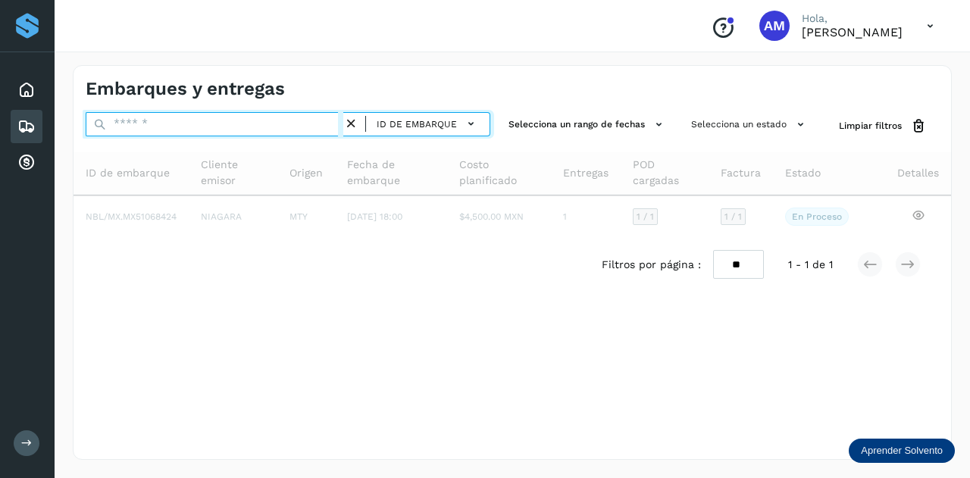
paste input "**********"
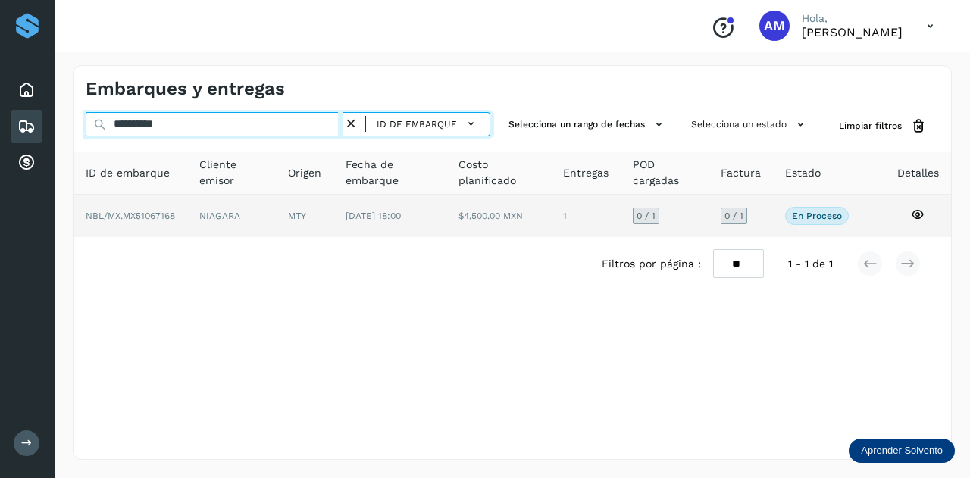
type input "**********"
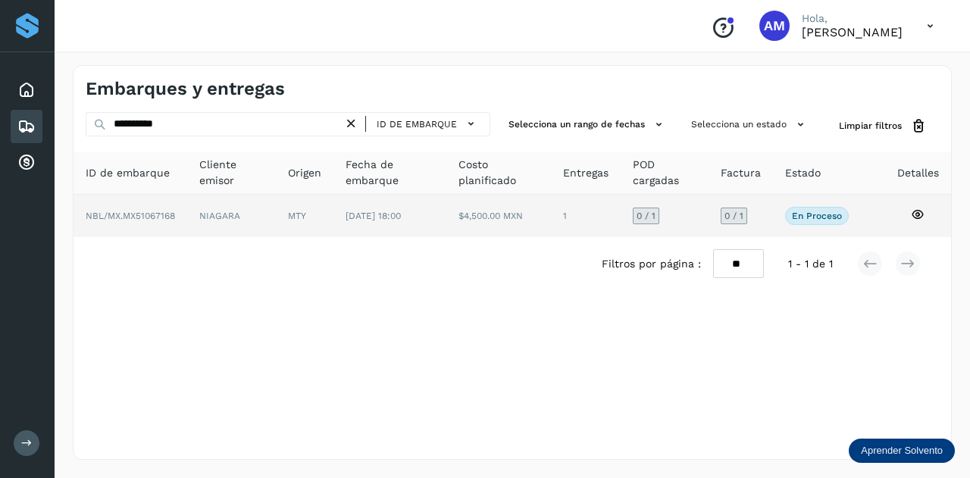
click at [276, 221] on td "NIAGARA" at bounding box center [305, 216] width 58 height 42
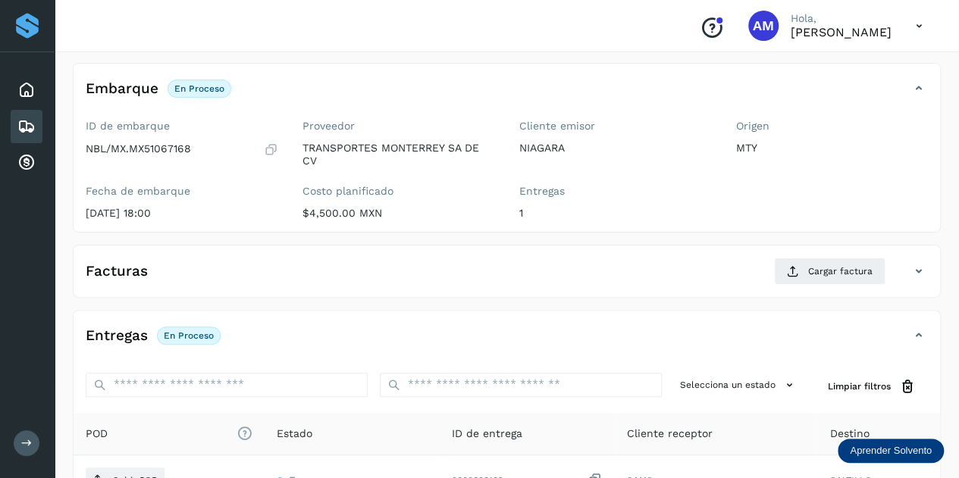
scroll to position [152, 0]
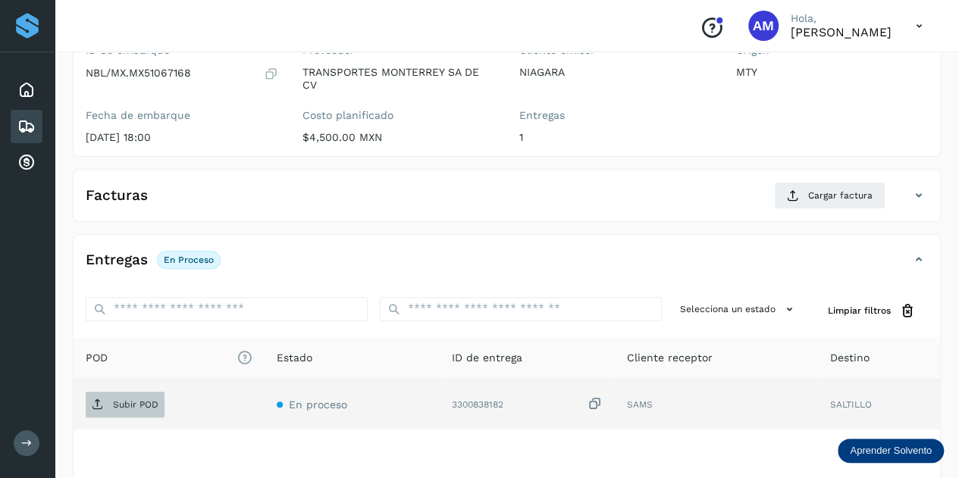
click at [132, 396] on span "Subir POD" at bounding box center [125, 405] width 79 height 24
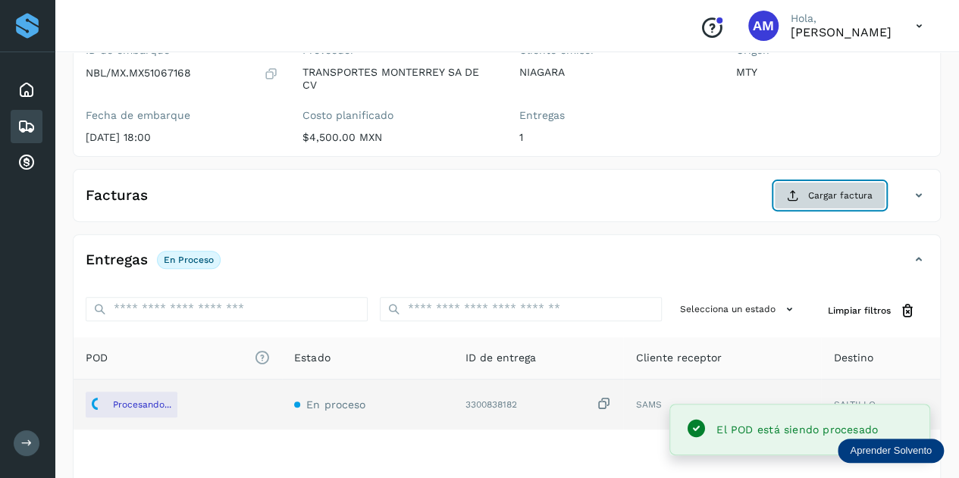
click at [844, 200] on span "Cargar factura" at bounding box center [840, 196] width 64 height 14
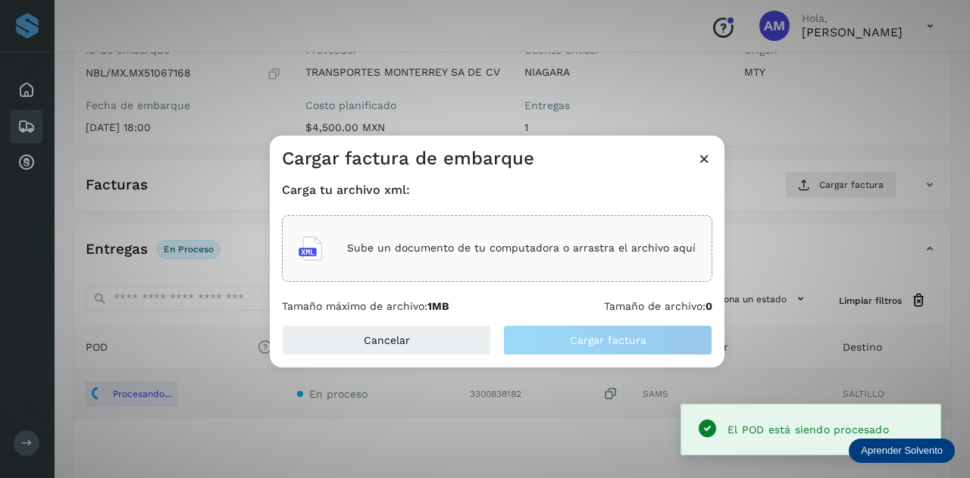
click at [426, 254] on p "Sube un documento de tu computadora o arrastra el archivo aquí" at bounding box center [521, 248] width 349 height 13
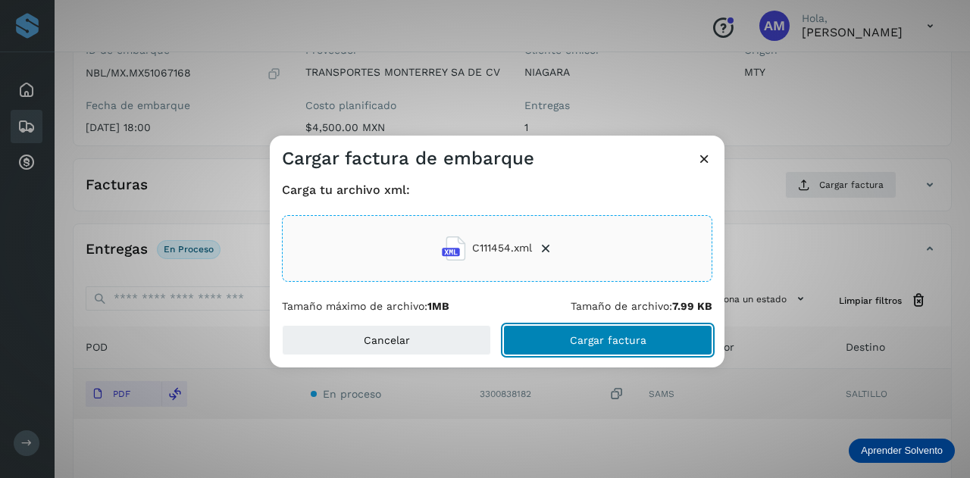
click at [562, 344] on button "Cargar factura" at bounding box center [607, 340] width 209 height 30
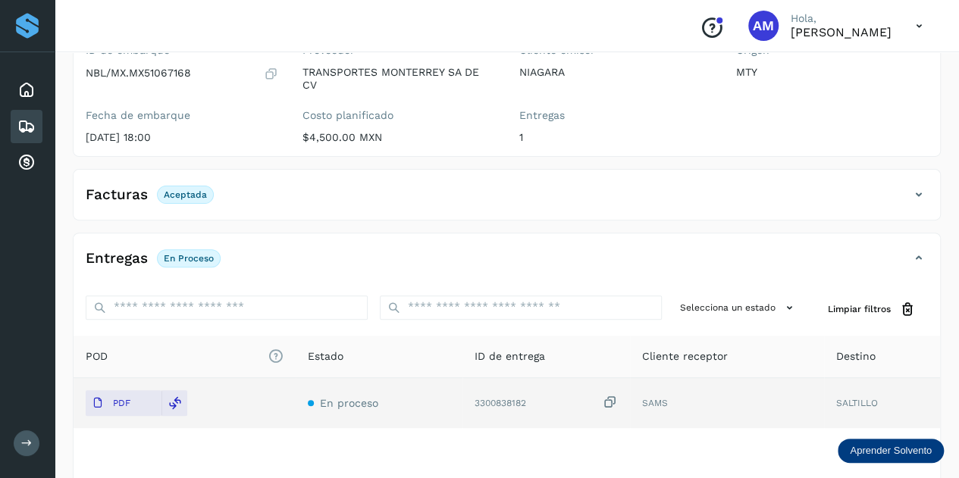
scroll to position [0, 0]
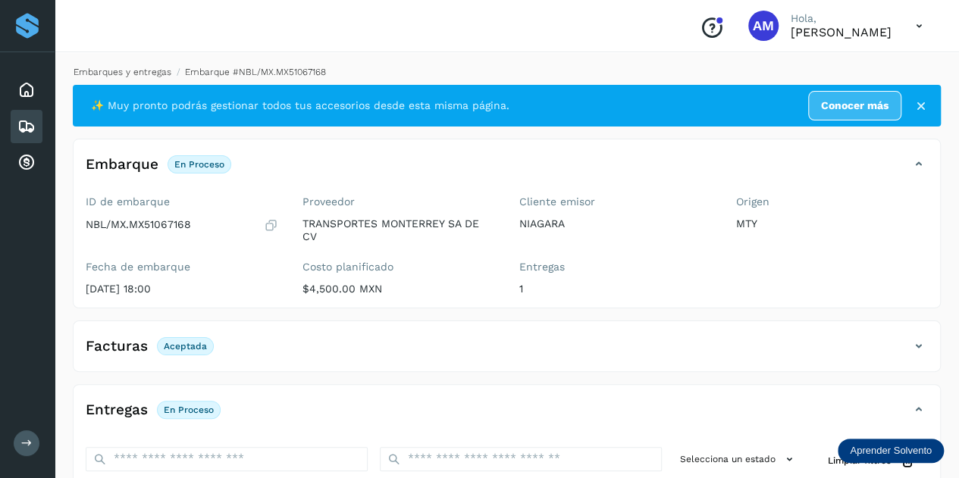
click at [139, 72] on link "Embarques y entregas" at bounding box center [123, 72] width 98 height 11
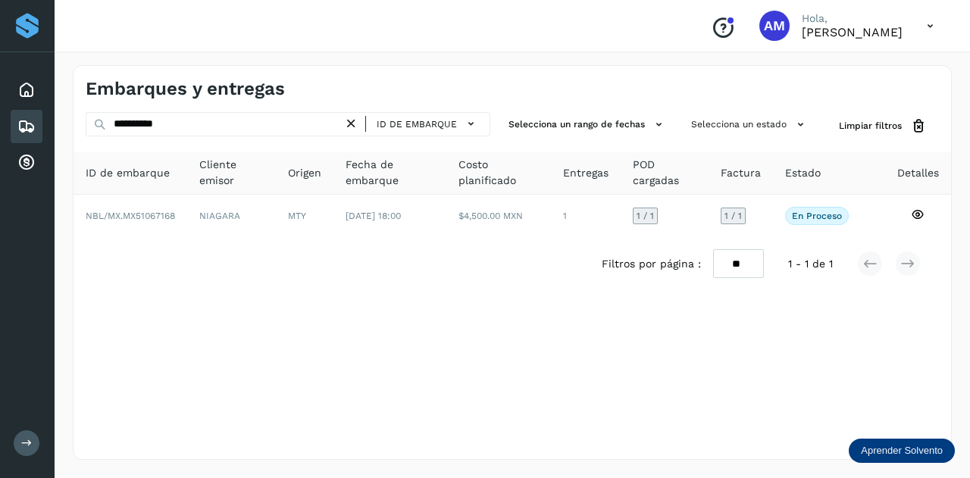
click at [352, 122] on icon at bounding box center [351, 124] width 16 height 16
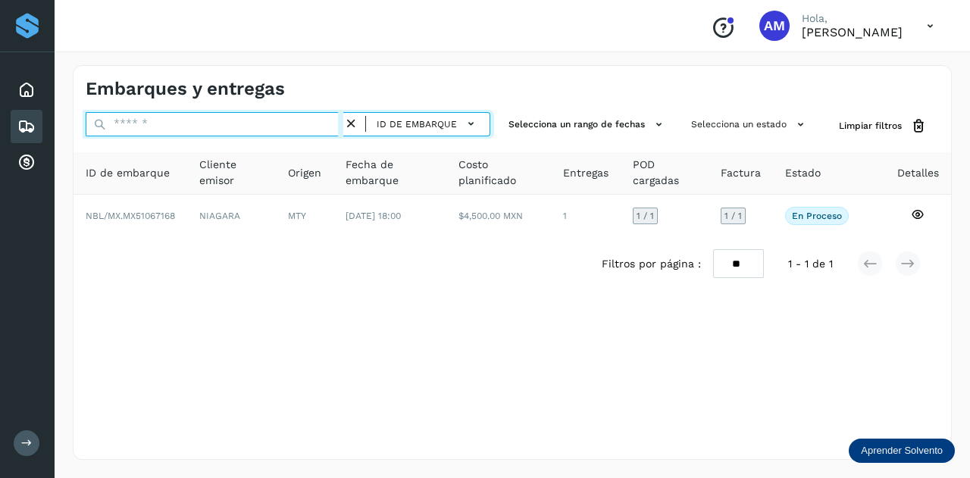
click at [323, 123] on input "text" at bounding box center [215, 124] width 258 height 24
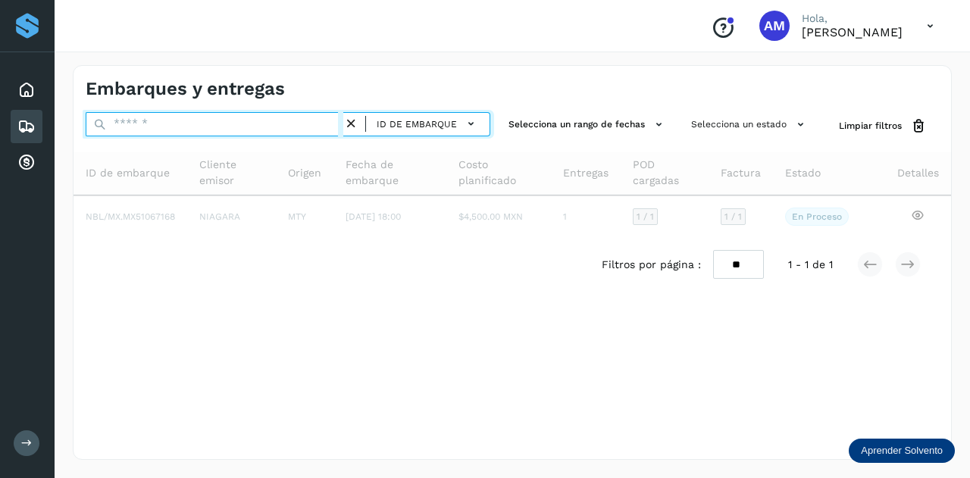
paste input "**********"
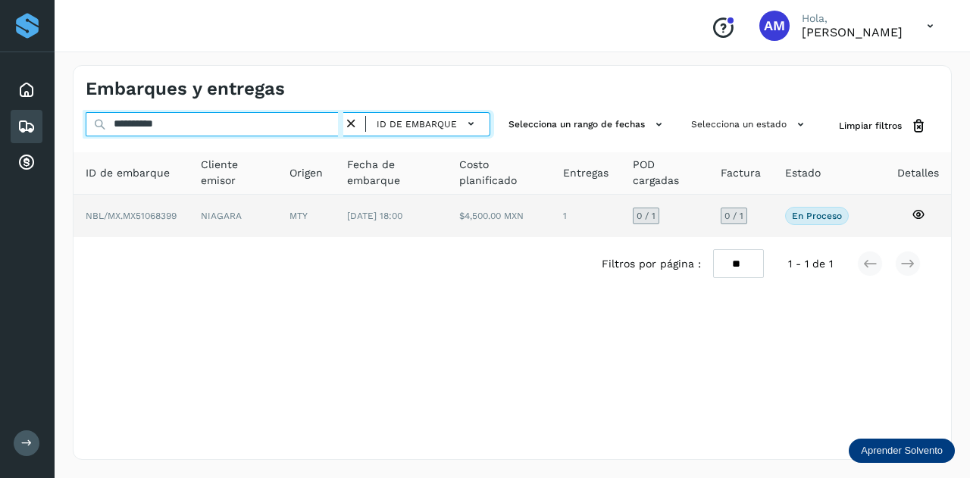
type input "**********"
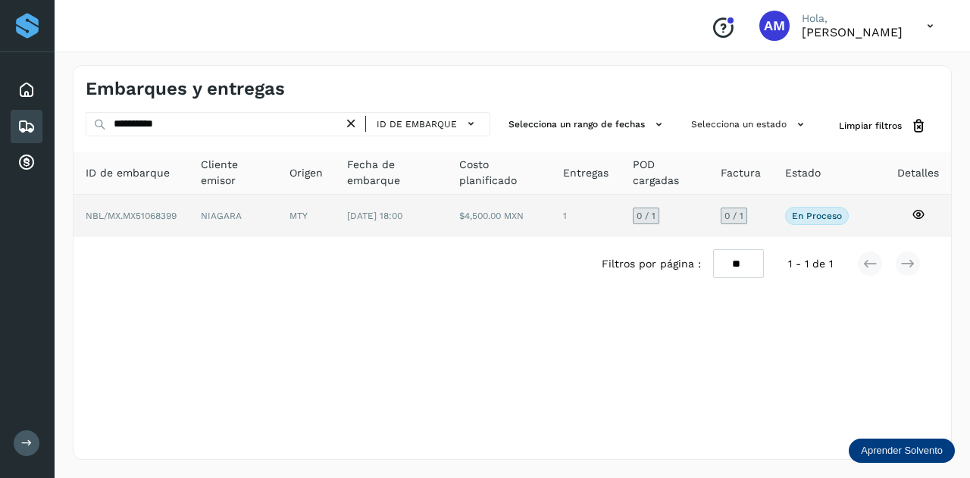
click at [335, 204] on td "MTY" at bounding box center [391, 216] width 112 height 42
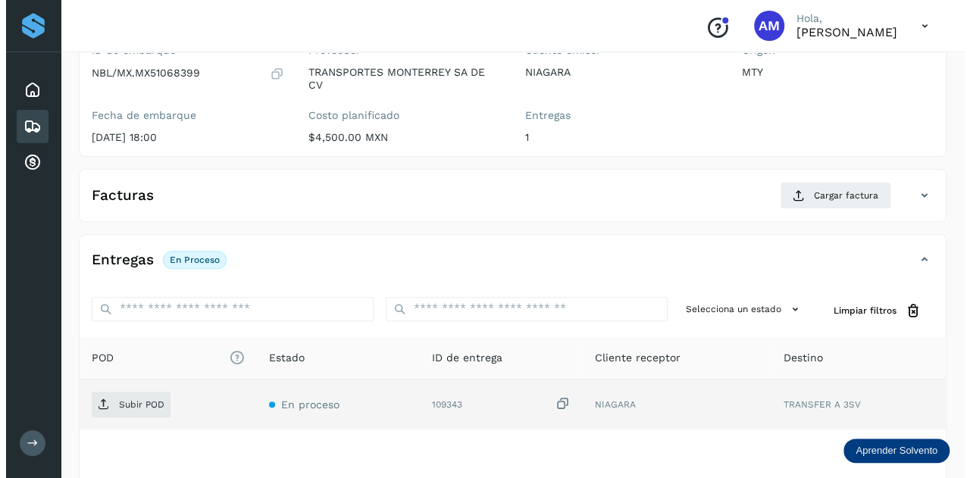
scroll to position [248, 0]
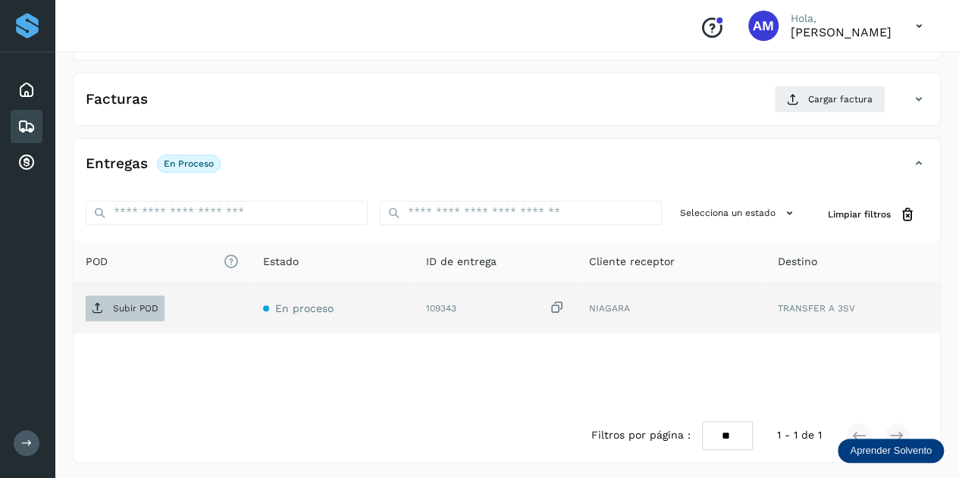
click at [142, 311] on span "Subir POD" at bounding box center [125, 308] width 79 height 24
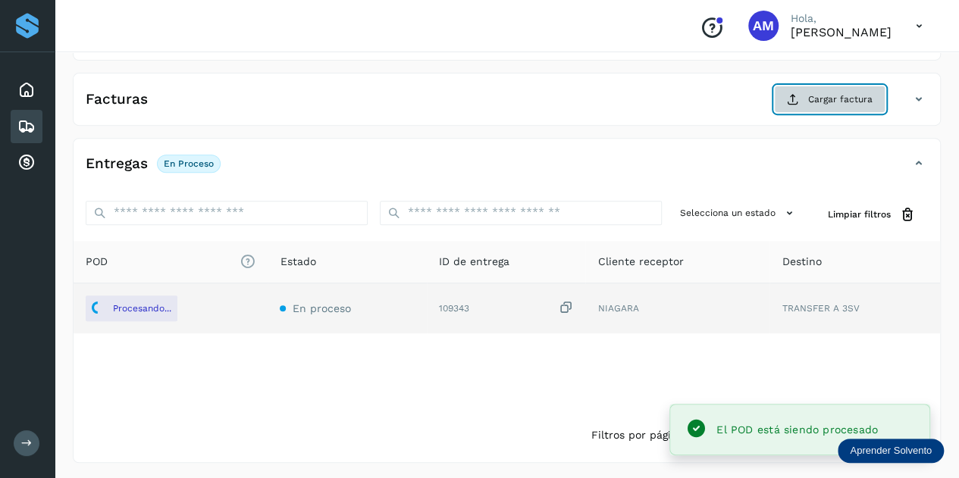
click at [817, 92] on span "Cargar factura" at bounding box center [840, 99] width 64 height 14
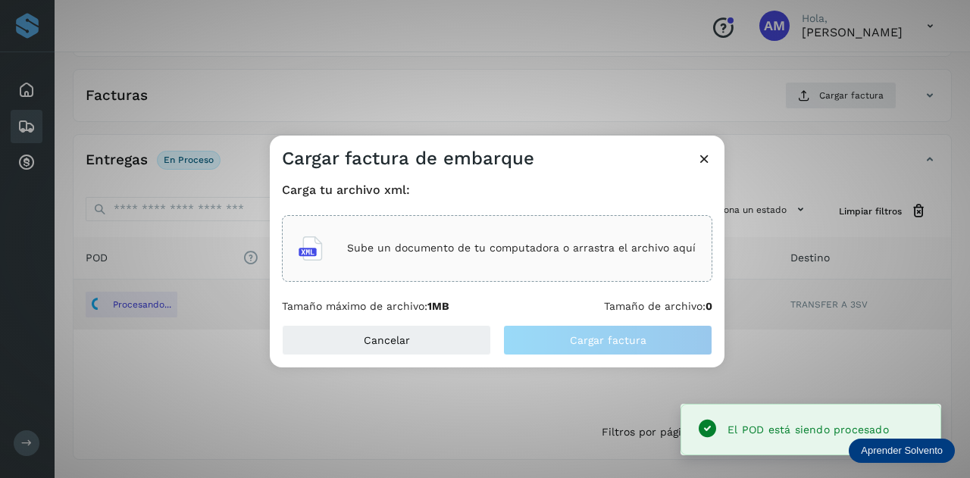
click at [471, 202] on div "Carga tu archivo xml: Sube un documento de tu computadora o arrastra el archivo…" at bounding box center [497, 248] width 430 height 130
click at [458, 225] on div "Sube un documento de tu computadora o arrastra el archivo aquí" at bounding box center [497, 248] width 430 height 67
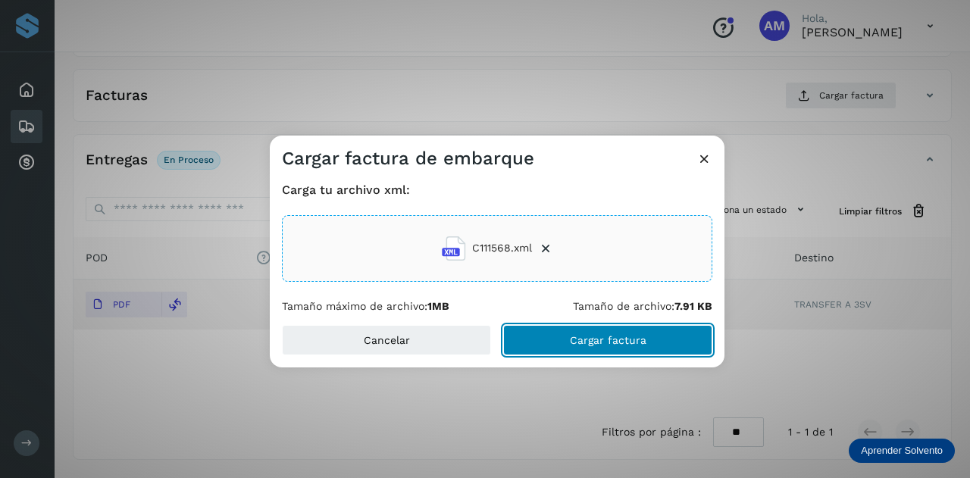
click at [594, 339] on span "Cargar factura" at bounding box center [608, 340] width 77 height 11
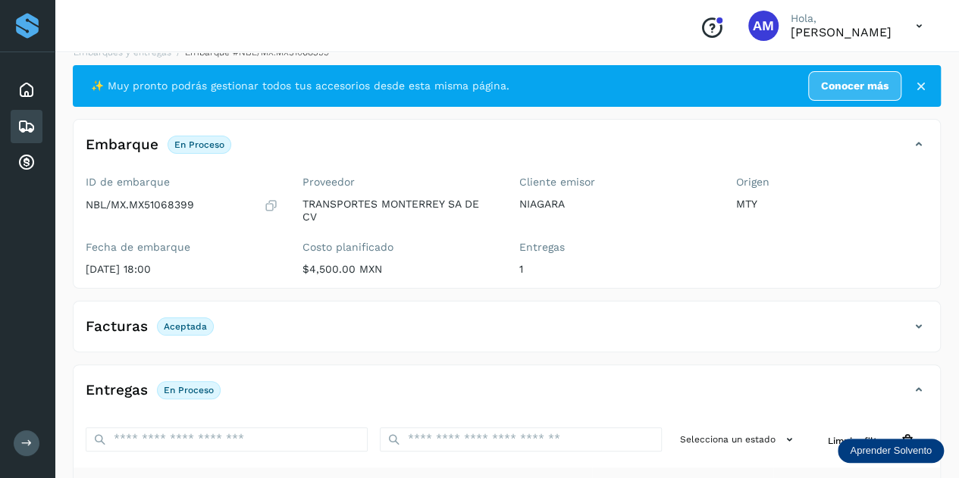
scroll to position [0, 0]
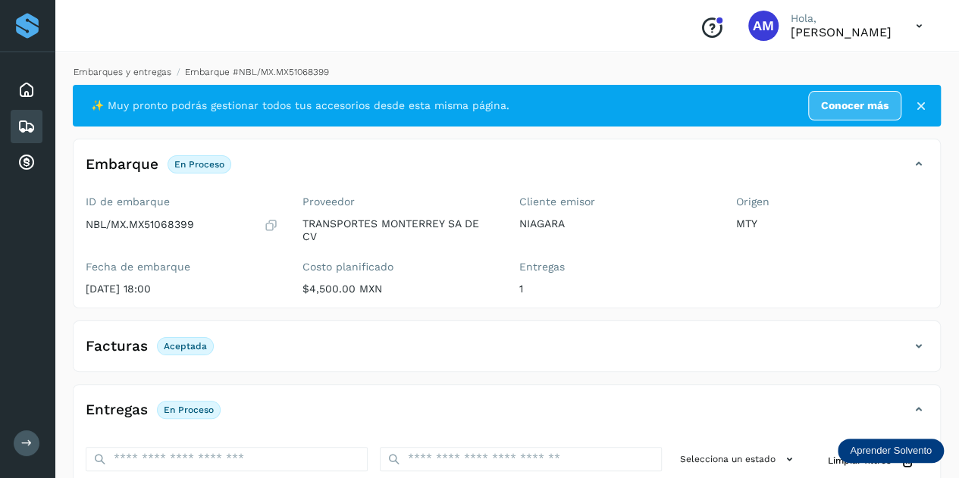
click at [145, 69] on link "Embarques y entregas" at bounding box center [123, 72] width 98 height 11
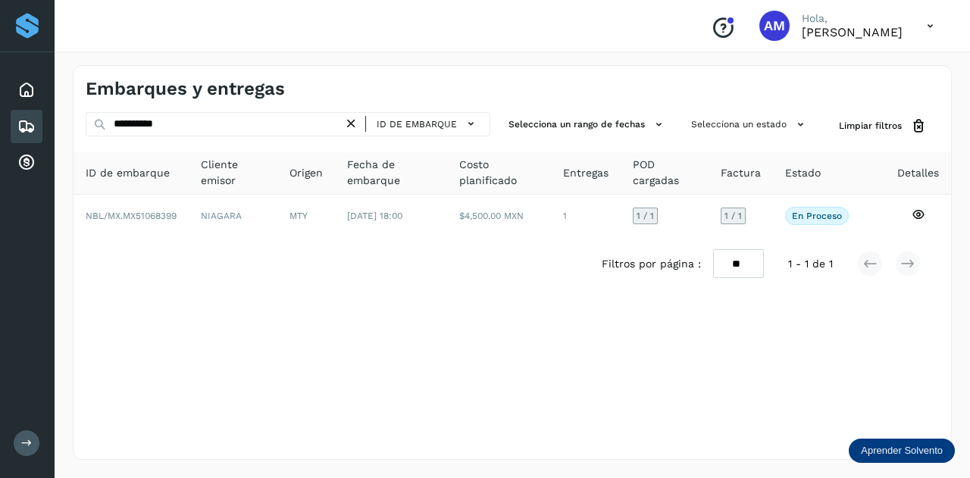
drag, startPoint x: 357, startPoint y: 121, endPoint x: 289, endPoint y: 121, distance: 67.4
click at [356, 121] on icon at bounding box center [351, 124] width 16 height 16
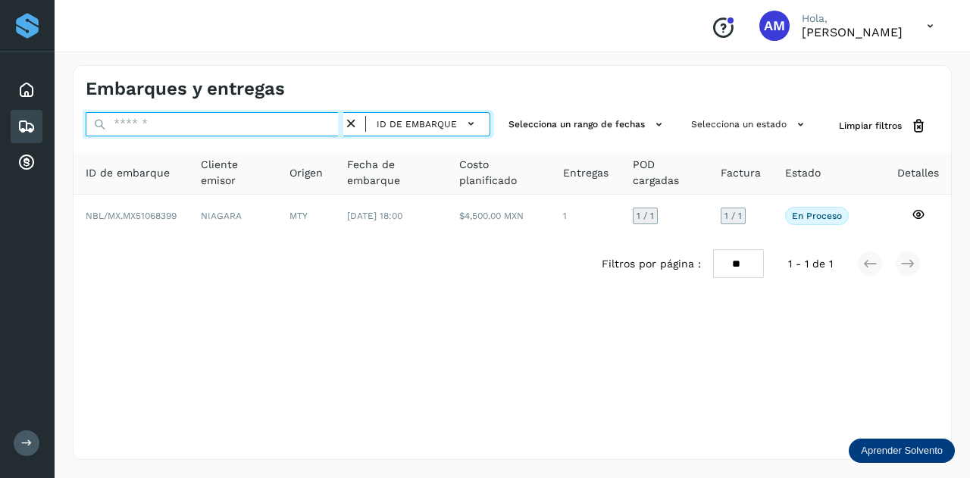
click at [289, 121] on input "text" at bounding box center [215, 124] width 258 height 24
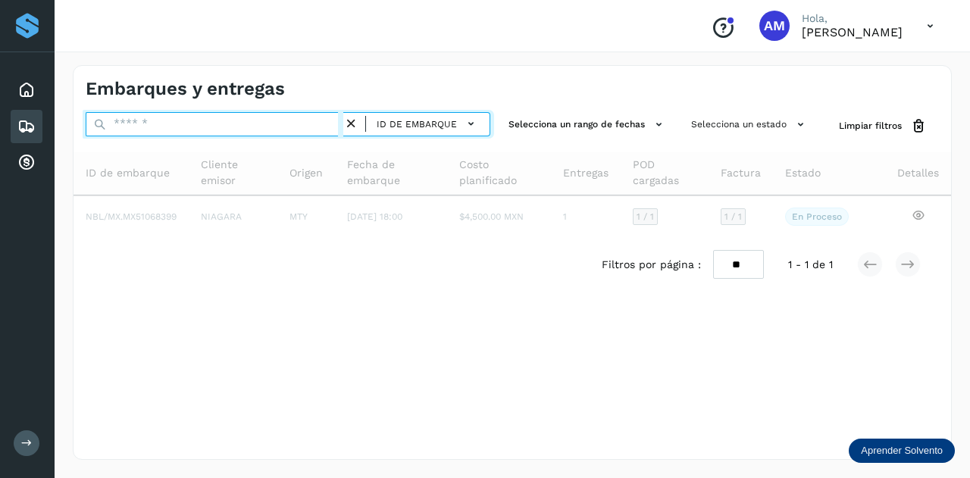
paste input "**********"
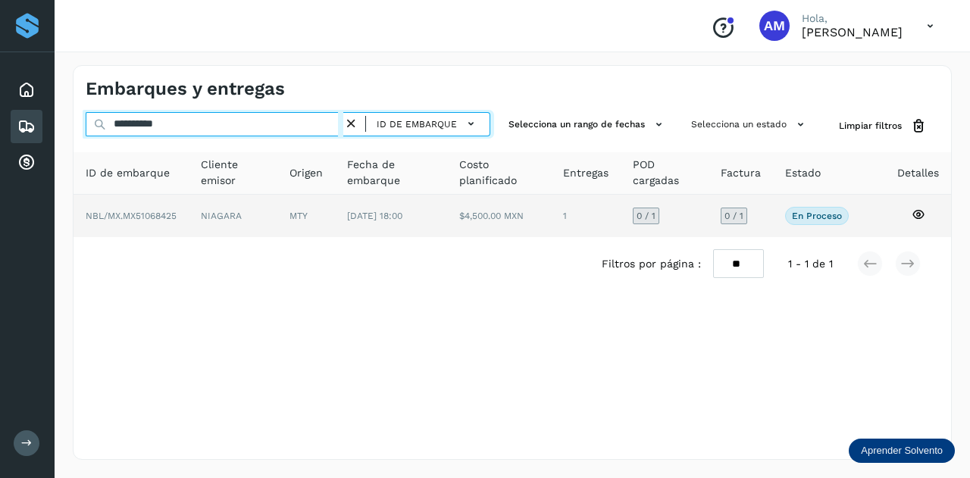
type input "**********"
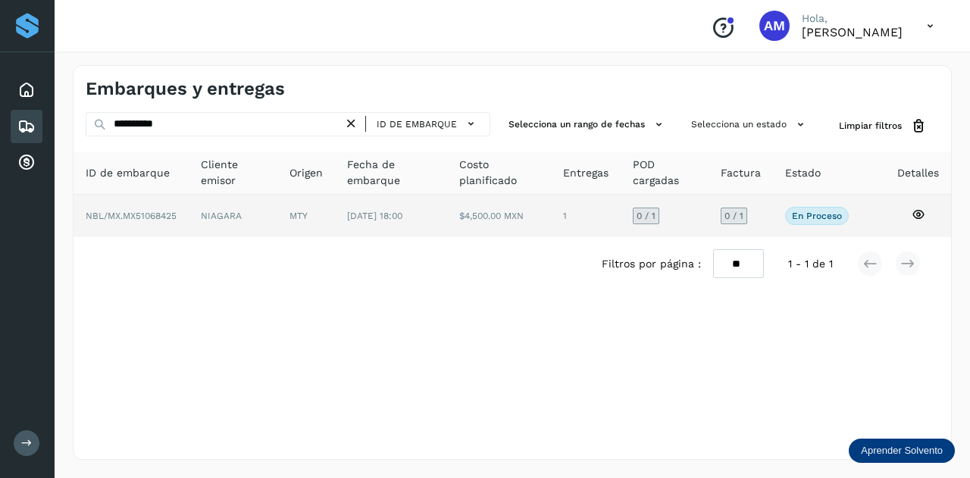
click at [335, 221] on td "MTY" at bounding box center [391, 216] width 112 height 42
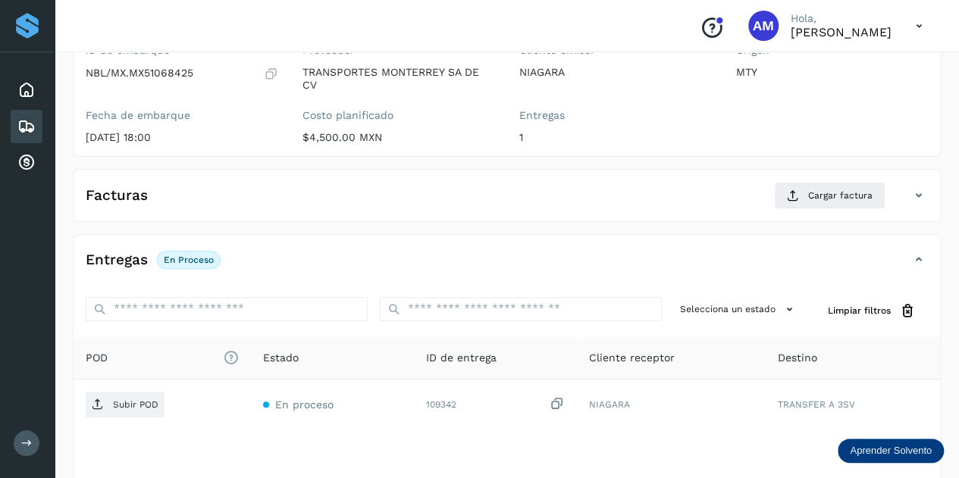
scroll to position [227, 0]
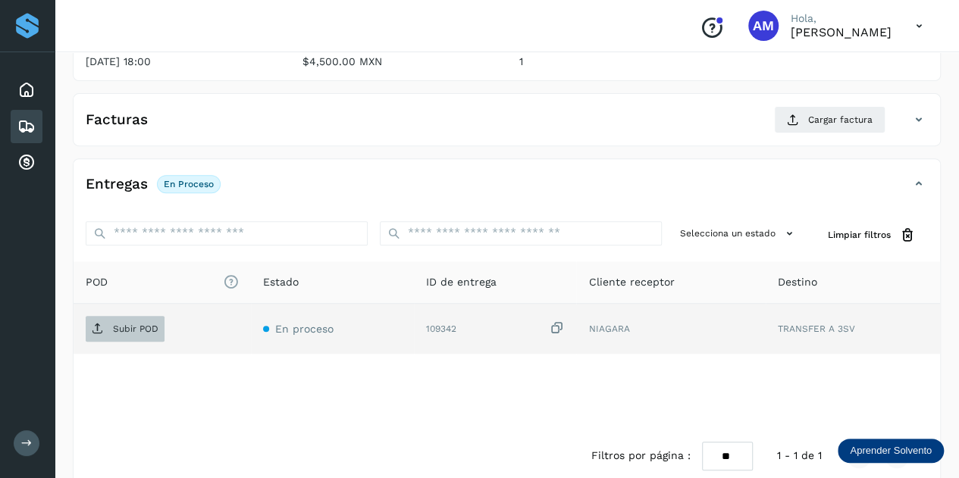
click at [157, 333] on span "Subir POD" at bounding box center [125, 329] width 79 height 24
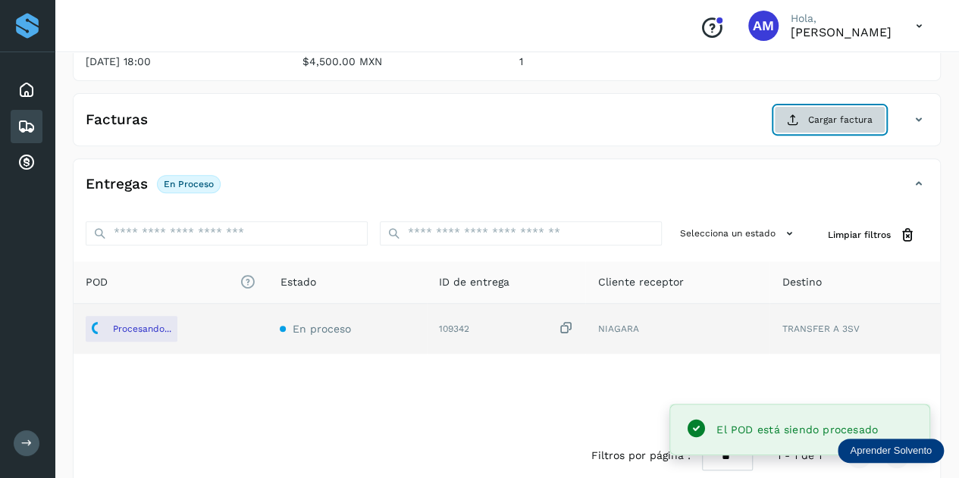
click at [812, 114] on span "Cargar factura" at bounding box center [840, 120] width 64 height 14
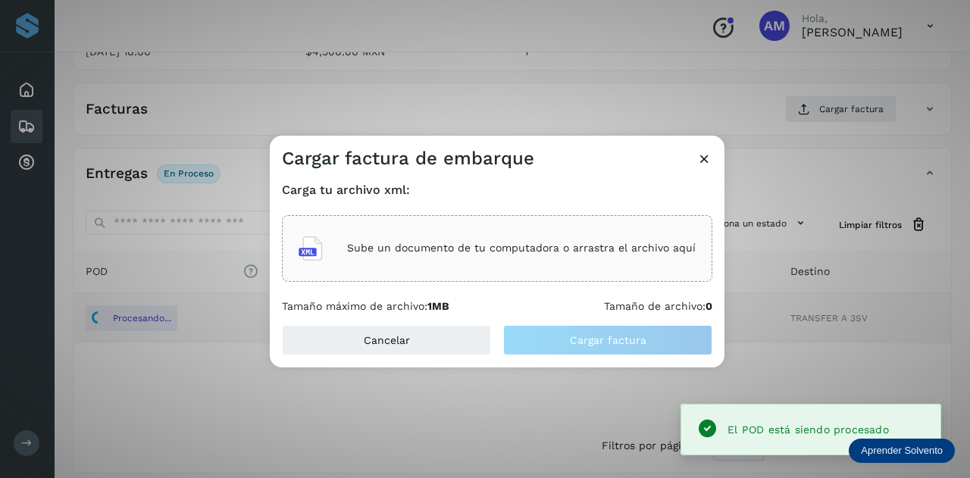
click at [459, 229] on div "Sube un documento de tu computadora o arrastra el archivo aquí" at bounding box center [497, 248] width 397 height 41
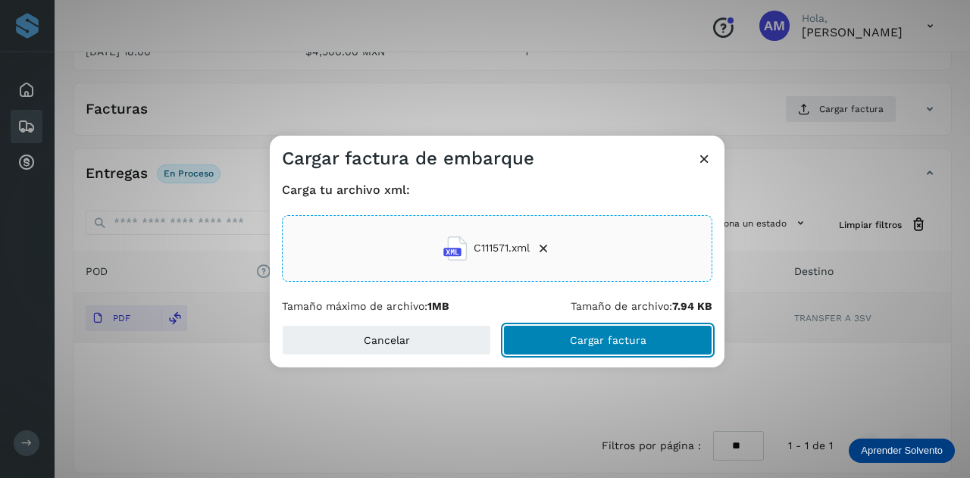
click at [558, 343] on button "Cargar factura" at bounding box center [607, 340] width 209 height 30
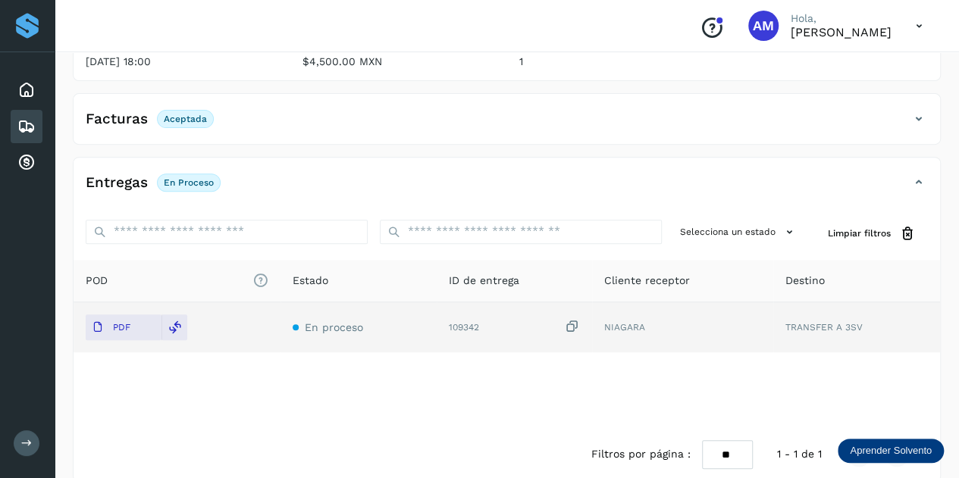
scroll to position [0, 0]
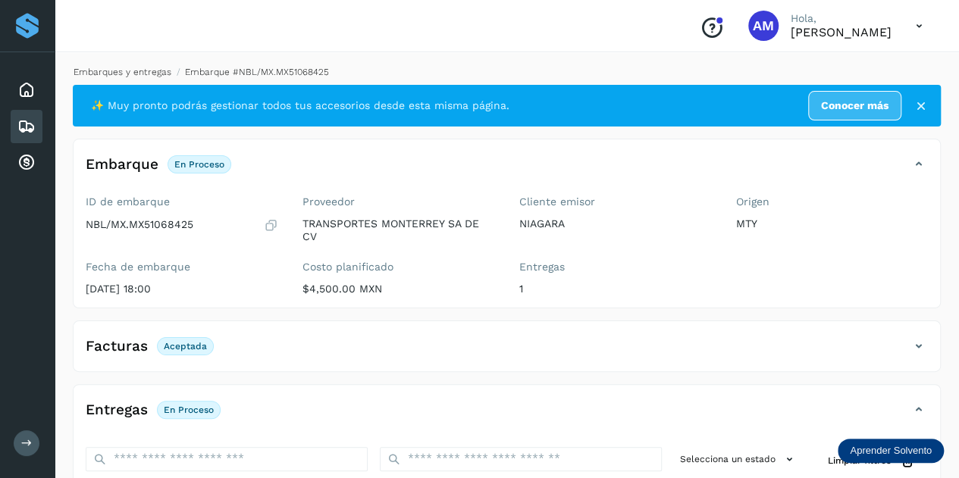
click at [142, 72] on link "Embarques y entregas" at bounding box center [123, 72] width 98 height 11
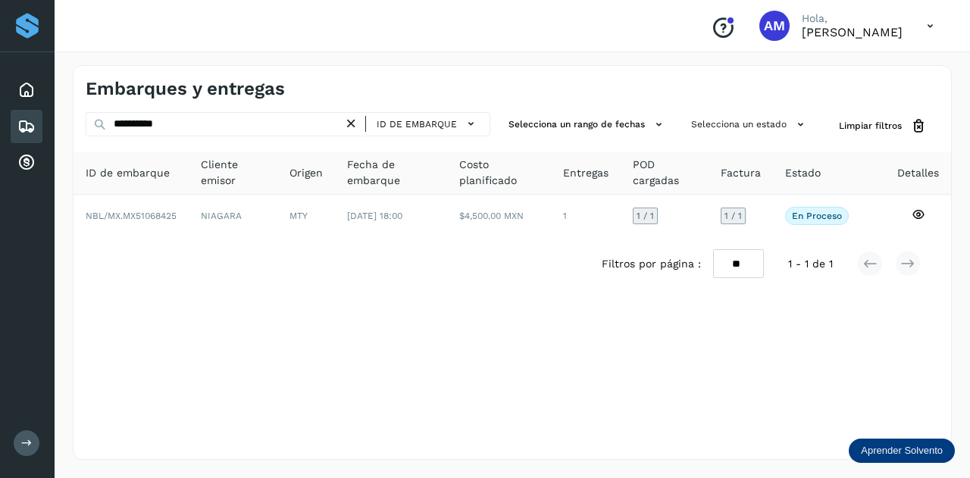
drag, startPoint x: 352, startPoint y: 121, endPoint x: 309, endPoint y: 125, distance: 43.4
click at [352, 121] on icon at bounding box center [351, 124] width 16 height 16
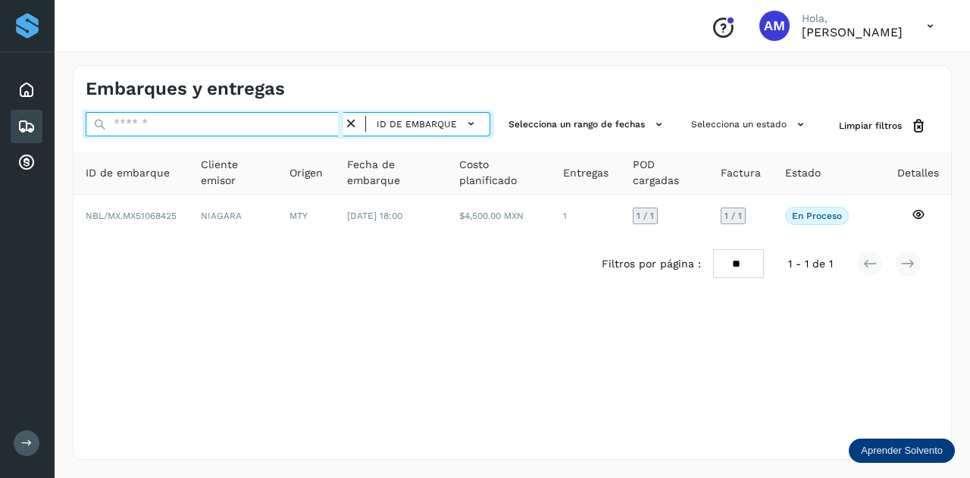
click at [309, 125] on input "text" at bounding box center [215, 124] width 258 height 24
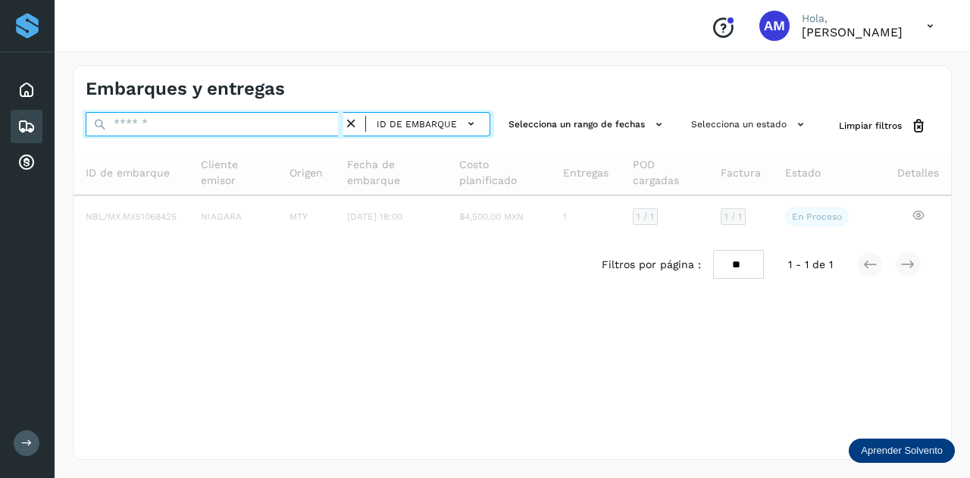
paste input "**********"
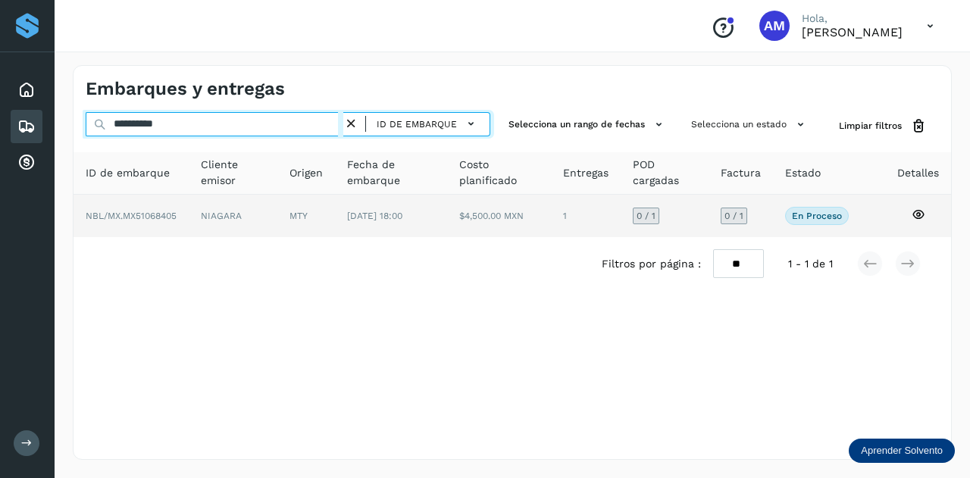
type input "**********"
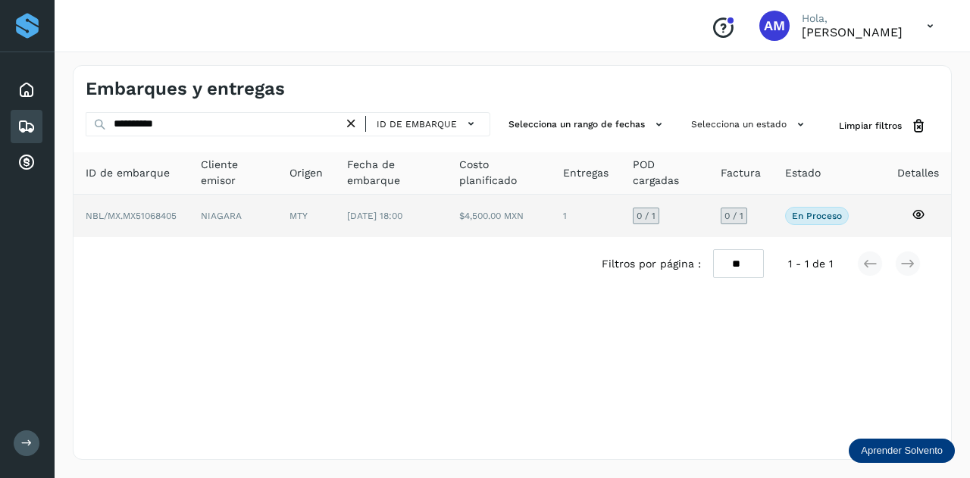
click at [447, 215] on td "[DATE] 18:00" at bounding box center [499, 216] width 105 height 42
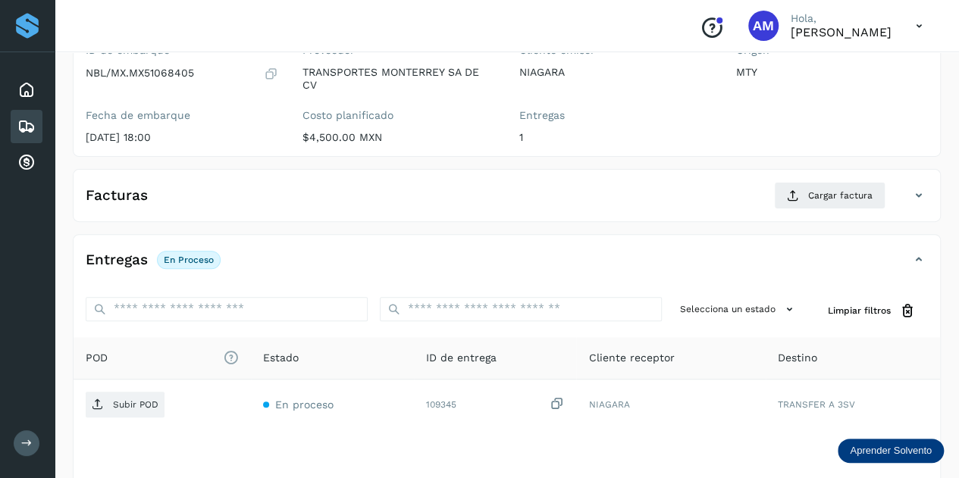
scroll to position [227, 0]
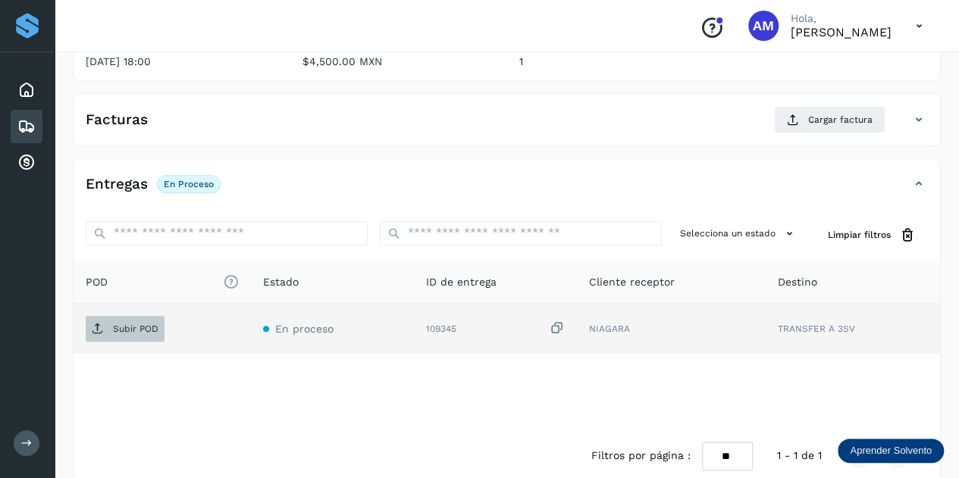
click at [140, 329] on p "Subir POD" at bounding box center [135, 329] width 45 height 11
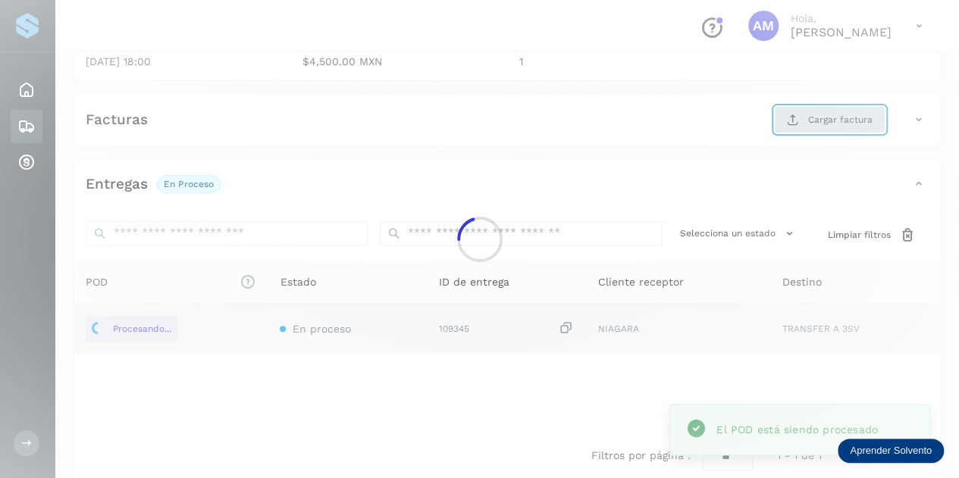
click at [818, 114] on main "Proveedores Inicio Embarques y entregas Cuentas por cobrar Salir Conoce nuestro…" at bounding box center [479, 137] width 959 height 729
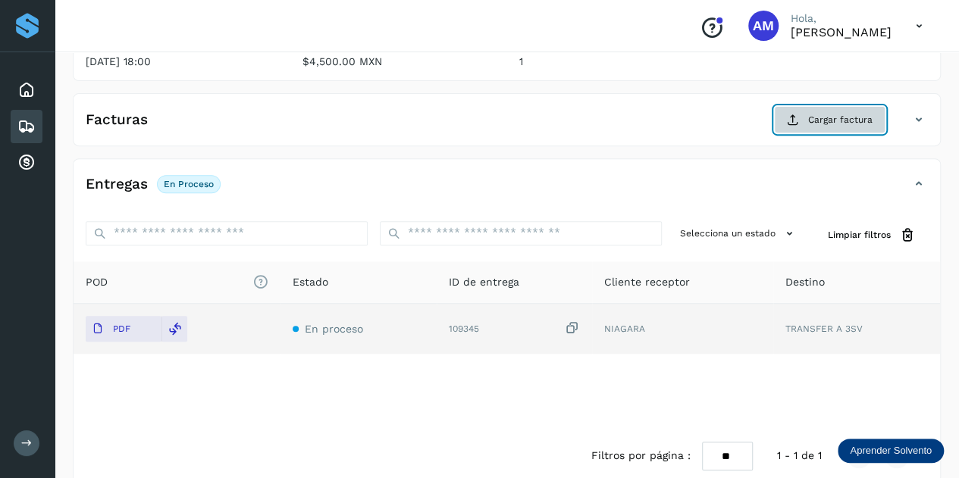
click at [785, 120] on button "Cargar factura" at bounding box center [829, 119] width 111 height 27
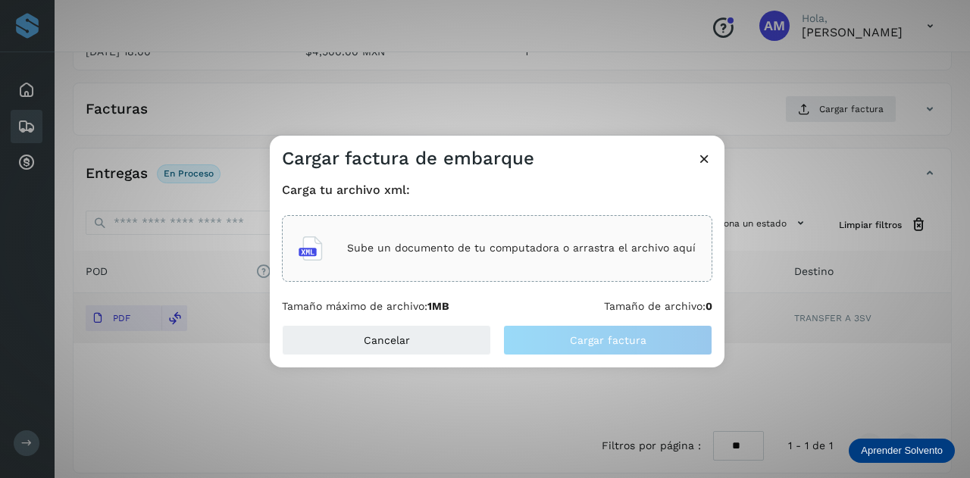
click at [490, 249] on p "Sube un documento de tu computadora o arrastra el archivo aquí" at bounding box center [521, 248] width 349 height 13
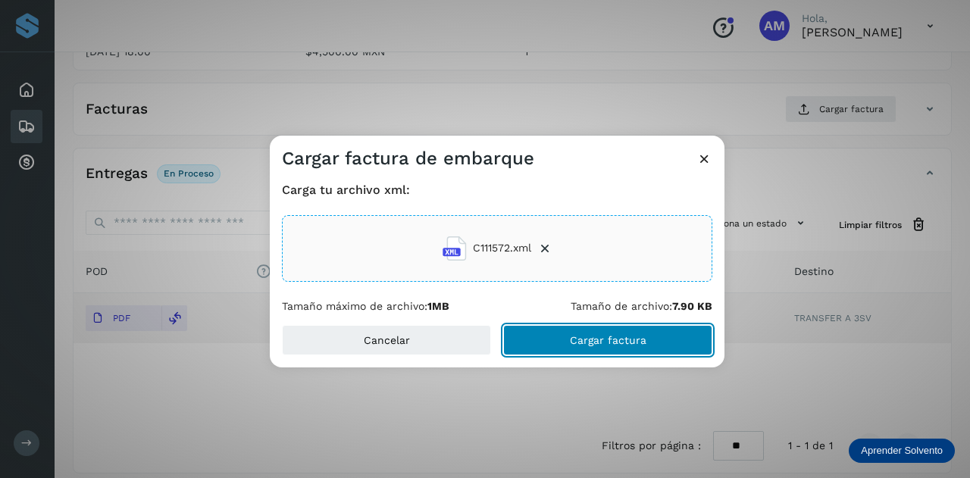
click at [533, 345] on button "Cargar factura" at bounding box center [607, 340] width 209 height 30
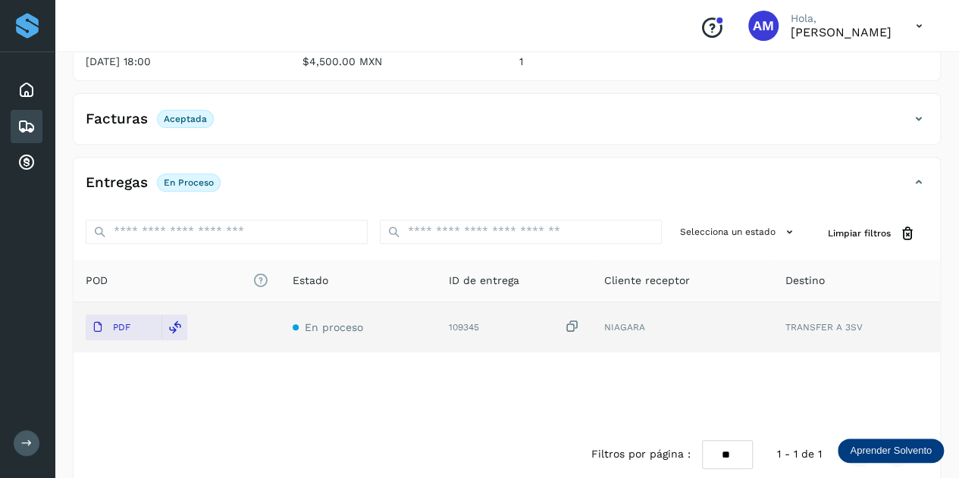
scroll to position [0, 0]
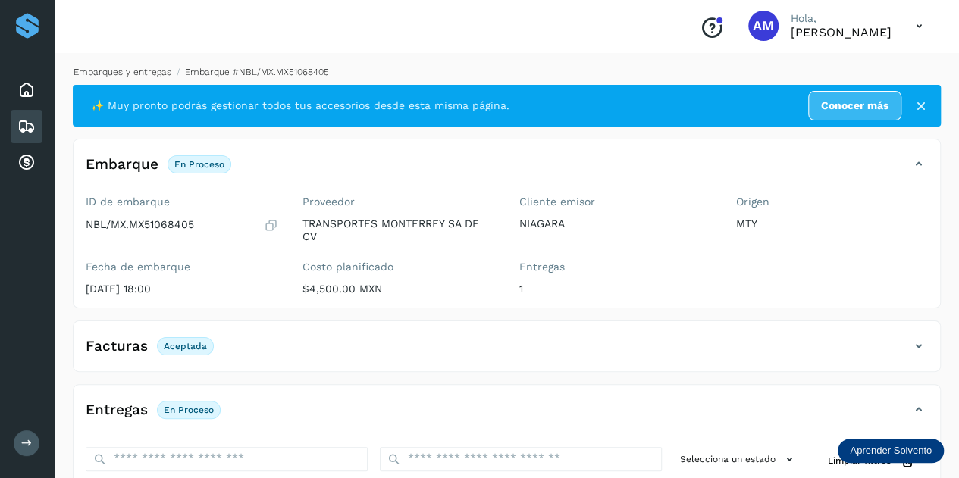
click at [139, 67] on link "Embarques y entregas" at bounding box center [123, 72] width 98 height 11
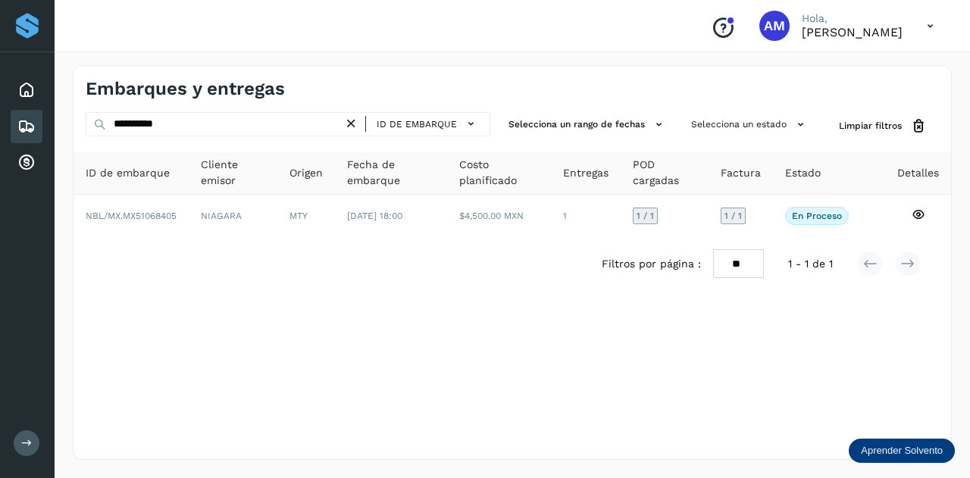
drag, startPoint x: 353, startPoint y: 125, endPoint x: 271, endPoint y: 129, distance: 81.9
click at [352, 125] on icon at bounding box center [351, 124] width 16 height 16
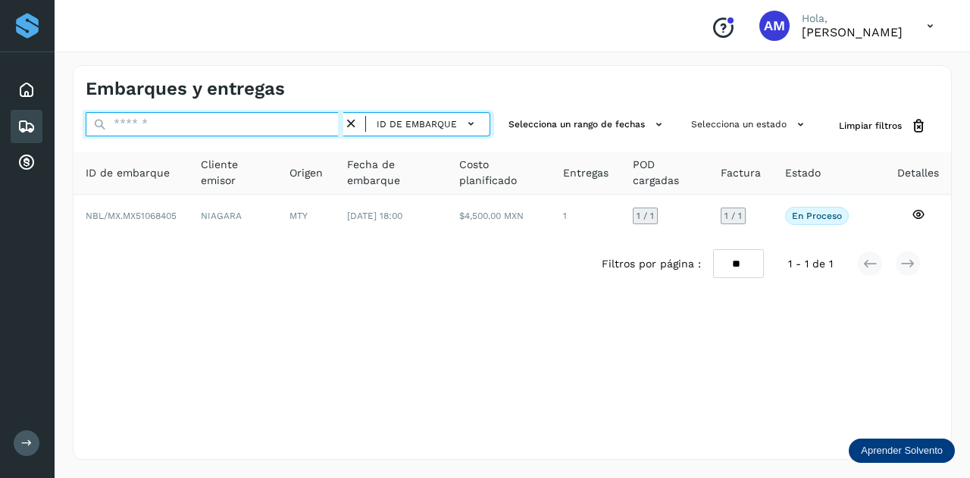
click at [271, 129] on input "text" at bounding box center [215, 124] width 258 height 24
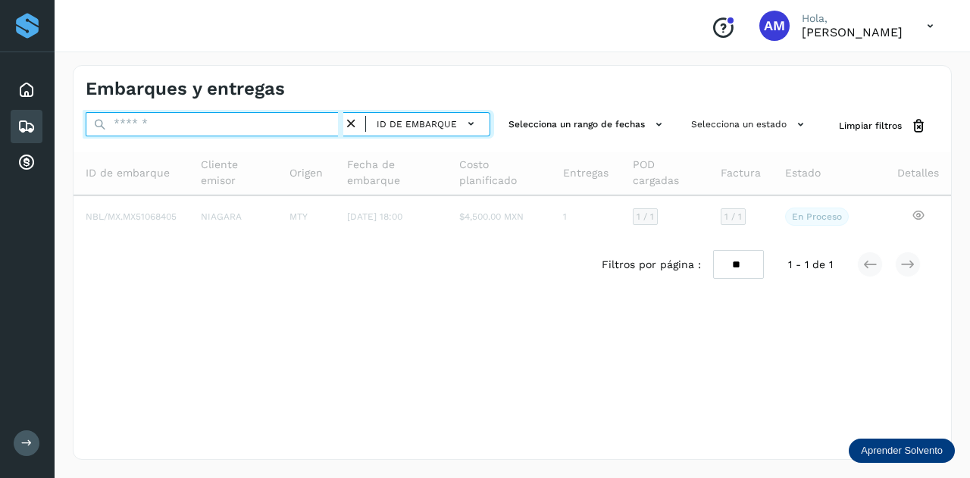
paste input "**********"
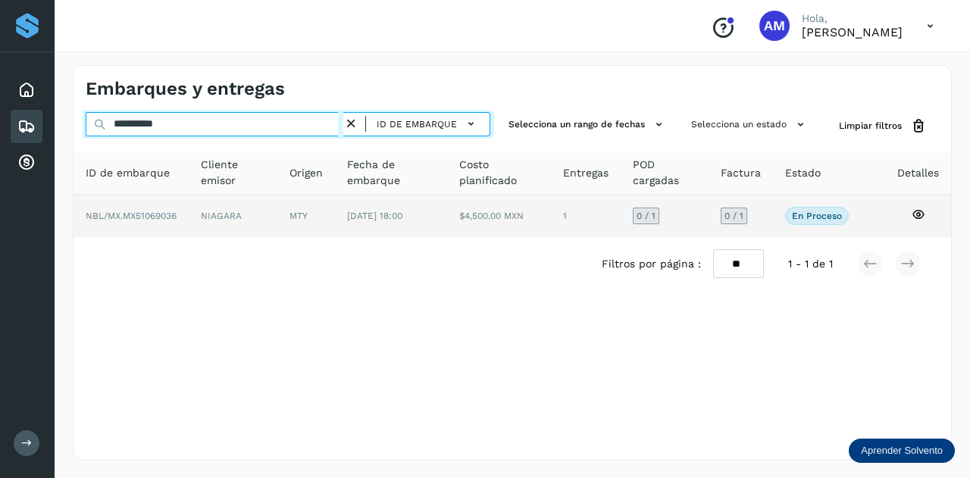
type input "**********"
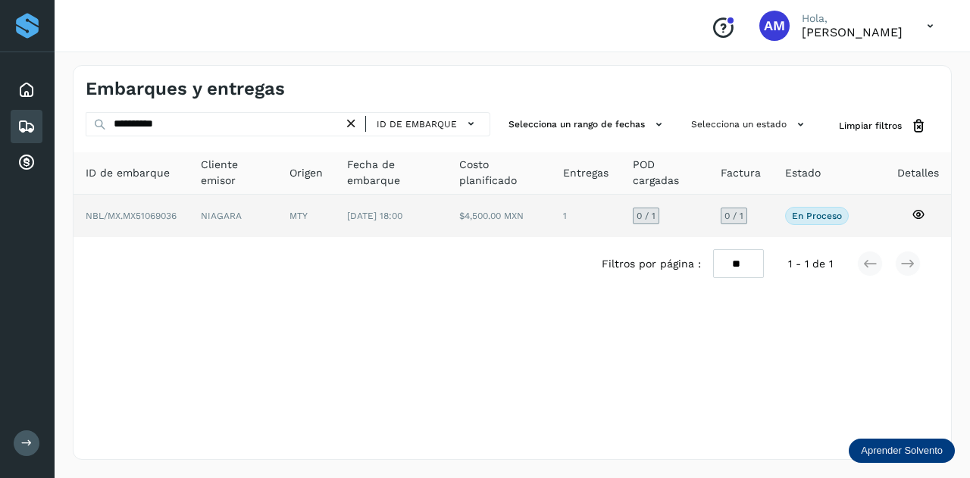
click at [277, 220] on td "NIAGARA" at bounding box center [306, 216] width 58 height 42
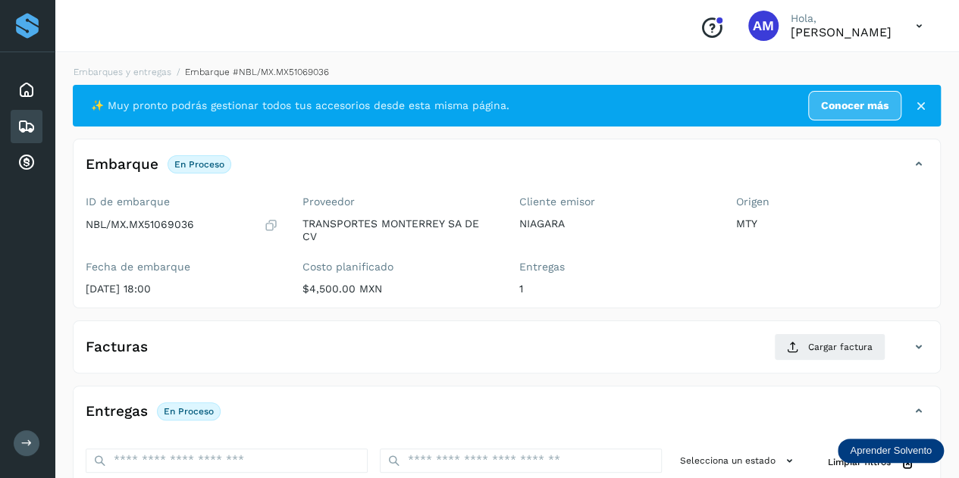
scroll to position [227, 0]
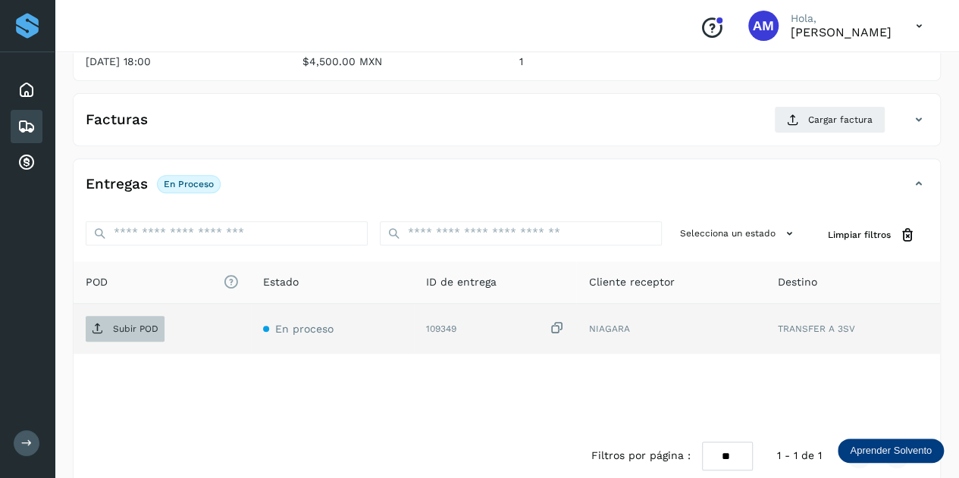
click at [155, 325] on p "Subir POD" at bounding box center [135, 329] width 45 height 11
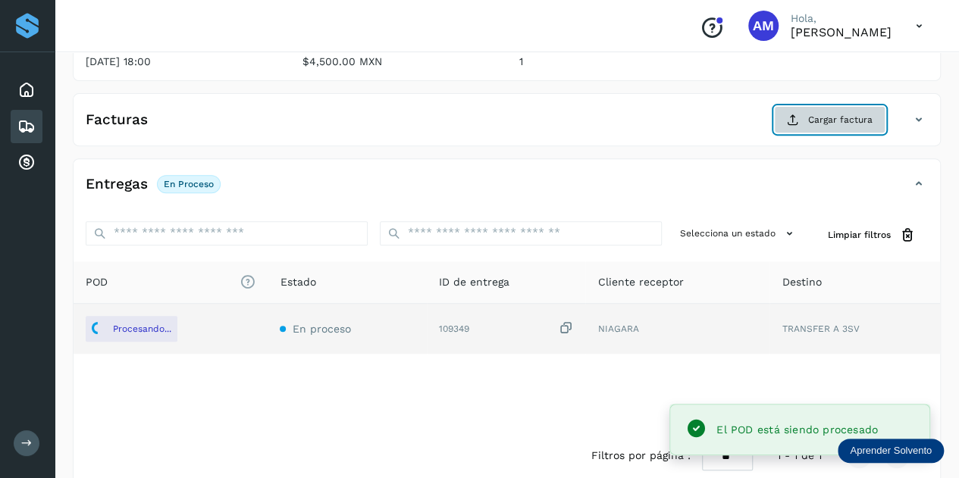
click at [811, 117] on span "Cargar factura" at bounding box center [840, 120] width 64 height 14
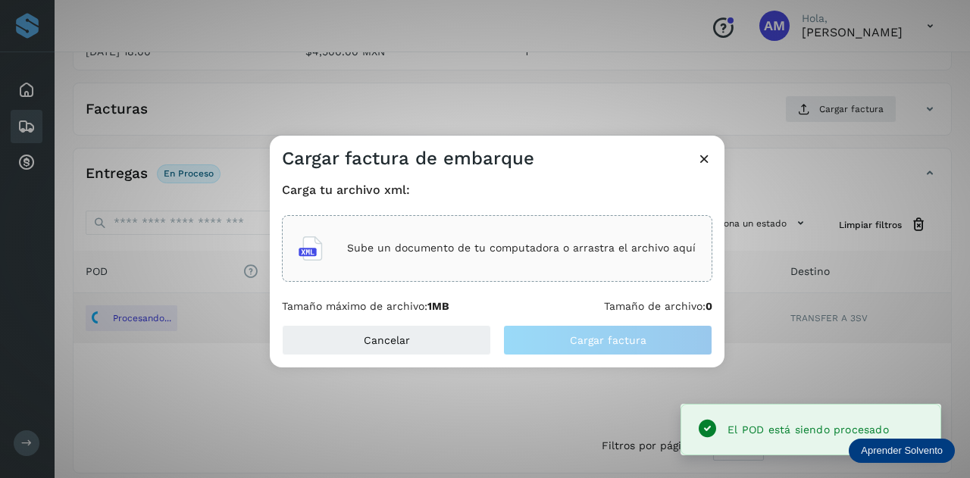
click at [543, 231] on div "Sube un documento de tu computadora o arrastra el archivo aquí" at bounding box center [497, 248] width 397 height 41
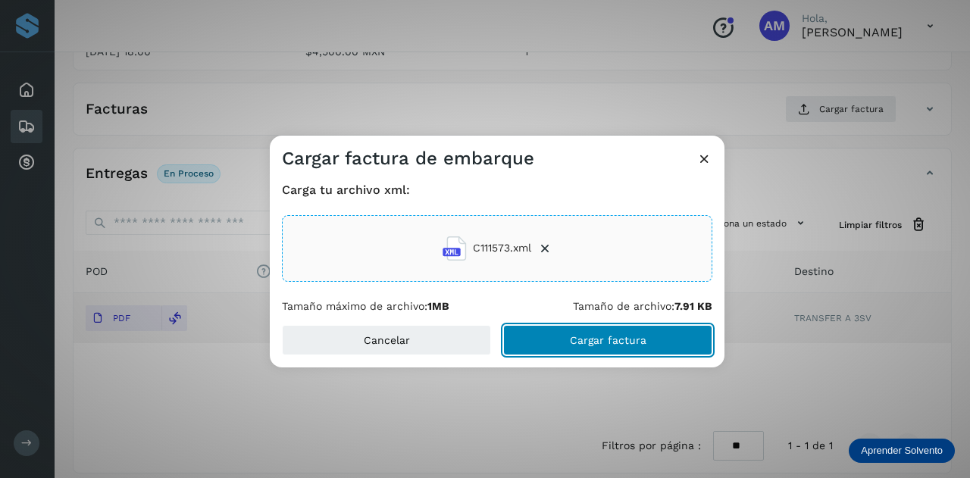
drag, startPoint x: 582, startPoint y: 341, endPoint x: 297, endPoint y: 390, distance: 289.2
click at [581, 341] on span "Cargar factura" at bounding box center [608, 340] width 77 height 11
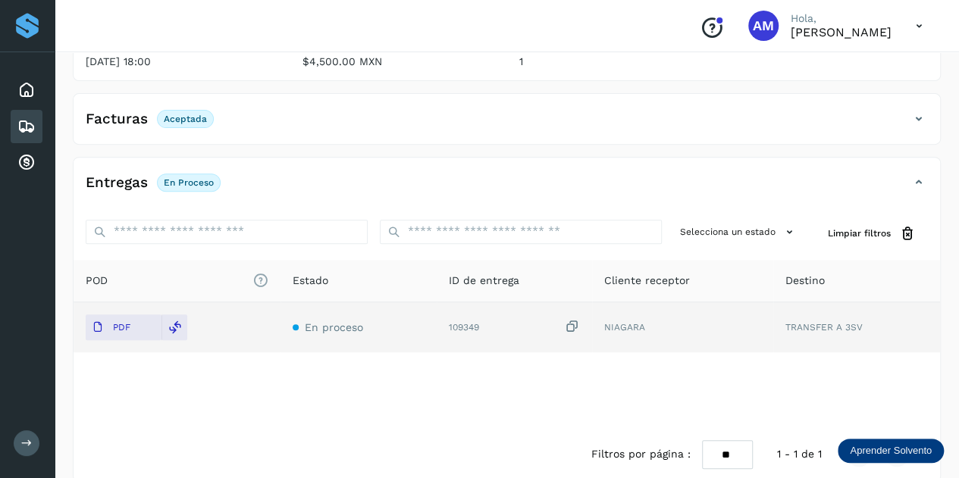
scroll to position [0, 0]
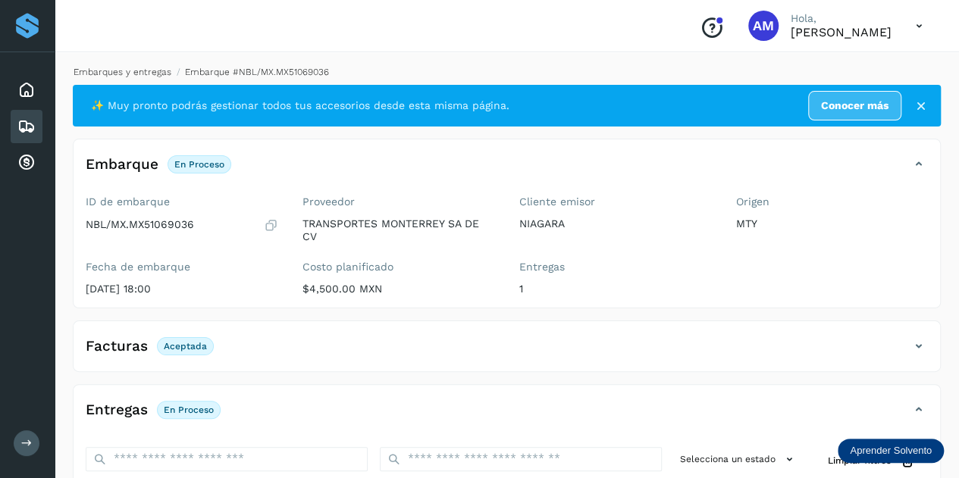
click at [128, 71] on link "Embarques y entregas" at bounding box center [123, 72] width 98 height 11
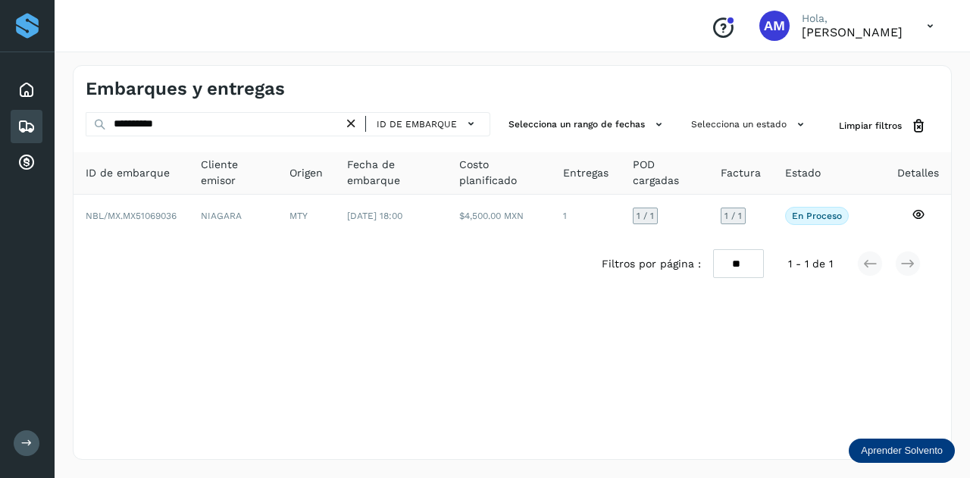
click at [352, 116] on icon at bounding box center [351, 124] width 16 height 16
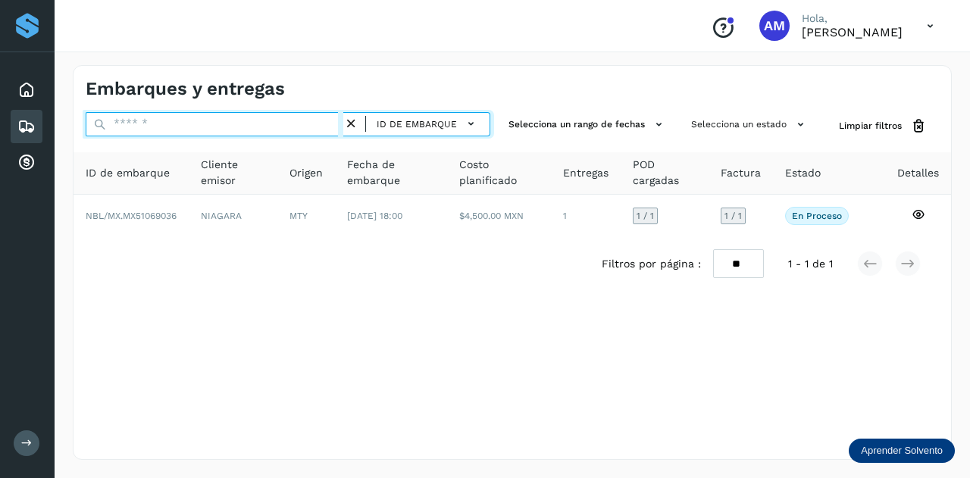
click at [334, 120] on input "text" at bounding box center [215, 124] width 258 height 24
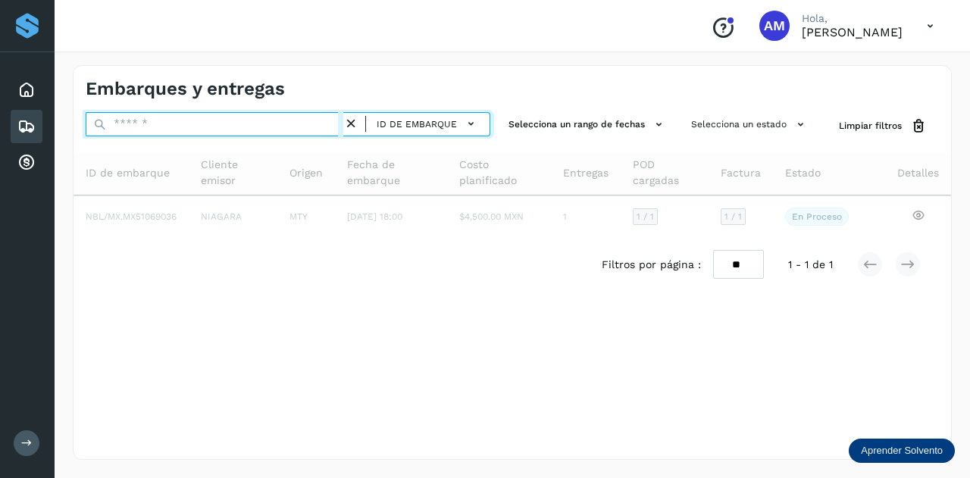
paste input "**********"
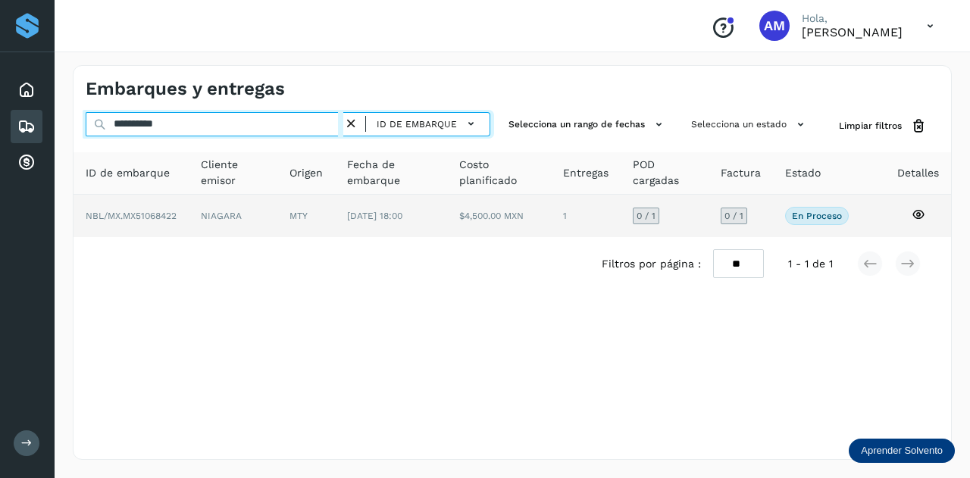
type input "**********"
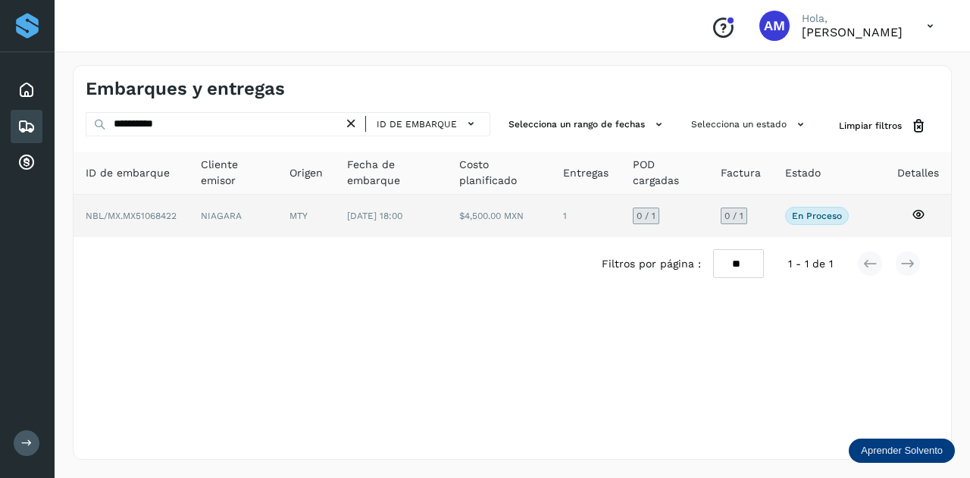
click at [335, 222] on td "MTY" at bounding box center [391, 216] width 112 height 42
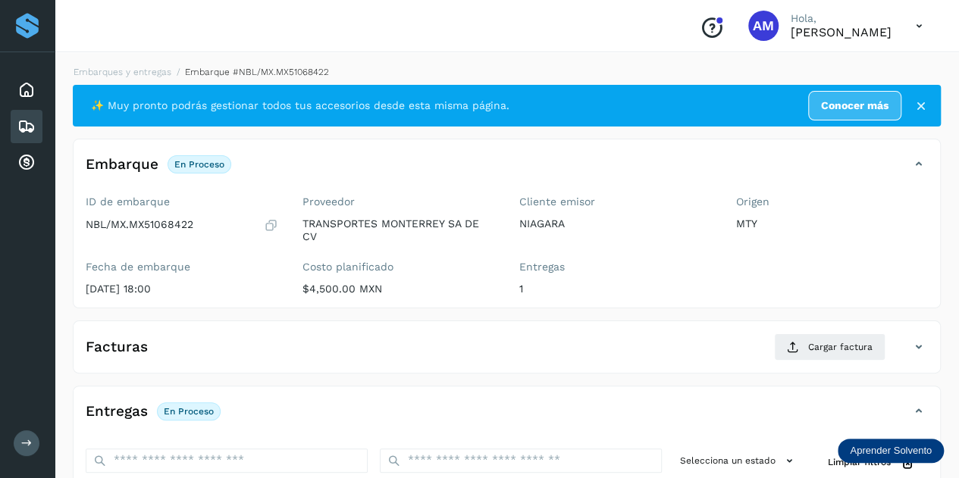
scroll to position [152, 0]
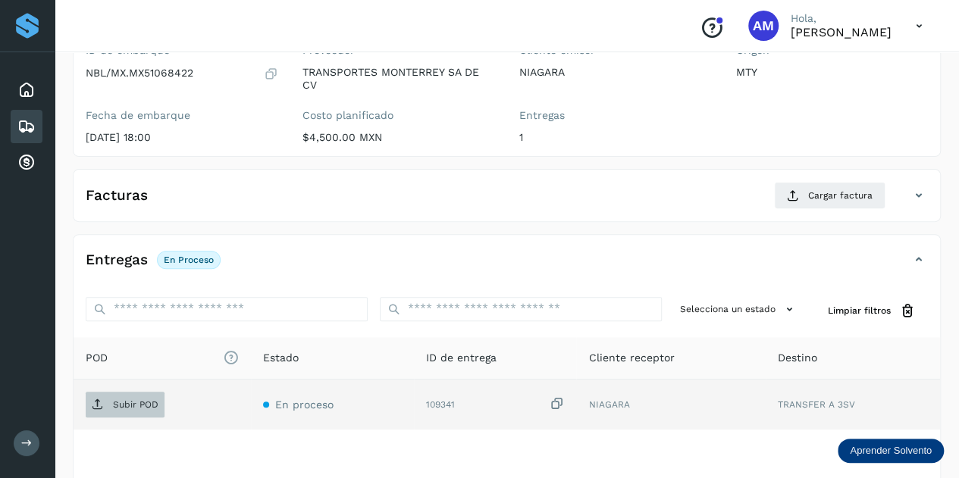
click at [127, 393] on span "Subir POD" at bounding box center [125, 405] width 79 height 24
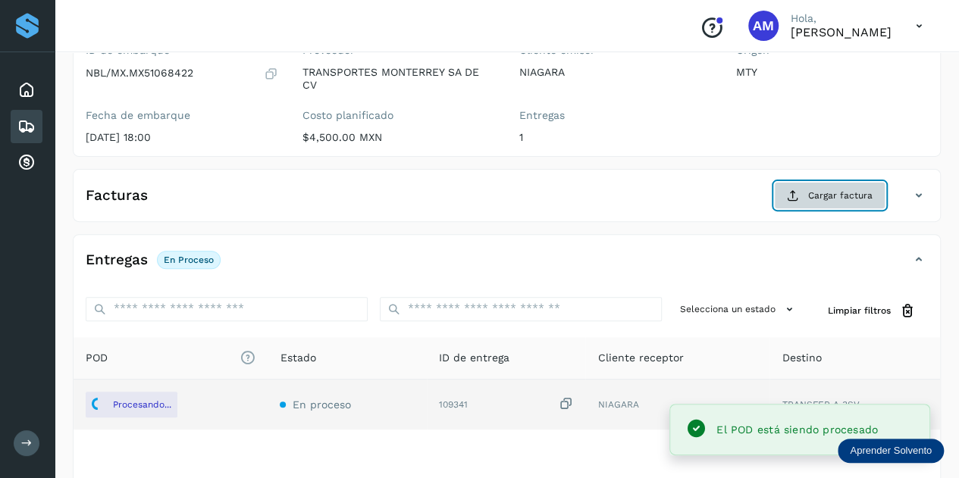
click at [826, 200] on span "Cargar factura" at bounding box center [840, 196] width 64 height 14
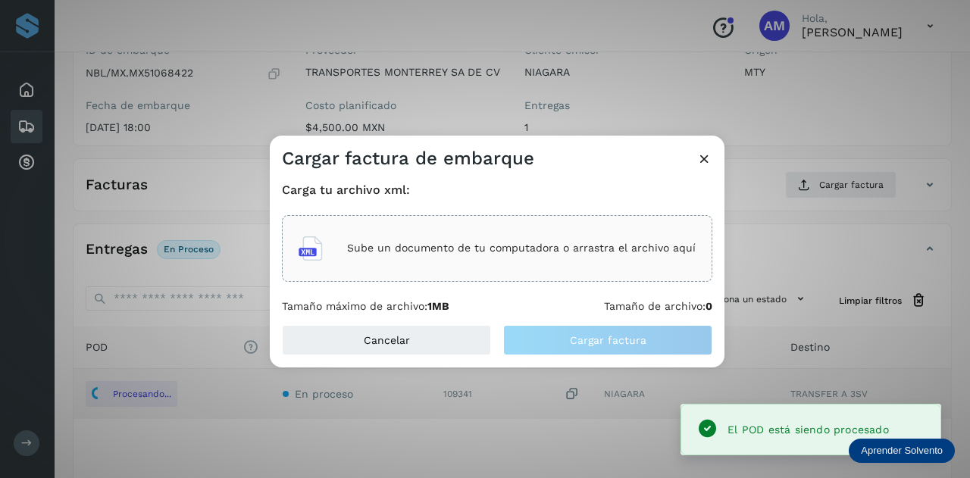
click at [606, 248] on p "Sube un documento de tu computadora o arrastra el archivo aquí" at bounding box center [521, 248] width 349 height 13
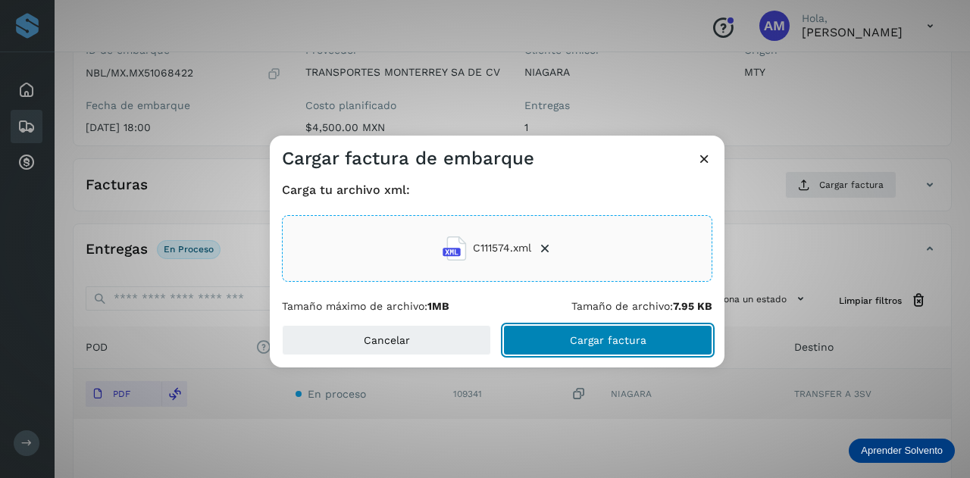
drag, startPoint x: 568, startPoint y: 341, endPoint x: 380, endPoint y: 380, distance: 192.6
click at [568, 340] on button "Cargar factura" at bounding box center [607, 340] width 209 height 30
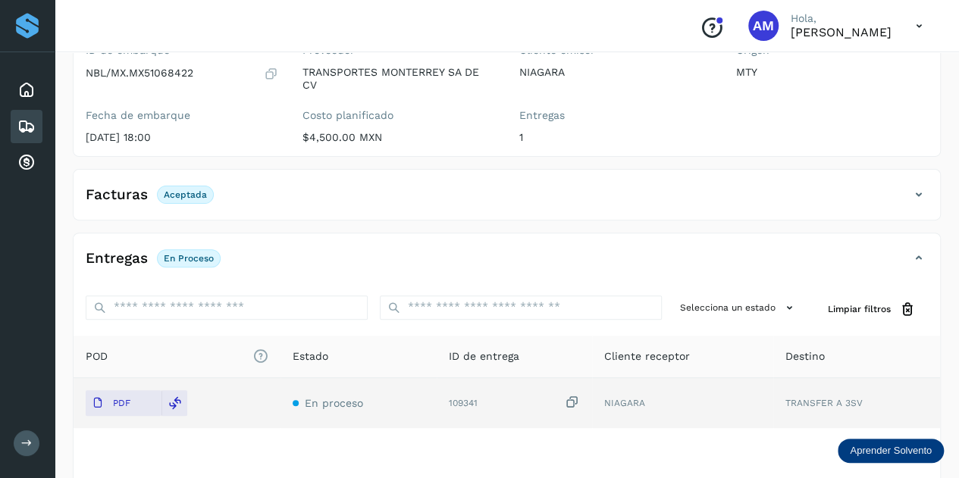
scroll to position [0, 0]
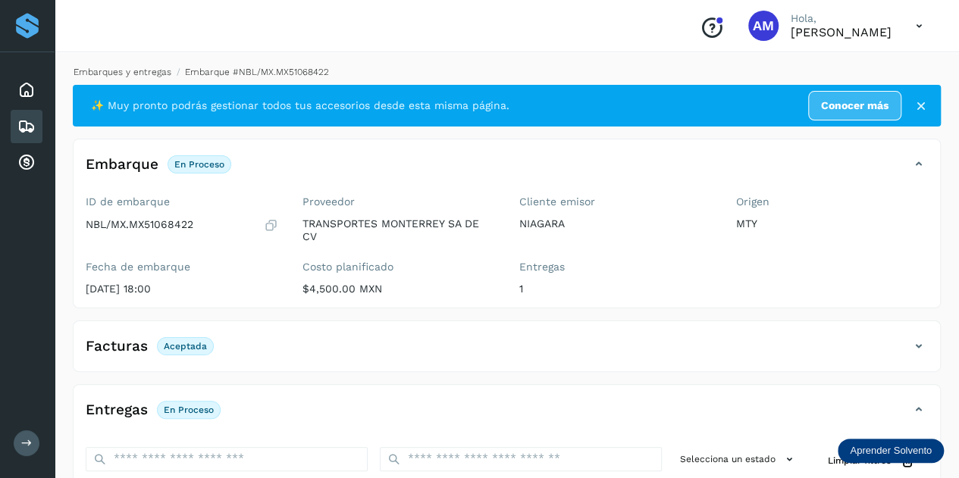
click at [111, 70] on link "Embarques y entregas" at bounding box center [123, 72] width 98 height 11
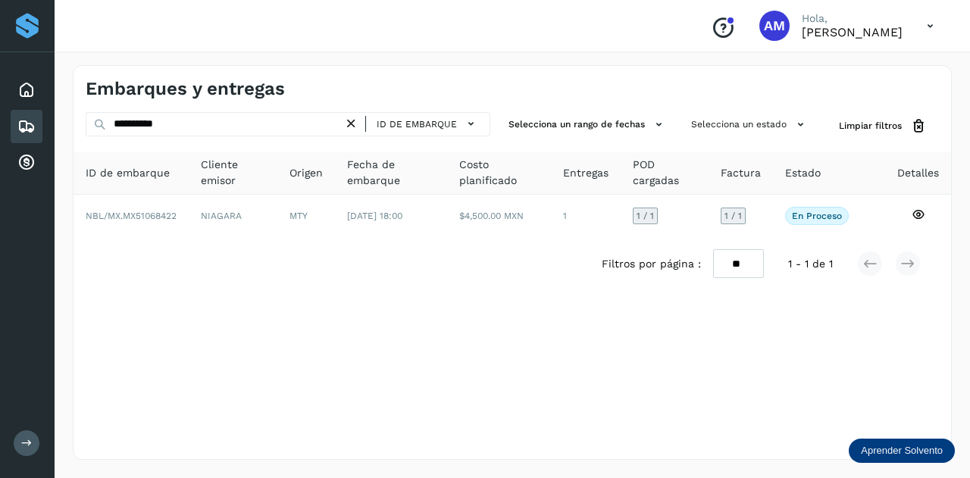
click at [355, 122] on icon at bounding box center [351, 124] width 16 height 16
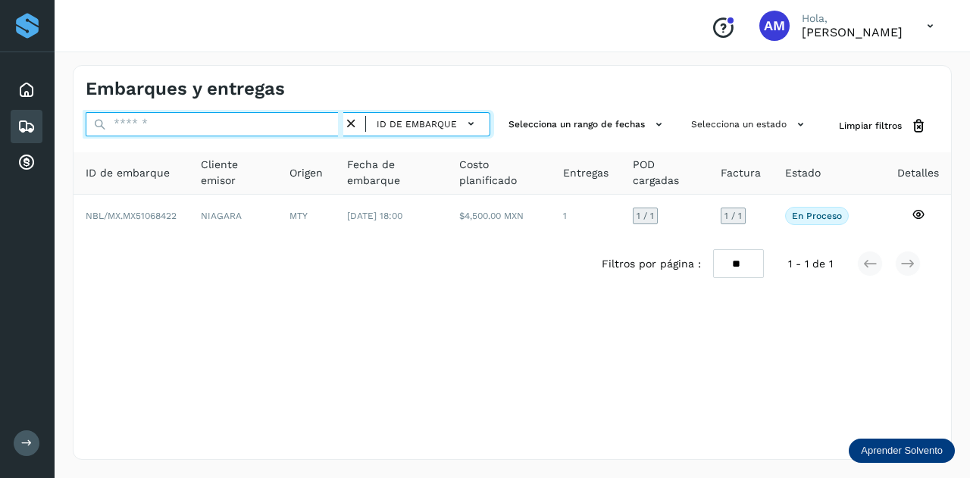
click at [282, 122] on input "text" at bounding box center [215, 124] width 258 height 24
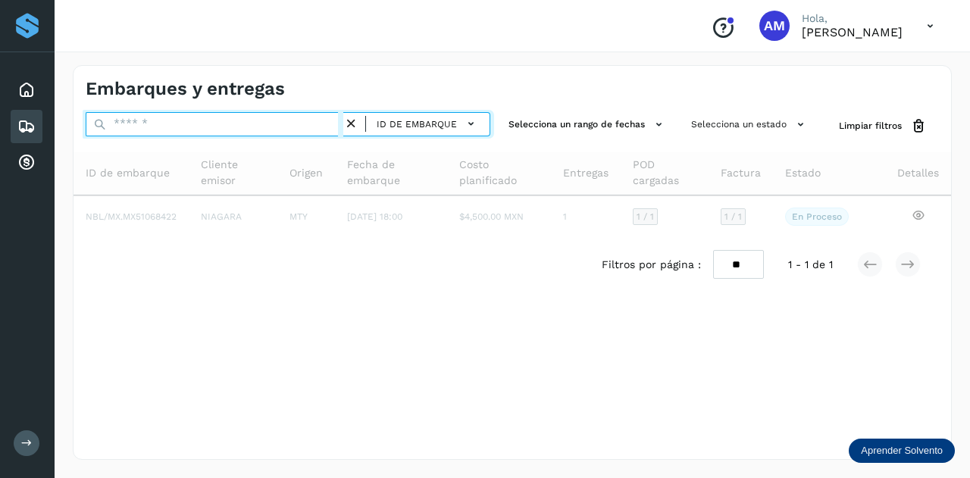
paste input "**********"
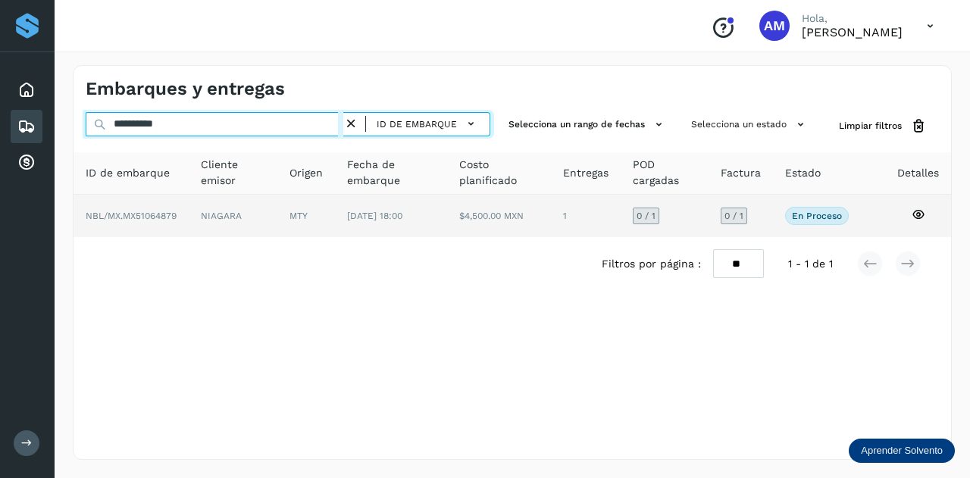
type input "**********"
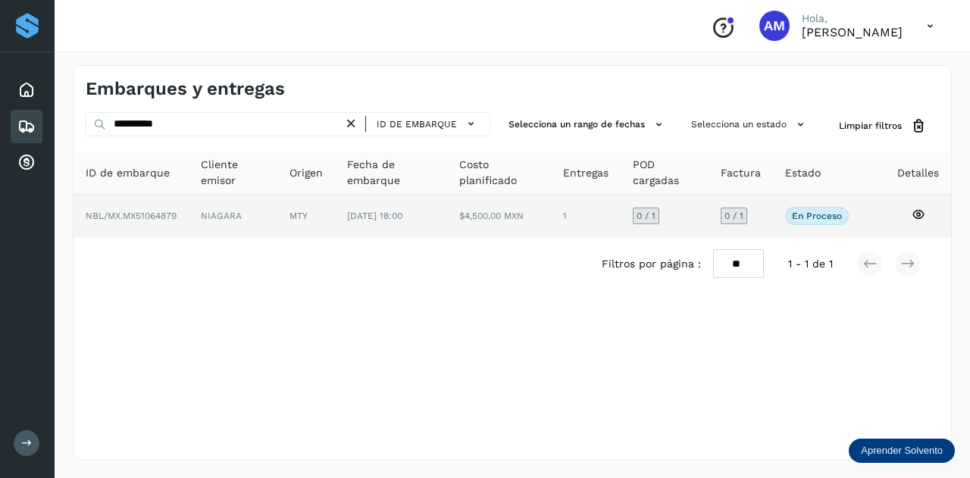
click at [277, 220] on td "NIAGARA" at bounding box center [306, 216] width 58 height 42
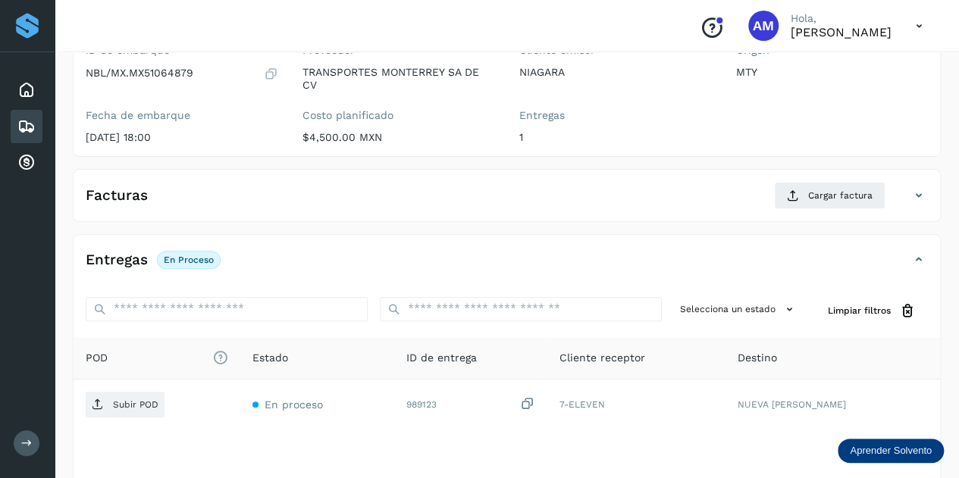
scroll to position [227, 0]
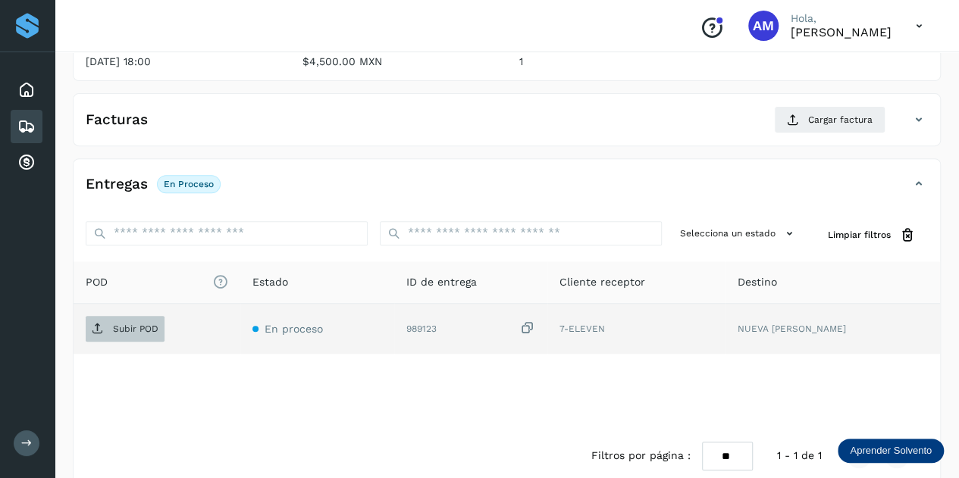
click at [135, 325] on p "Subir POD" at bounding box center [135, 329] width 45 height 11
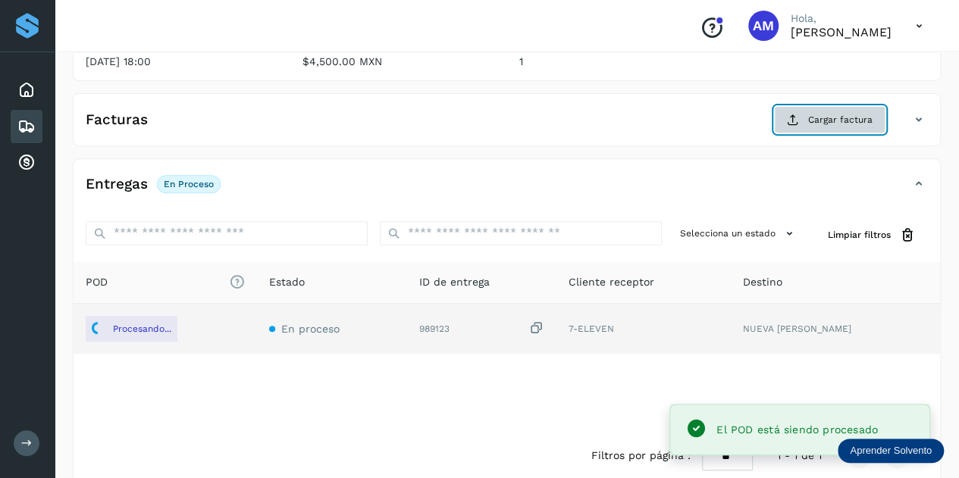
click at [820, 124] on span "Cargar factura" at bounding box center [840, 120] width 64 height 14
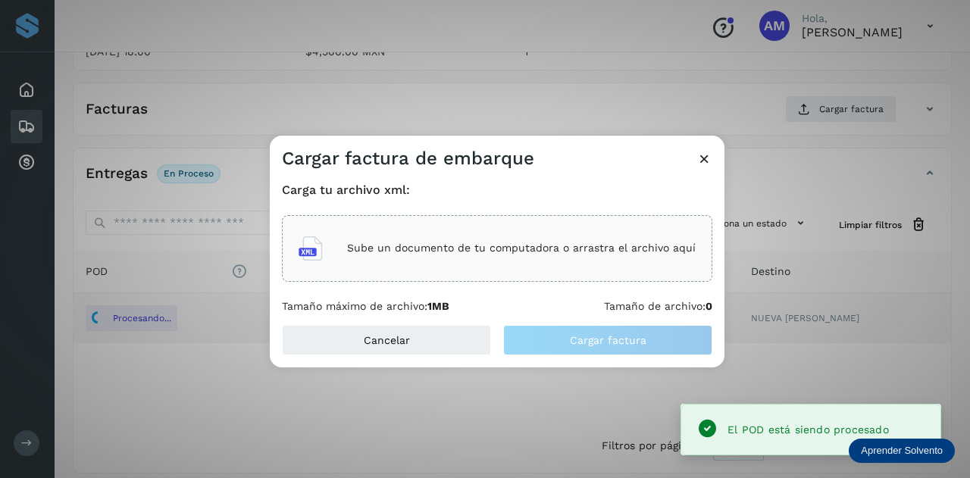
click at [535, 266] on div "Sube un documento de tu computadora o arrastra el archivo aquí" at bounding box center [497, 248] width 397 height 41
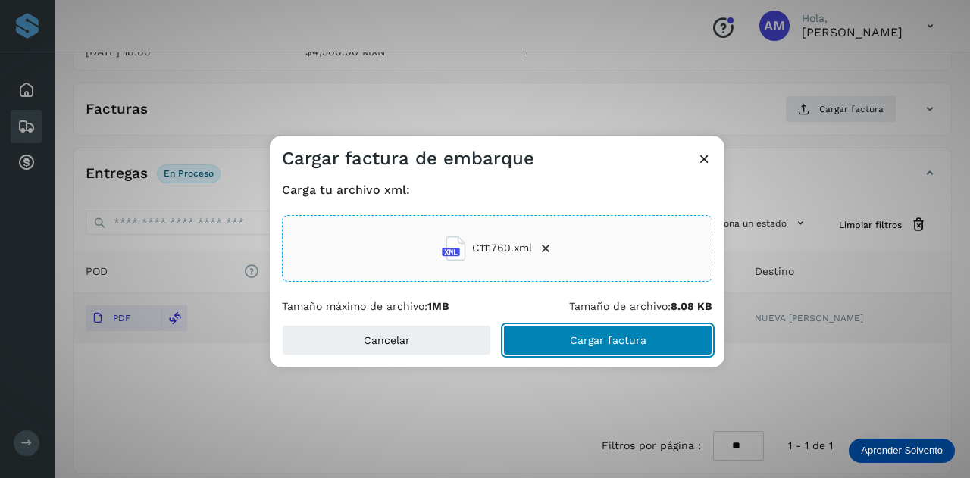
click at [560, 333] on button "Cargar factura" at bounding box center [607, 340] width 209 height 30
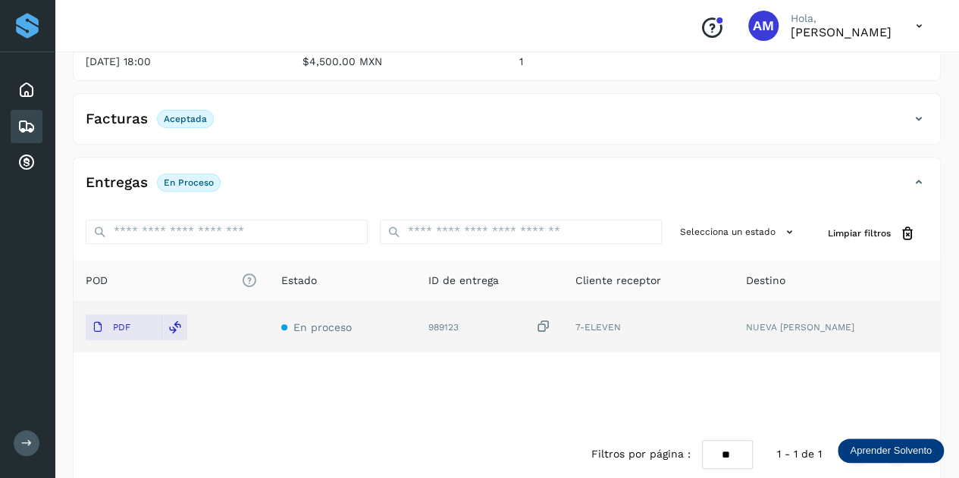
scroll to position [0, 0]
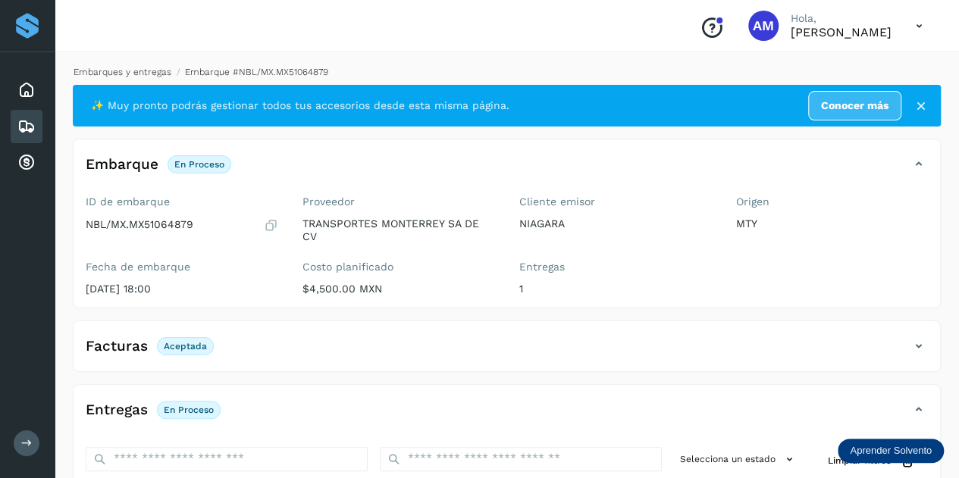
click at [118, 70] on link "Embarques y entregas" at bounding box center [123, 72] width 98 height 11
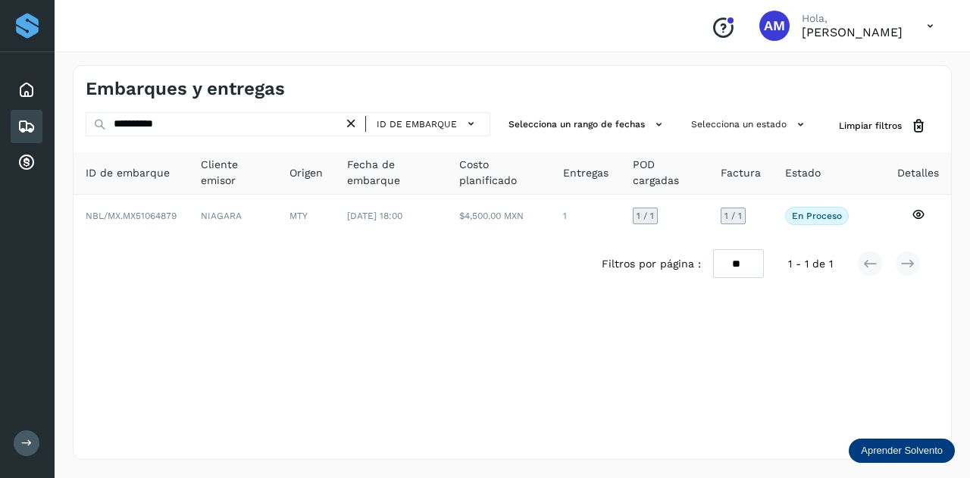
click at [355, 126] on icon at bounding box center [351, 124] width 16 height 16
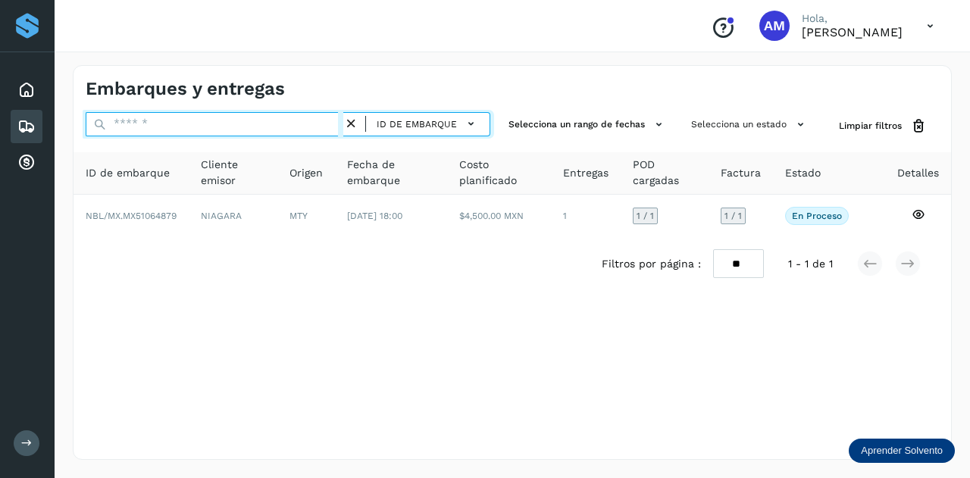
click at [343, 125] on input "text" at bounding box center [215, 124] width 258 height 24
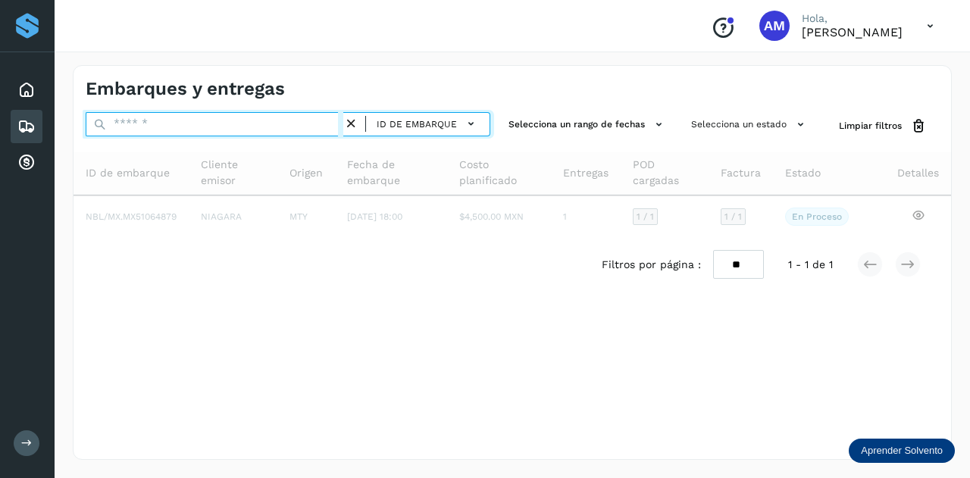
paste input "**********"
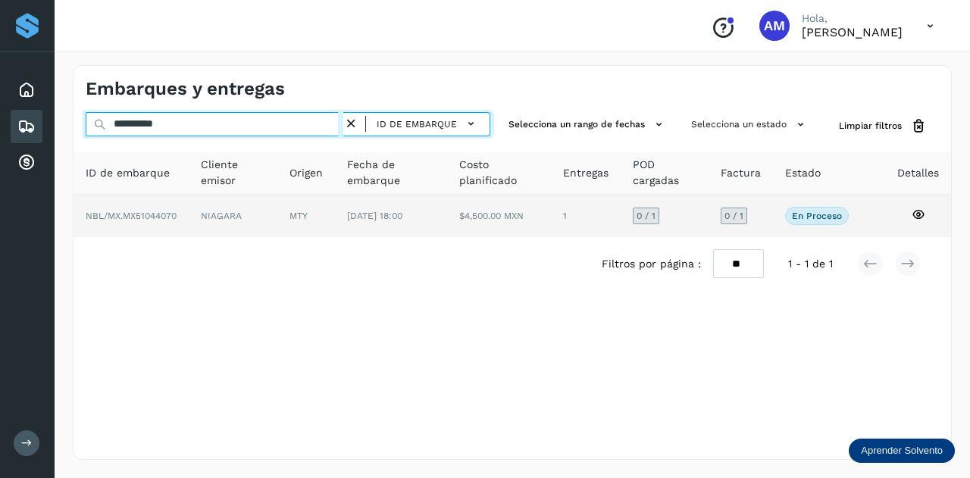
type input "**********"
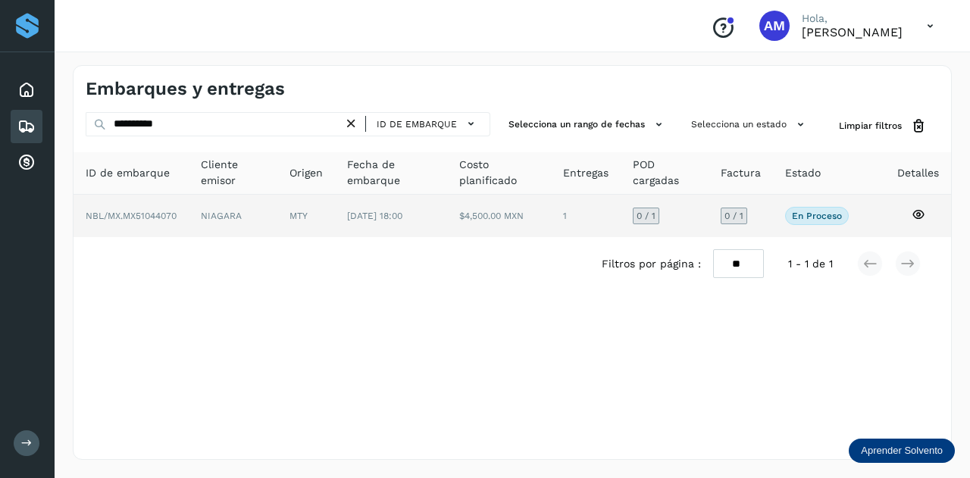
click at [277, 221] on td "NIAGARA" at bounding box center [306, 216] width 58 height 42
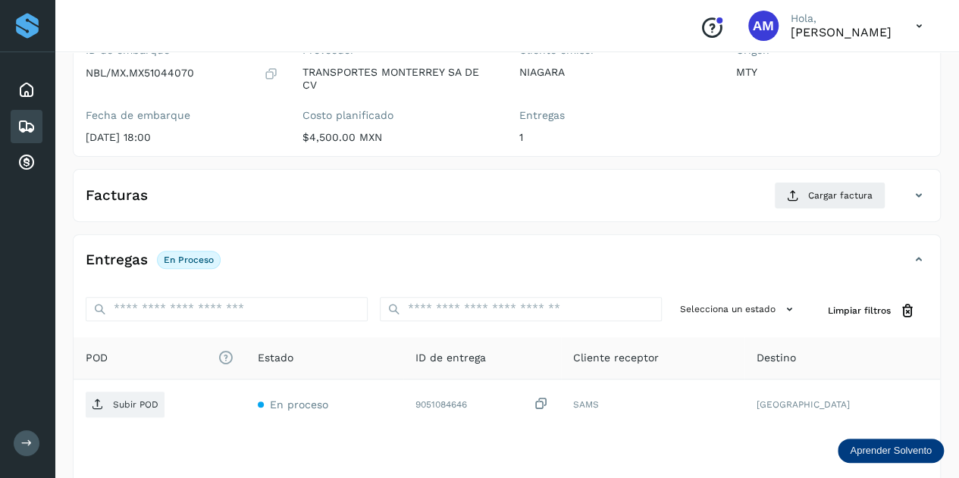
scroll to position [227, 0]
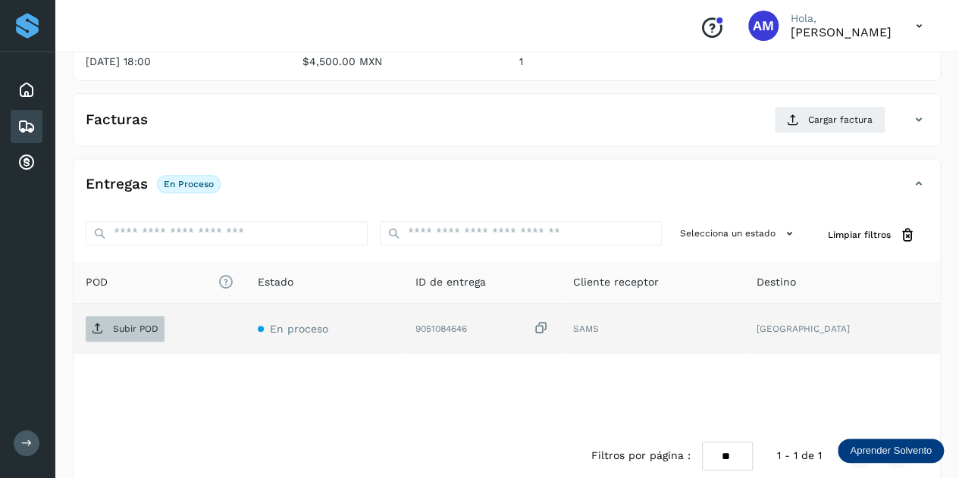
click at [130, 327] on p "Subir POD" at bounding box center [135, 329] width 45 height 11
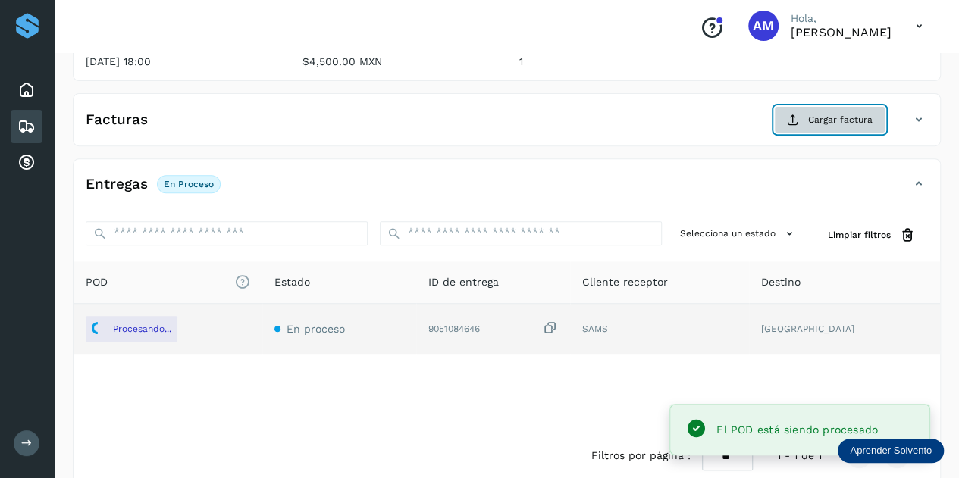
click at [823, 119] on span "Cargar factura" at bounding box center [840, 120] width 64 height 14
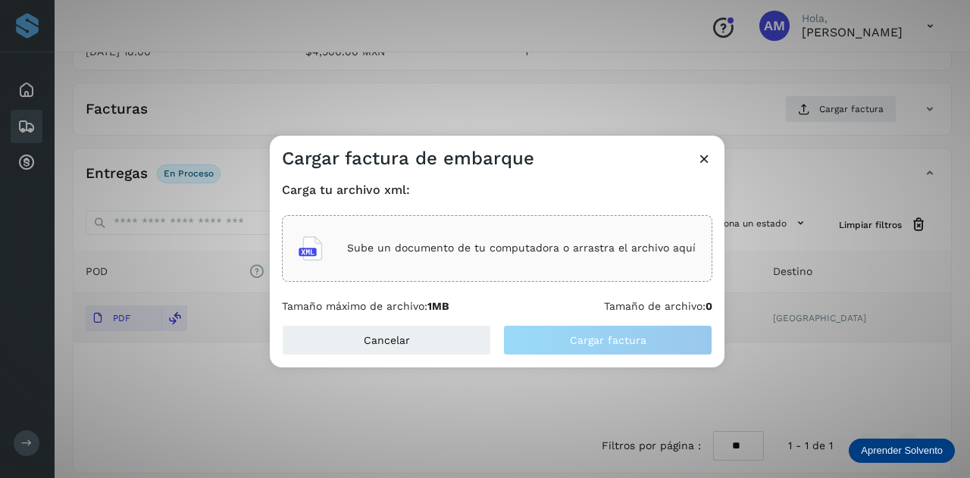
click at [370, 247] on p "Sube un documento de tu computadora o arrastra el archivo aquí" at bounding box center [521, 248] width 349 height 13
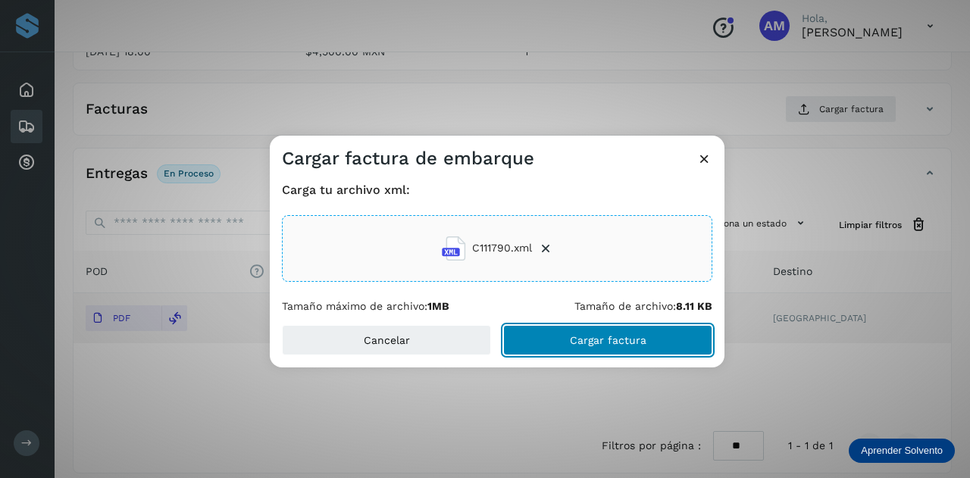
click at [566, 334] on button "Cargar factura" at bounding box center [607, 340] width 209 height 30
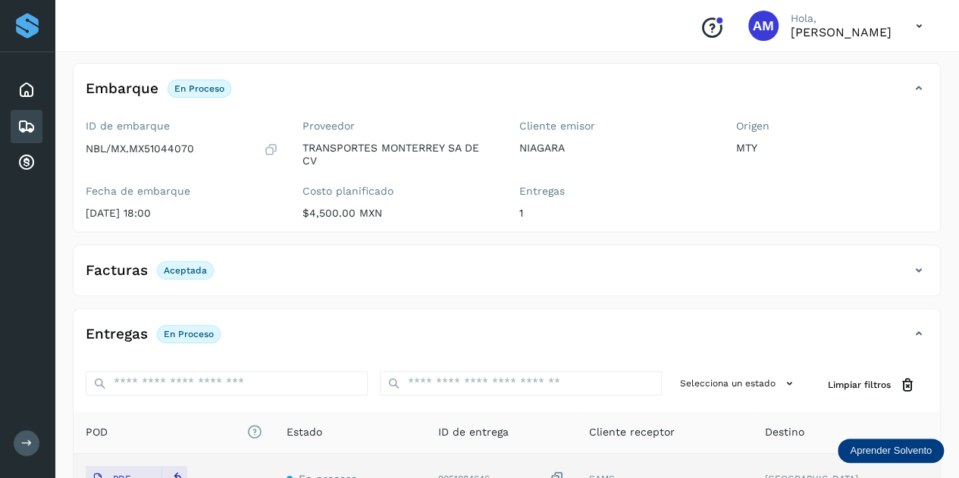
scroll to position [0, 0]
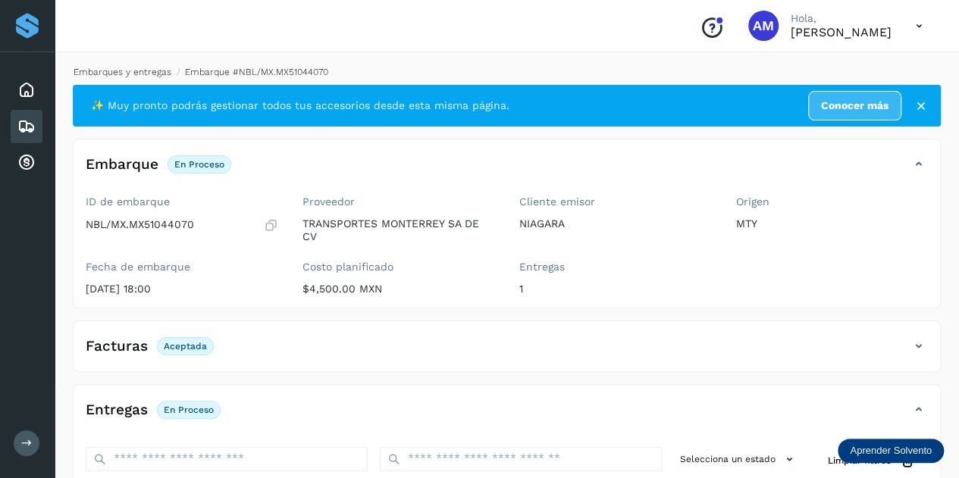
click at [145, 69] on link "Embarques y entregas" at bounding box center [123, 72] width 98 height 11
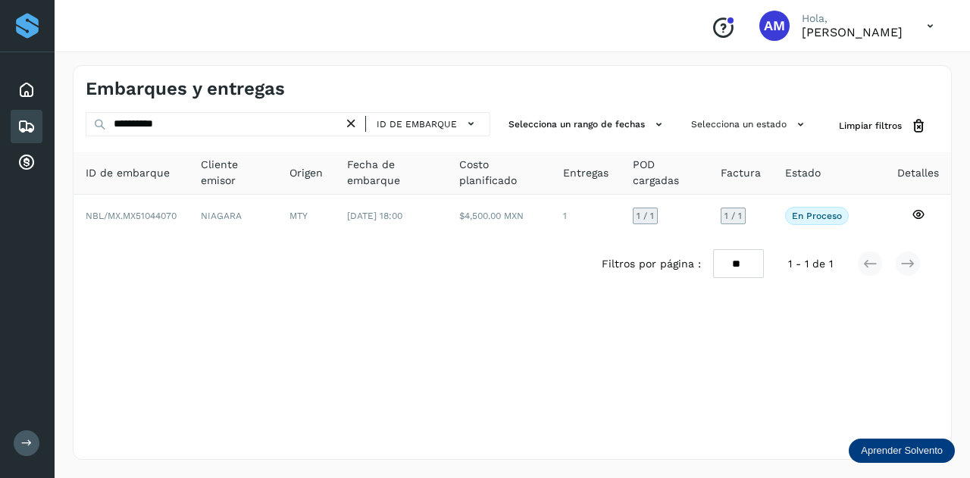
click at [347, 118] on icon at bounding box center [351, 124] width 16 height 16
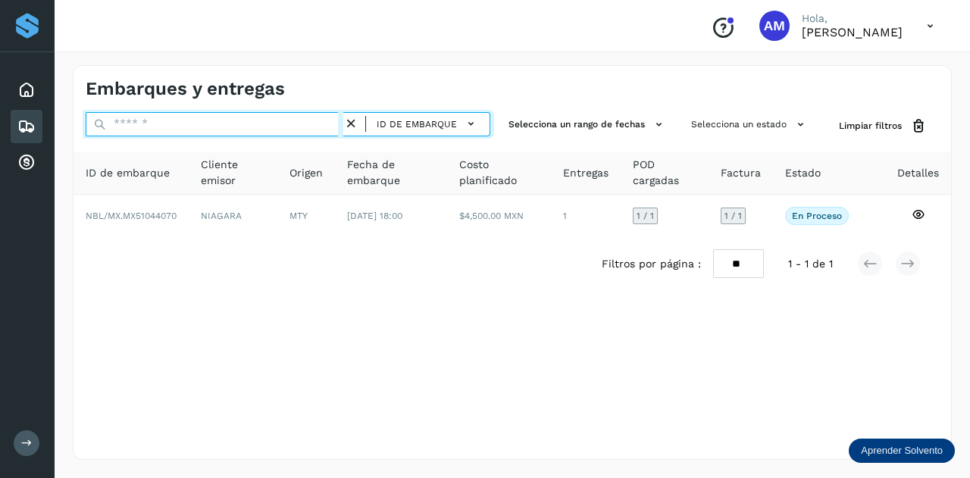
click at [308, 121] on input "text" at bounding box center [215, 124] width 258 height 24
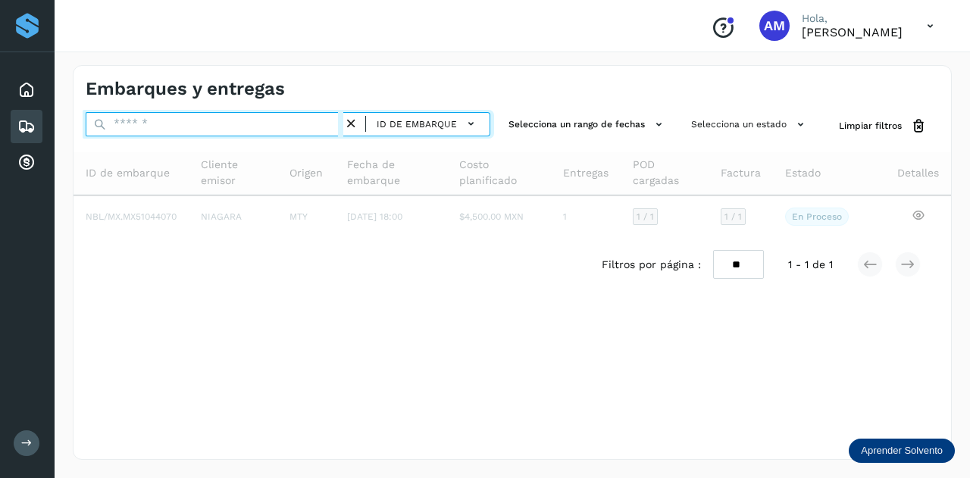
paste input "**********"
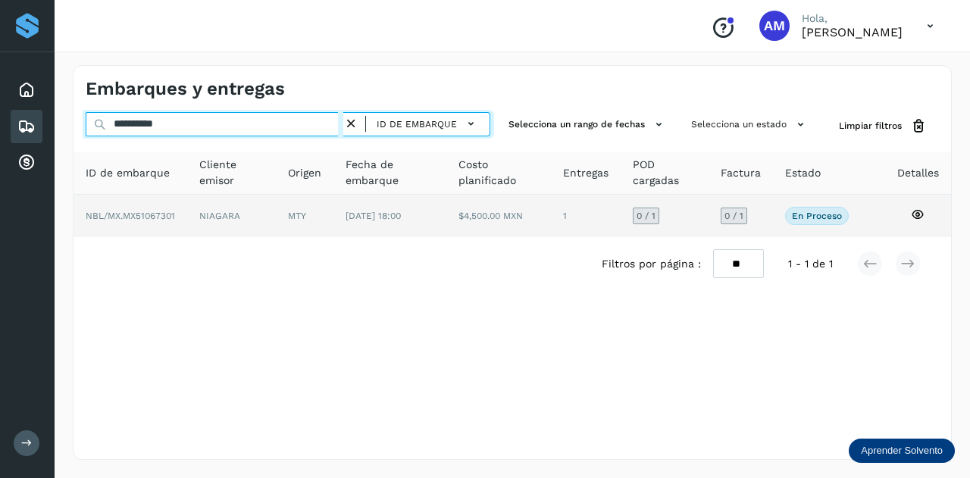
type input "**********"
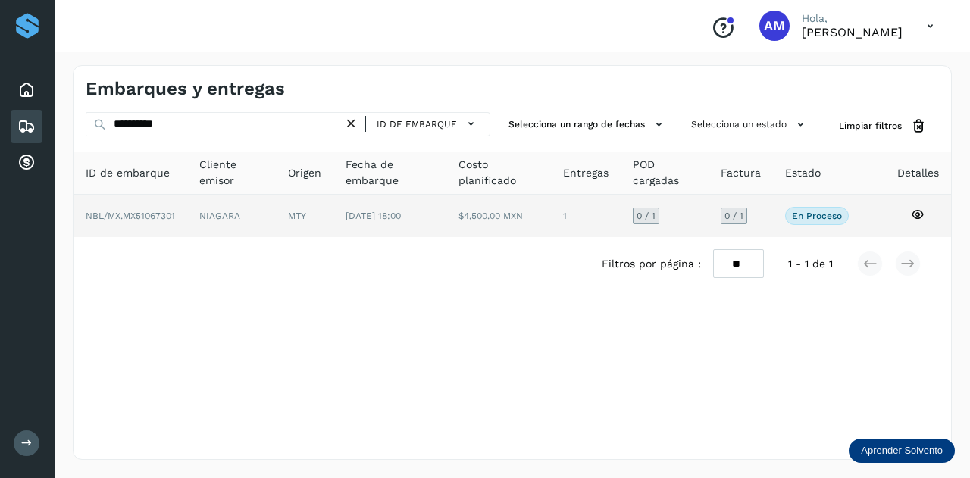
click at [333, 212] on td "MTY" at bounding box center [389, 216] width 112 height 42
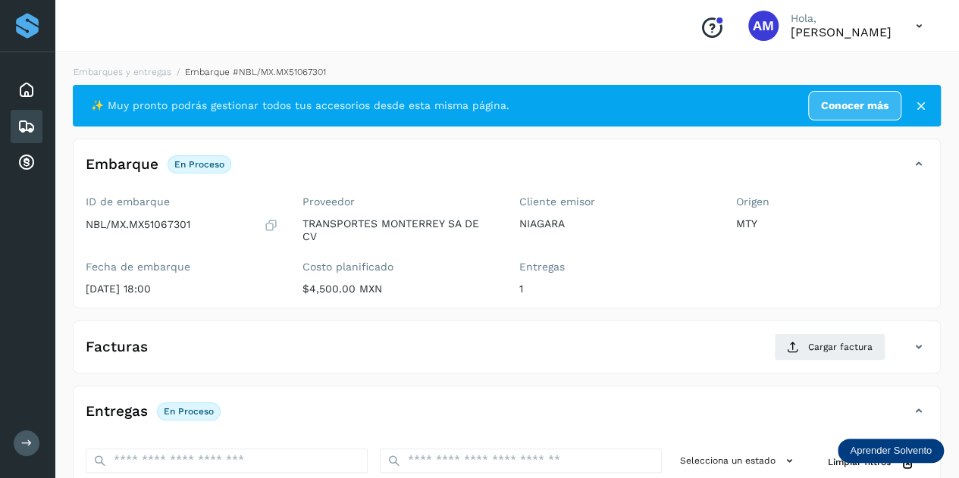
scroll to position [152, 0]
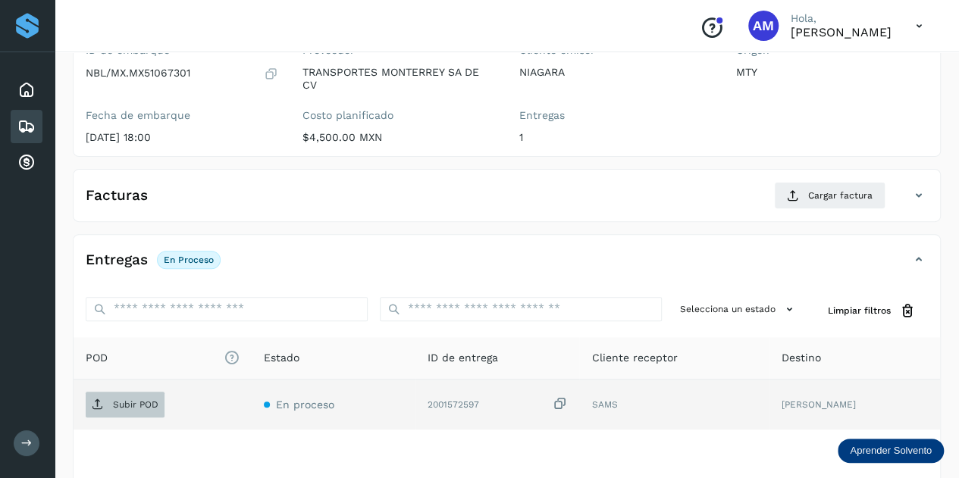
click at [142, 404] on p "Subir POD" at bounding box center [135, 404] width 45 height 11
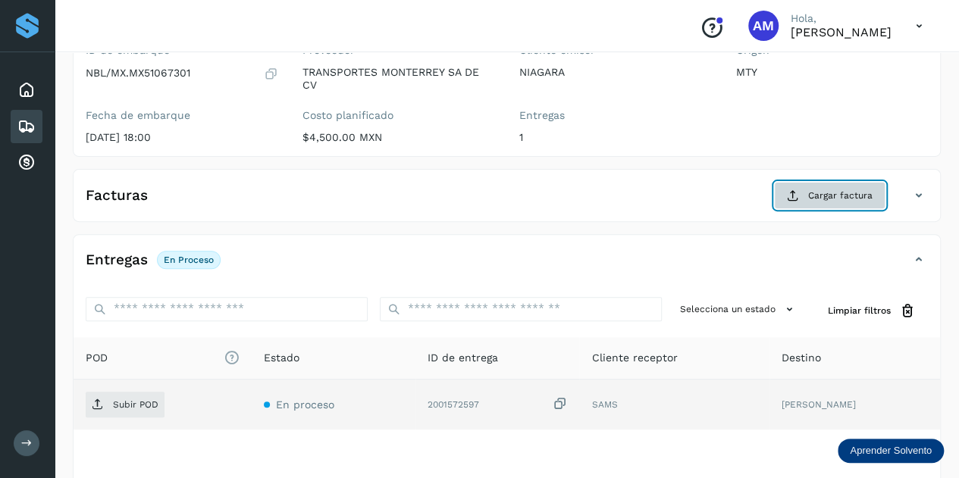
click at [794, 189] on icon at bounding box center [793, 195] width 12 height 12
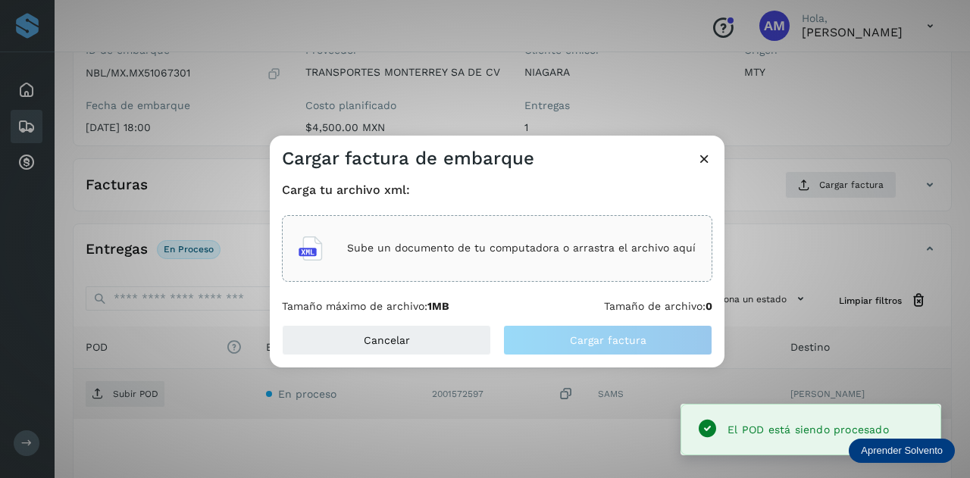
click at [549, 244] on p "Sube un documento de tu computadora o arrastra el archivo aquí" at bounding box center [521, 248] width 349 height 13
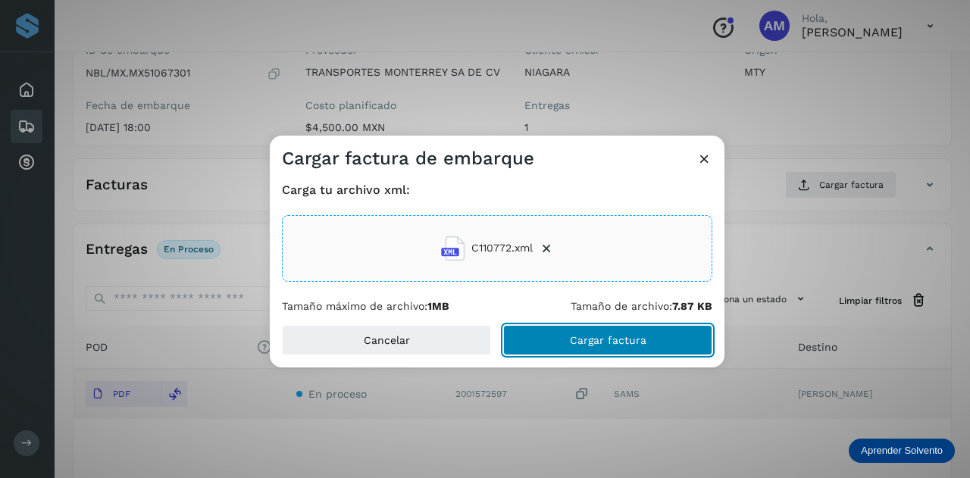
click at [570, 339] on button "Cargar factura" at bounding box center [607, 340] width 209 height 30
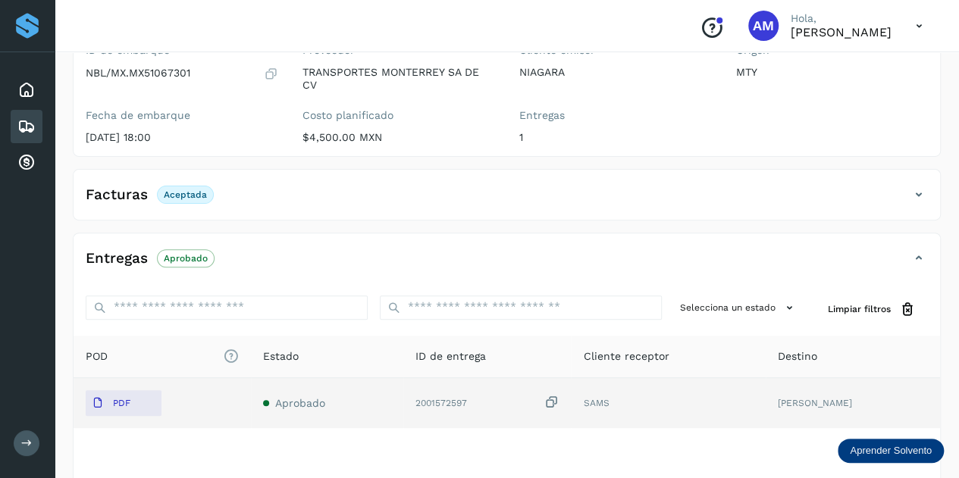
scroll to position [0, 0]
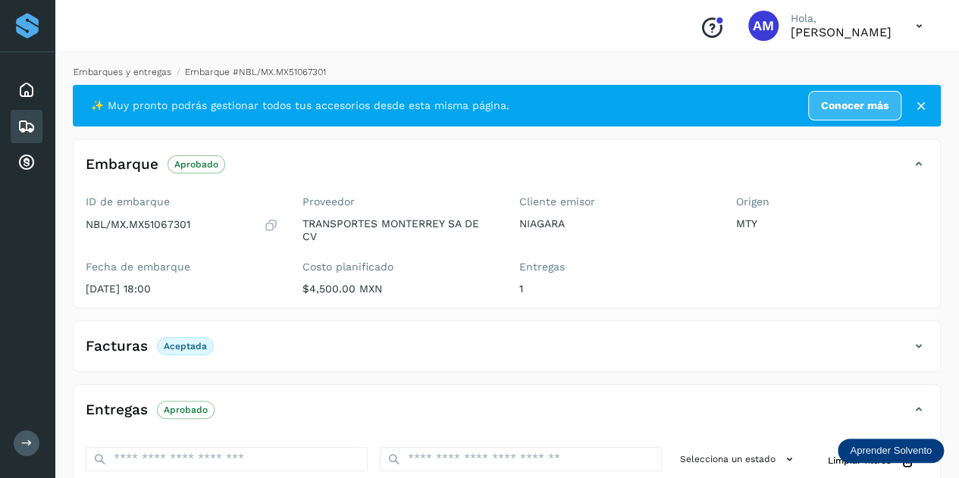
click at [141, 67] on link "Embarques y entregas" at bounding box center [123, 72] width 98 height 11
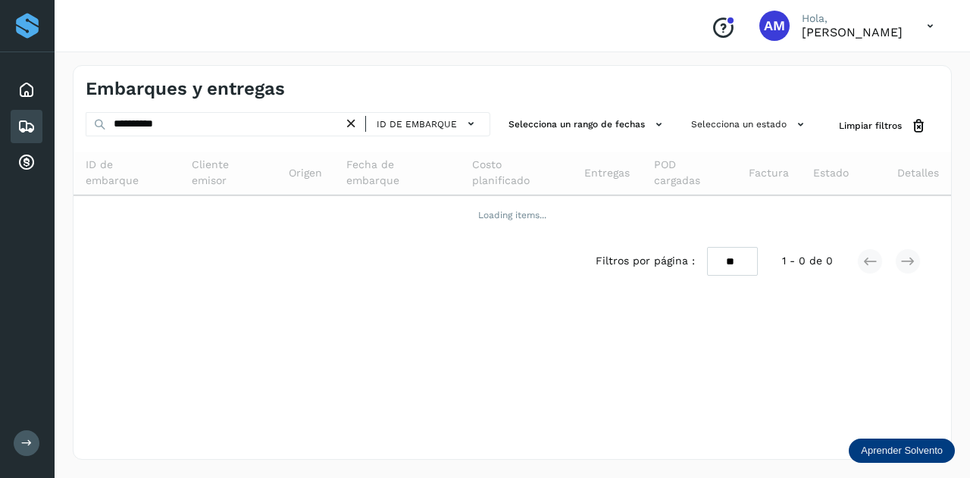
drag, startPoint x: 353, startPoint y: 127, endPoint x: 285, endPoint y: 127, distance: 68.2
click at [352, 127] on icon at bounding box center [351, 124] width 16 height 16
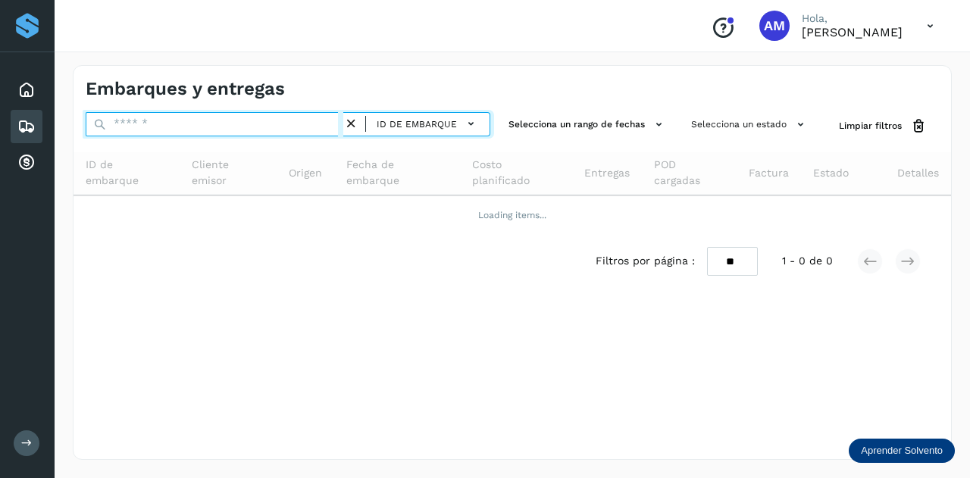
click at [285, 127] on input "text" at bounding box center [215, 124] width 258 height 24
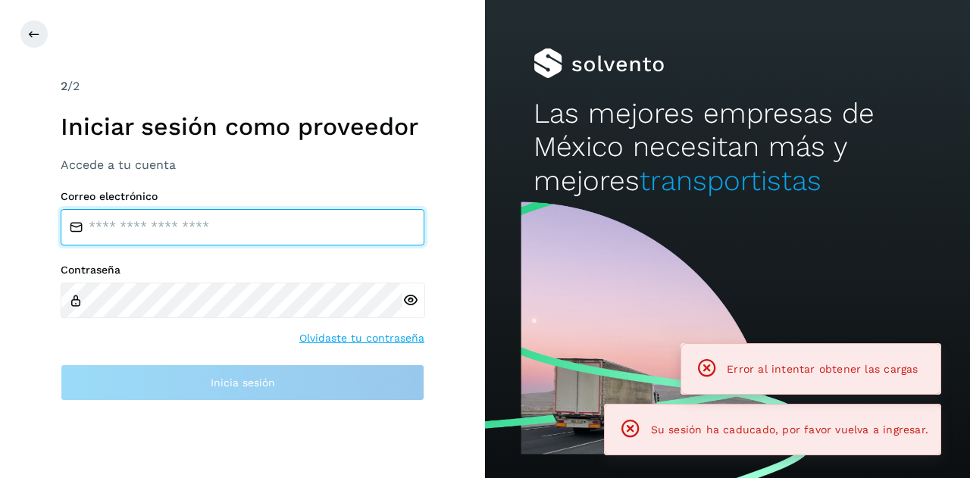
type input "**********"
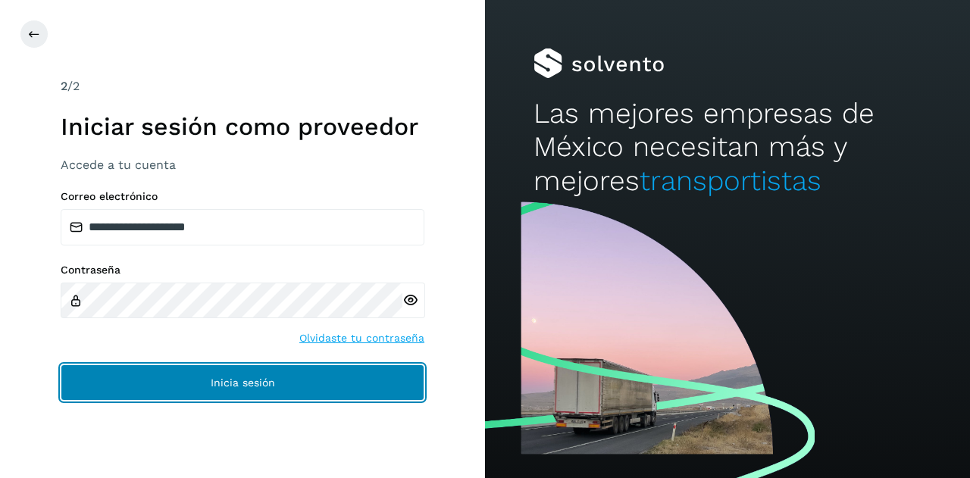
click at [224, 387] on span "Inicia sesión" at bounding box center [243, 382] width 64 height 11
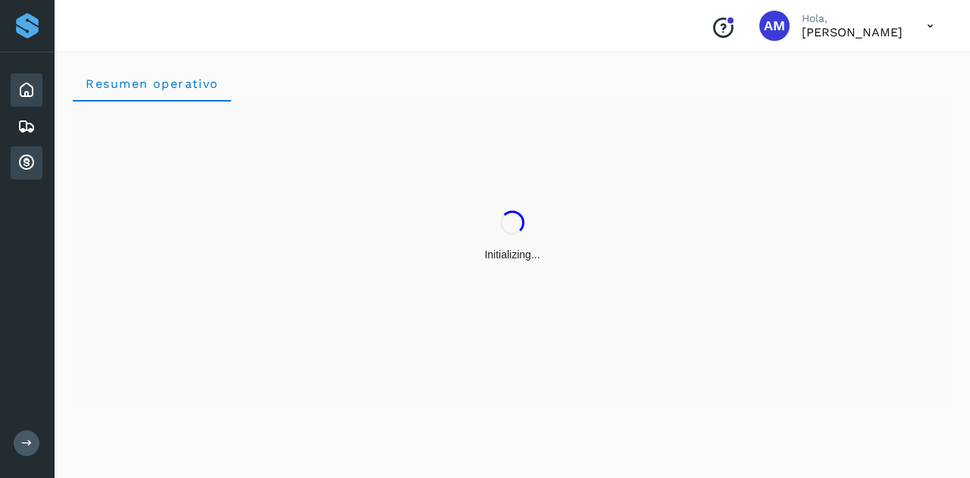
click at [33, 158] on icon at bounding box center [26, 163] width 18 height 18
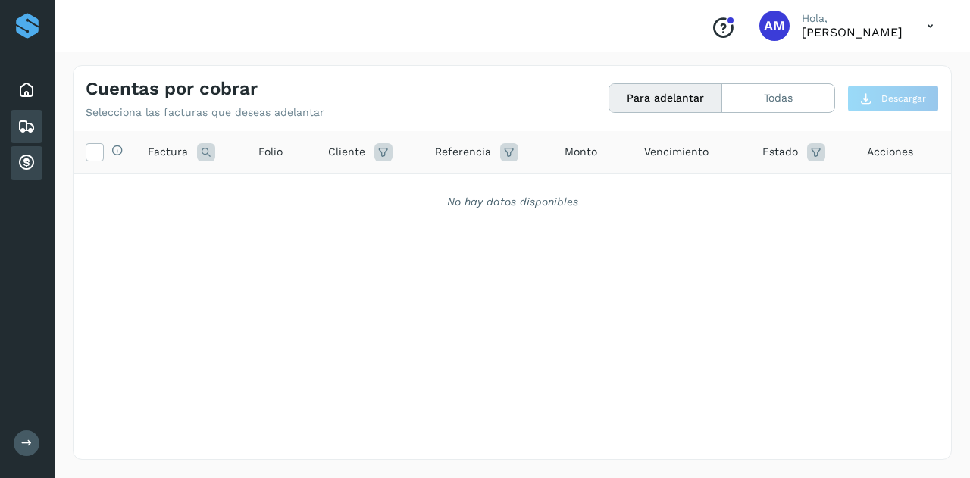
click at [33, 124] on icon at bounding box center [26, 126] width 18 height 18
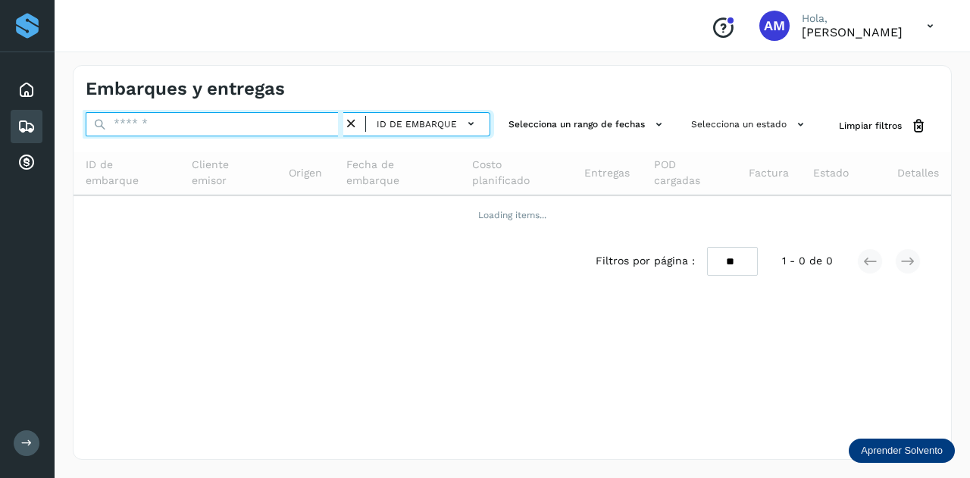
click at [129, 130] on input "text" at bounding box center [215, 124] width 258 height 24
paste input "**********"
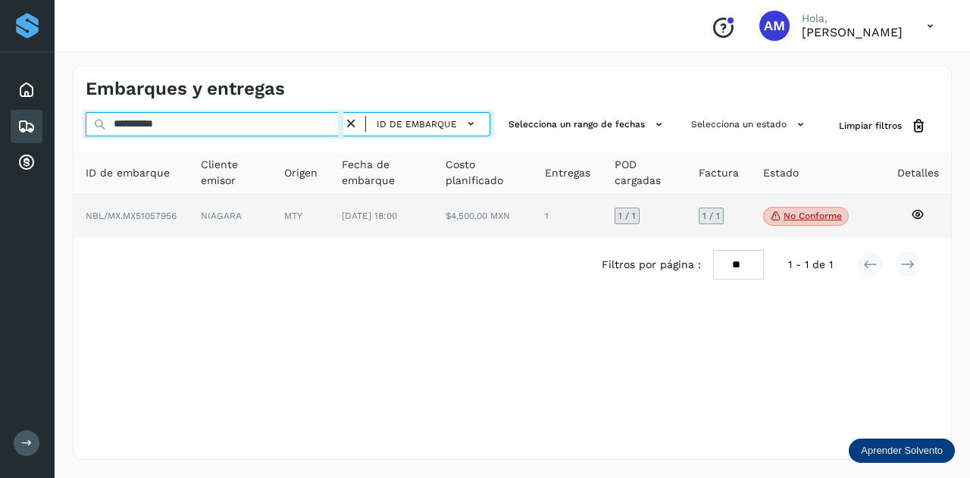
type input "**********"
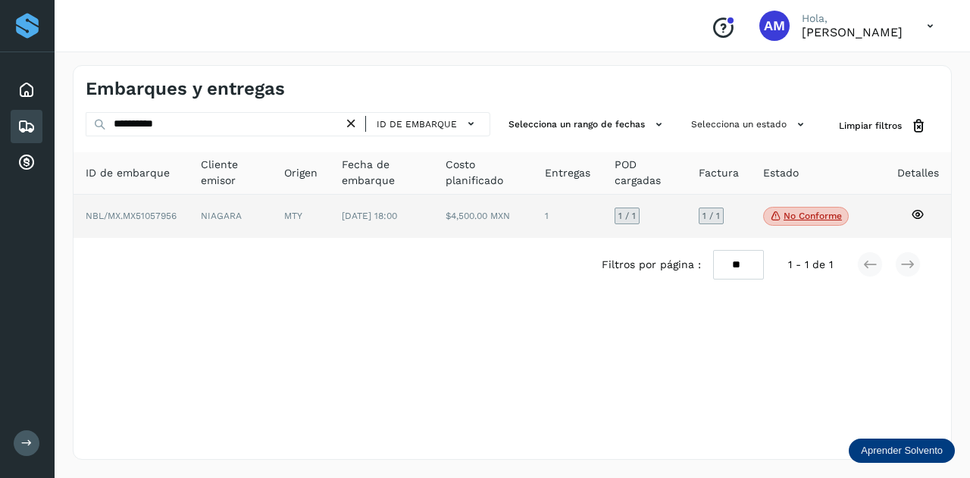
click at [189, 207] on td "NBL/MX.MX51057956" at bounding box center [230, 217] width 83 height 44
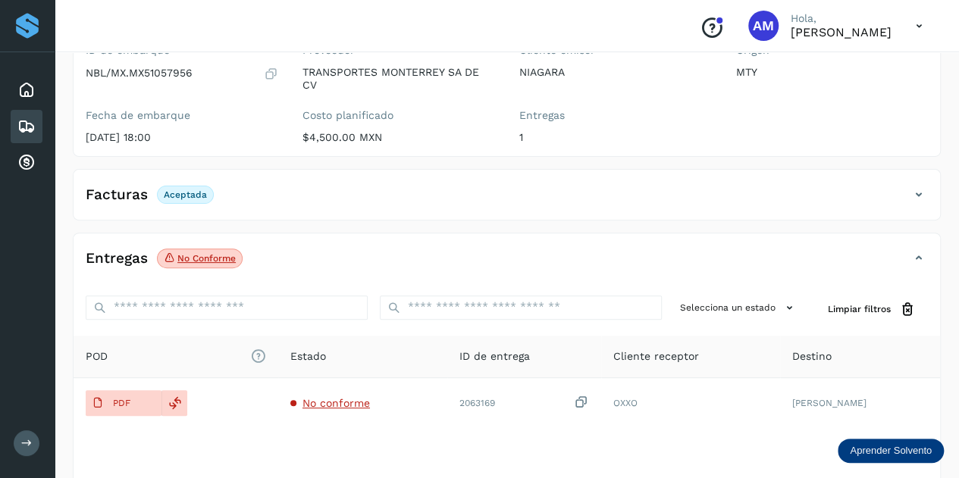
scroll to position [247, 0]
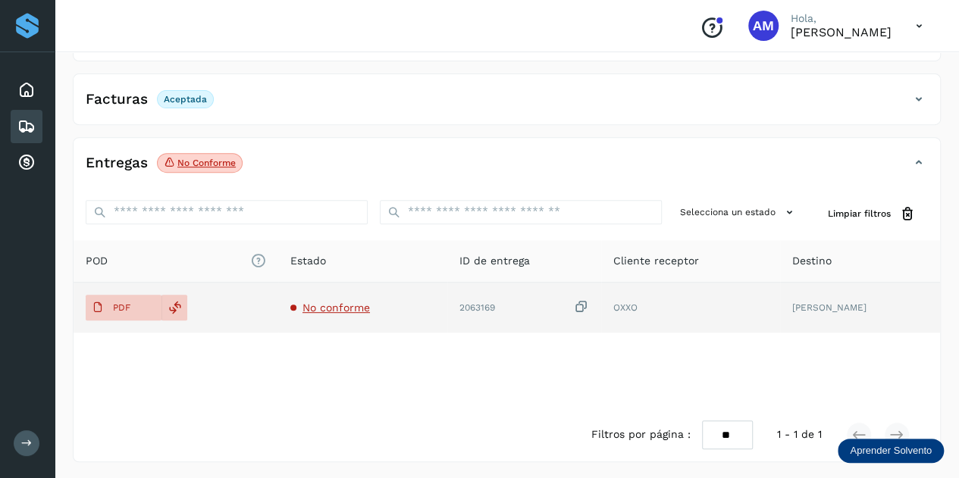
click at [339, 305] on span "No conforme" at bounding box center [335, 308] width 67 height 12
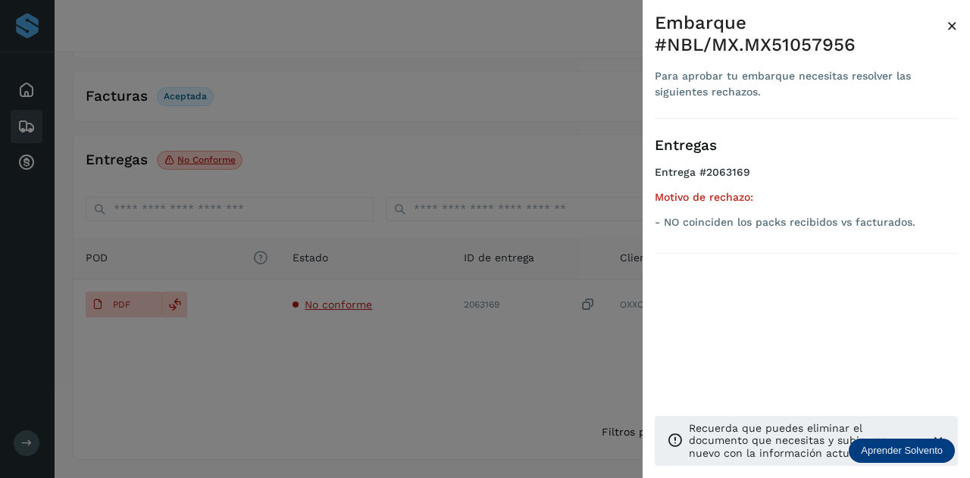
click at [320, 394] on div at bounding box center [485, 239] width 970 height 478
